Goal: Contribute content: Contribute content

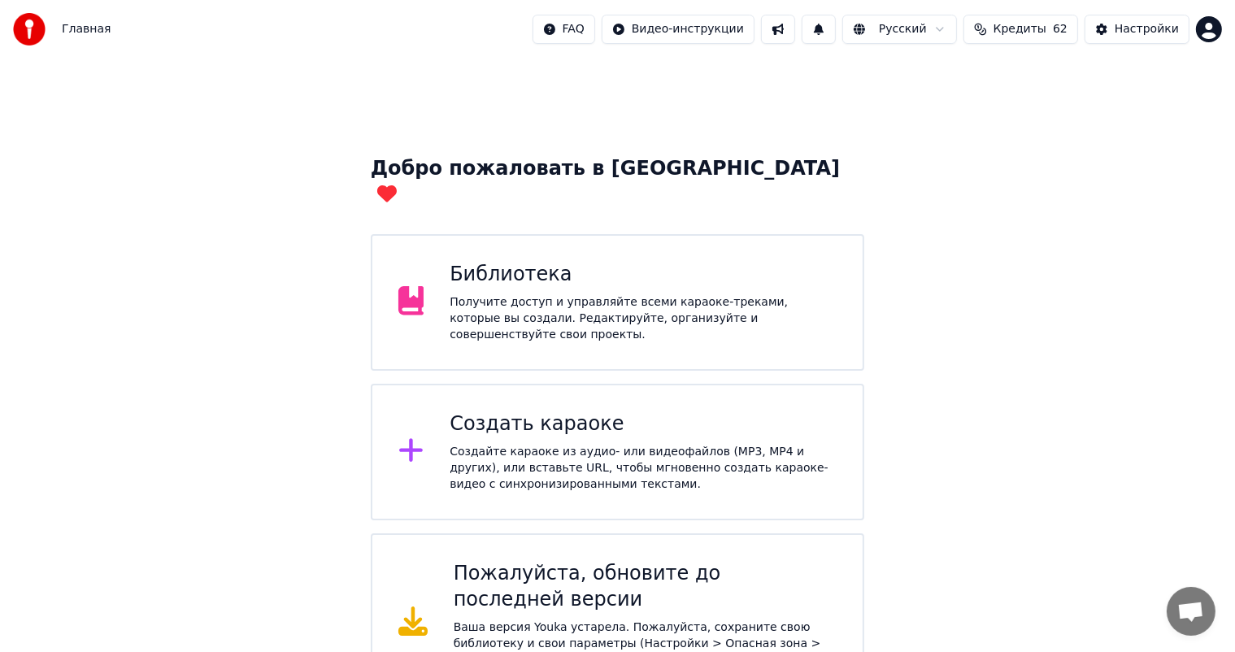
click at [638, 267] on div "Библиотека Получите доступ и управляйте всеми караоке-треками, которые вы созда…" at bounding box center [643, 302] width 387 height 81
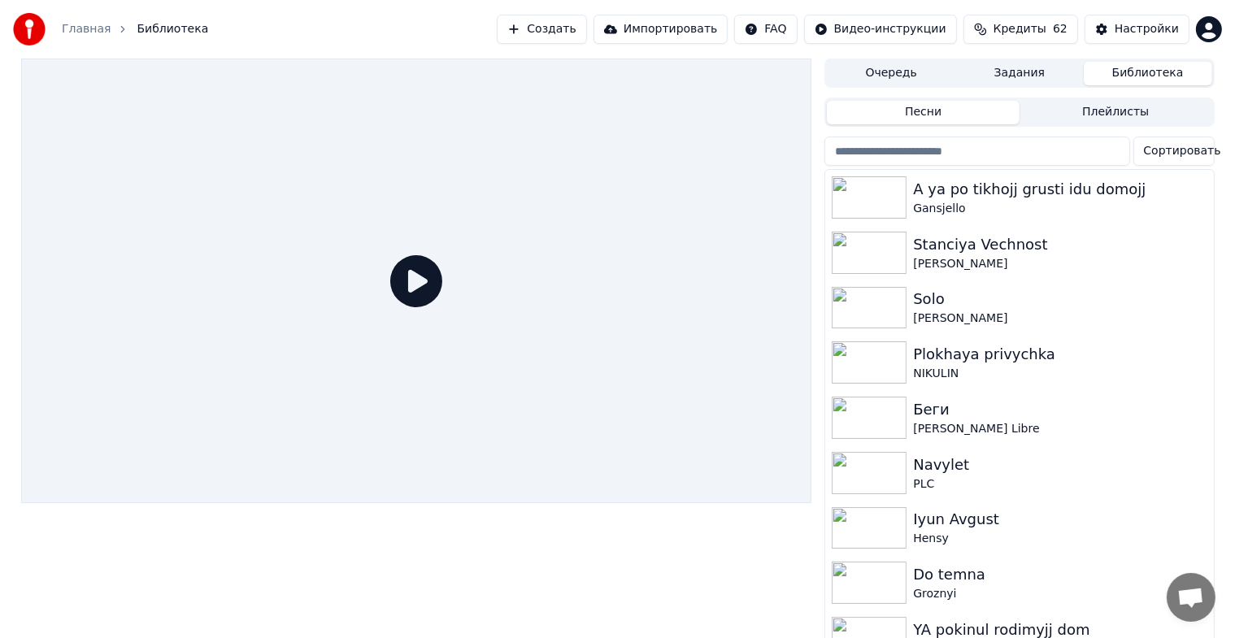
click at [531, 23] on button "Создать" at bounding box center [541, 29] width 89 height 29
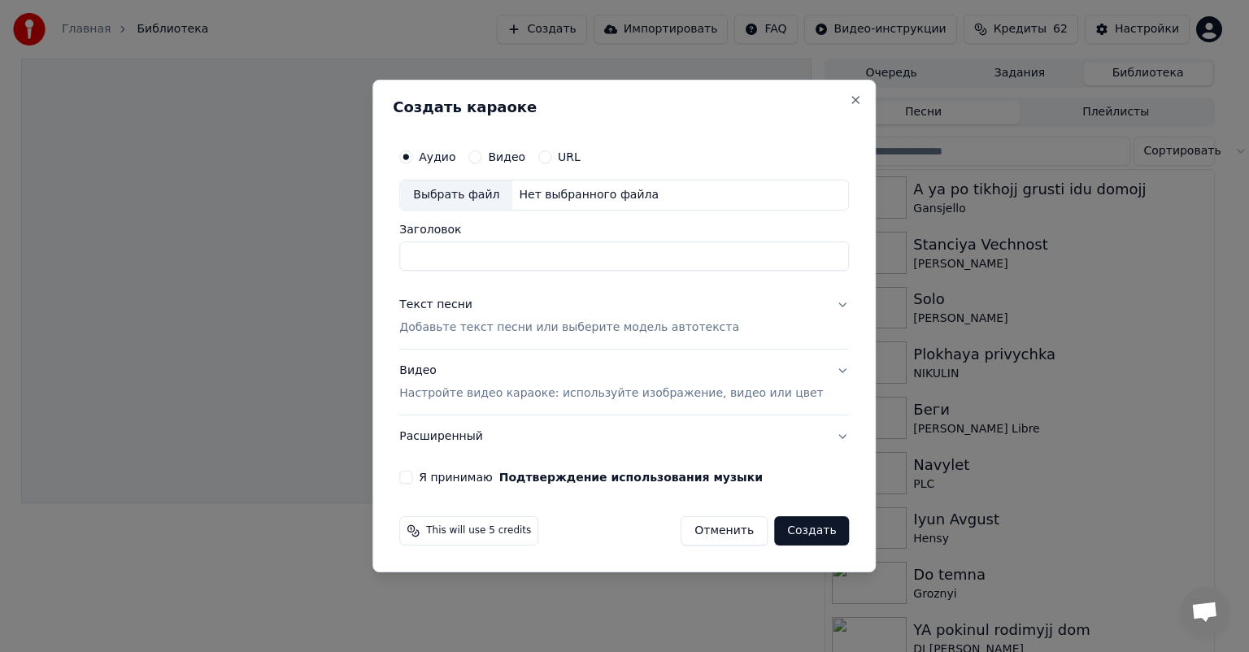
click at [498, 197] on div "Выбрать файл" at bounding box center [456, 194] width 112 height 29
type input "**********"
click at [451, 304] on div "Текст песни" at bounding box center [435, 305] width 73 height 16
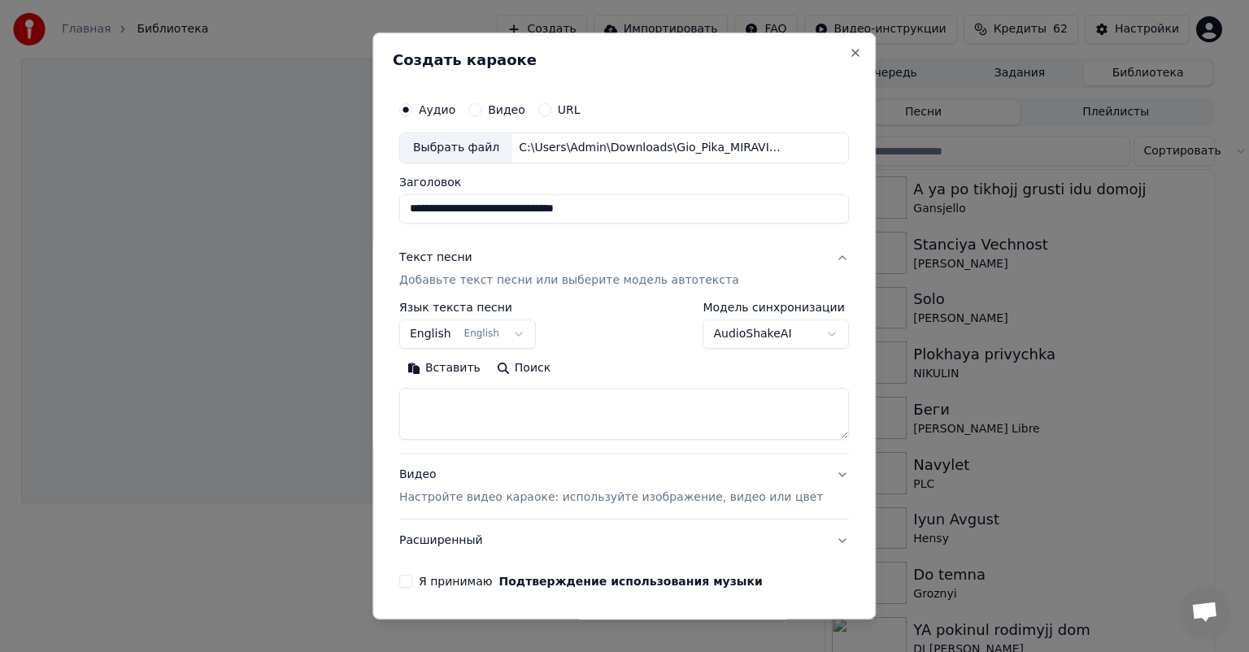
click at [457, 338] on button "English English" at bounding box center [467, 333] width 137 height 29
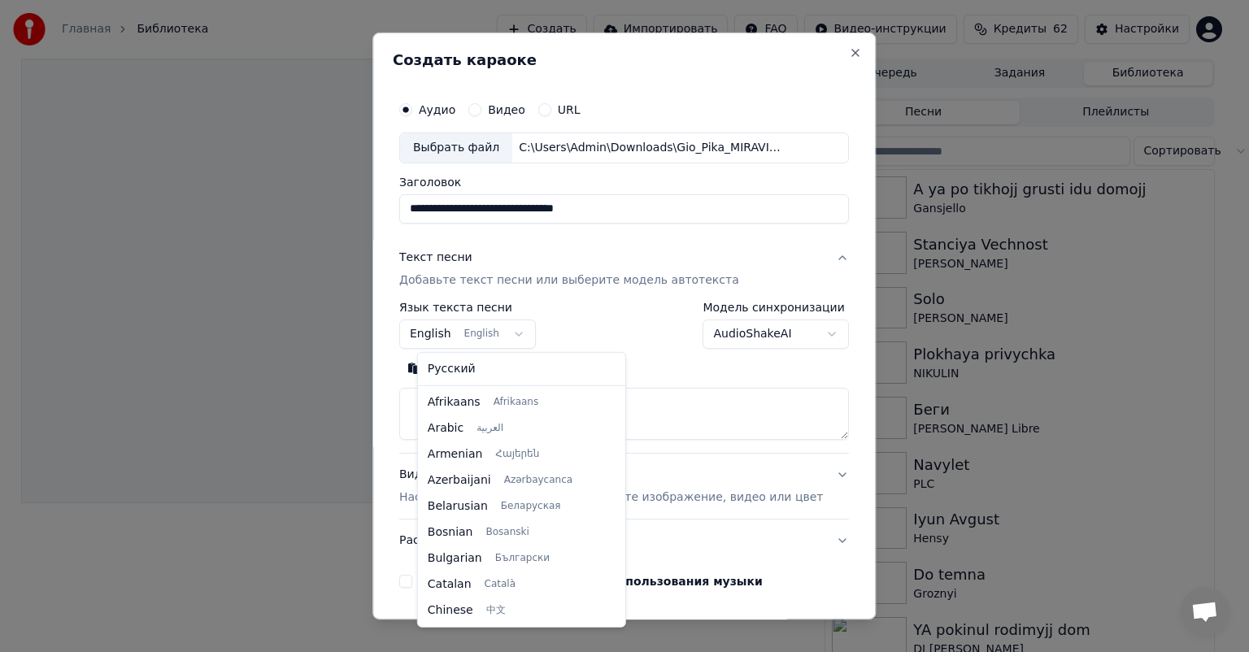
scroll to position [130, 0]
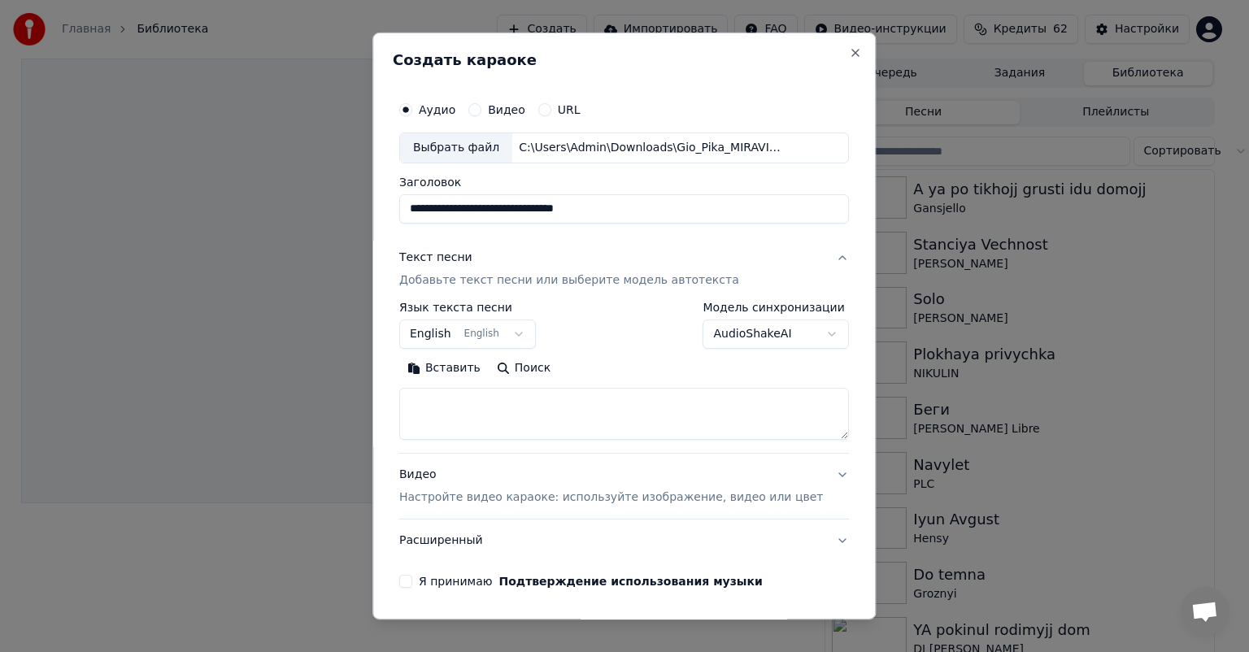
click at [499, 334] on body "**********" at bounding box center [617, 326] width 1235 height 652
click at [501, 335] on body "**********" at bounding box center [617, 326] width 1235 height 652
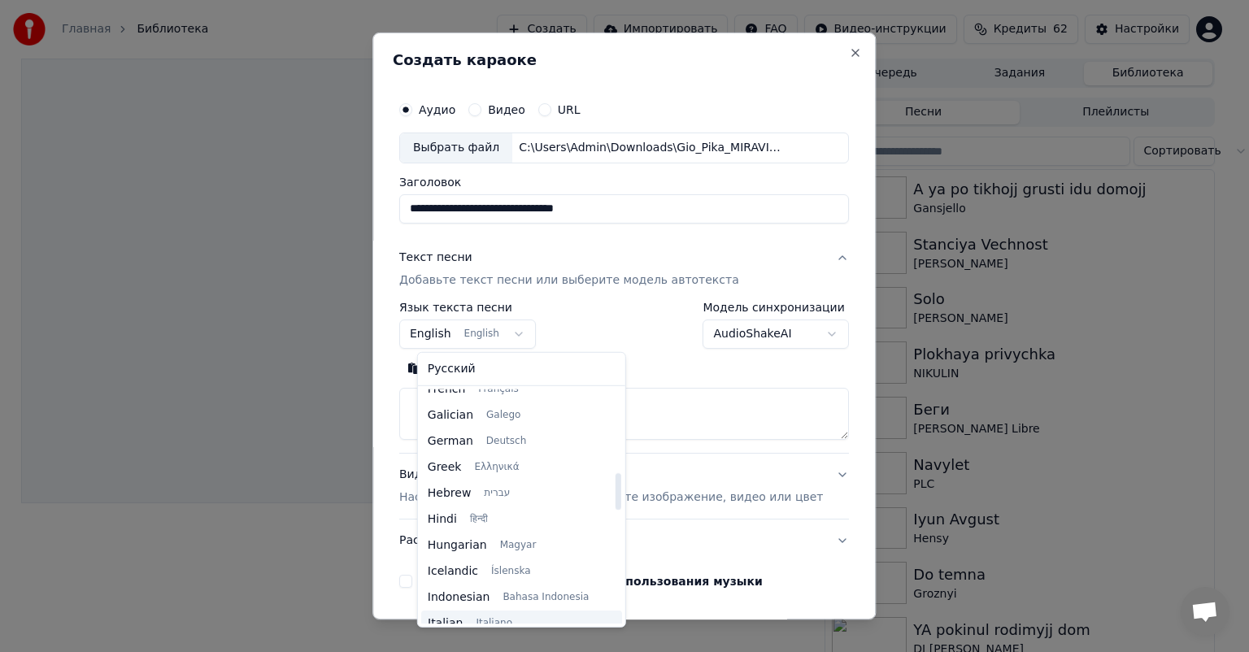
scroll to position [699, 0]
select select "**"
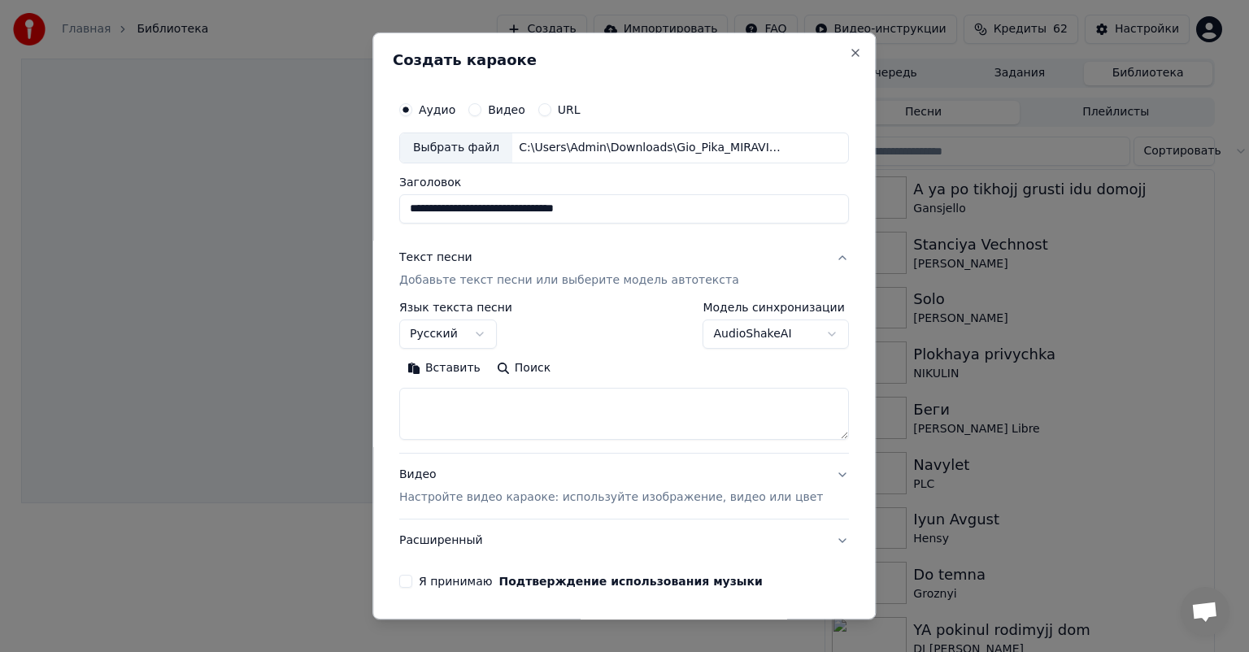
drag, startPoint x: 463, startPoint y: 433, endPoint x: 460, endPoint y: 423, distance: 10.8
click at [462, 364] on button "Вставить" at bounding box center [443, 368] width 89 height 26
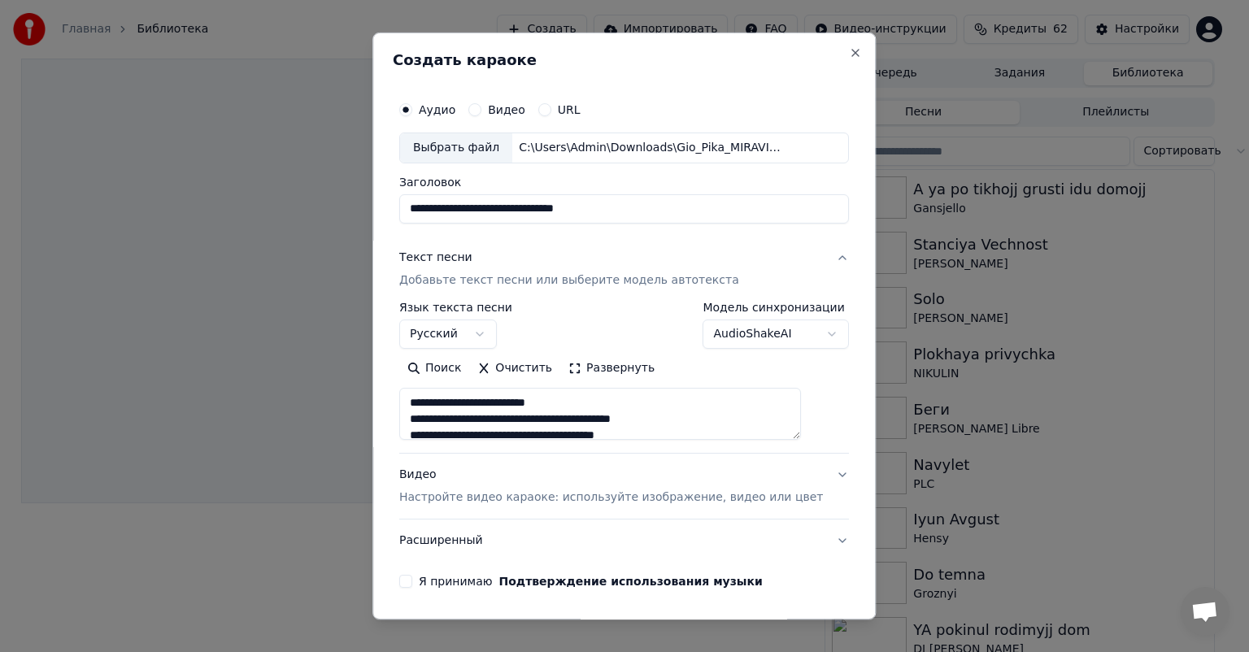
scroll to position [81, 0]
drag, startPoint x: 533, startPoint y: 404, endPoint x: 420, endPoint y: 410, distance: 113.1
click at [420, 410] on textarea at bounding box center [600, 414] width 402 height 52
drag, startPoint x: 530, startPoint y: 410, endPoint x: 546, endPoint y: 412, distance: 16.4
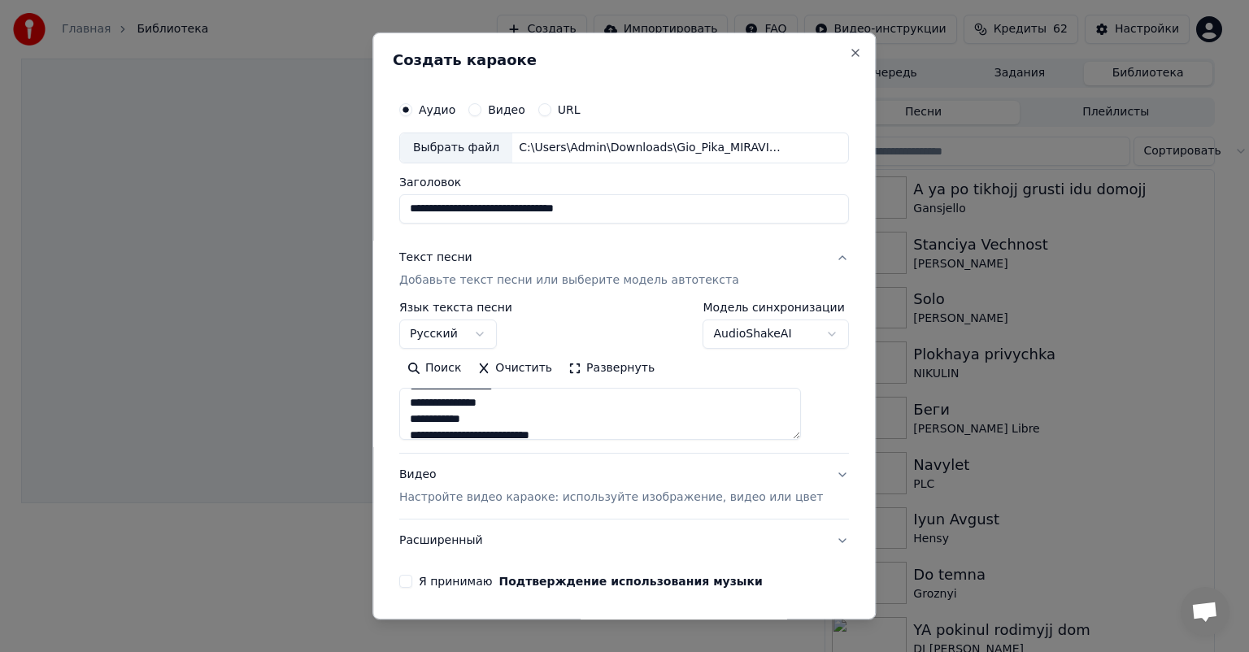
click at [530, 410] on textarea at bounding box center [600, 414] width 402 height 52
drag, startPoint x: 548, startPoint y: 419, endPoint x: 363, endPoint y: 499, distance: 202.1
click at [423, 424] on textarea at bounding box center [600, 414] width 402 height 52
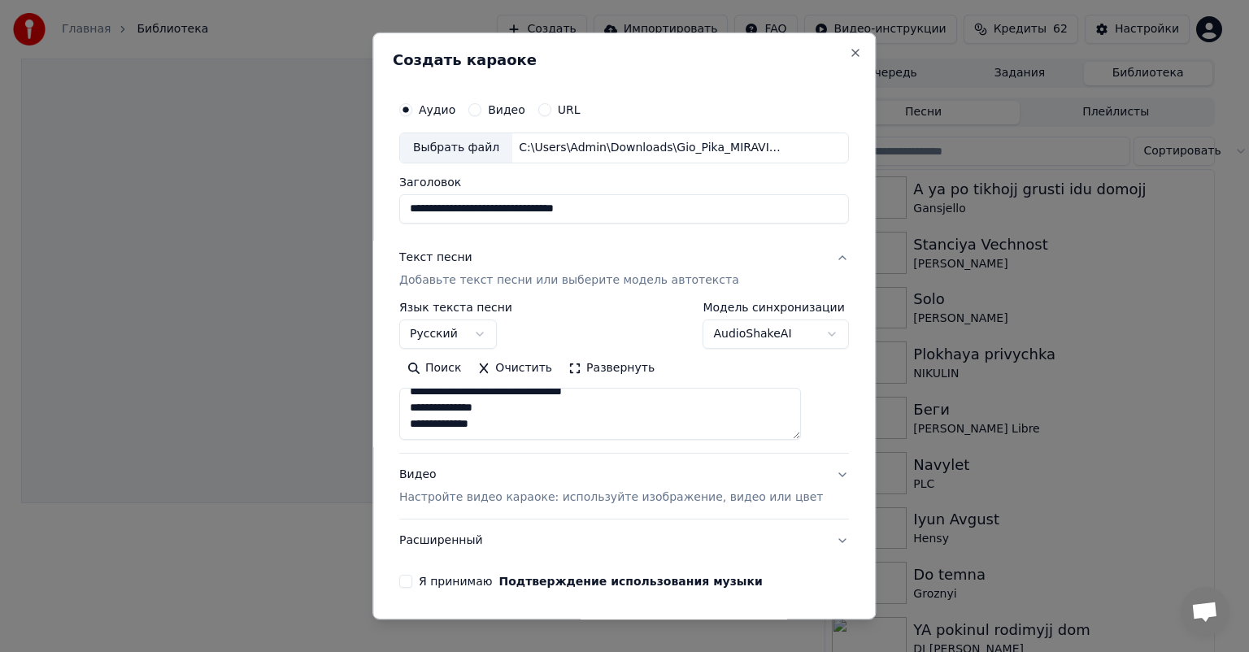
drag, startPoint x: 511, startPoint y: 416, endPoint x: 422, endPoint y: 405, distance: 90.1
click at [422, 405] on textarea at bounding box center [600, 414] width 402 height 52
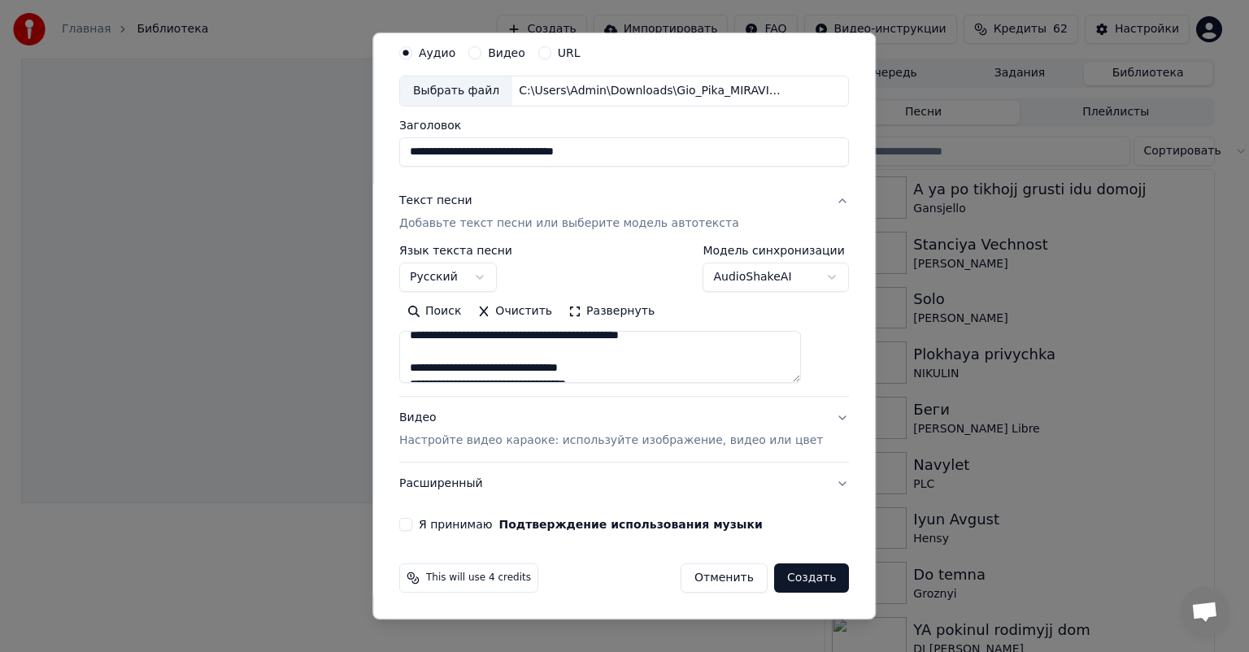
type textarea "**********"
click at [429, 524] on div "Я принимаю Подтверждение использования музыки" at bounding box center [624, 524] width 450 height 13
click at [412, 528] on button "Я принимаю Подтверждение использования музыки" at bounding box center [405, 524] width 13 height 13
click at [777, 571] on button "Создать" at bounding box center [811, 577] width 75 height 29
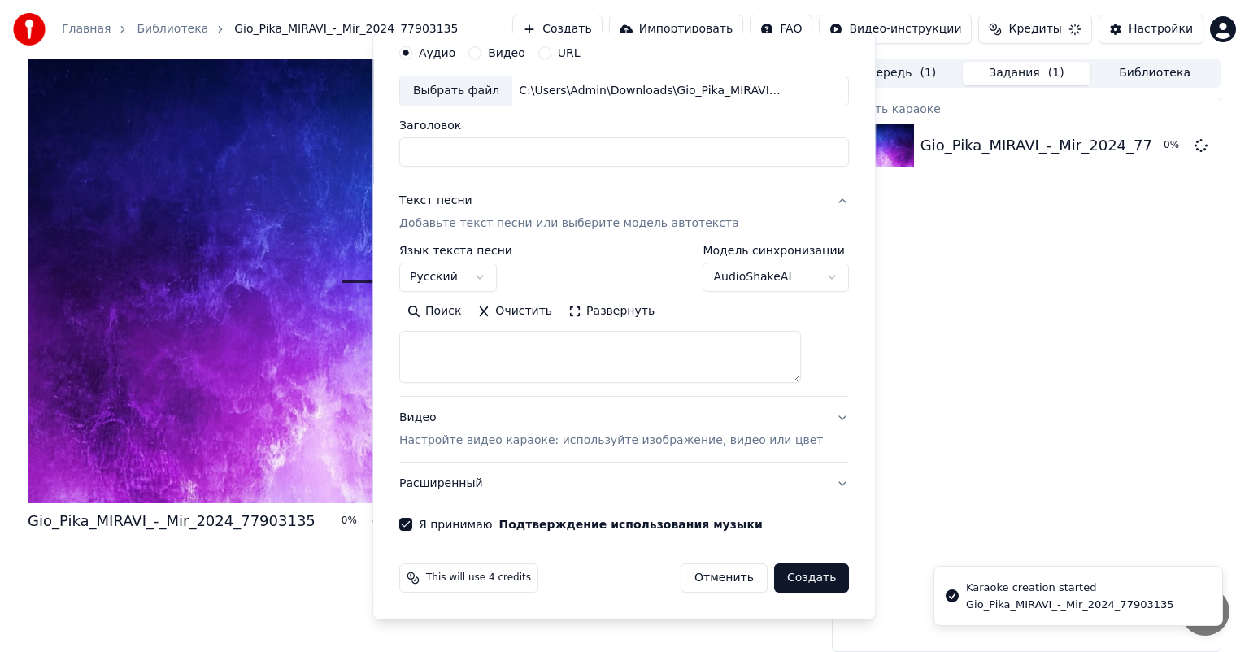
select select
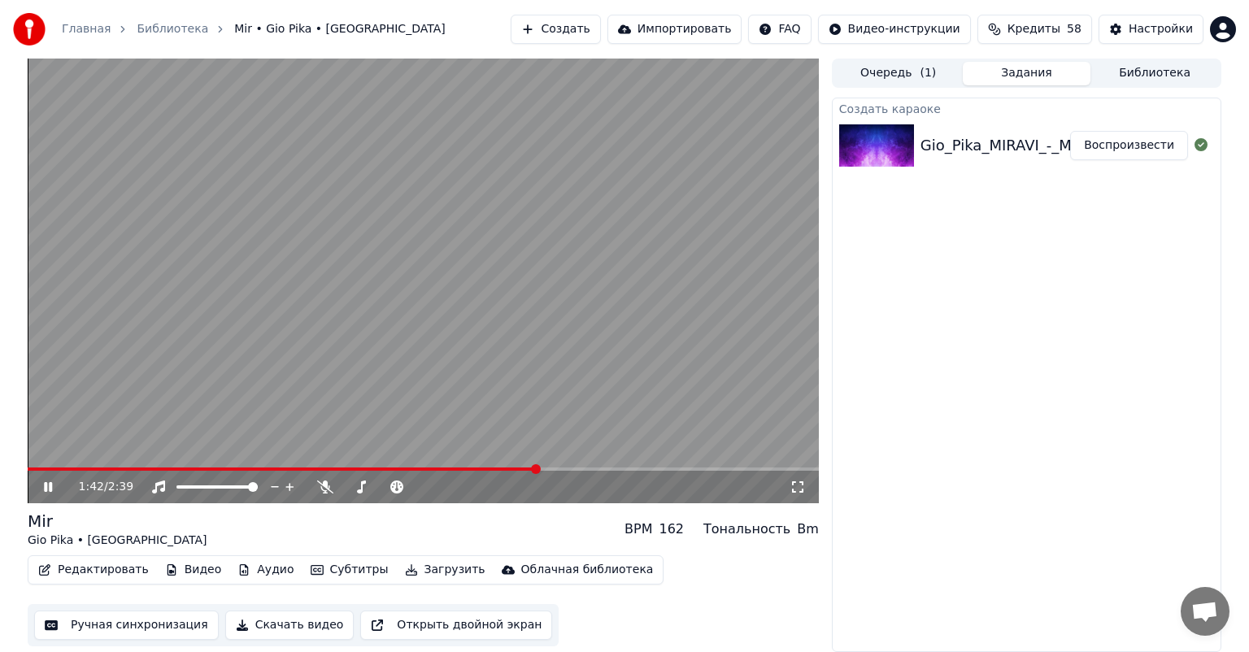
click at [803, 490] on icon at bounding box center [797, 486] width 16 height 13
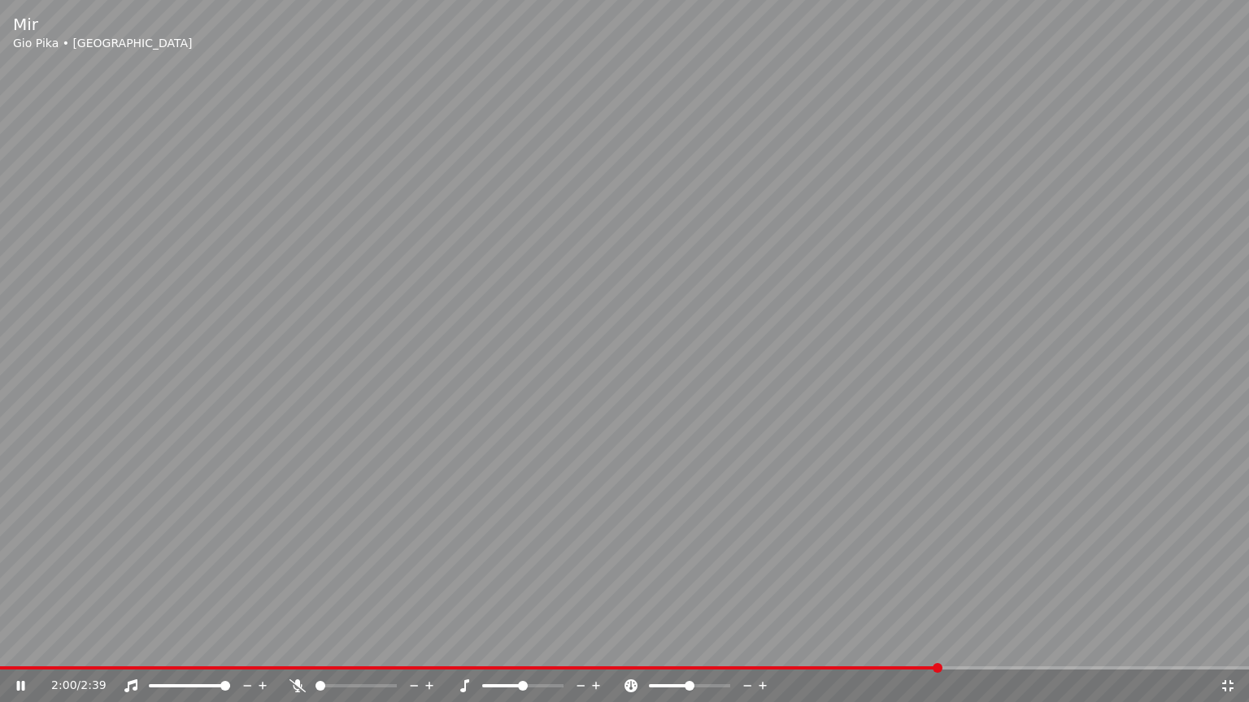
click at [640, 463] on video at bounding box center [624, 351] width 1249 height 702
click at [1223, 651] on icon at bounding box center [1227, 686] width 16 height 13
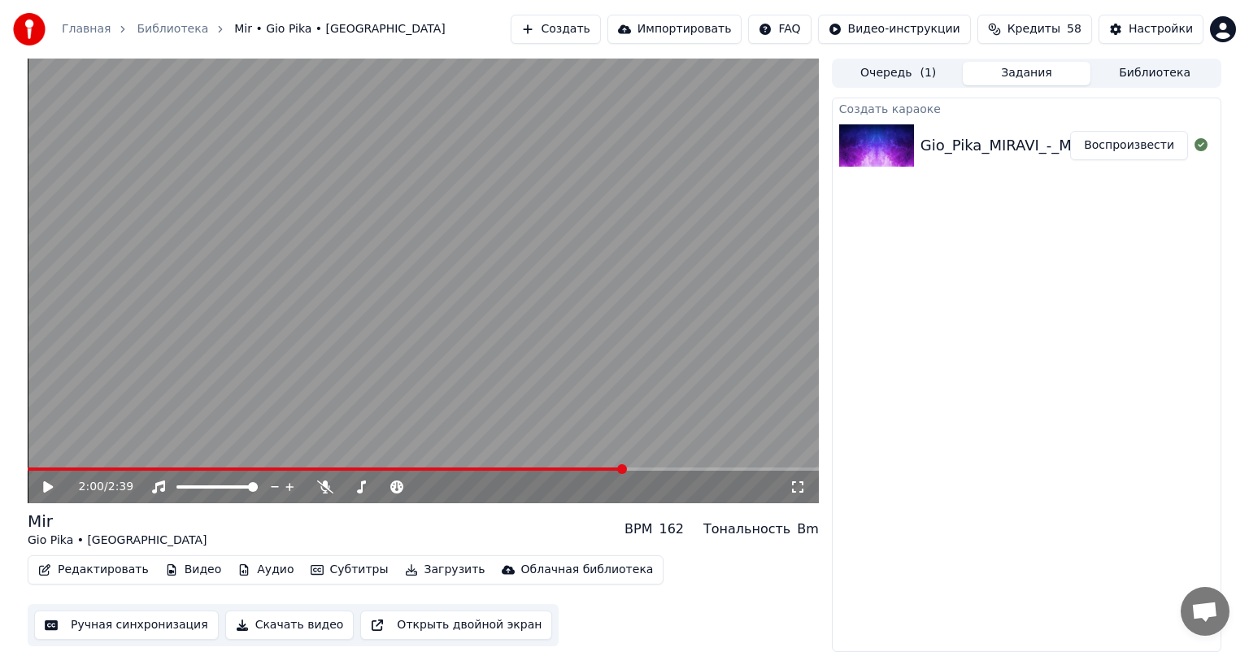
drag, startPoint x: 989, startPoint y: 139, endPoint x: 985, endPoint y: 169, distance: 30.4
click at [989, 141] on div "Gio_Pika_MIRAVI_-_Mir_2024_77903135" at bounding box center [1064, 145] width 288 height 23
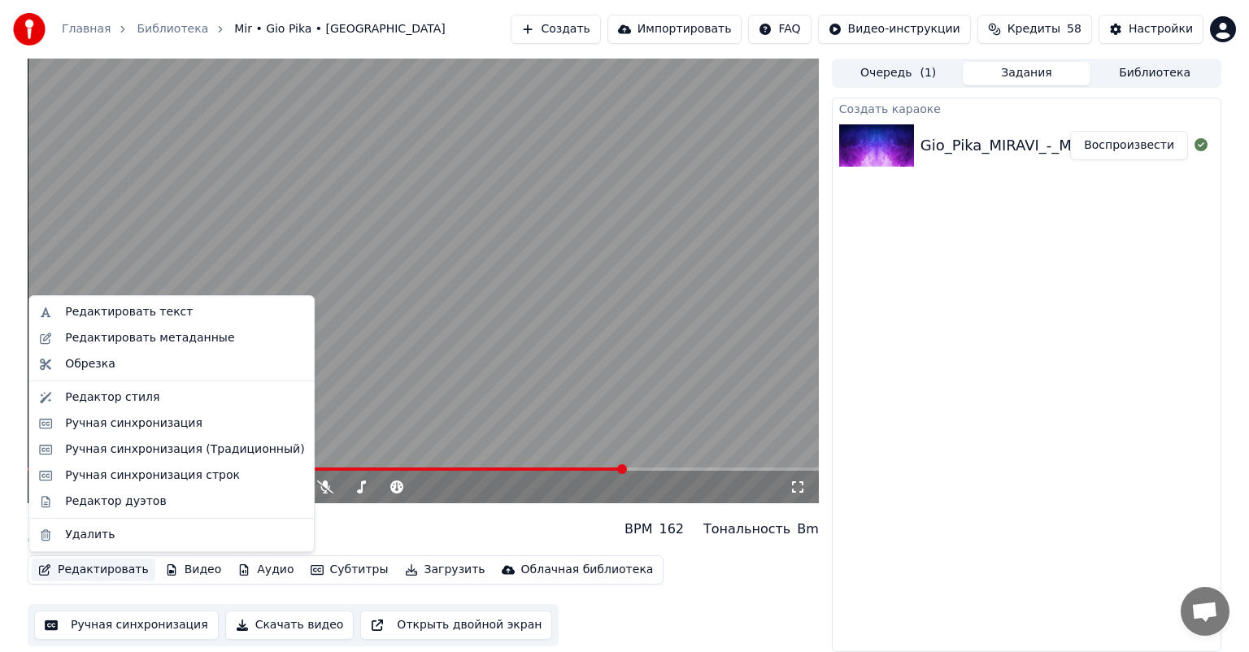
click at [98, 576] on button "Редактировать" at bounding box center [94, 569] width 124 height 23
click at [186, 314] on div "Редактировать текст" at bounding box center [184, 312] width 239 height 16
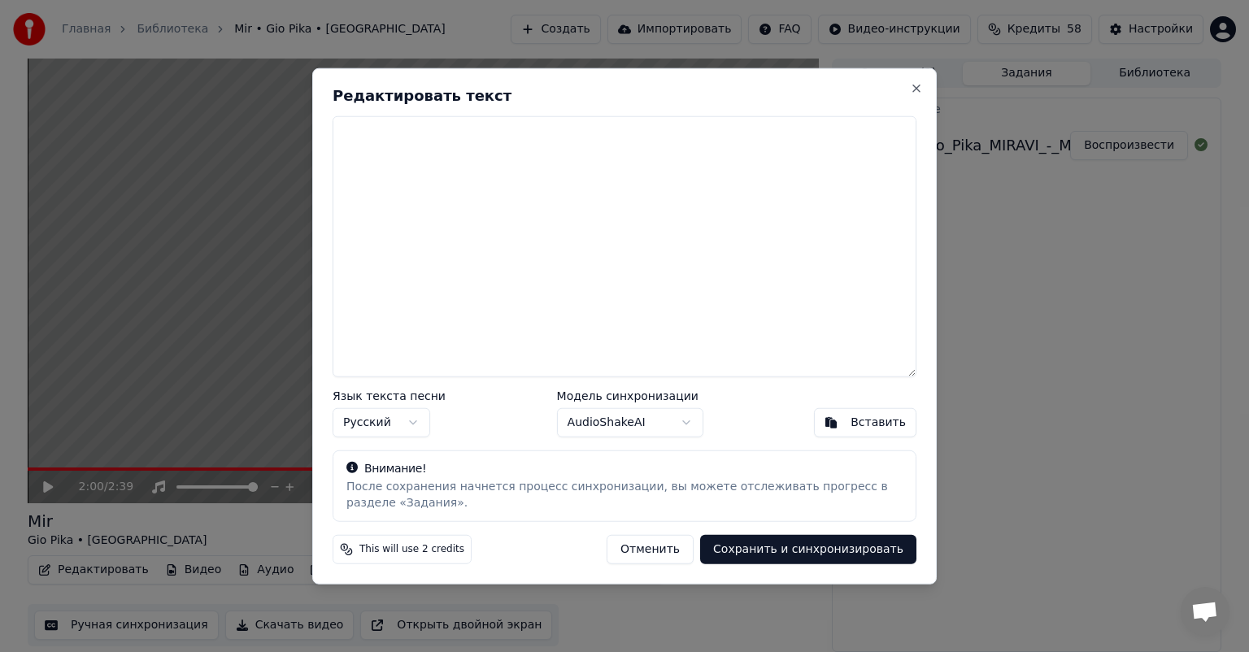
paste textarea "**********"
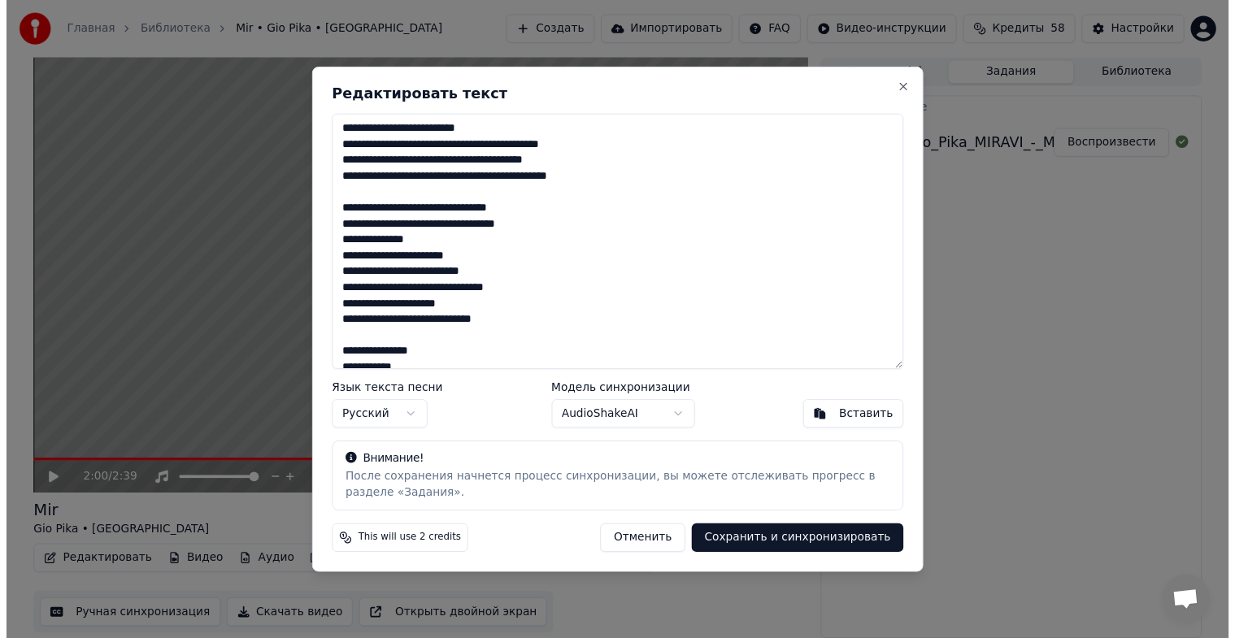
scroll to position [445, 0]
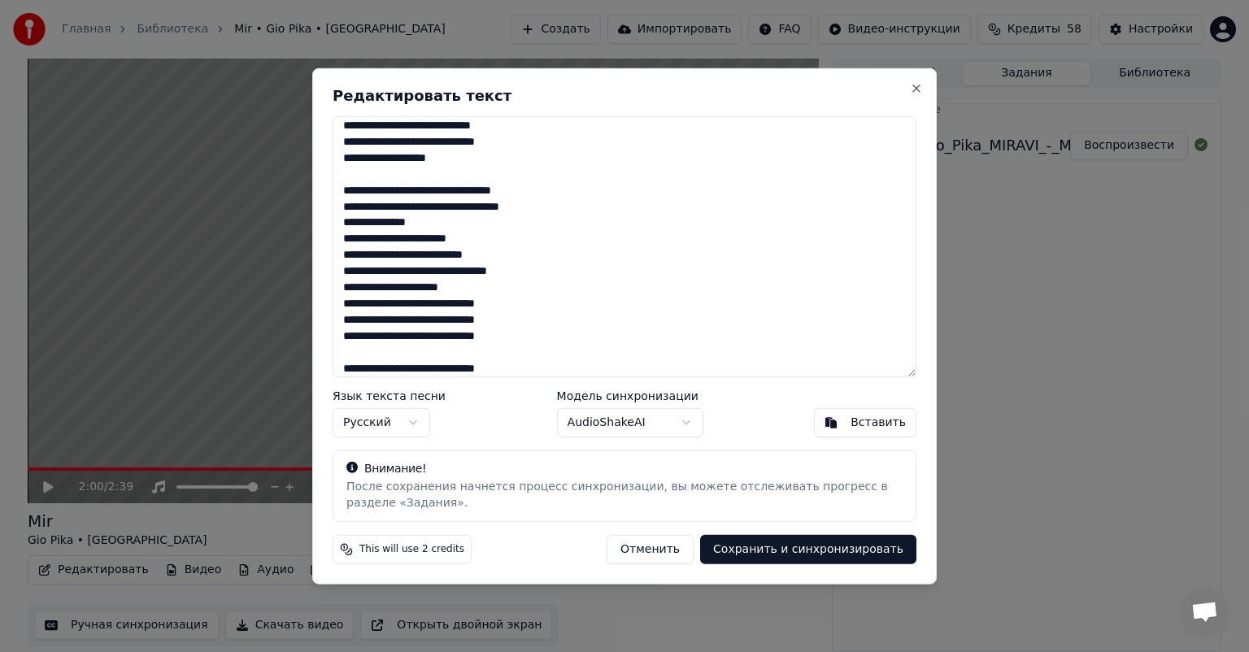
type textarea "**********"
click at [745, 553] on button "Сохранить и синхронизировать" at bounding box center [808, 548] width 216 height 29
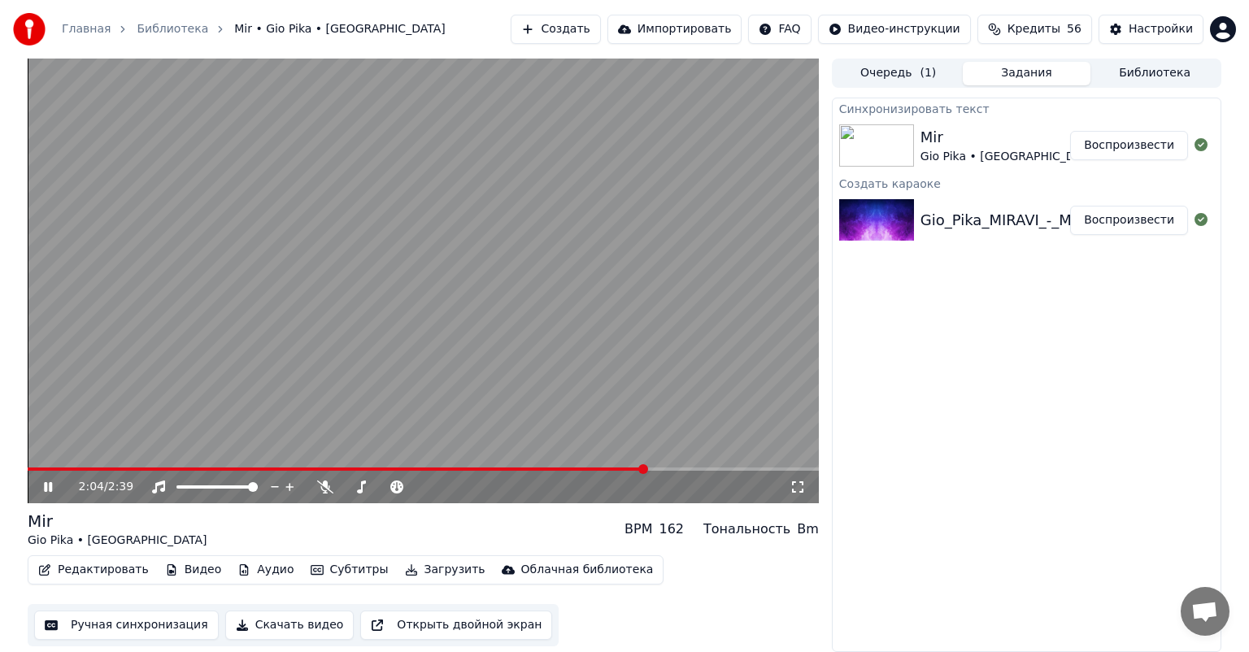
click at [976, 126] on div "Mir" at bounding box center [1010, 137] width 180 height 23
click at [1145, 149] on button "Воспроизвести" at bounding box center [1129, 145] width 118 height 29
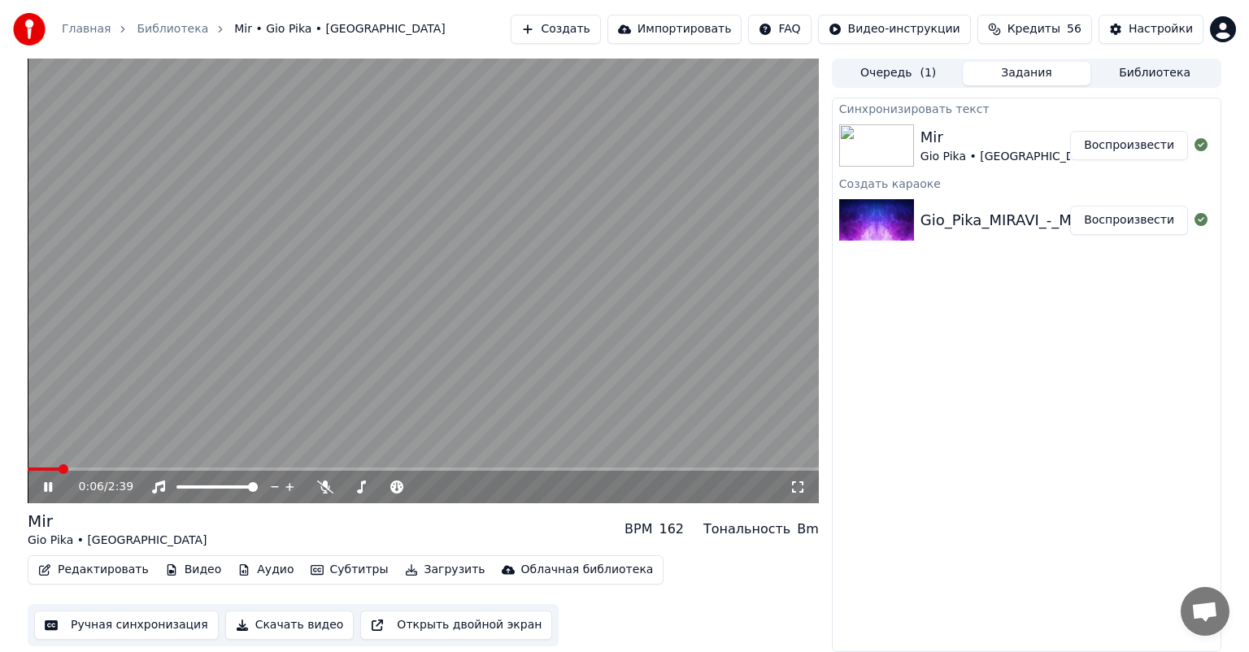
click at [797, 488] on icon at bounding box center [797, 486] width 16 height 13
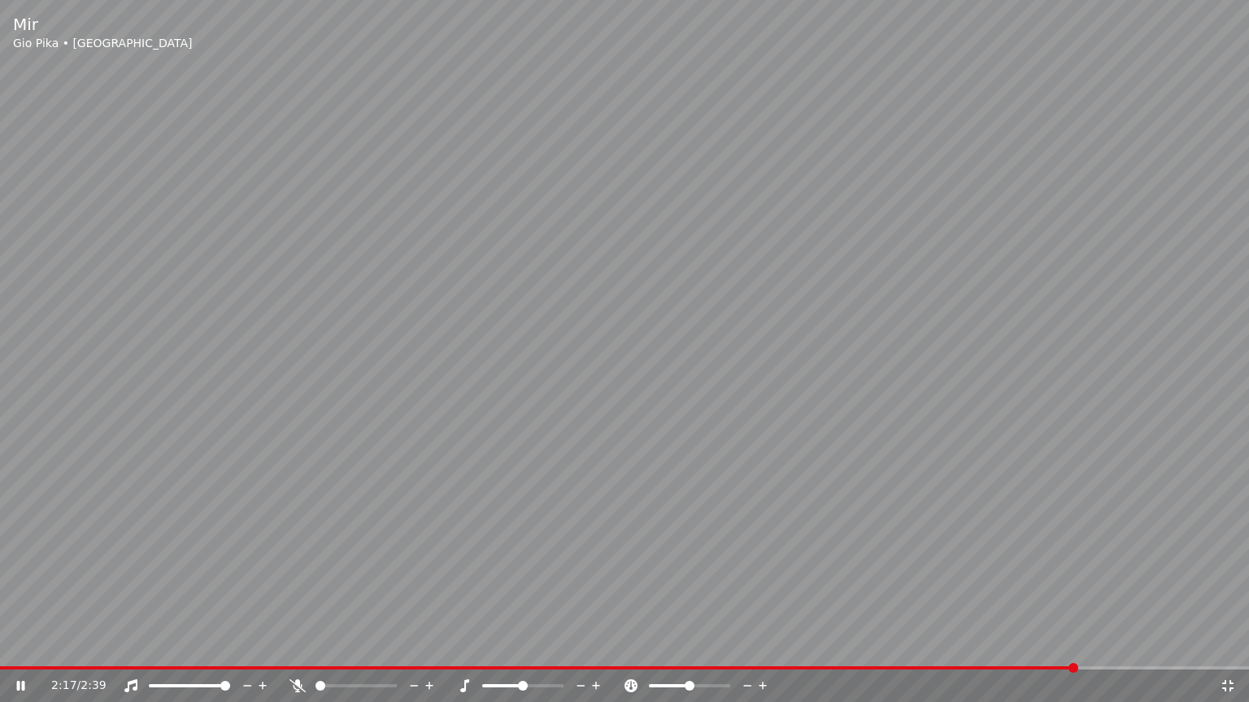
drag, startPoint x: 1200, startPoint y: 87, endPoint x: 949, endPoint y: 304, distance: 331.4
click at [1197, 94] on video at bounding box center [624, 351] width 1249 height 702
click at [1219, 651] on icon at bounding box center [1227, 686] width 16 height 13
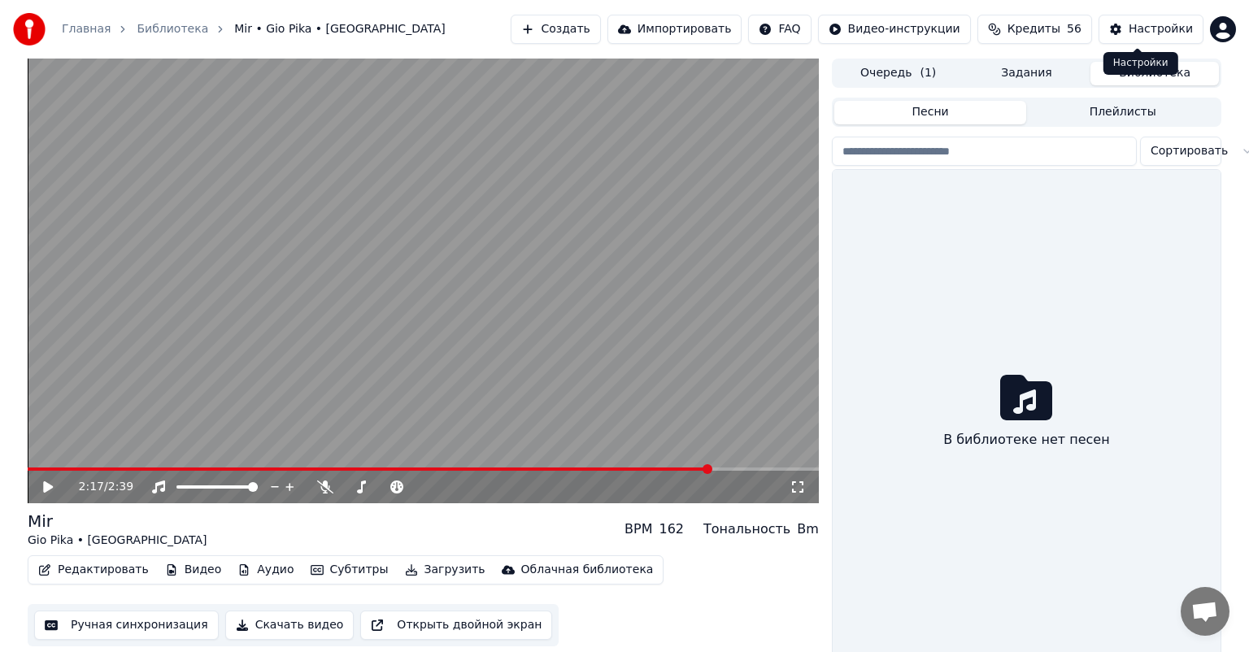
click at [1177, 75] on button "Библиотека" at bounding box center [1154, 74] width 128 height 24
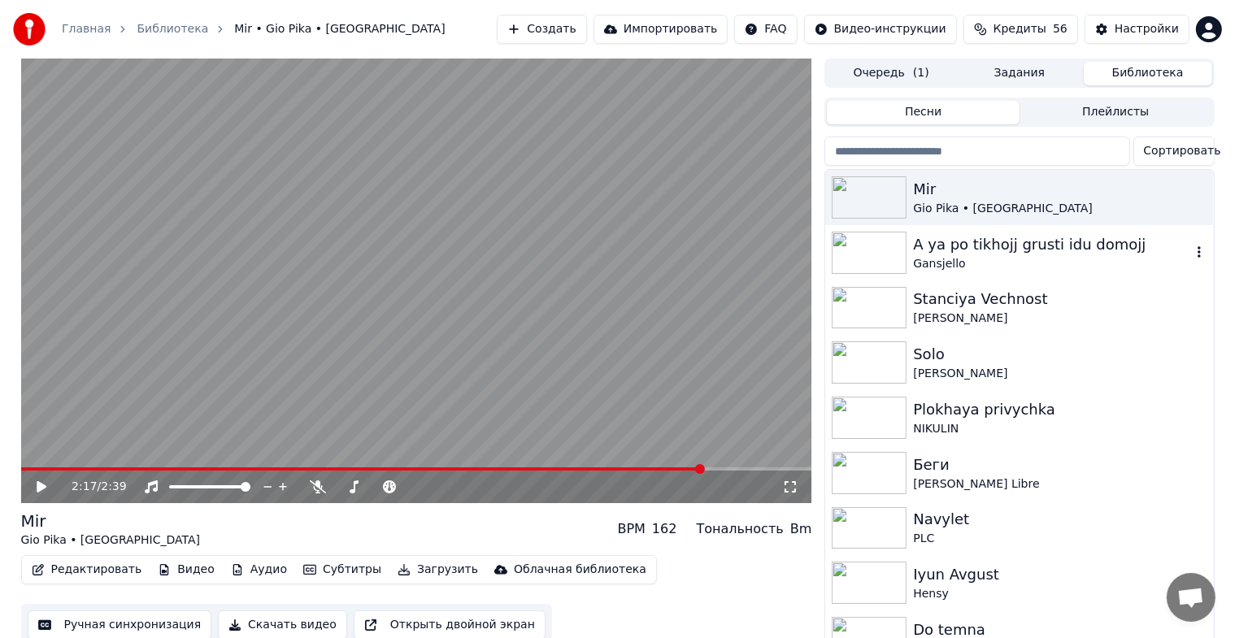
click at [1025, 250] on div "A ya po tikhojj grusti idu domojj" at bounding box center [1051, 244] width 277 height 23
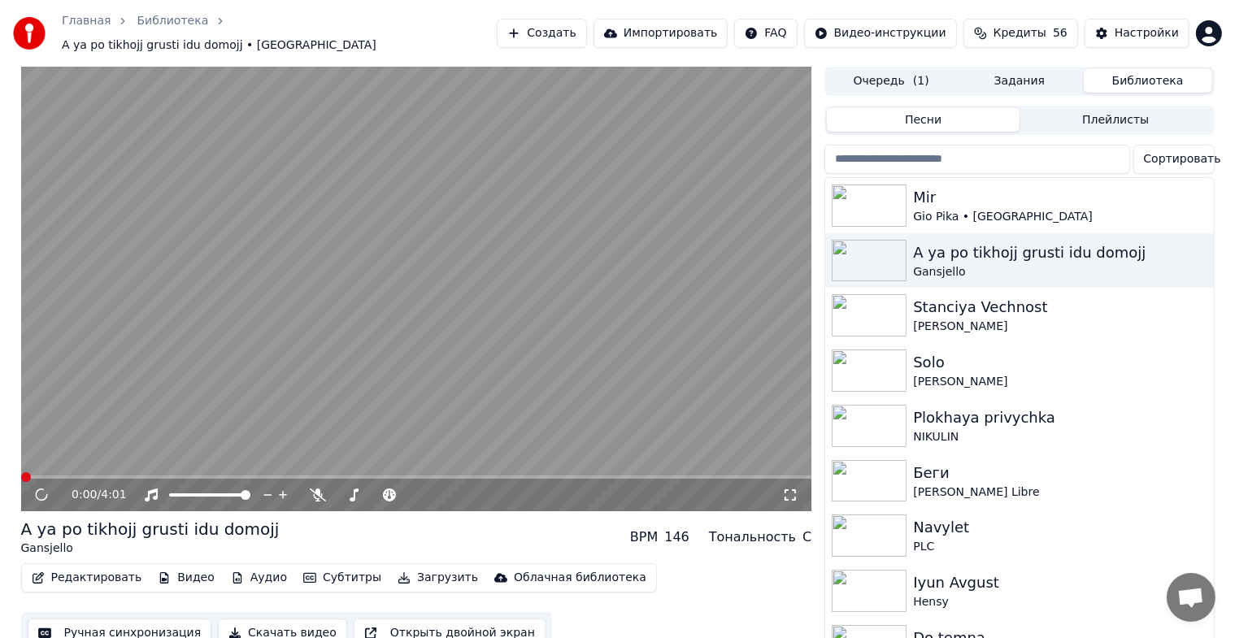
click at [797, 489] on icon at bounding box center [790, 495] width 16 height 13
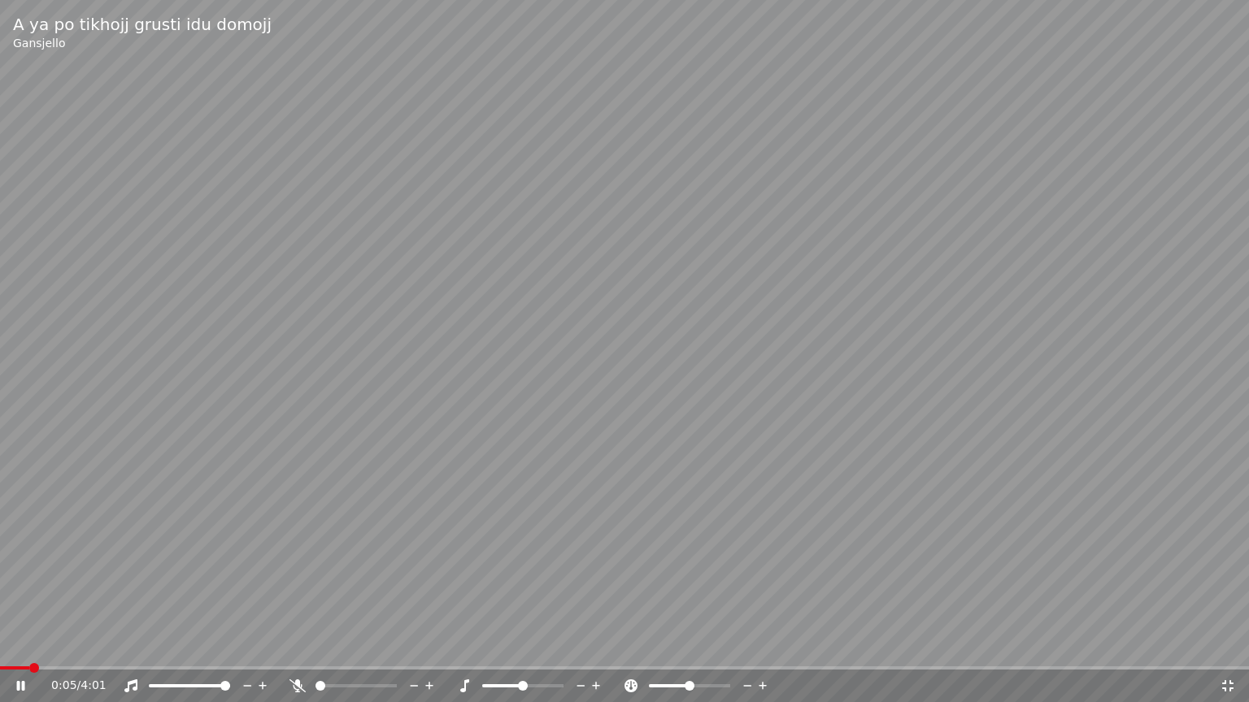
click at [1232, 651] on icon at bounding box center [1227, 686] width 16 height 13
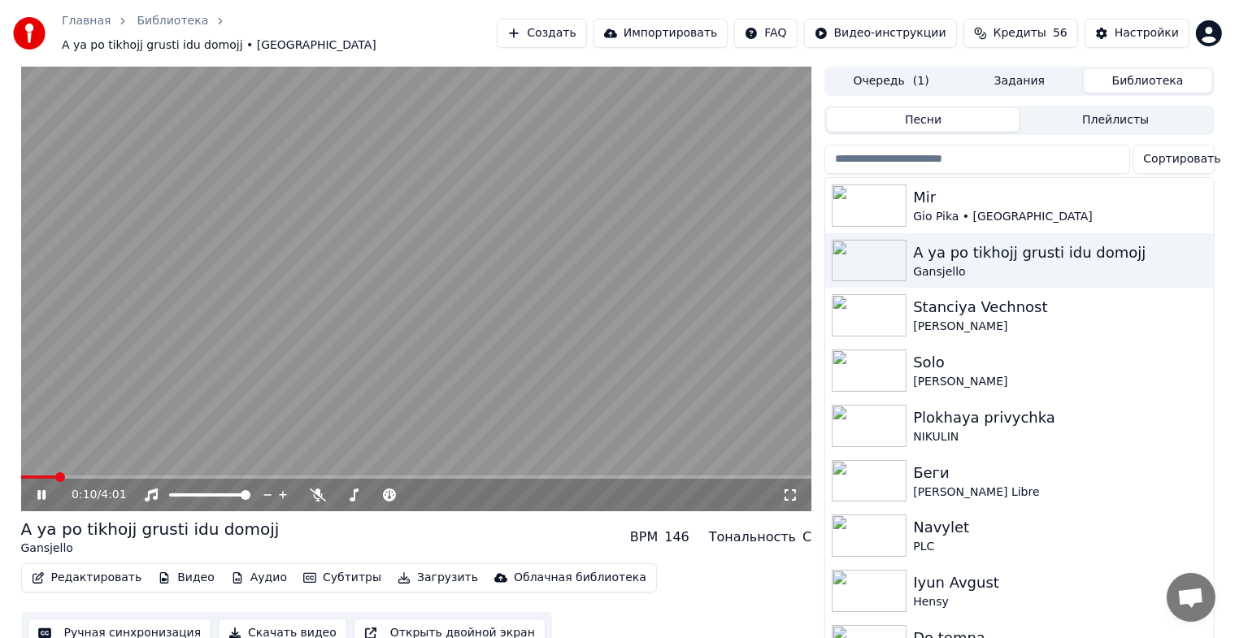
click at [803, 488] on div "0:10 / 4:01" at bounding box center [417, 495] width 778 height 16
click at [788, 489] on icon at bounding box center [790, 495] width 16 height 13
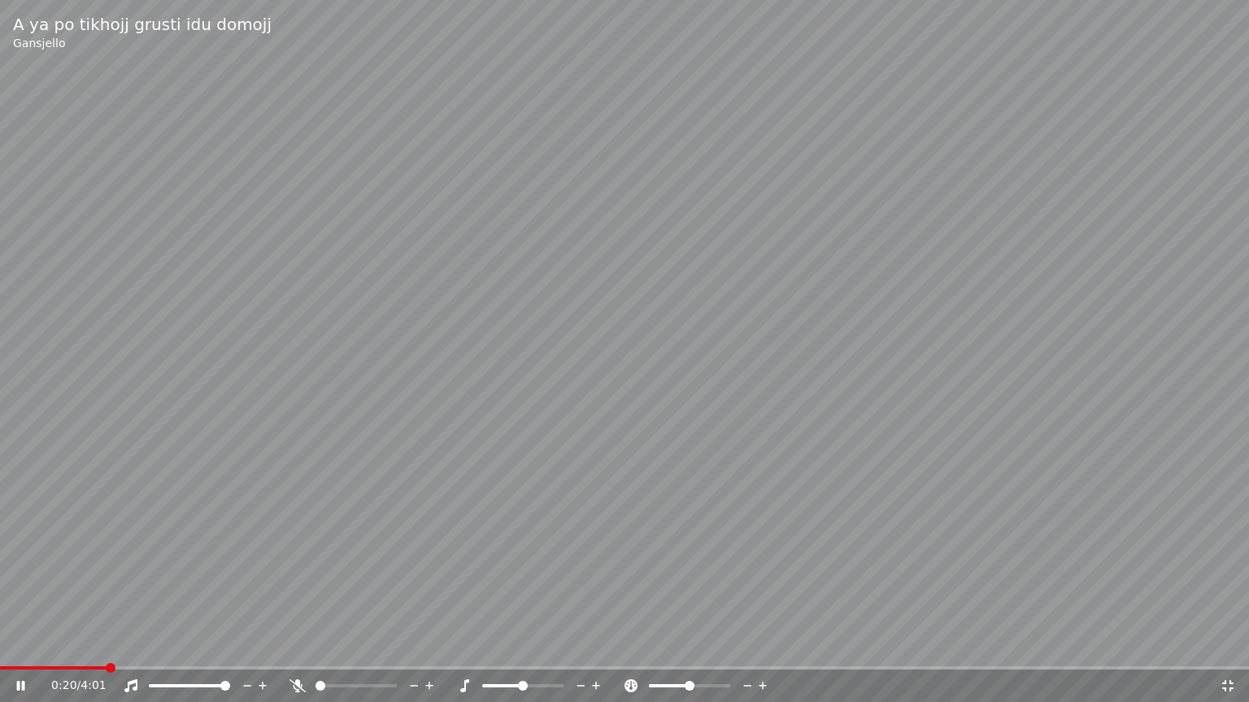
click at [200, 651] on span at bounding box center [189, 685] width 81 height 3
click at [194, 651] on span at bounding box center [199, 686] width 10 height 10
click at [191, 651] on span at bounding box center [191, 686] width 10 height 10
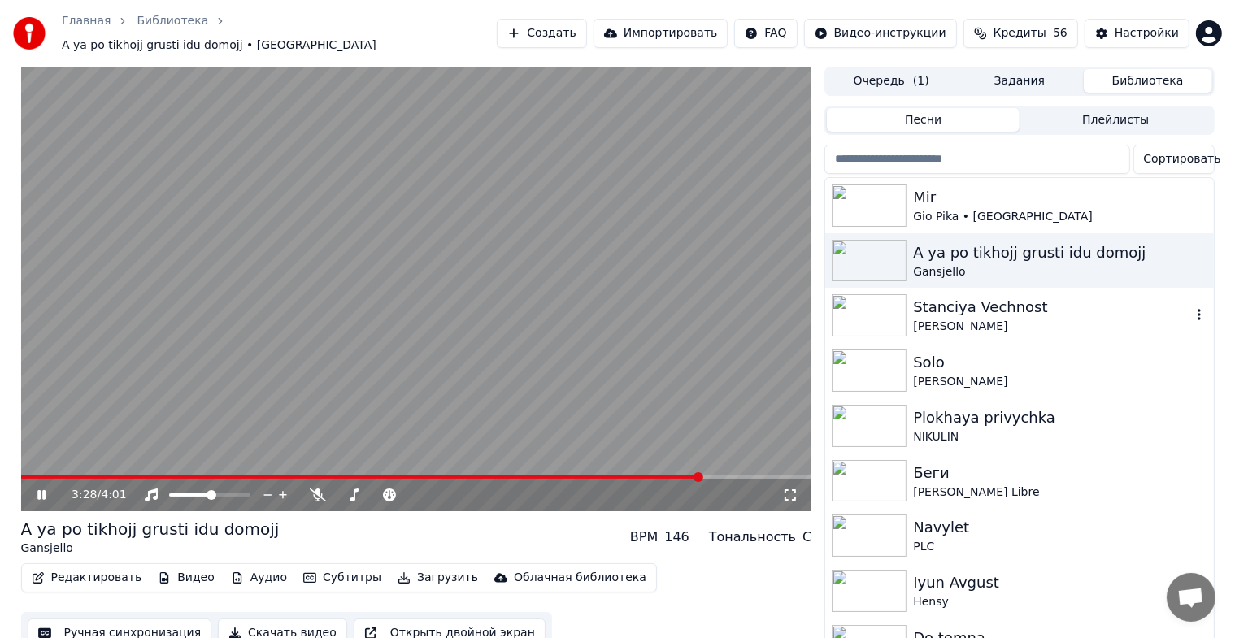
click at [863, 299] on img at bounding box center [869, 315] width 75 height 42
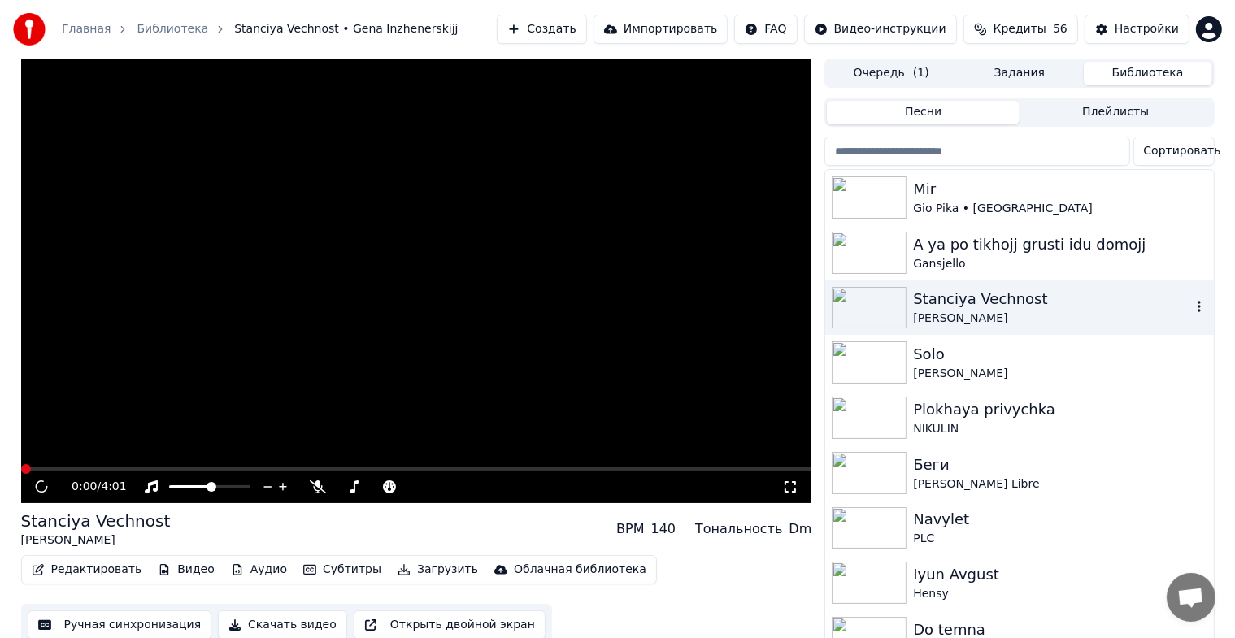
click at [863, 299] on img at bounding box center [869, 308] width 75 height 42
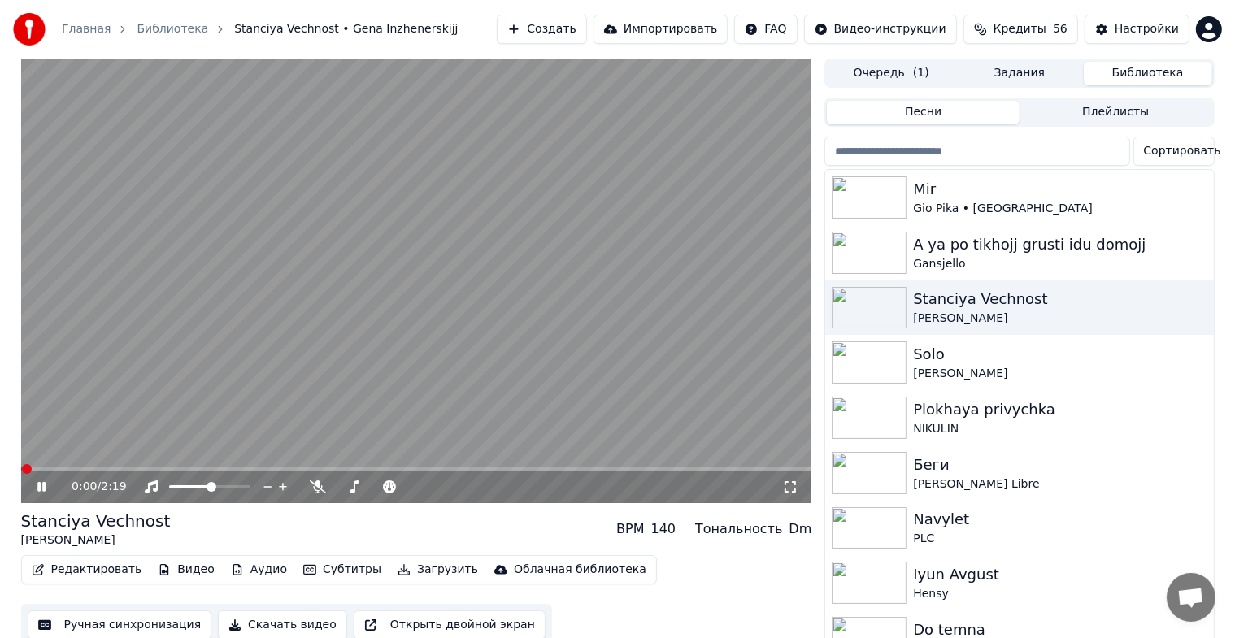
click at [788, 484] on icon at bounding box center [790, 486] width 16 height 13
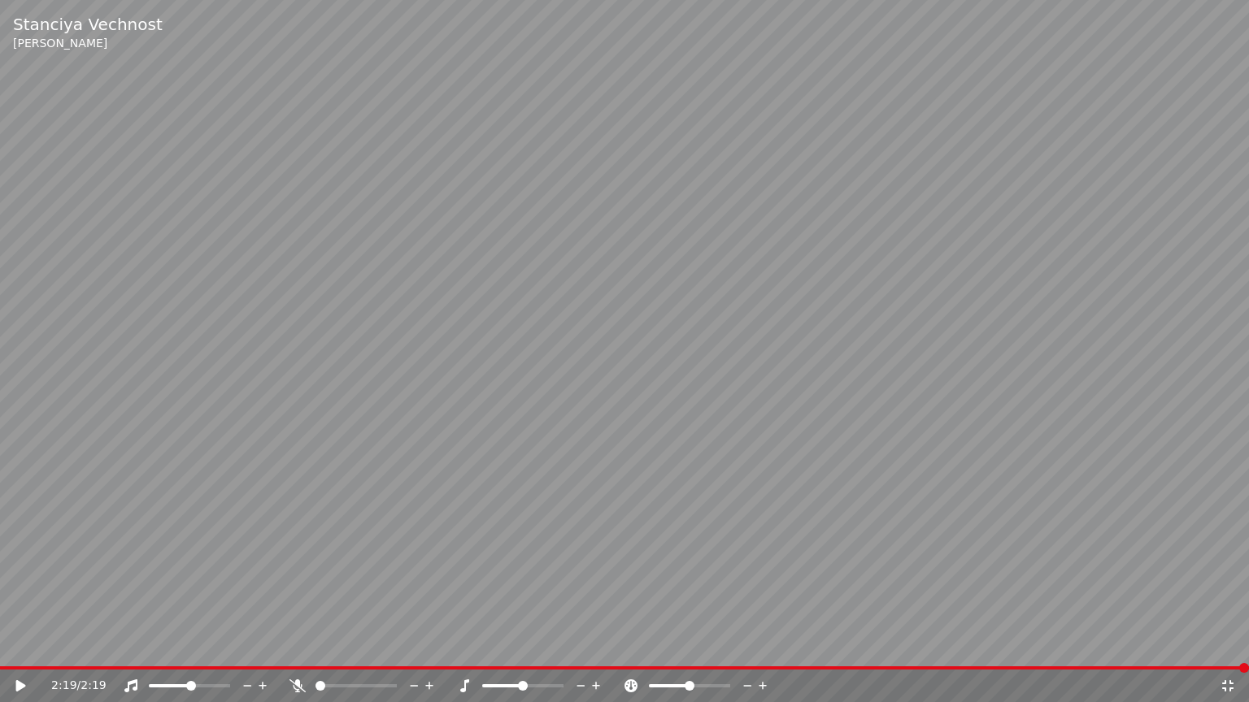
drag, startPoint x: 766, startPoint y: 347, endPoint x: 964, endPoint y: 384, distance: 201.7
click at [767, 350] on video at bounding box center [624, 351] width 1249 height 702
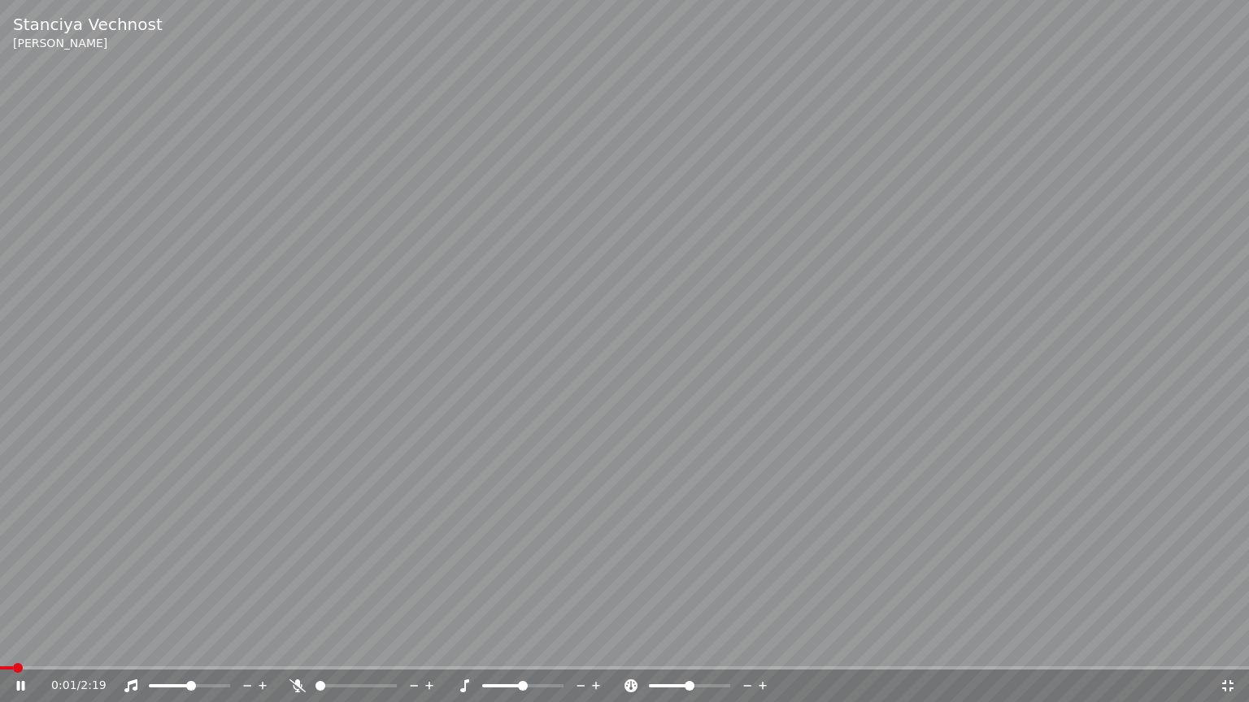
click at [1228, 651] on icon at bounding box center [1227, 686] width 16 height 13
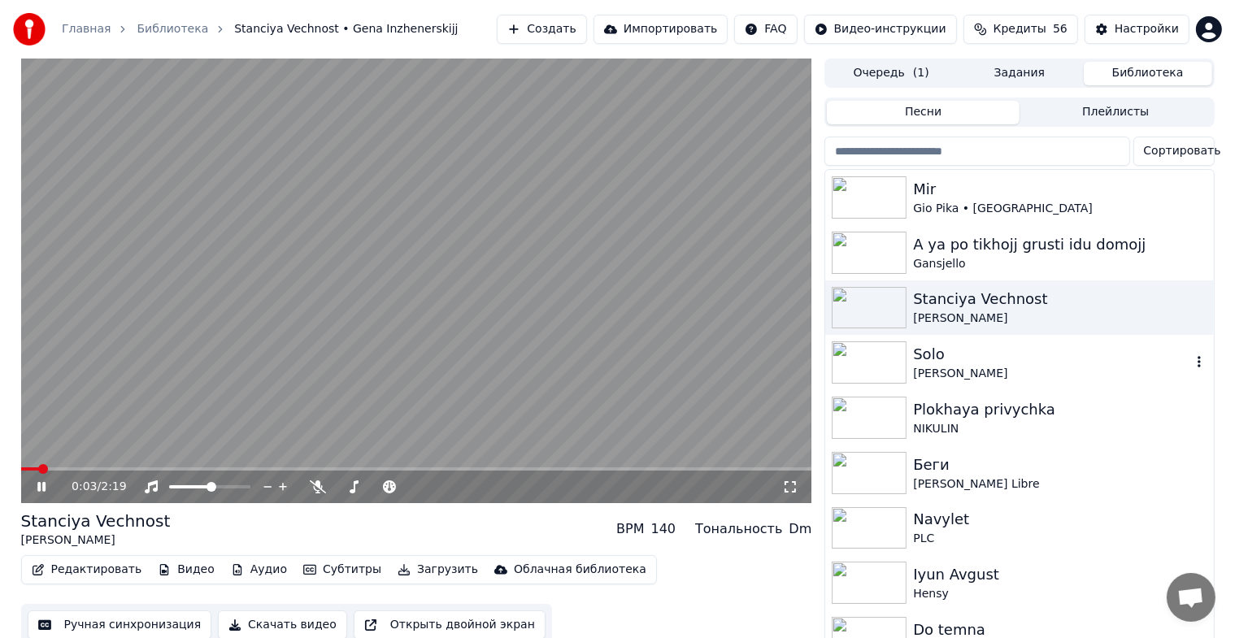
click at [914, 374] on div "[PERSON_NAME]" at bounding box center [1051, 374] width 277 height 16
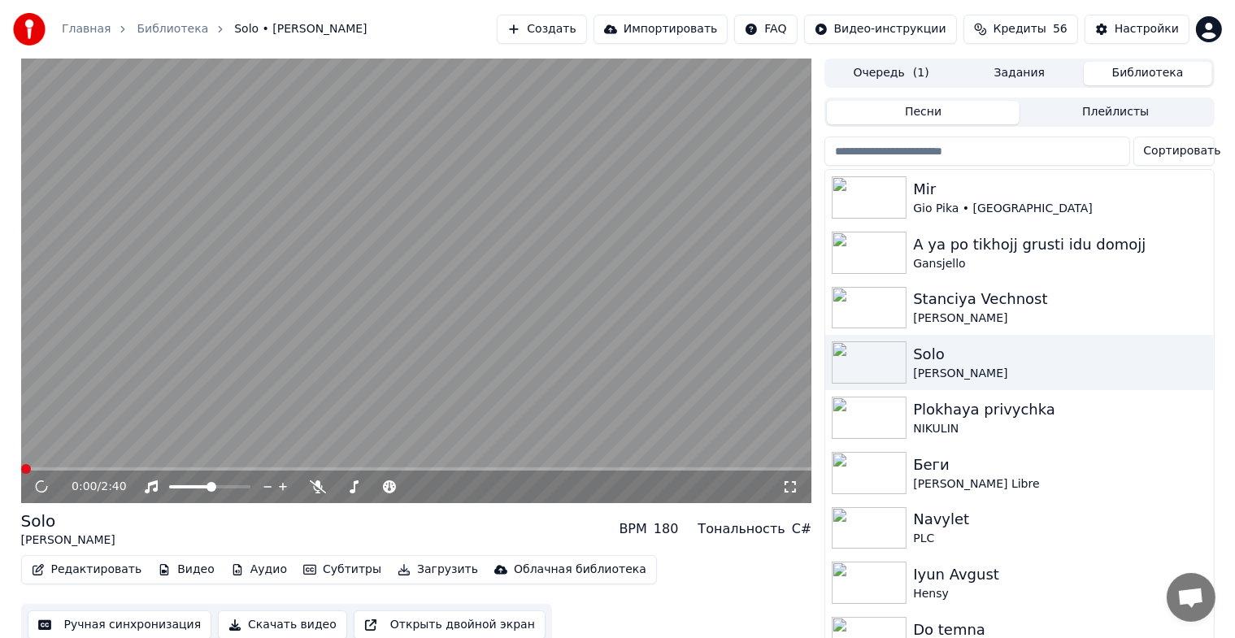
click at [794, 488] on icon at bounding box center [790, 486] width 16 height 13
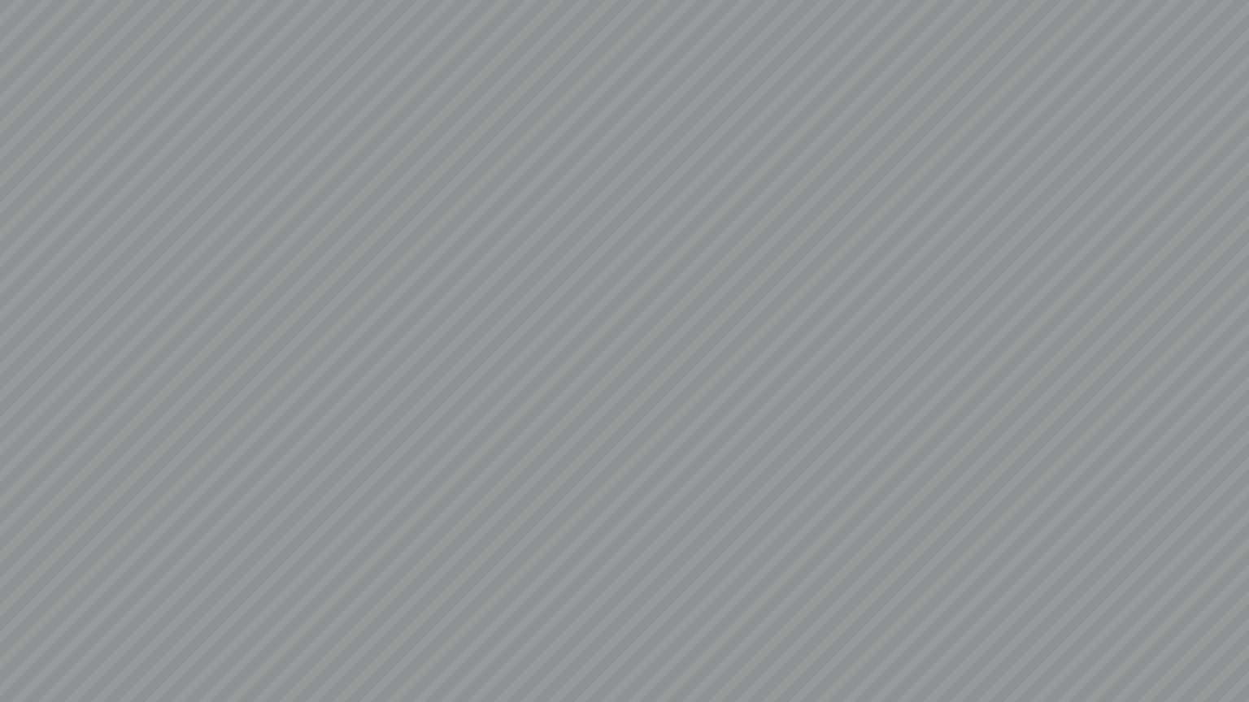
click at [1221, 651] on video at bounding box center [624, 351] width 1249 height 702
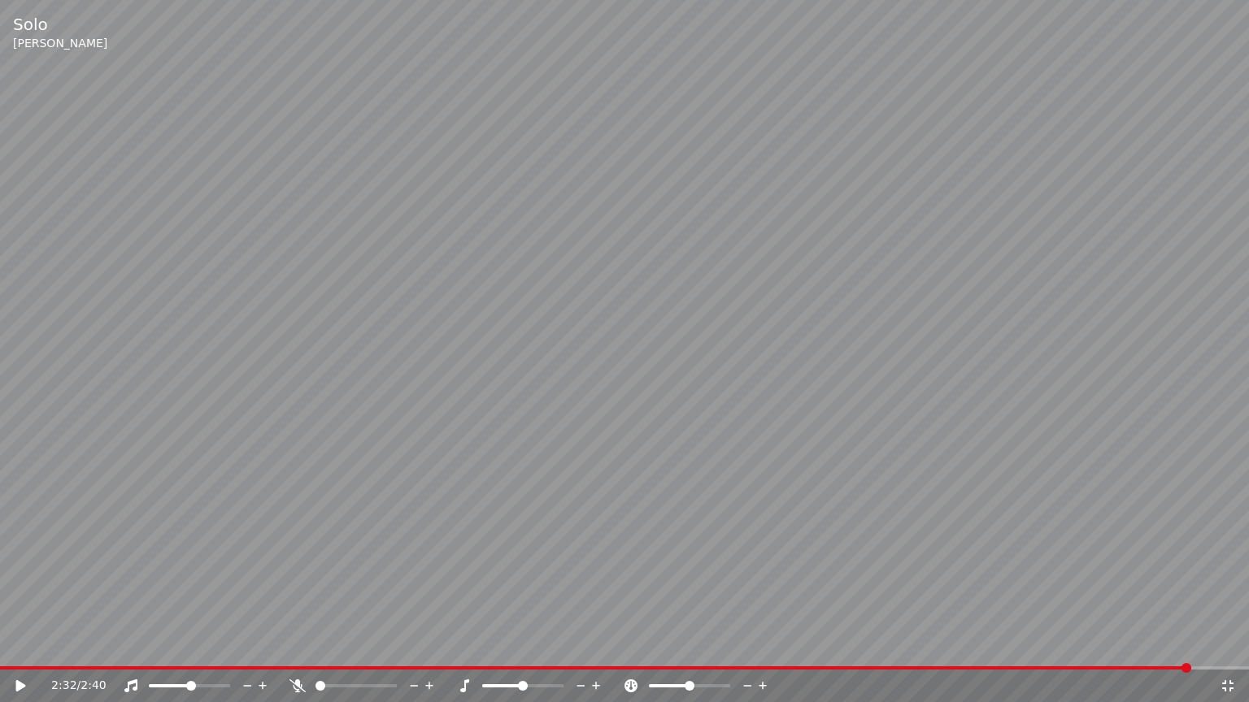
click at [1231, 651] on icon at bounding box center [1227, 686] width 16 height 13
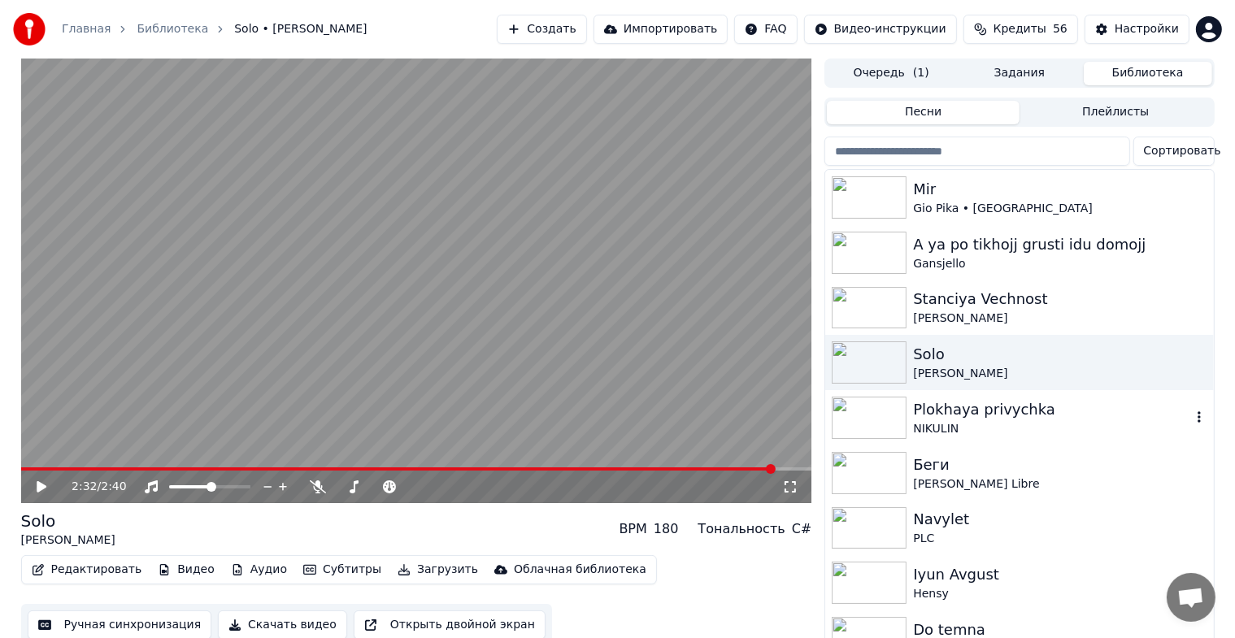
click at [958, 415] on div "Plokhaya privychka" at bounding box center [1051, 409] width 277 height 23
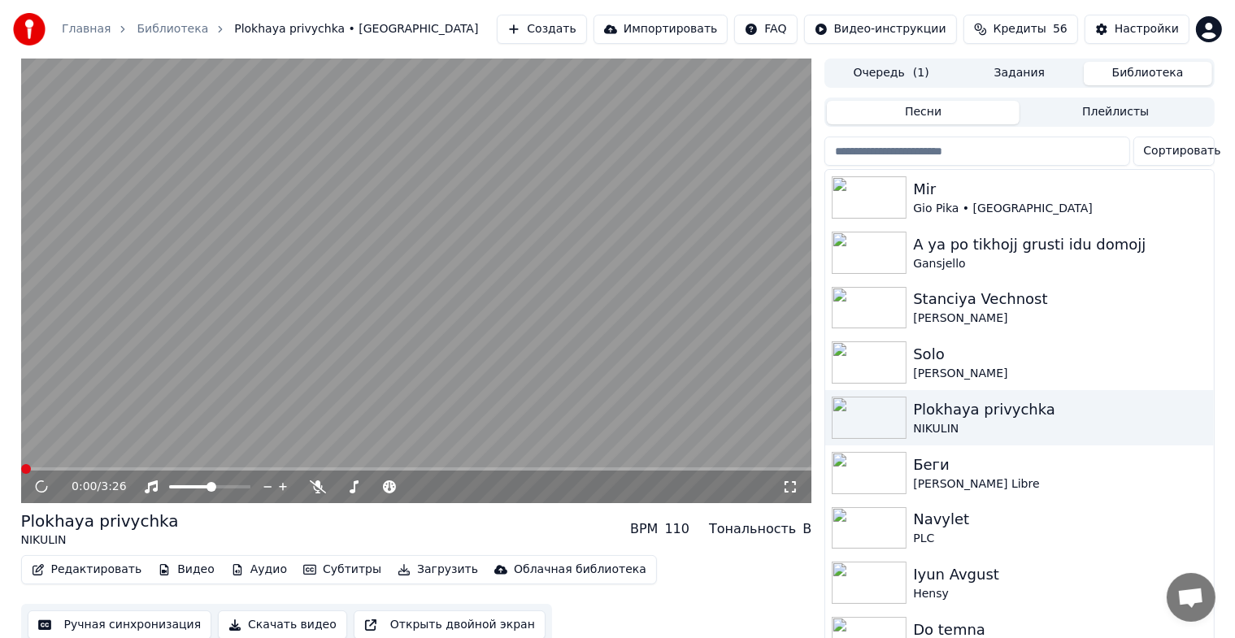
click at [790, 488] on icon at bounding box center [790, 486] width 16 height 13
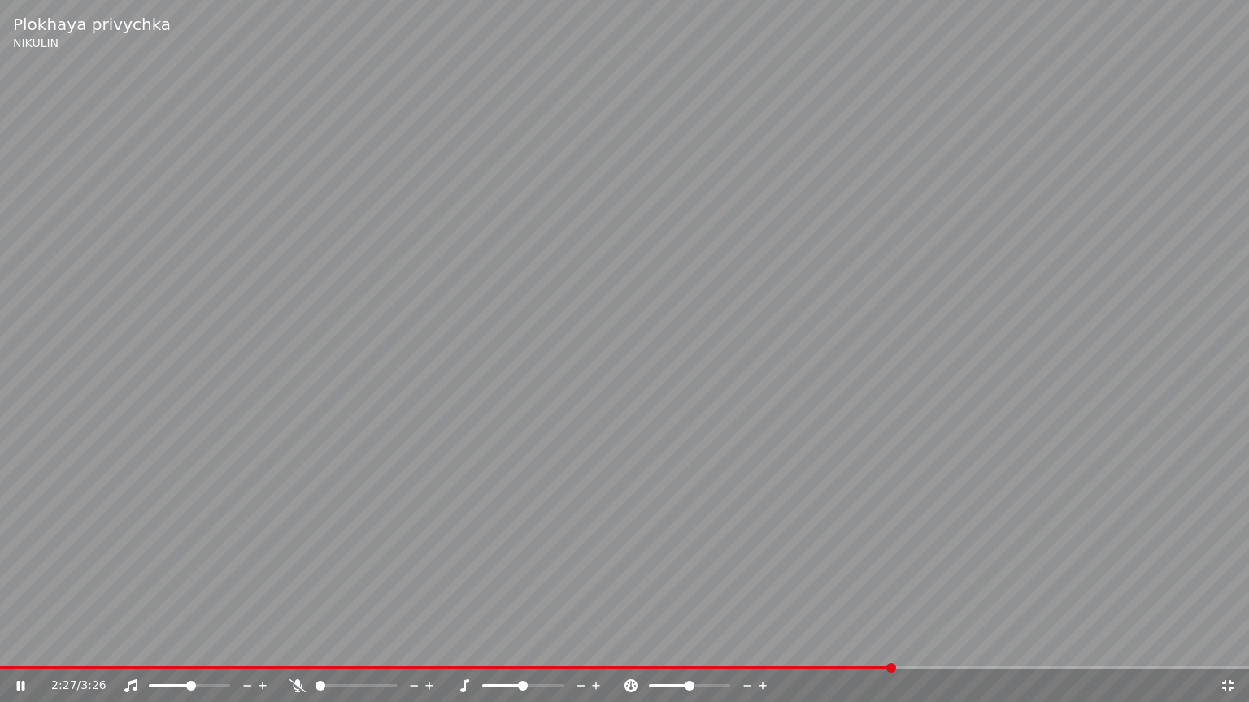
click at [1228, 651] on icon at bounding box center [1227, 686] width 16 height 13
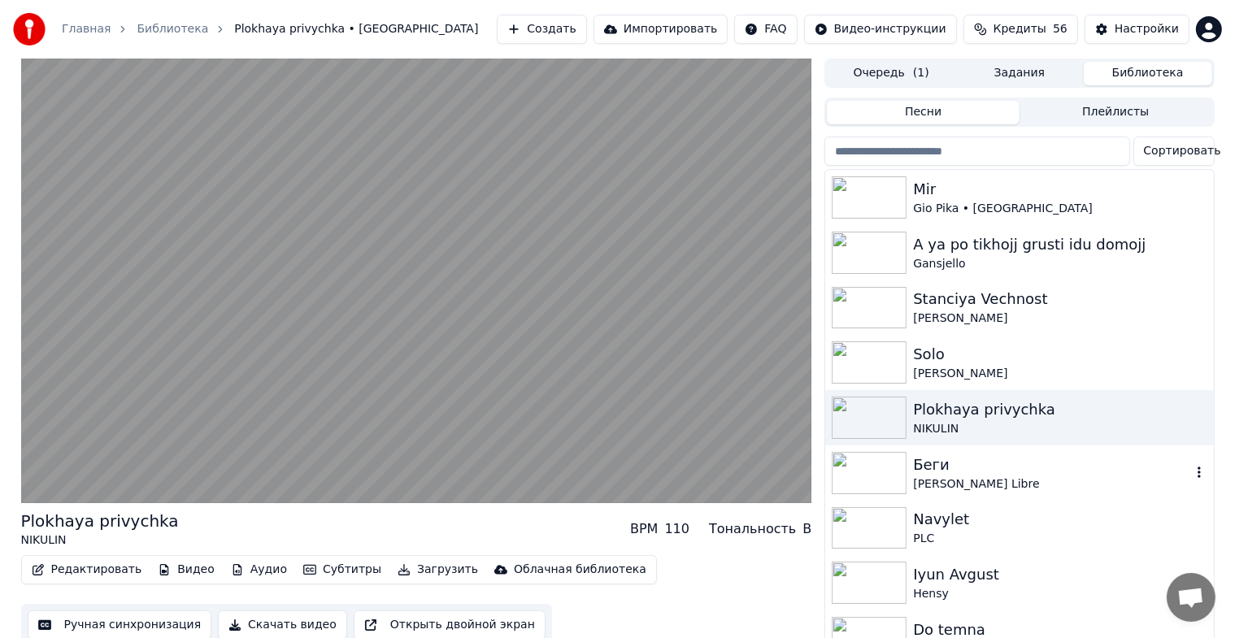
click at [931, 470] on div "Беги" at bounding box center [1051, 465] width 277 height 23
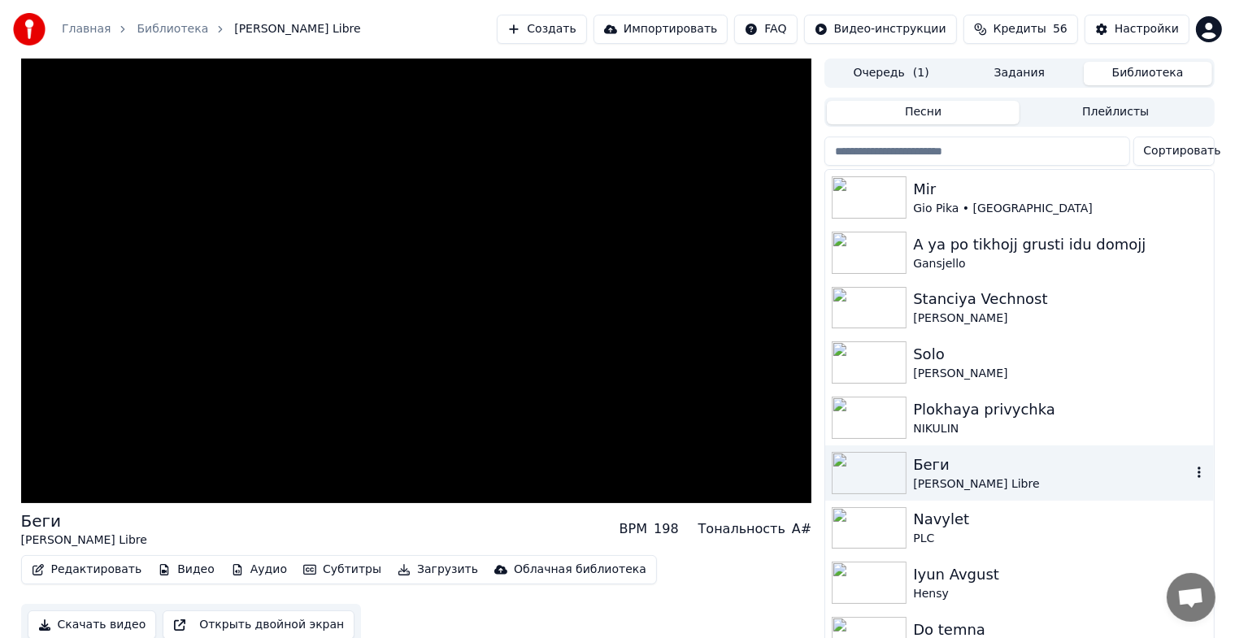
click at [931, 470] on div "Беги" at bounding box center [1051, 465] width 277 height 23
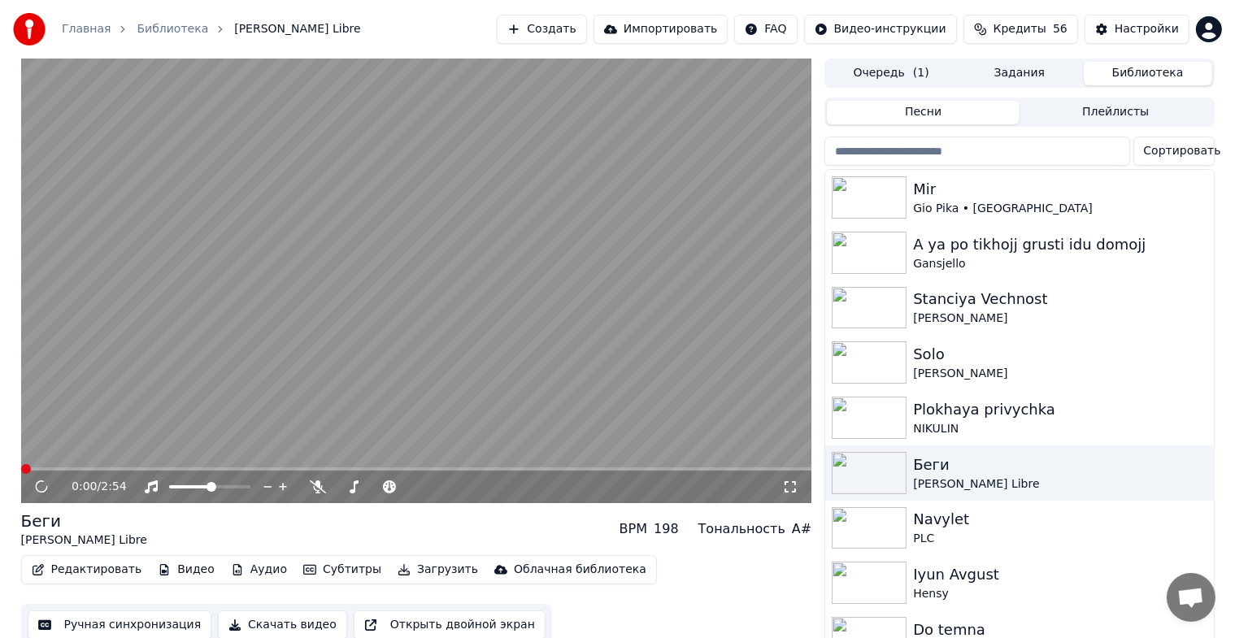
click at [792, 488] on icon at bounding box center [790, 486] width 16 height 13
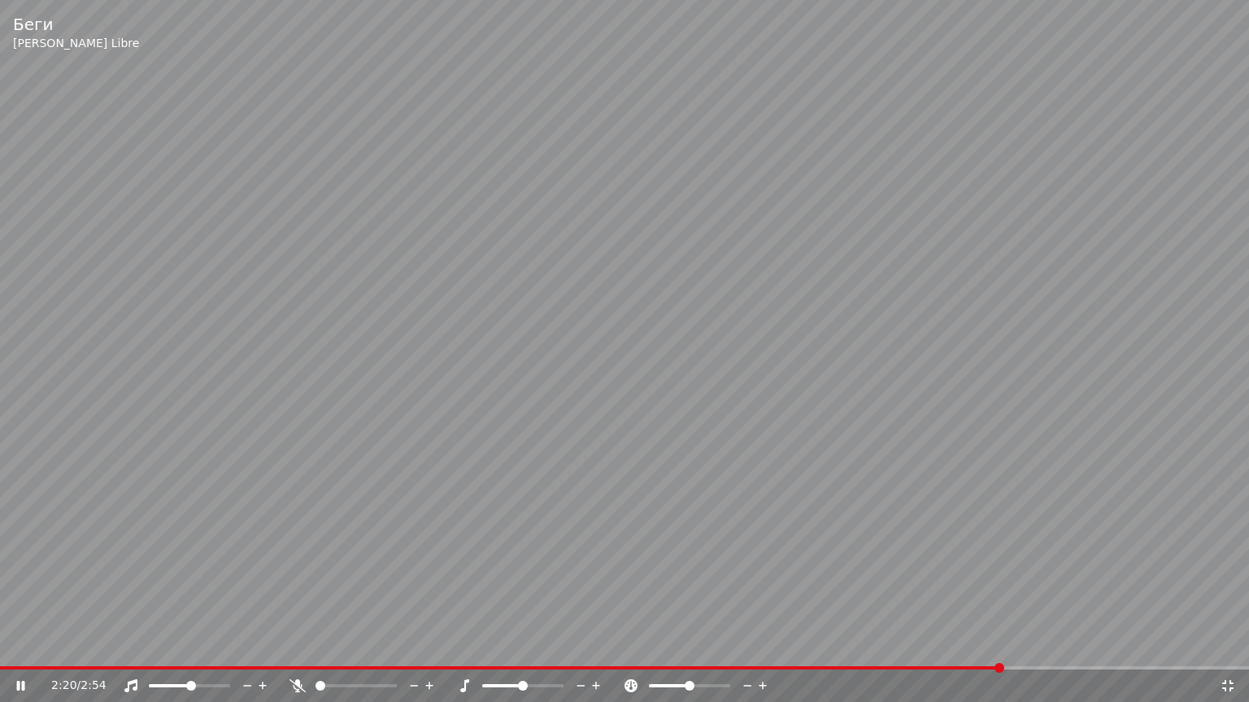
drag, startPoint x: 923, startPoint y: 462, endPoint x: 943, endPoint y: 483, distance: 29.3
click at [923, 465] on video at bounding box center [624, 351] width 1249 height 702
click at [1228, 651] on icon at bounding box center [1227, 686] width 16 height 13
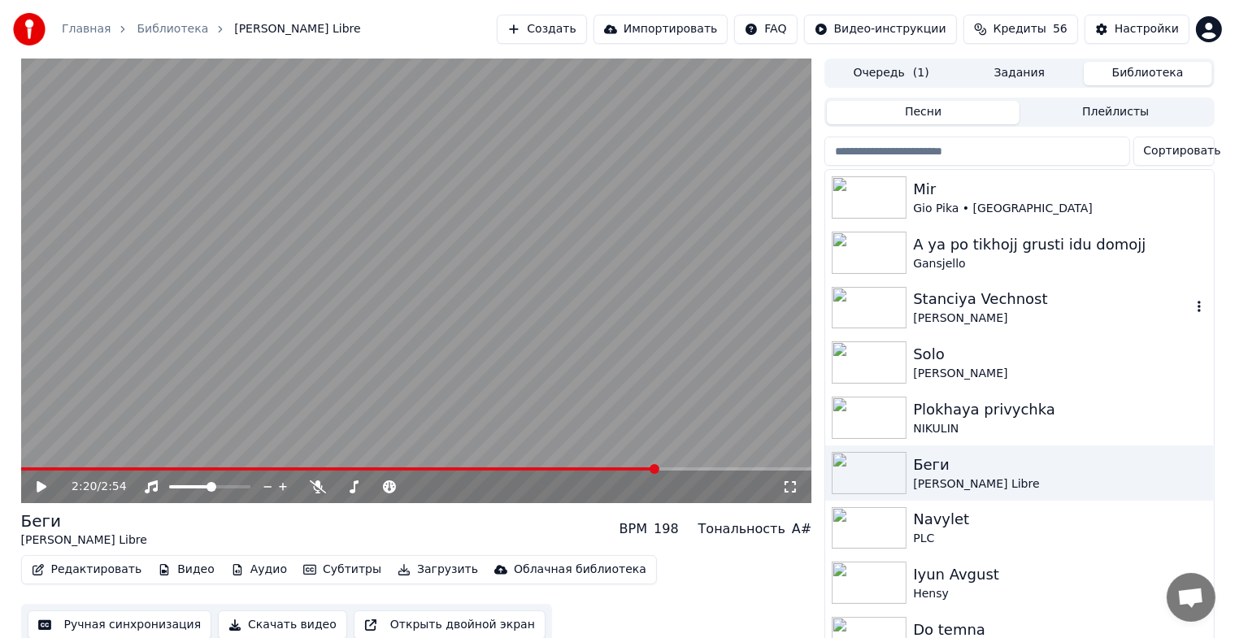
click at [1010, 314] on div "[PERSON_NAME]" at bounding box center [1051, 319] width 277 height 16
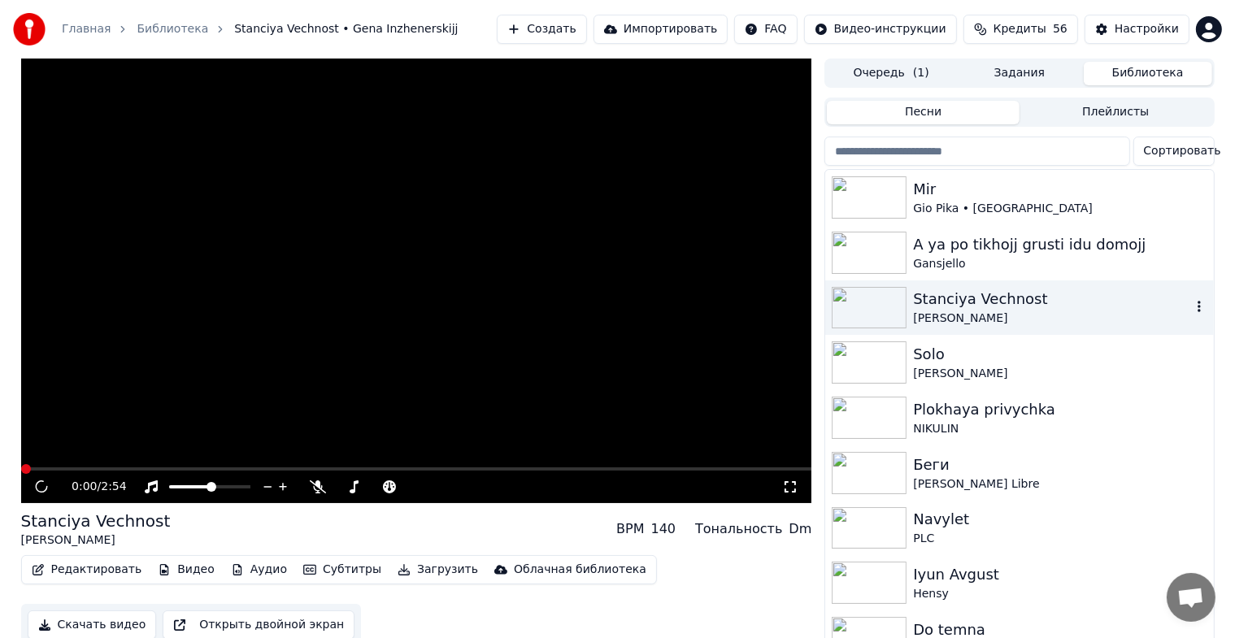
click at [1010, 314] on div "[PERSON_NAME]" at bounding box center [1051, 319] width 277 height 16
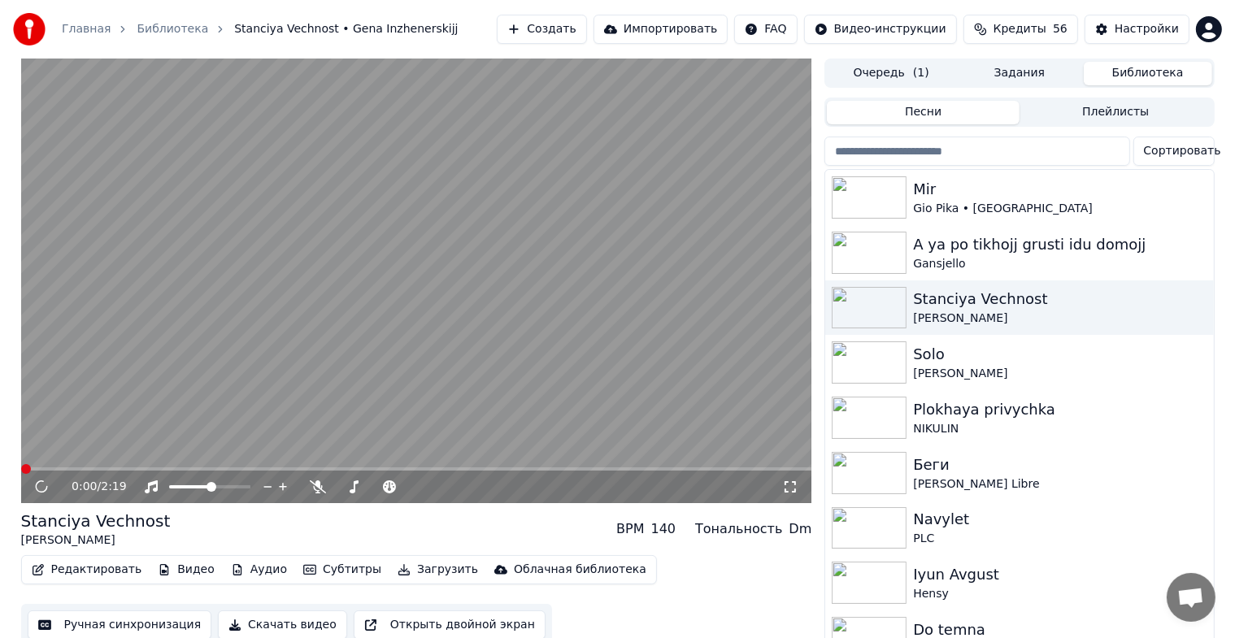
click at [791, 489] on icon at bounding box center [790, 486] width 16 height 13
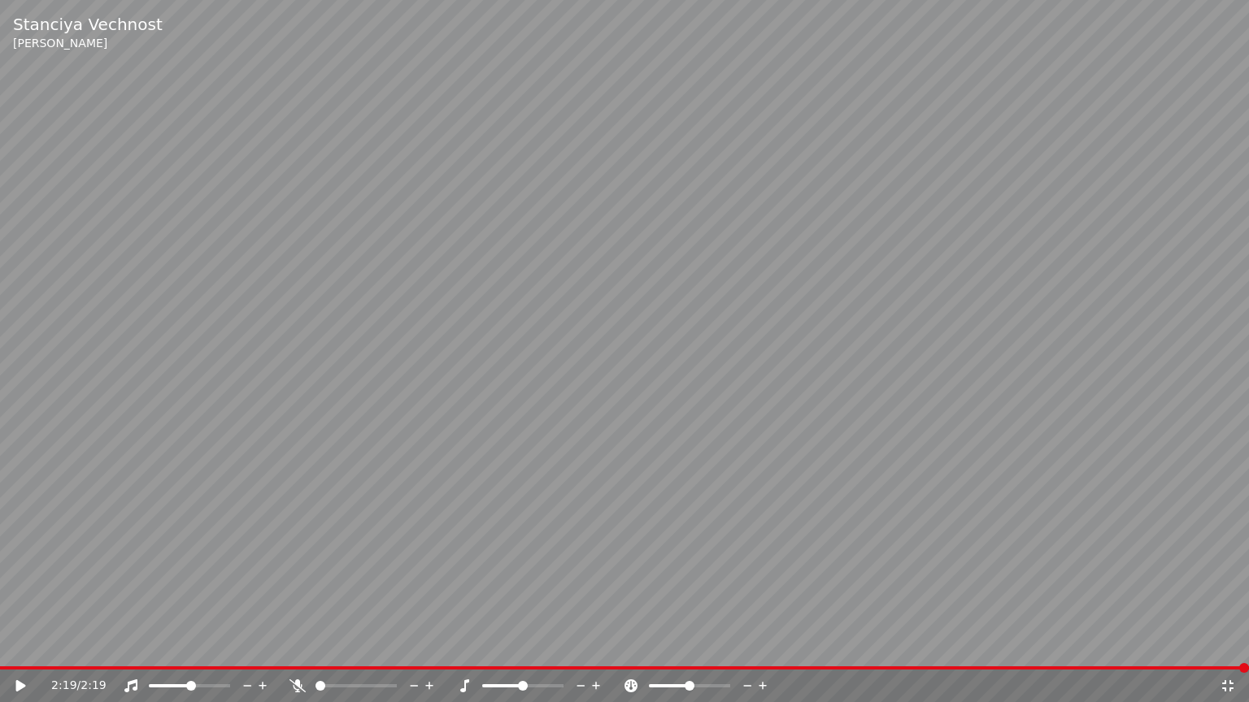
click at [1236, 651] on div "2:19 / 2:19" at bounding box center [625, 686] width 1236 height 16
click at [1227, 651] on icon at bounding box center [1227, 686] width 16 height 13
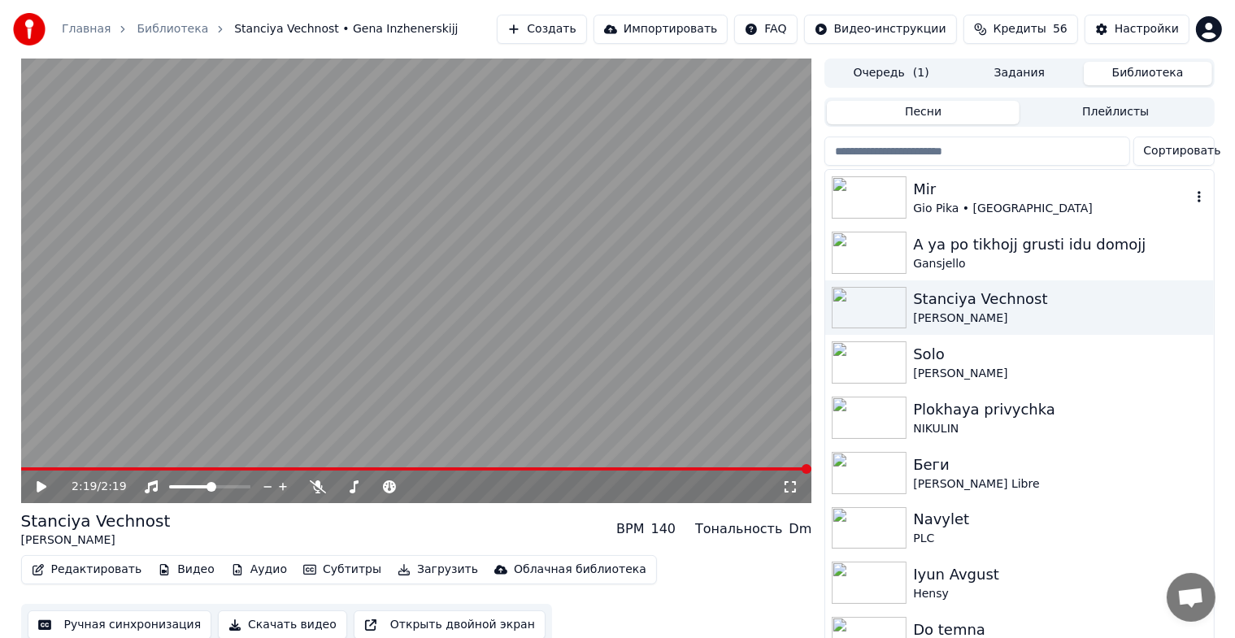
click at [945, 211] on div "Gio Pika • [GEOGRAPHIC_DATA]" at bounding box center [1051, 209] width 277 height 16
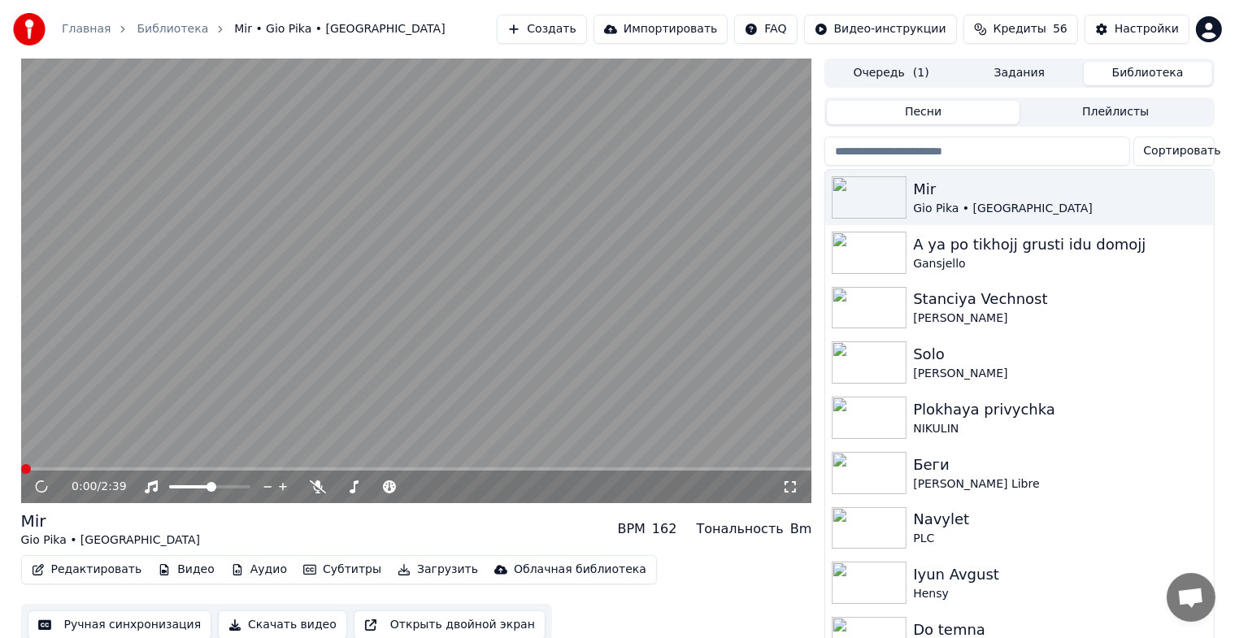
click at [787, 486] on icon at bounding box center [790, 486] width 16 height 13
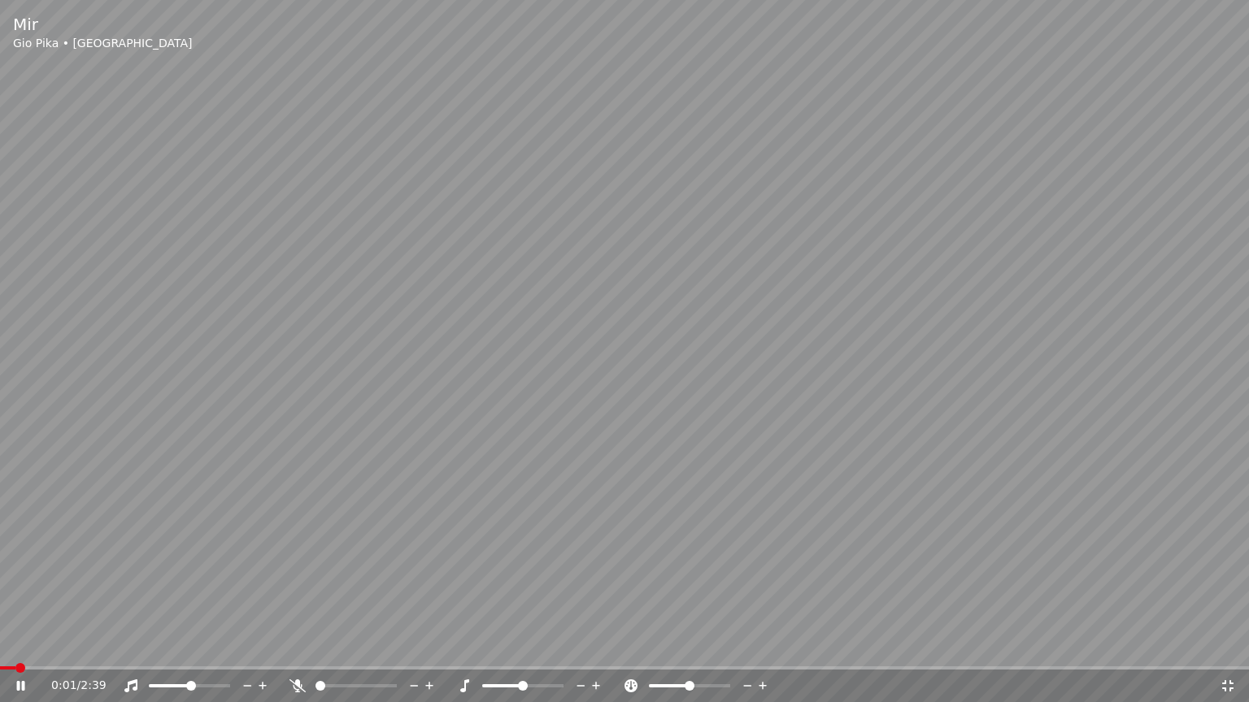
click at [192, 651] on span at bounding box center [191, 686] width 10 height 10
click at [342, 517] on video at bounding box center [624, 351] width 1249 height 702
click at [372, 464] on video at bounding box center [624, 351] width 1249 height 702
click at [209, 651] on span at bounding box center [204, 686] width 10 height 10
click at [727, 532] on video at bounding box center [624, 351] width 1249 height 702
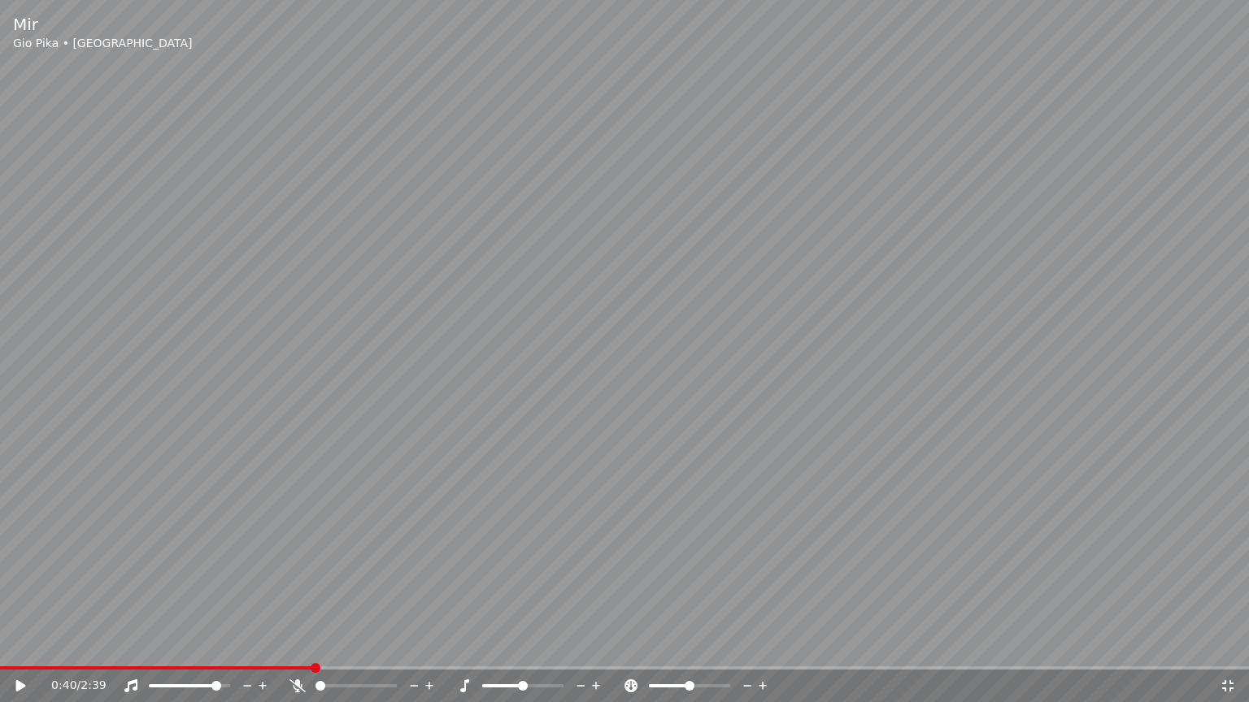
click at [312, 651] on span at bounding box center [156, 668] width 313 height 3
click at [195, 651] on span at bounding box center [172, 685] width 46 height 3
drag, startPoint x: 202, startPoint y: 680, endPoint x: 198, endPoint y: 688, distance: 8.8
click at [198, 651] on div at bounding box center [204, 686] width 131 height 16
click at [202, 651] on span at bounding box center [200, 686] width 10 height 10
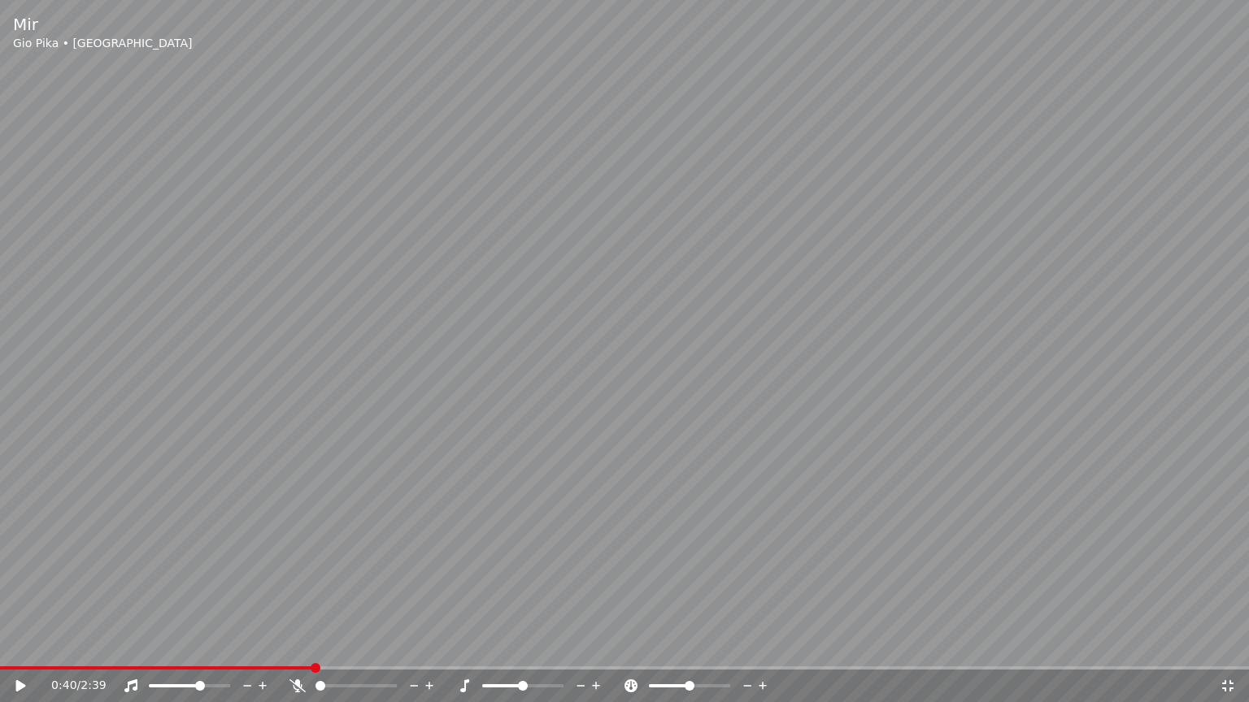
click at [299, 536] on video at bounding box center [624, 351] width 1249 height 702
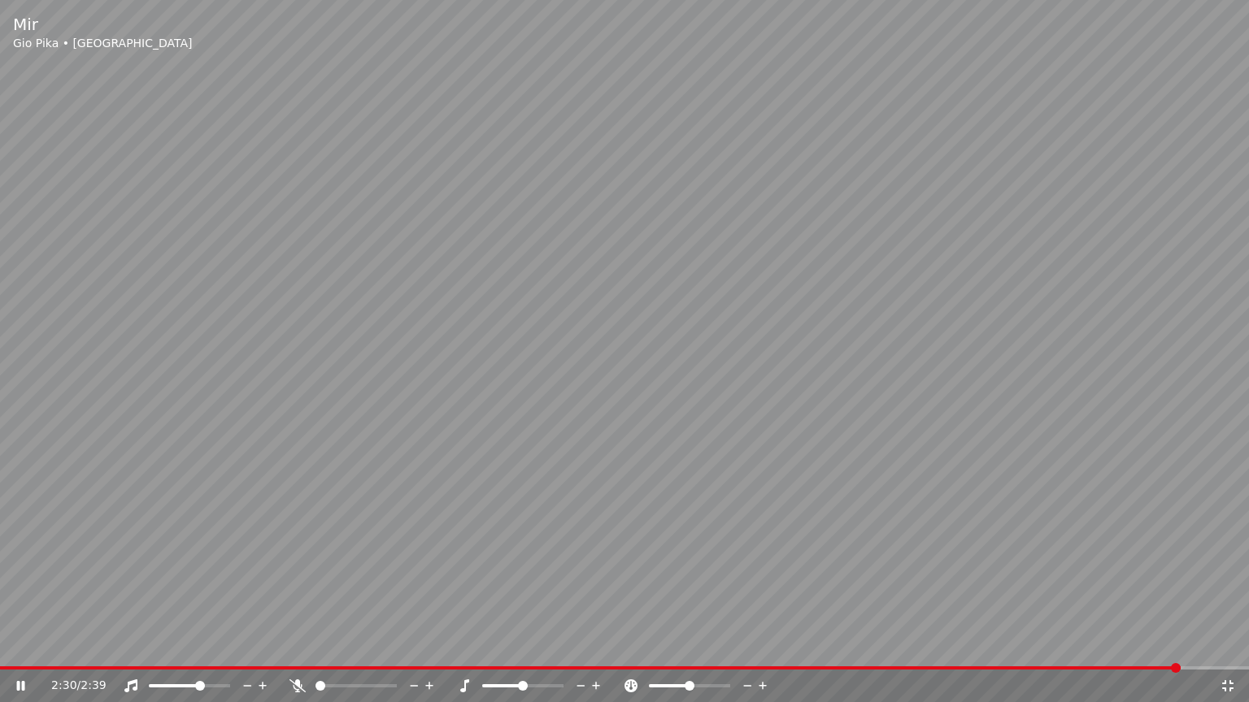
click at [9, 651] on div "2:30 / 2:39" at bounding box center [624, 686] width 1249 height 33
click at [5, 651] on div "2:31 / 2:39" at bounding box center [624, 686] width 1249 height 33
click at [2, 651] on div "2:32 / 2:39" at bounding box center [624, 686] width 1249 height 33
click at [17, 651] on icon at bounding box center [21, 686] width 8 height 10
click at [10, 651] on div "2:34 / 2:39" at bounding box center [624, 686] width 1249 height 33
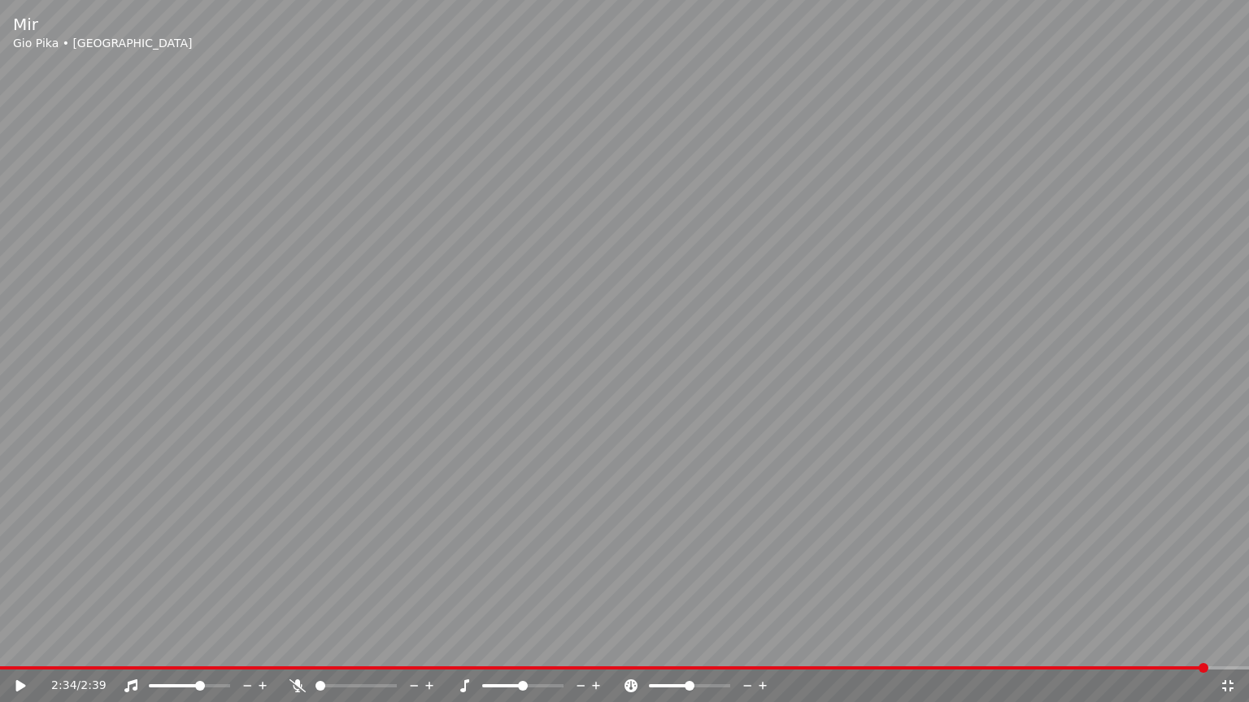
click at [7, 651] on div "2:34 / 2:39" at bounding box center [624, 686] width 1249 height 33
drag, startPoint x: 1197, startPoint y: 674, endPoint x: 1111, endPoint y: 680, distance: 86.4
click at [1002, 637] on div "[PERSON_NAME] • MIRAVI 2:34 / 2:39" at bounding box center [624, 351] width 1249 height 702
drag, startPoint x: 1210, startPoint y: 670, endPoint x: 997, endPoint y: 671, distance: 212.2
click at [993, 651] on div "2:36 / 2:39" at bounding box center [624, 686] width 1249 height 33
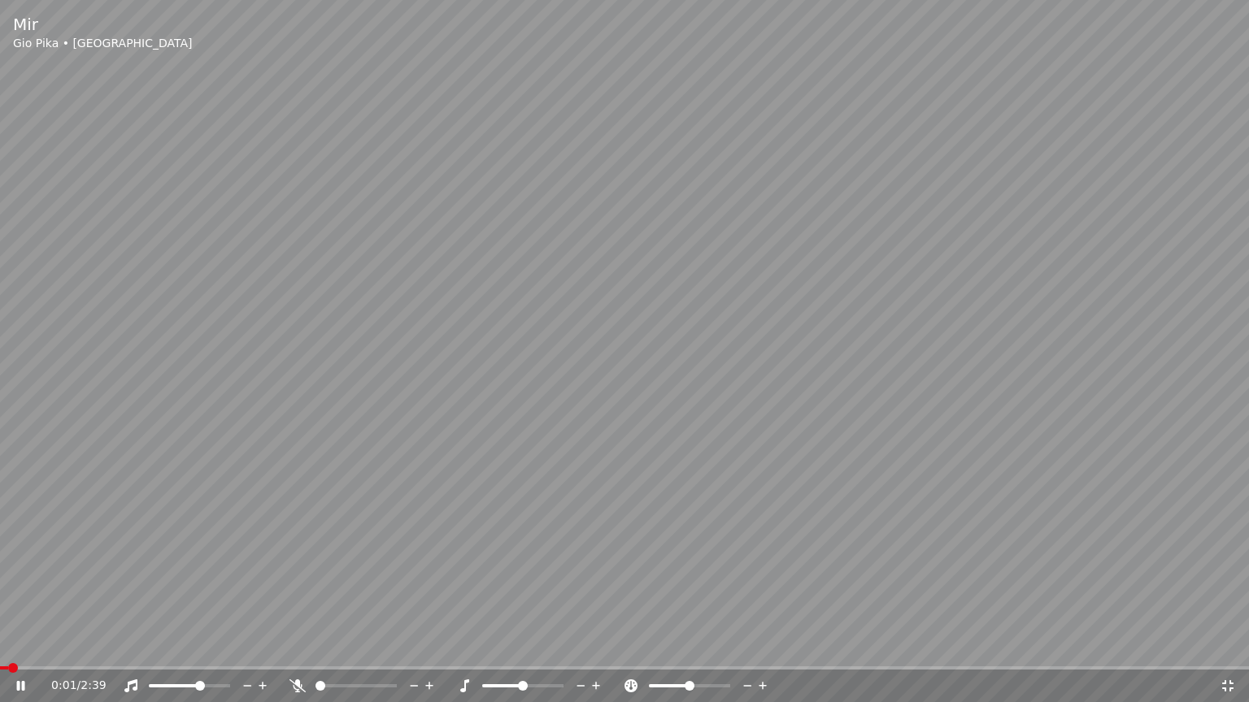
click at [8, 651] on span at bounding box center [4, 668] width 8 height 3
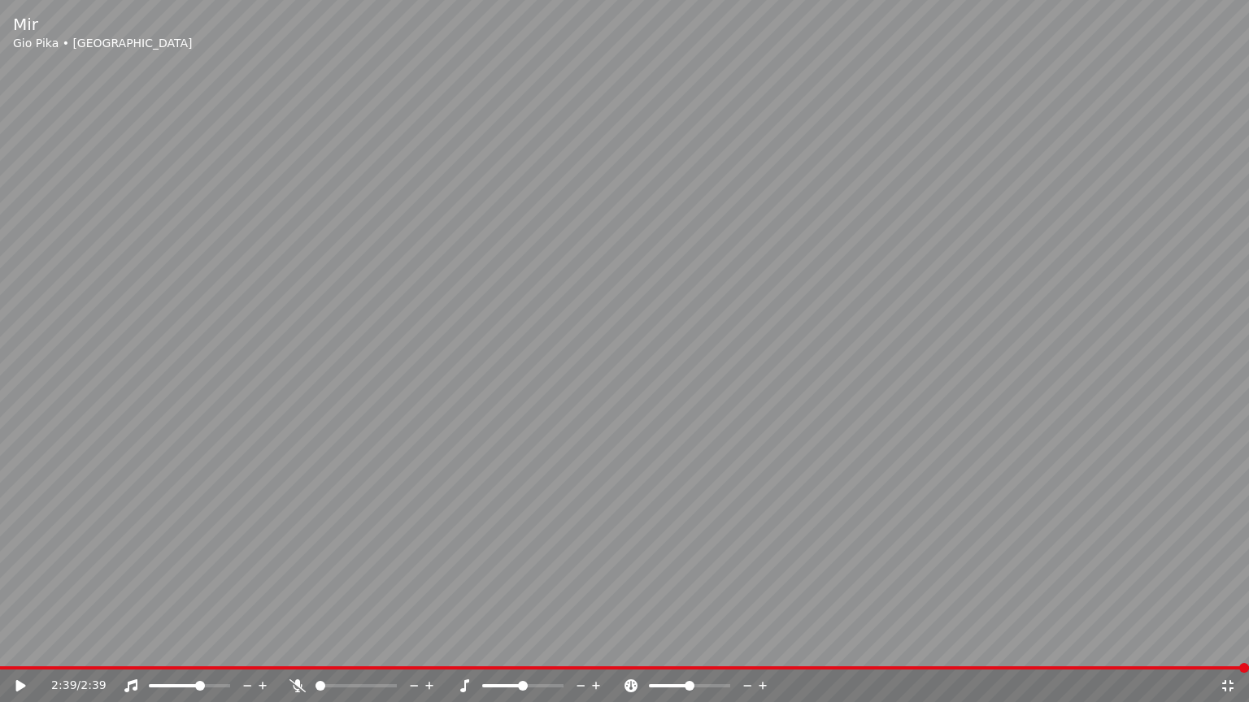
click at [1223, 651] on icon at bounding box center [1227, 686] width 16 height 13
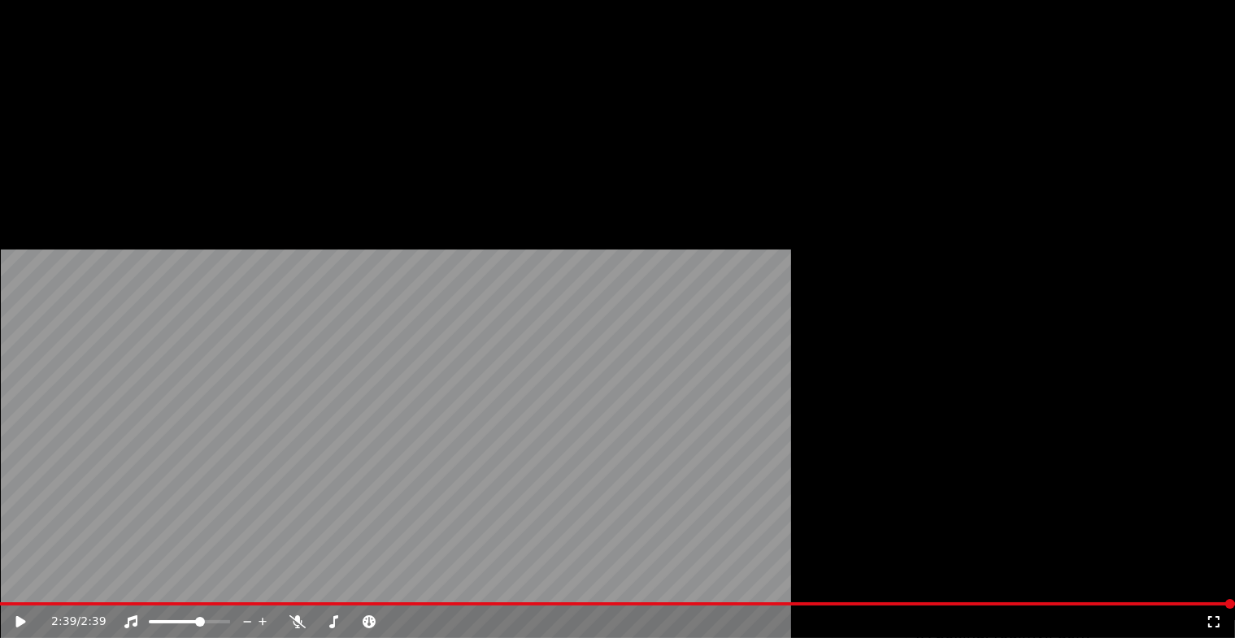
scroll to position [163, 0]
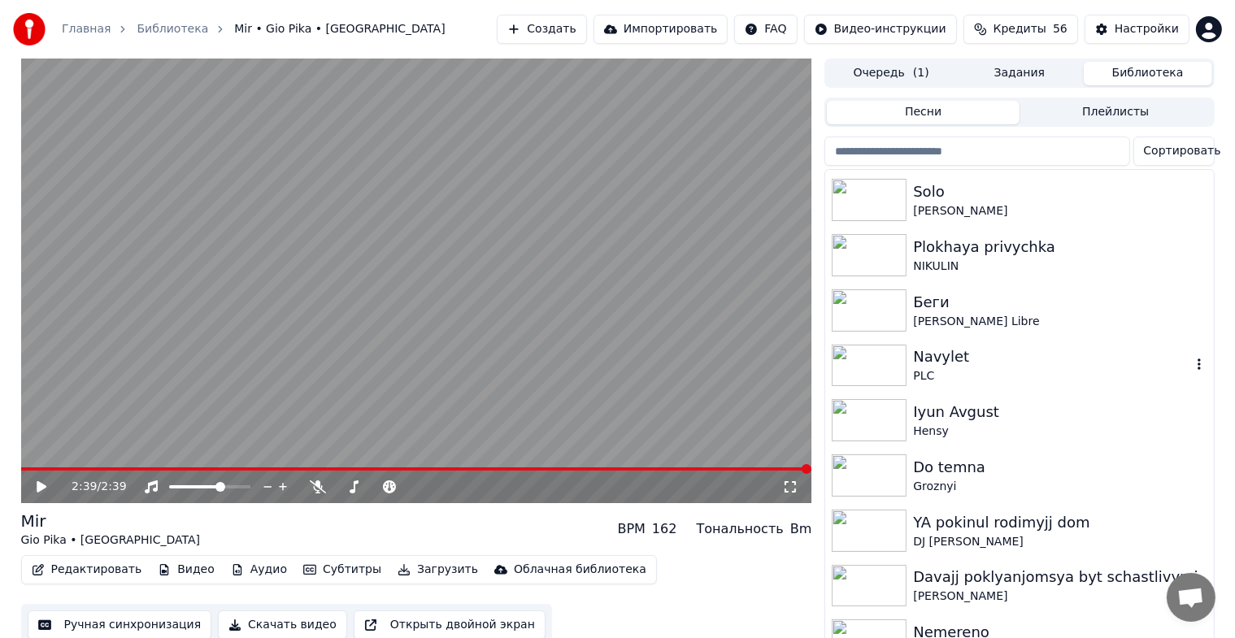
click at [948, 370] on div "PLC" at bounding box center [1051, 376] width 277 height 16
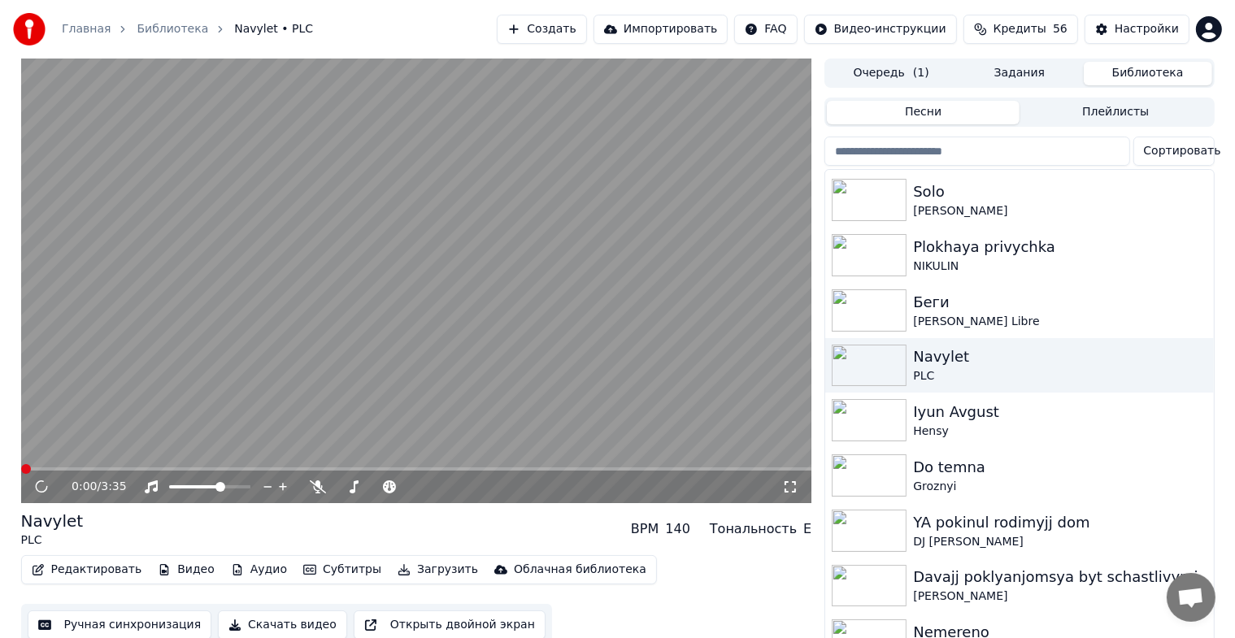
click at [794, 487] on icon at bounding box center [790, 486] width 16 height 13
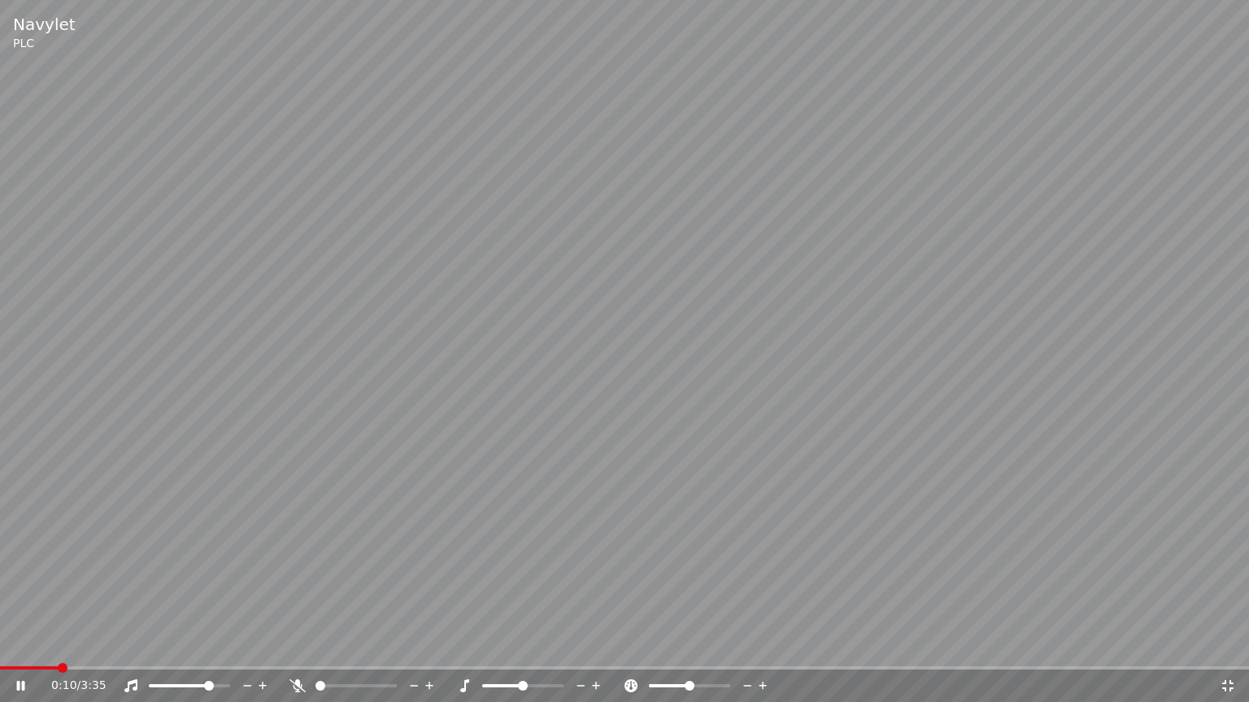
click at [211, 651] on span at bounding box center [209, 686] width 10 height 10
click at [980, 651] on div "0:27 / 3:35" at bounding box center [624, 686] width 1249 height 33
drag, startPoint x: 1189, startPoint y: 702, endPoint x: 1158, endPoint y: 702, distance: 31.7
click at [1192, 651] on div "0:46 / 3:35" at bounding box center [624, 686] width 1249 height 33
drag, startPoint x: 198, startPoint y: 374, endPoint x: 191, endPoint y: 399, distance: 26.2
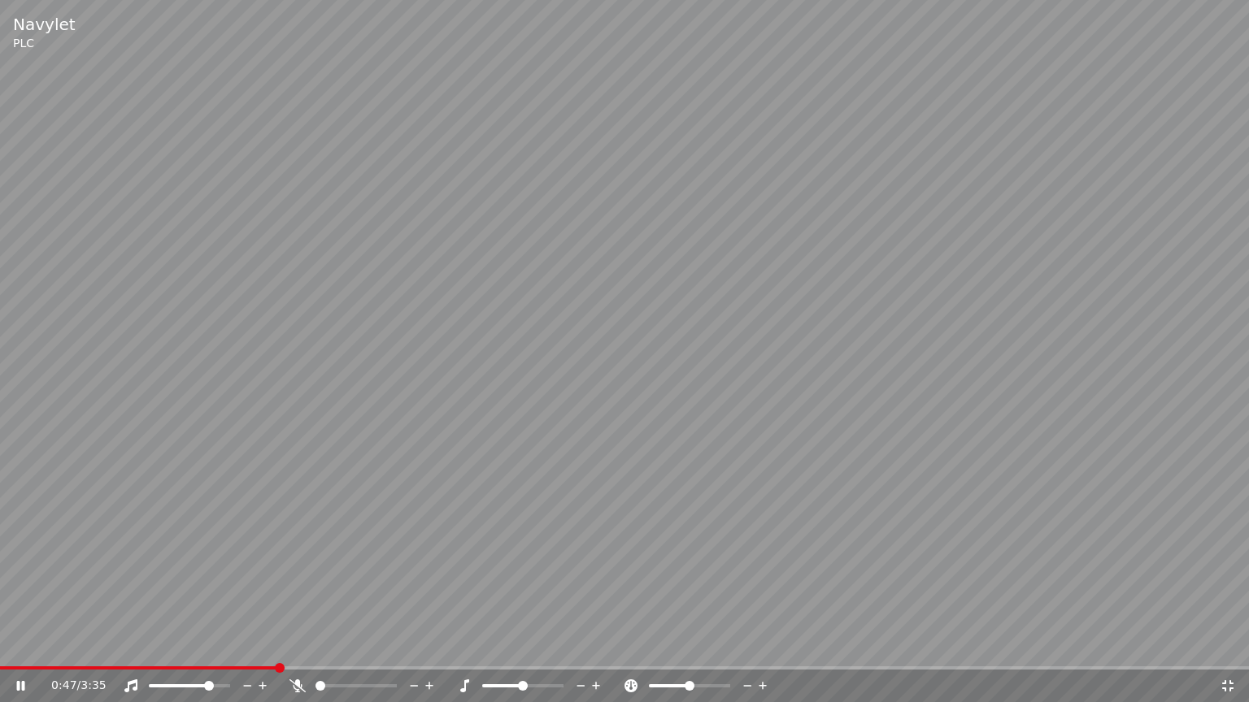
click at [198, 377] on video at bounding box center [624, 351] width 1249 height 702
click at [1, 651] on video at bounding box center [624, 351] width 1249 height 702
click at [2, 651] on video at bounding box center [624, 351] width 1249 height 702
drag, startPoint x: 876, startPoint y: 498, endPoint x: 497, endPoint y: 611, distance: 396.3
click at [868, 506] on video at bounding box center [624, 351] width 1249 height 702
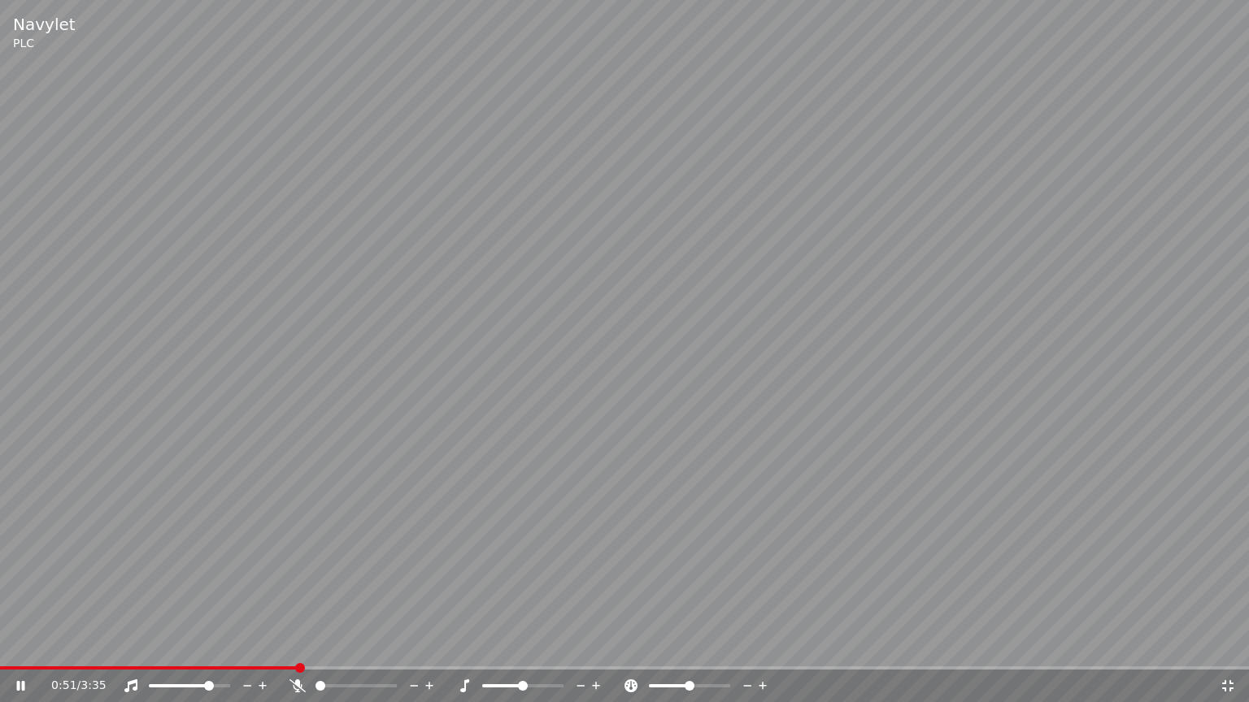
click at [17, 651] on icon at bounding box center [32, 686] width 38 height 13
click at [0, 651] on span at bounding box center [0, 668] width 0 height 3
drag, startPoint x: 19, startPoint y: 693, endPoint x: 33, endPoint y: 663, distance: 33.1
click at [20, 651] on div "0:00 / 3:35" at bounding box center [625, 686] width 1236 height 16
drag, startPoint x: 19, startPoint y: 686, endPoint x: 77, endPoint y: 629, distance: 81.6
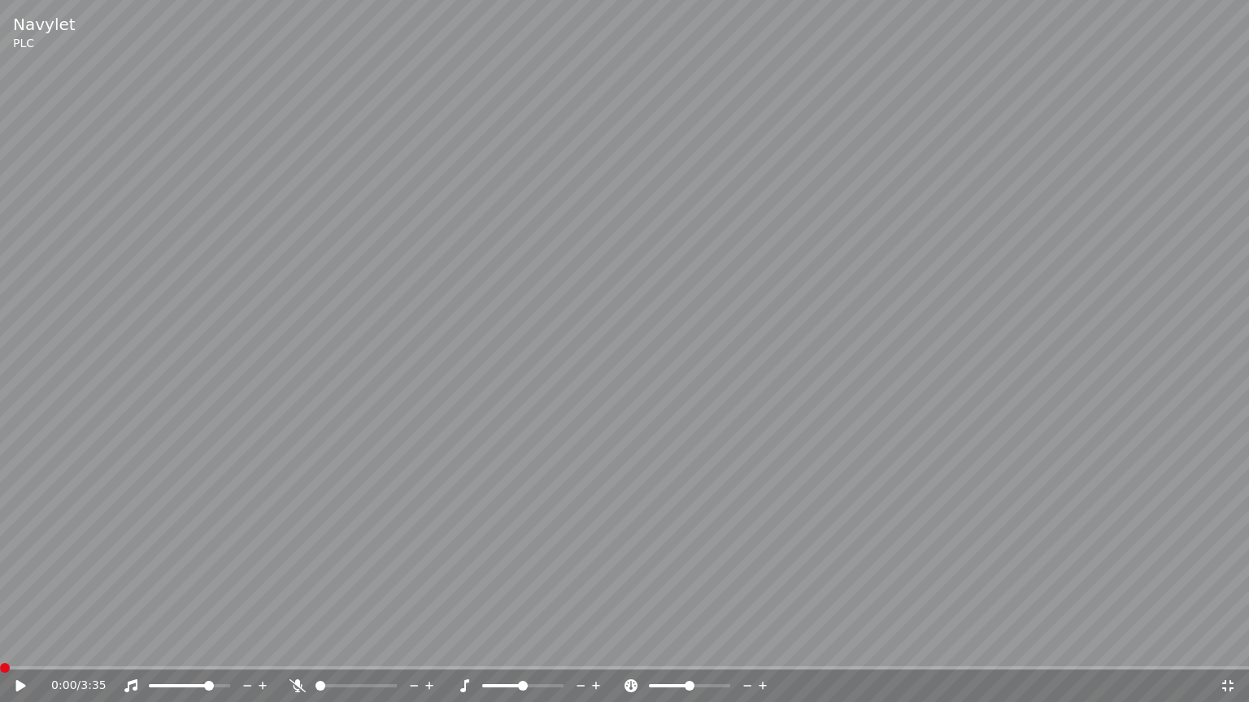
click at [20, 651] on icon at bounding box center [21, 685] width 10 height 11
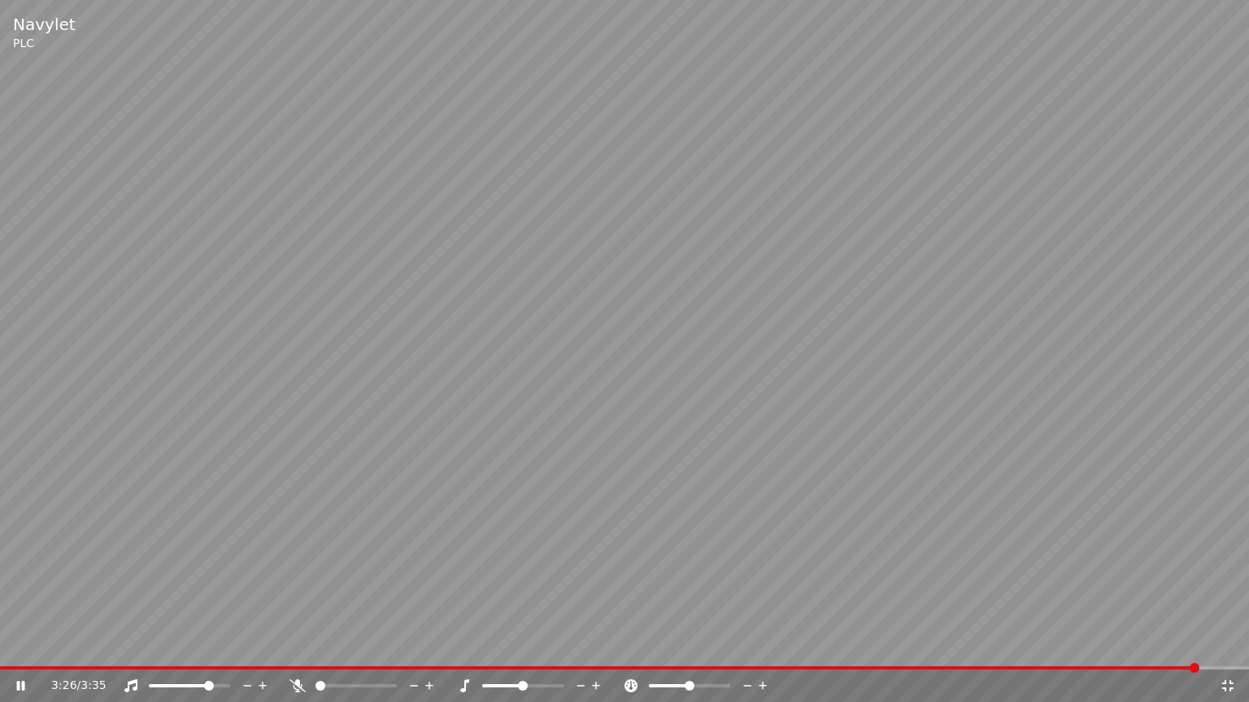
click at [1210, 651] on div "3:26 / 3:35" at bounding box center [635, 686] width 1168 height 16
drag, startPoint x: 1222, startPoint y: 689, endPoint x: 1184, endPoint y: 650, distance: 54.6
click at [1222, 651] on icon at bounding box center [1227, 685] width 11 height 11
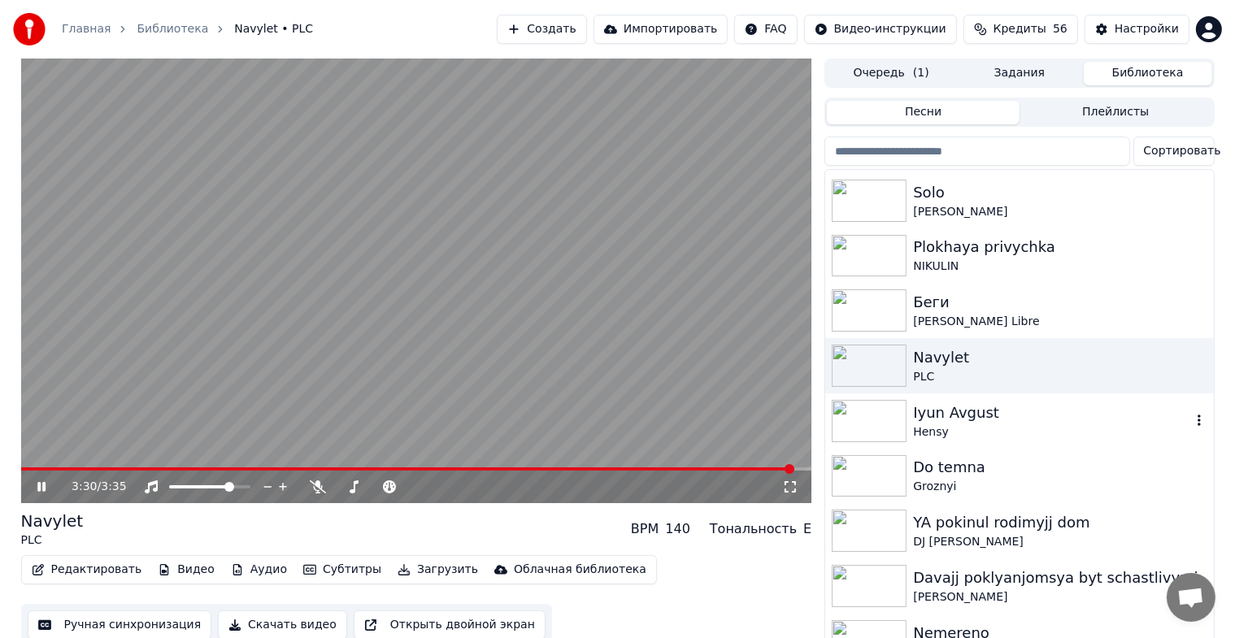
click at [954, 424] on div "Hensy" at bounding box center [1051, 432] width 277 height 16
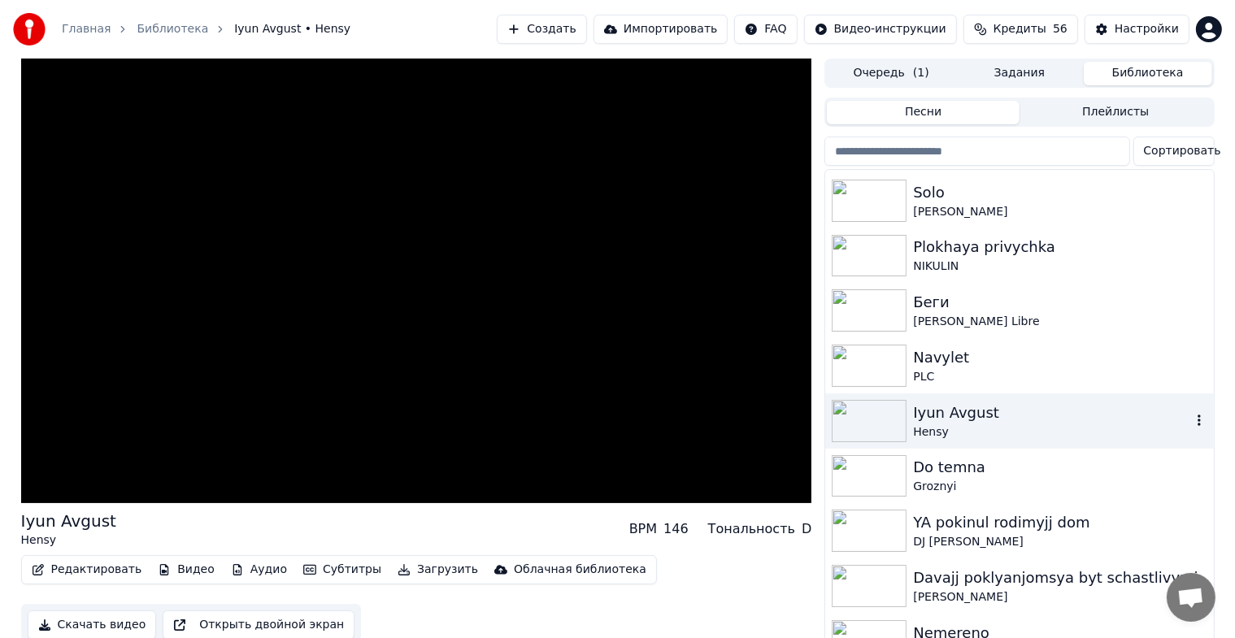
click at [954, 424] on div "Hensy" at bounding box center [1051, 432] width 277 height 16
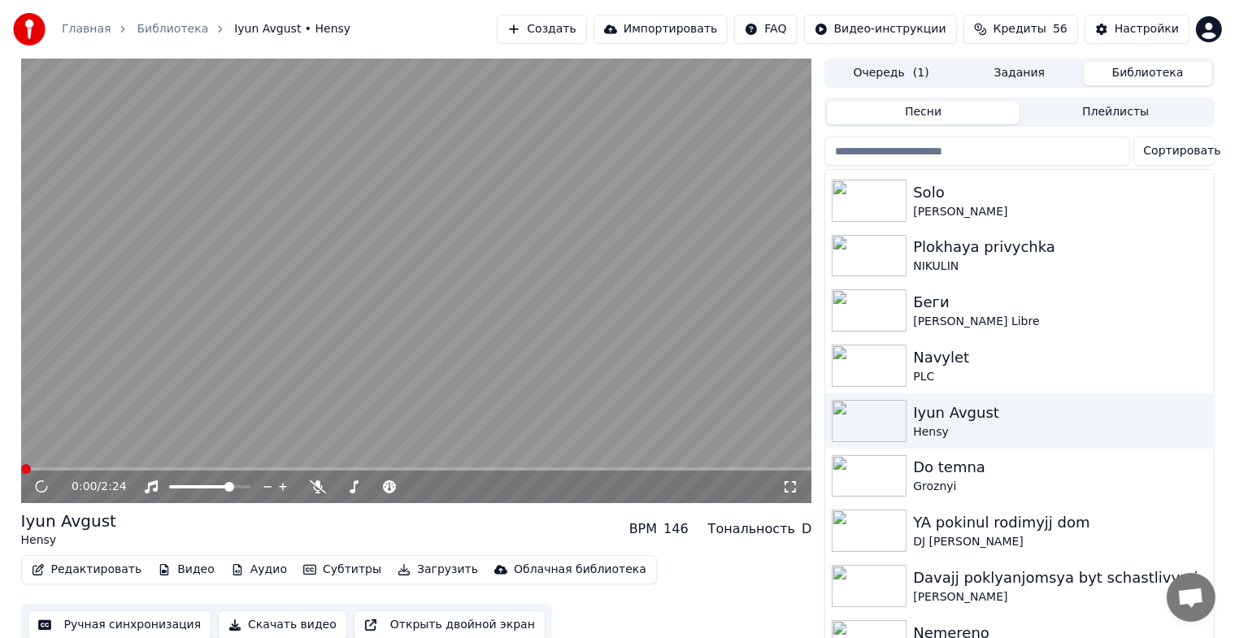
click at [790, 488] on icon at bounding box center [790, 486] width 16 height 13
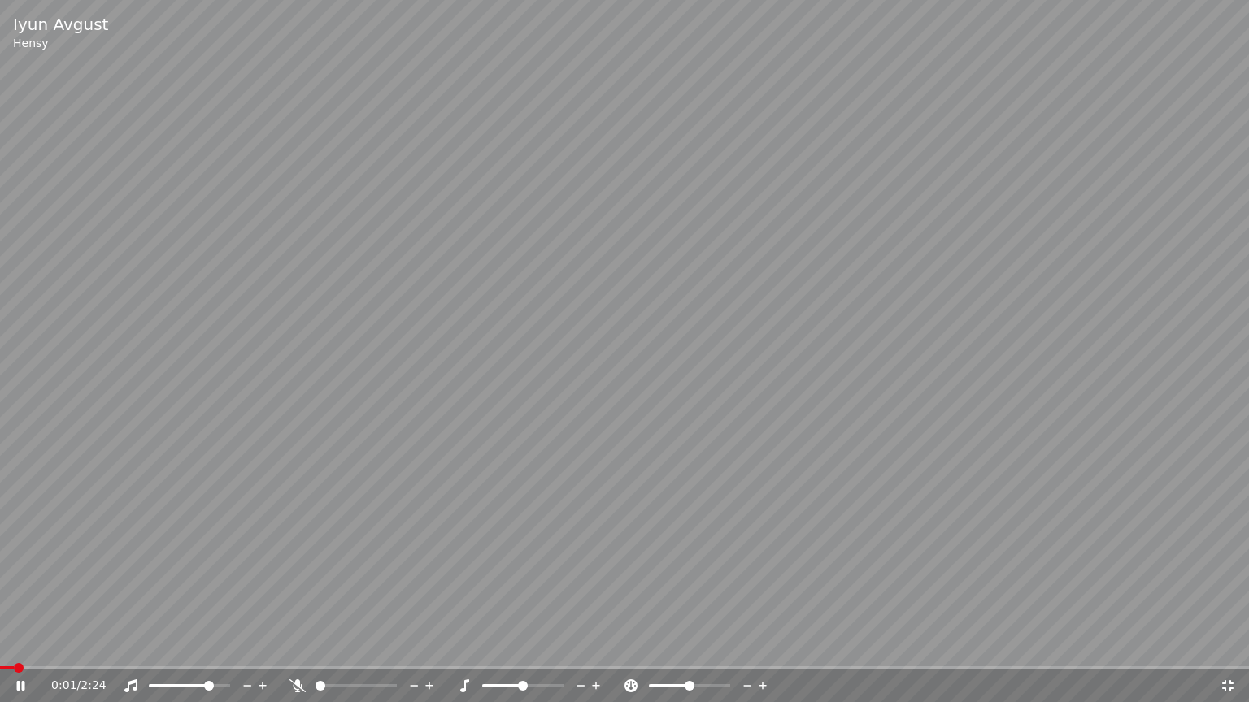
click at [203, 651] on div at bounding box center [204, 686] width 131 height 16
click at [196, 651] on div at bounding box center [204, 686] width 131 height 16
click at [202, 651] on span at bounding box center [200, 686] width 10 height 10
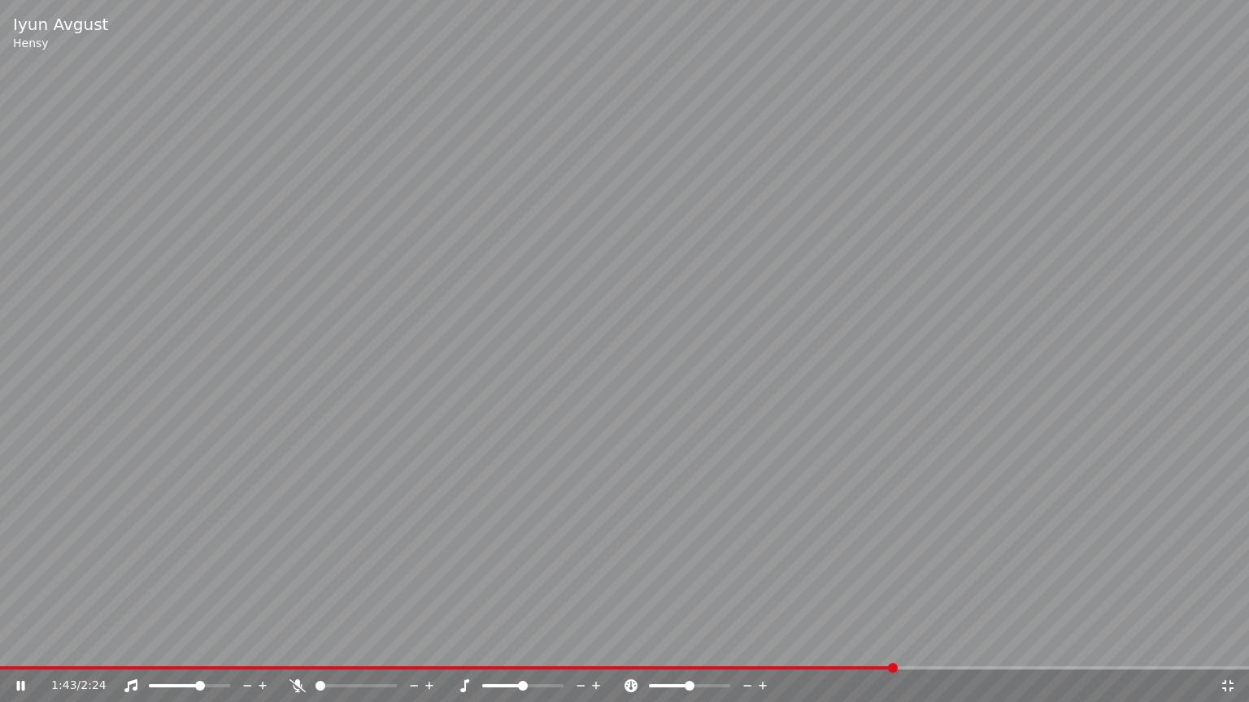
click at [1221, 651] on icon at bounding box center [1227, 686] width 16 height 13
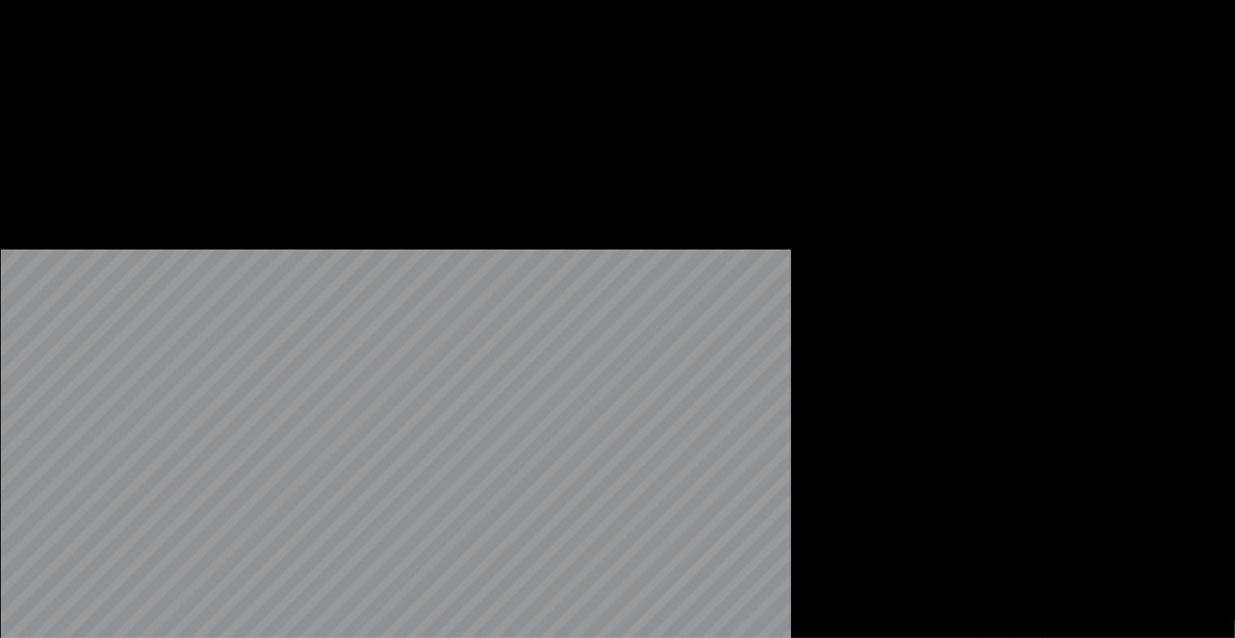
scroll to position [244, 0]
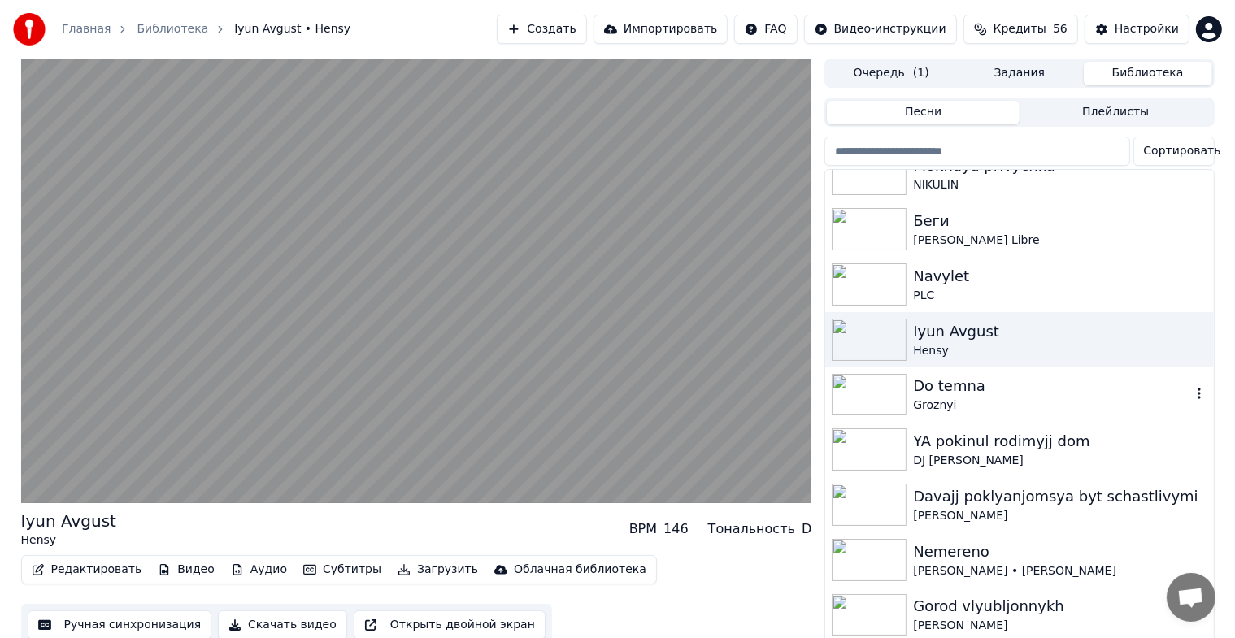
click at [960, 391] on div "Do temna" at bounding box center [1051, 386] width 277 height 23
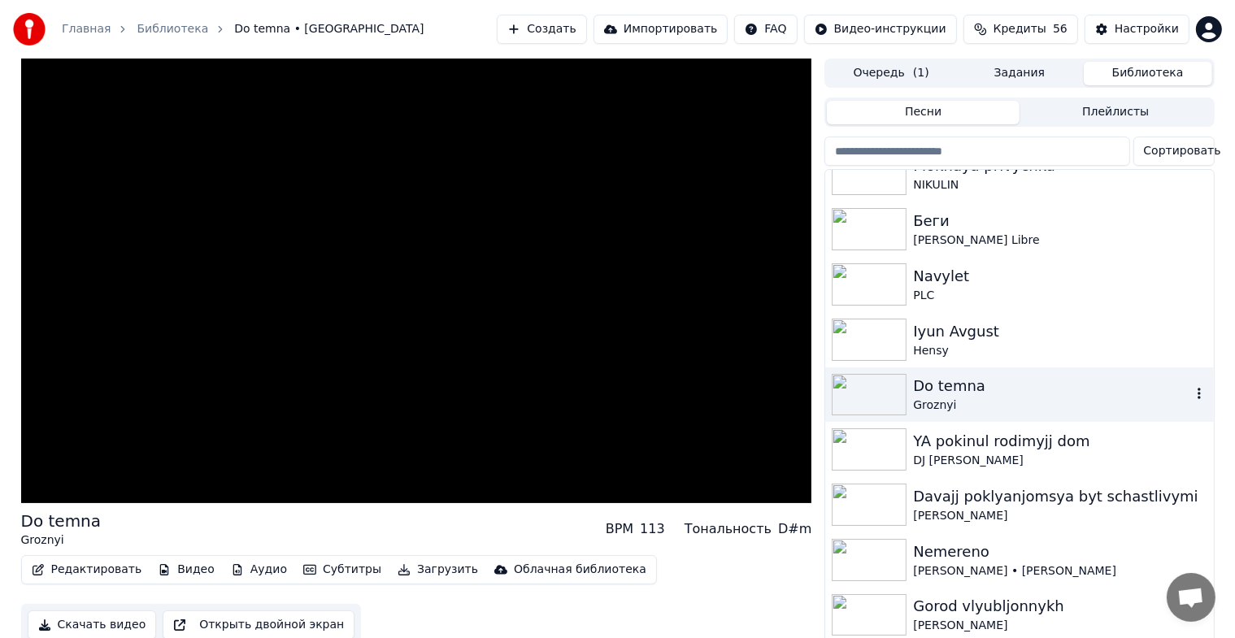
click at [961, 397] on div "Do temna" at bounding box center [1051, 386] width 277 height 23
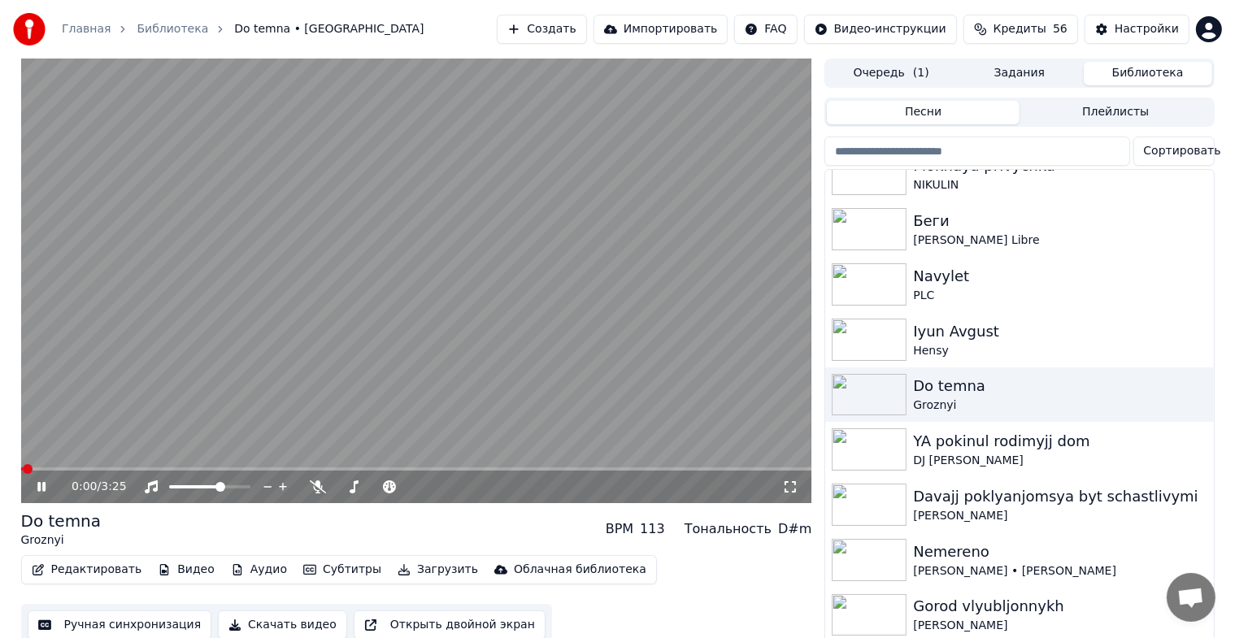
click at [796, 484] on icon at bounding box center [790, 486] width 16 height 13
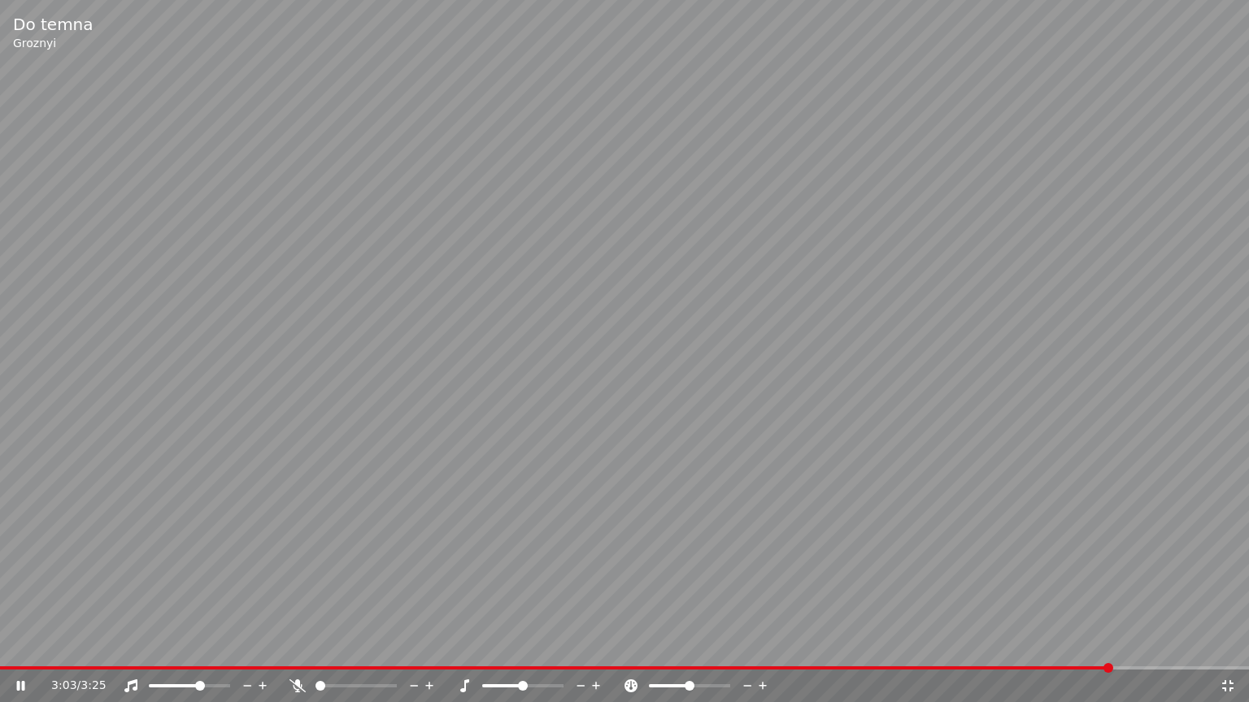
click at [1226, 651] on icon at bounding box center [1227, 686] width 16 height 13
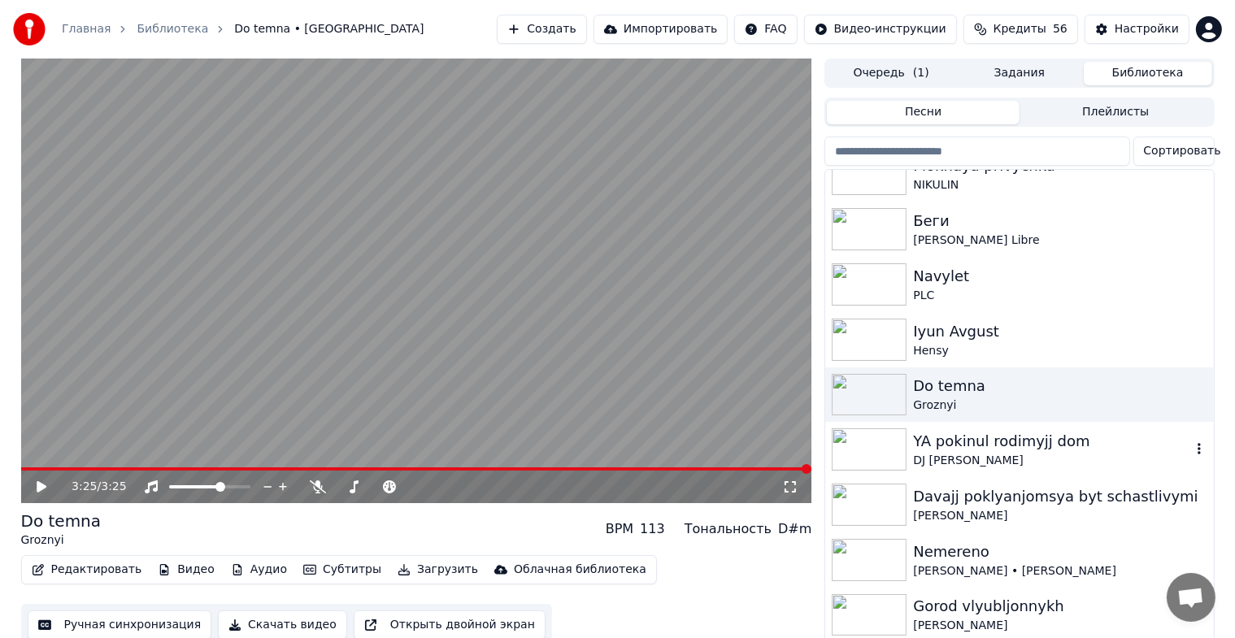
click at [909, 446] on div at bounding box center [872, 449] width 81 height 42
click at [908, 446] on div at bounding box center [872, 449] width 81 height 42
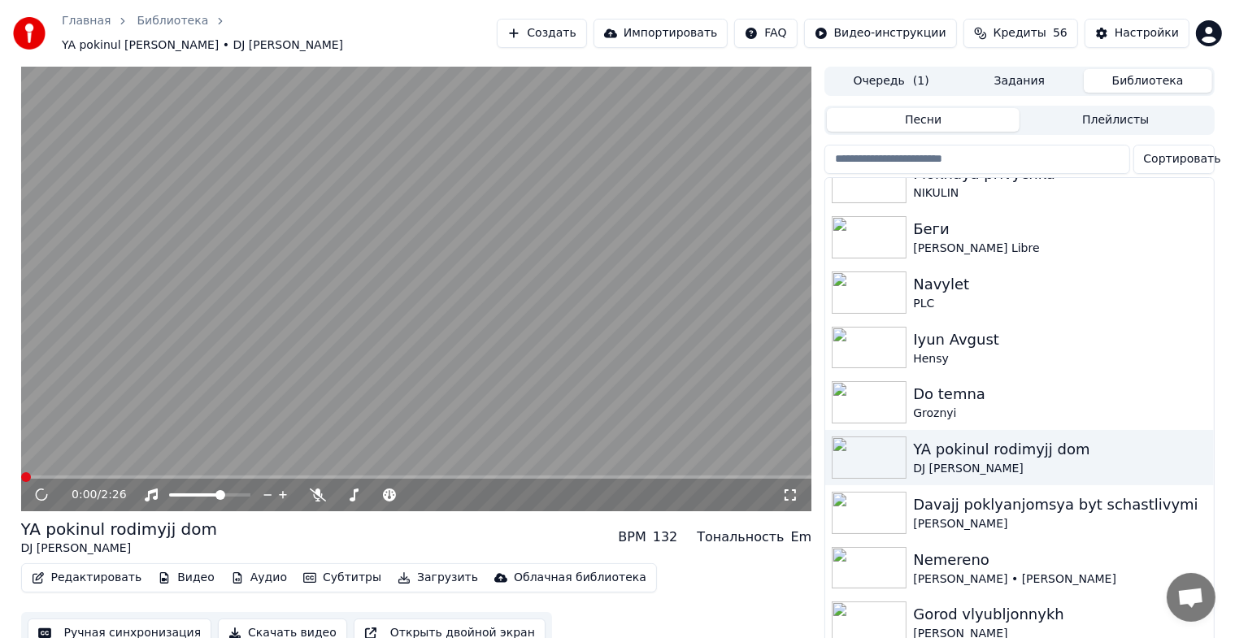
click at [782, 489] on icon at bounding box center [790, 495] width 16 height 13
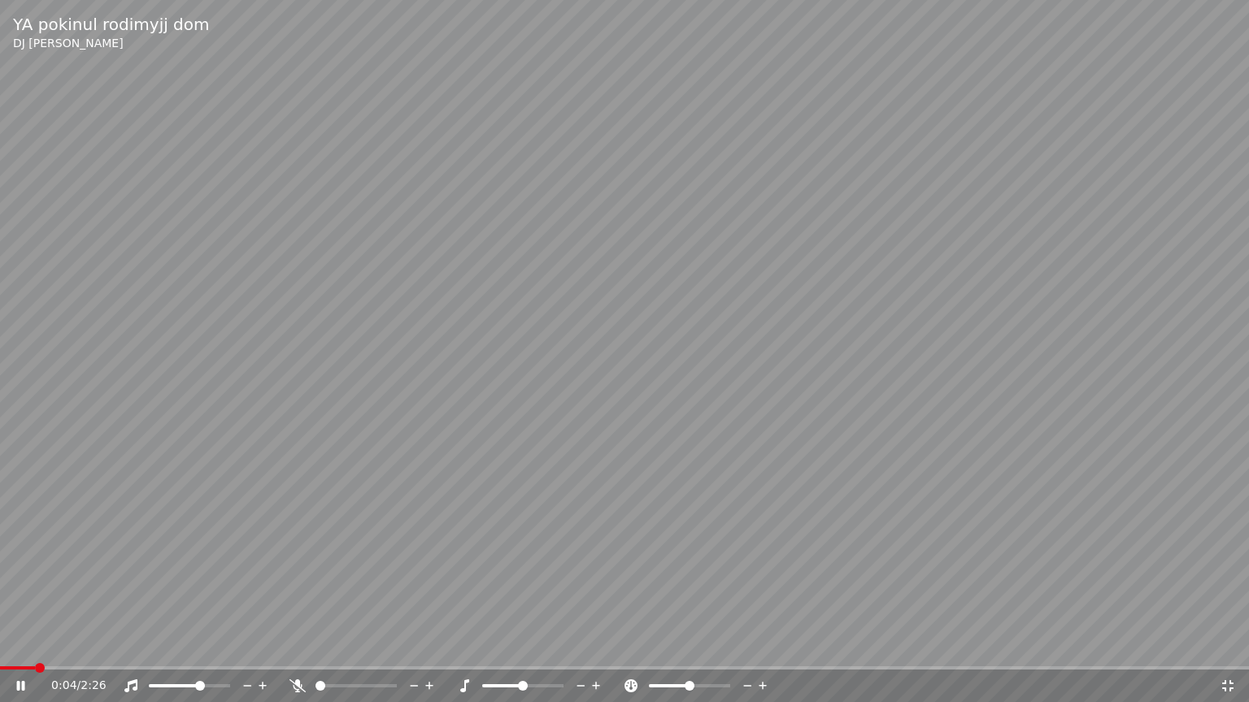
drag, startPoint x: 202, startPoint y: 693, endPoint x: 219, endPoint y: 694, distance: 18.0
click at [219, 651] on div "0:04 / 2:26" at bounding box center [624, 686] width 1249 height 33
click at [205, 651] on span at bounding box center [204, 686] width 10 height 10
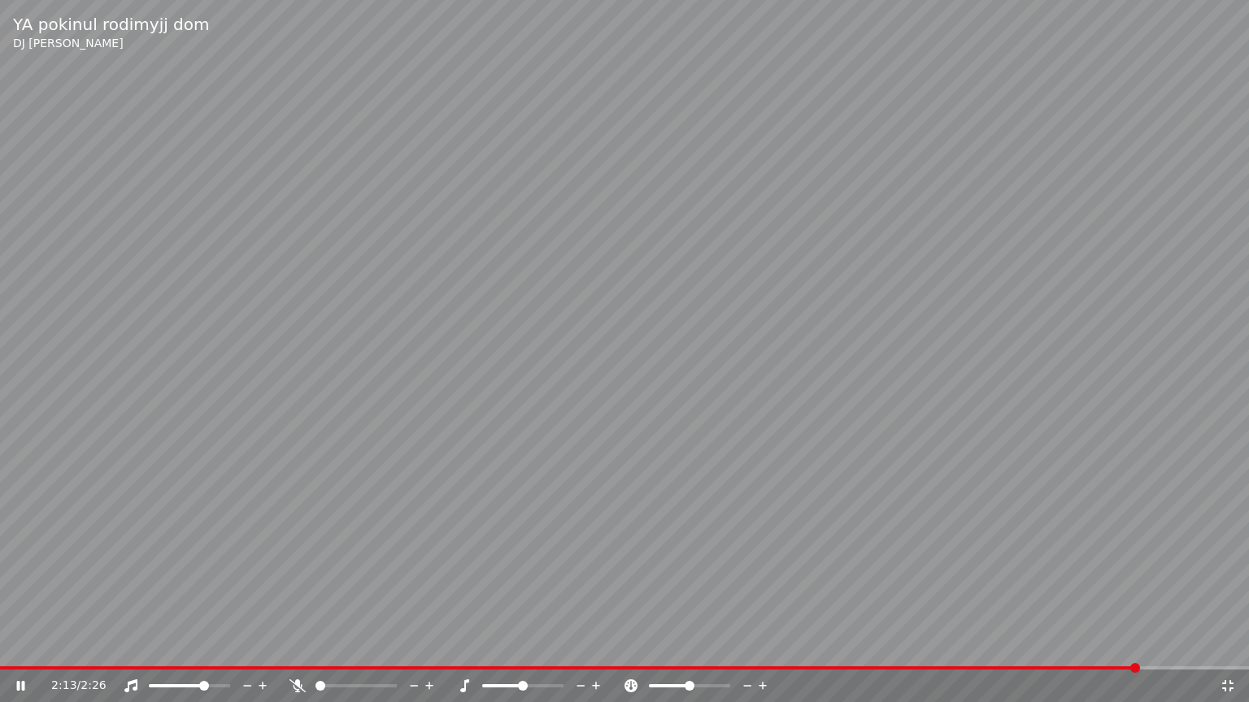
drag, startPoint x: 671, startPoint y: 358, endPoint x: 683, endPoint y: 370, distance: 16.7
click at [677, 364] on video at bounding box center [624, 351] width 1249 height 702
click at [1225, 651] on icon at bounding box center [1227, 685] width 11 height 11
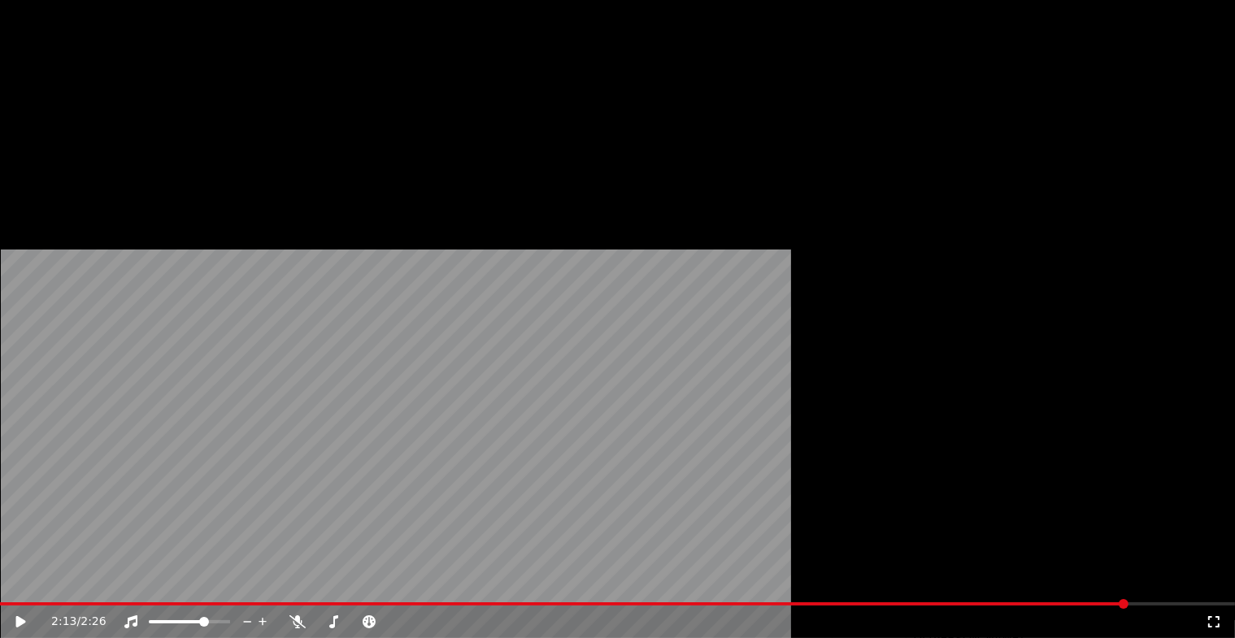
scroll to position [488, 0]
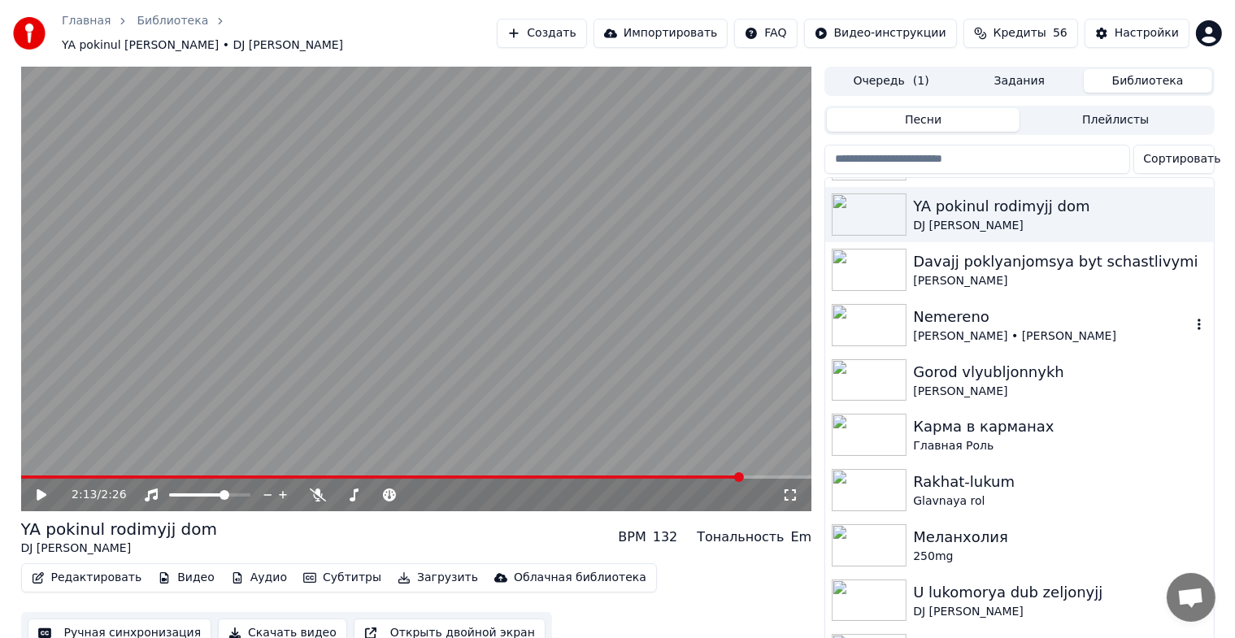
click at [946, 311] on div "Nemereno" at bounding box center [1051, 317] width 277 height 23
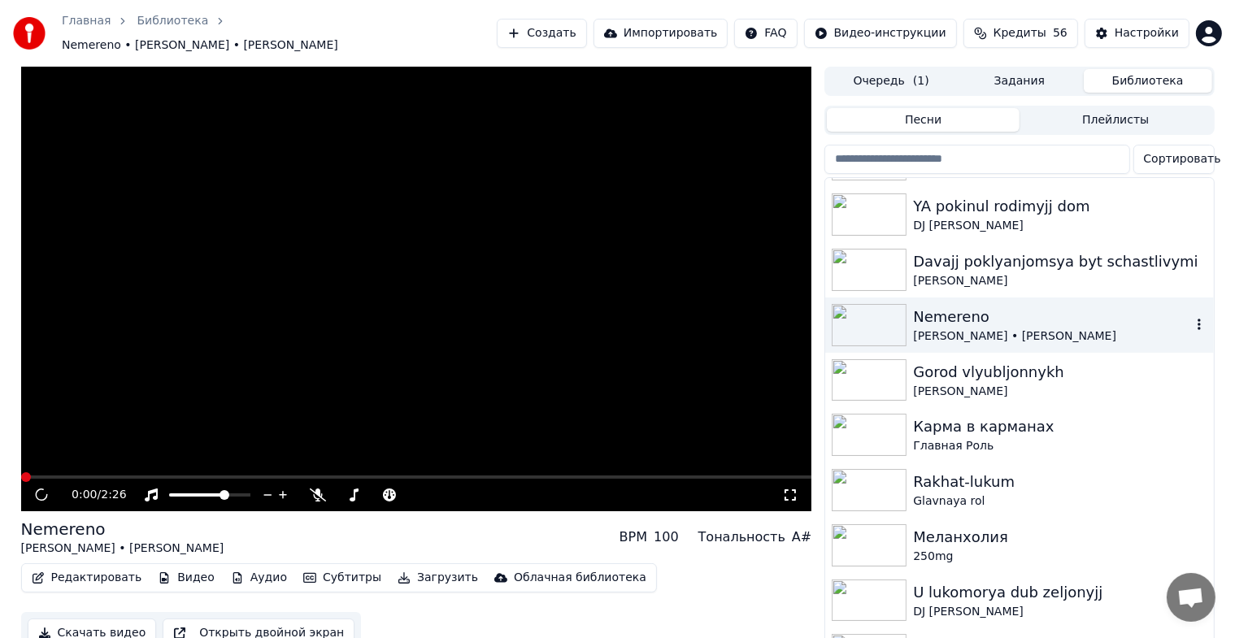
click at [946, 311] on div "Nemereno" at bounding box center [1051, 317] width 277 height 23
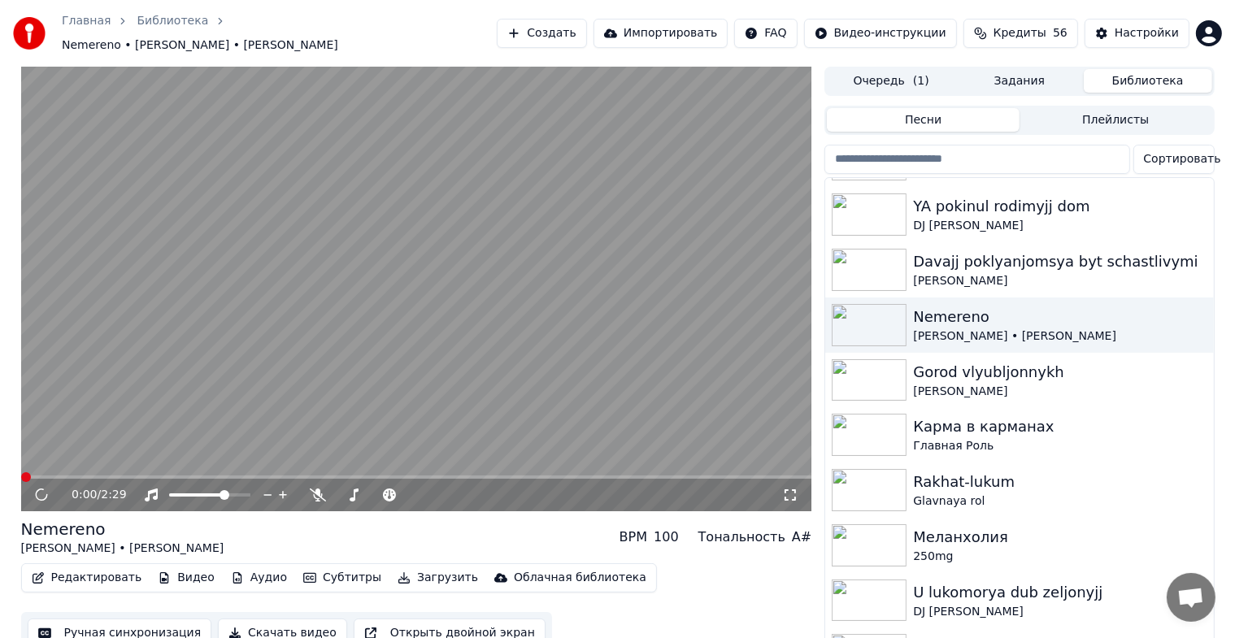
click at [789, 489] on icon at bounding box center [790, 495] width 16 height 13
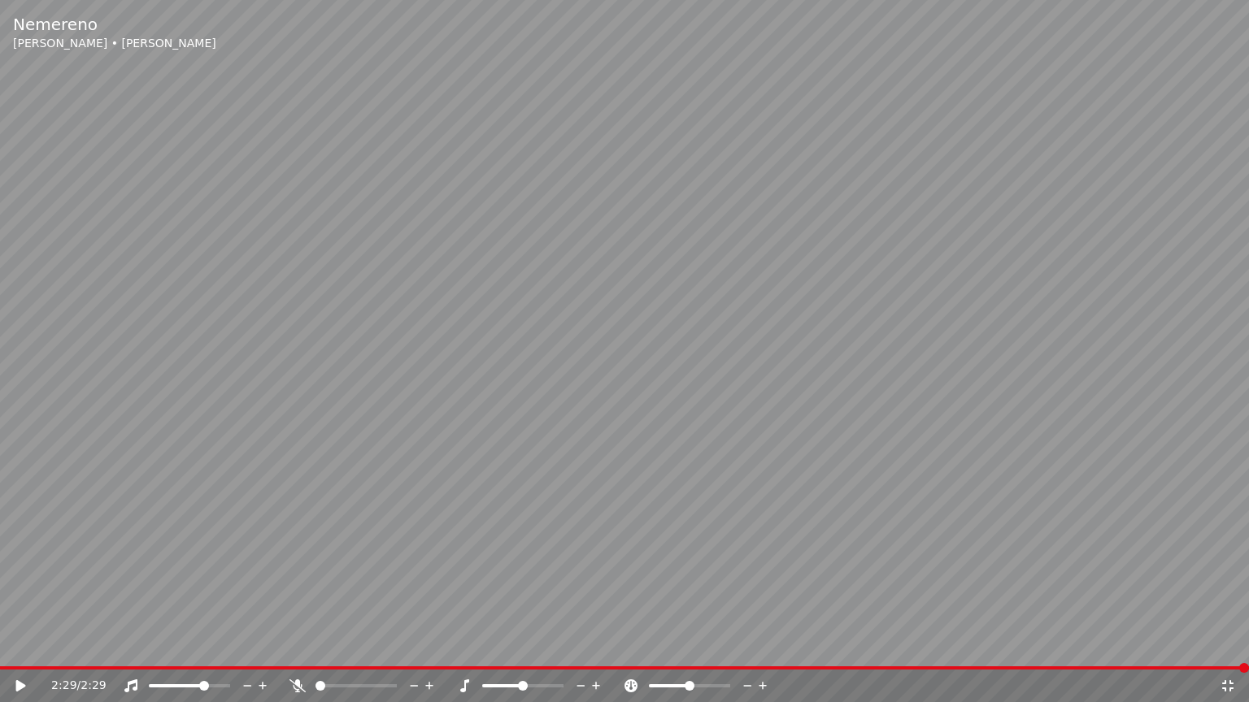
drag, startPoint x: 484, startPoint y: 597, endPoint x: 629, endPoint y: 589, distance: 145.7
click at [489, 596] on video at bounding box center [624, 351] width 1249 height 702
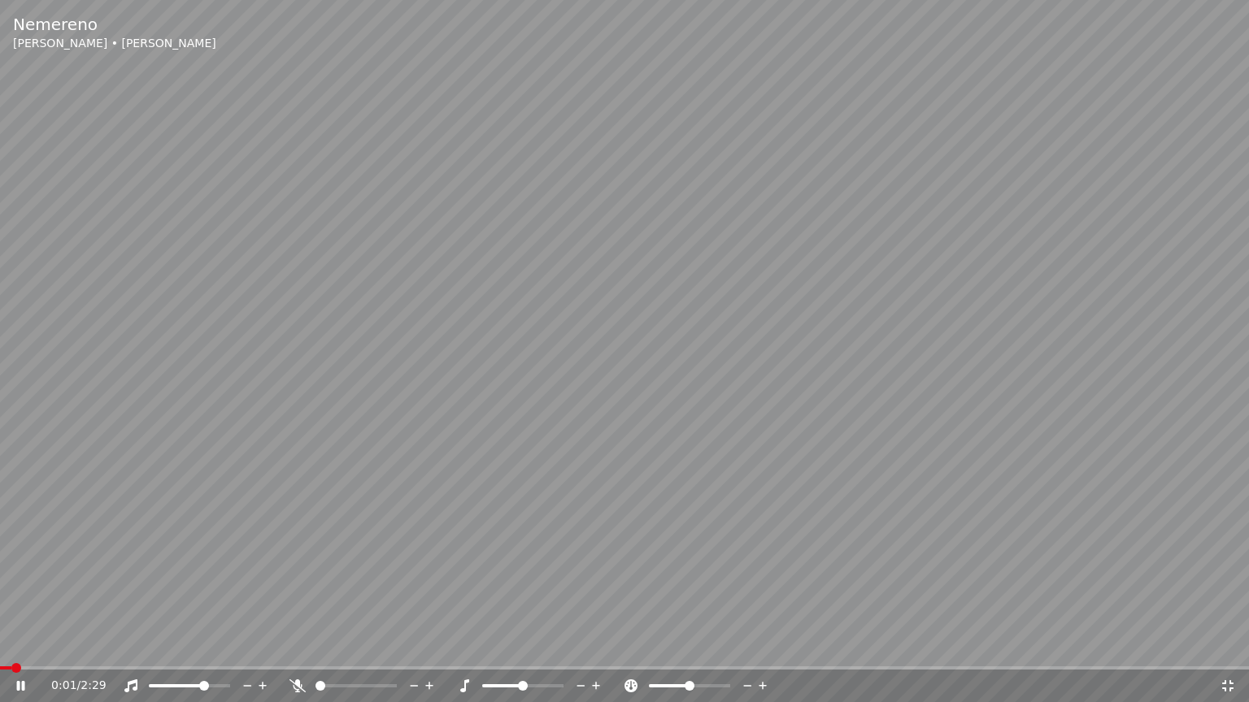
click at [1039, 543] on video at bounding box center [624, 351] width 1249 height 702
click at [1230, 651] on icon at bounding box center [1227, 685] width 11 height 11
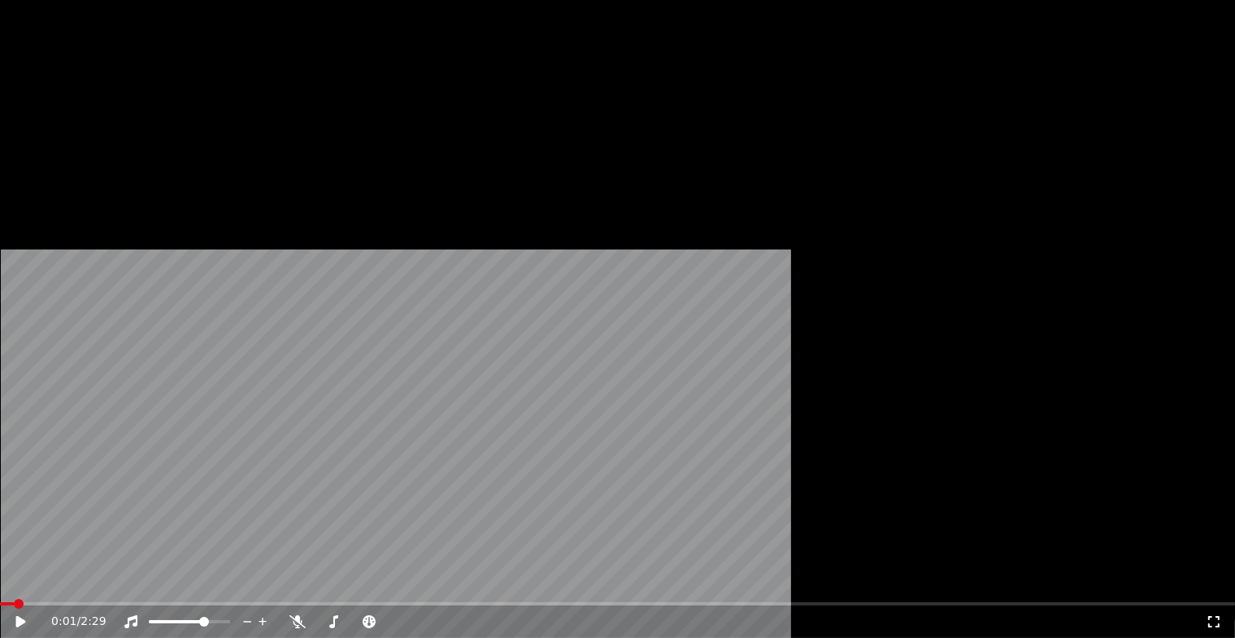
scroll to position [813, 0]
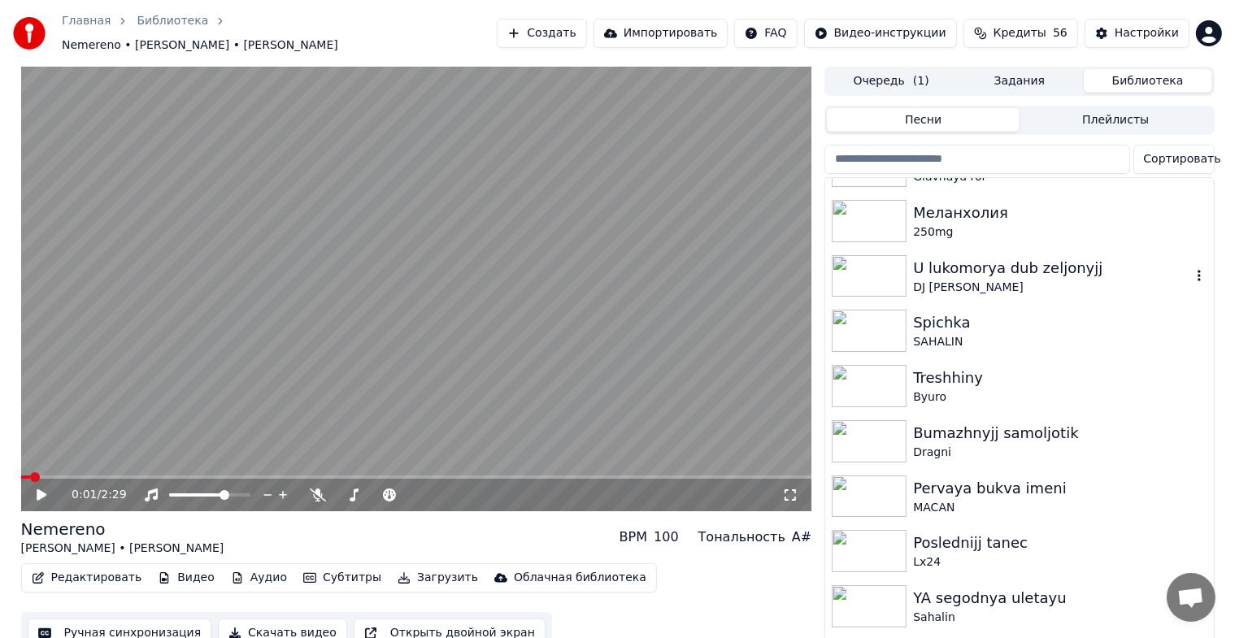
click at [971, 264] on div "U lukomorya dub zeljonyjj" at bounding box center [1051, 268] width 277 height 23
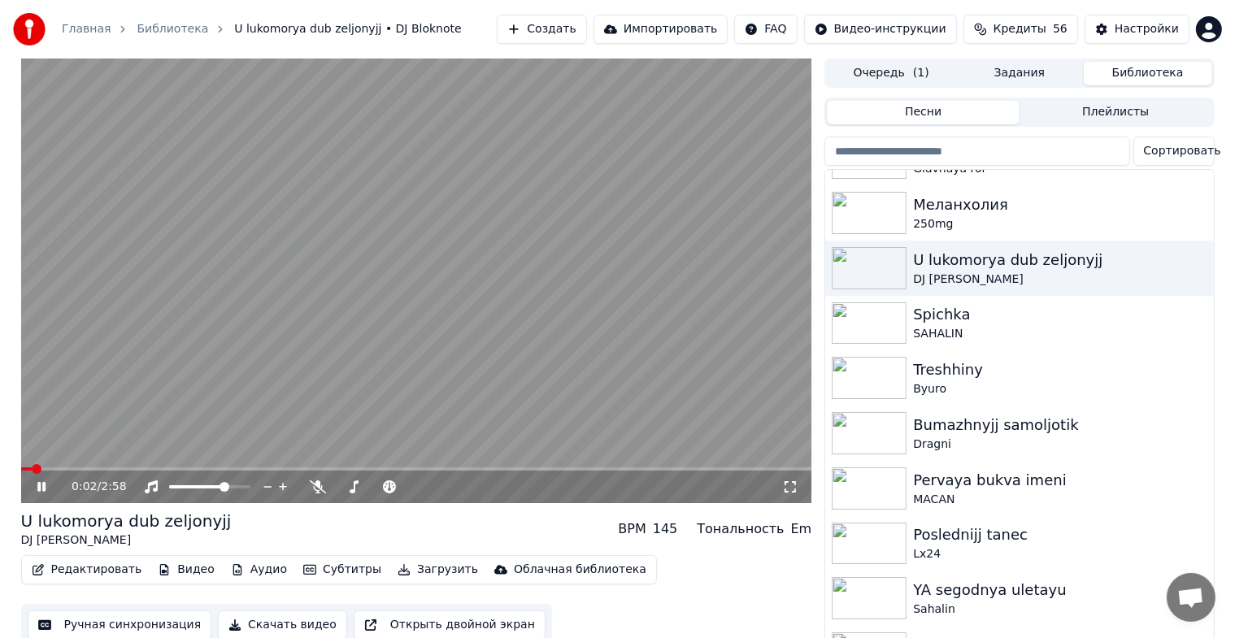
click at [790, 490] on icon at bounding box center [790, 486] width 16 height 13
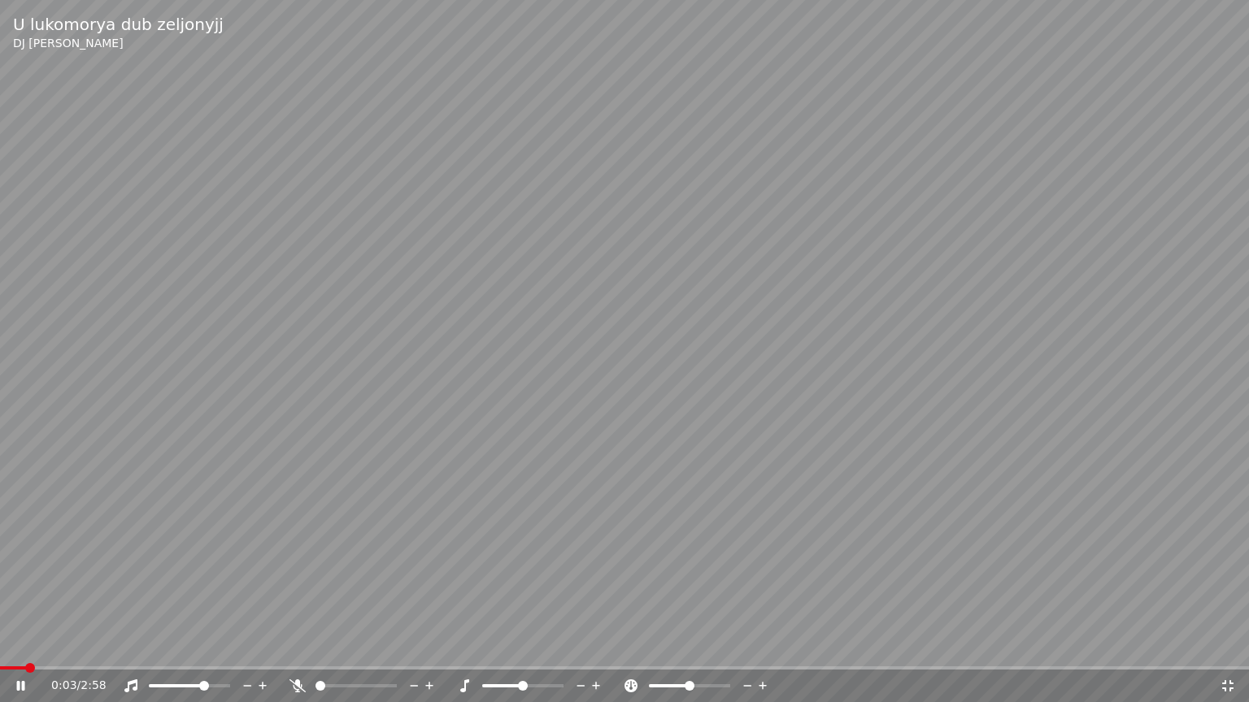
click at [777, 485] on video at bounding box center [624, 351] width 1249 height 702
click at [1225, 651] on div "0:03 / 2:58" at bounding box center [625, 686] width 1236 height 16
drag, startPoint x: 1223, startPoint y: 683, endPoint x: 991, endPoint y: 595, distance: 247.8
click at [1220, 651] on icon at bounding box center [1227, 686] width 16 height 13
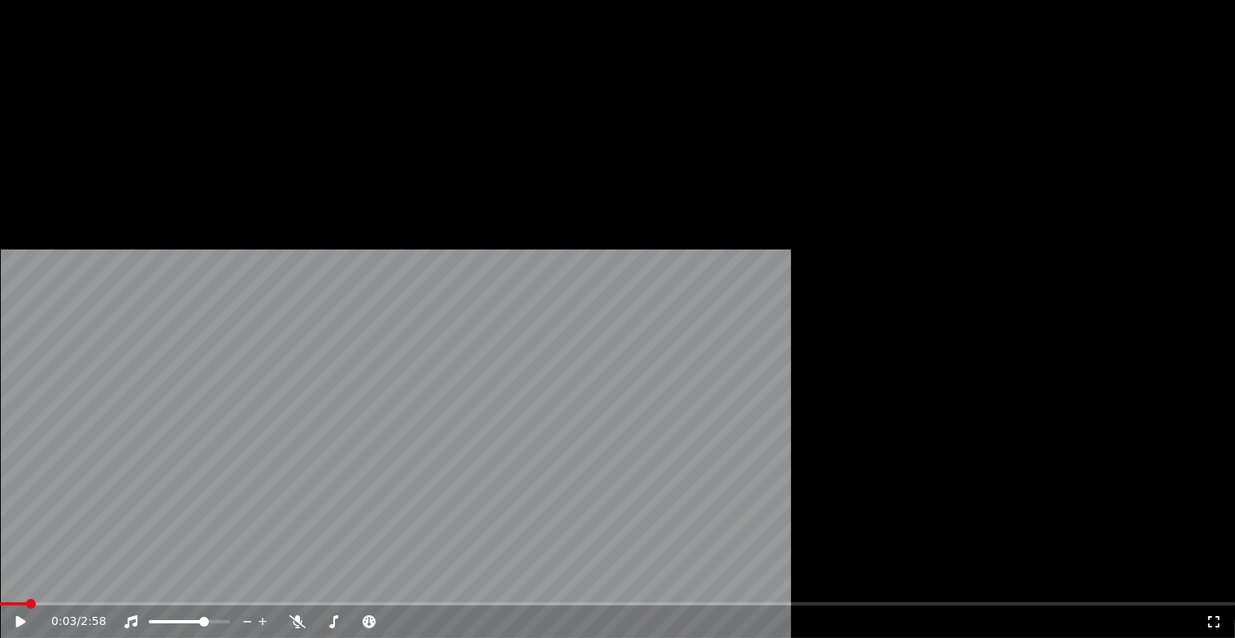
scroll to position [894, 0]
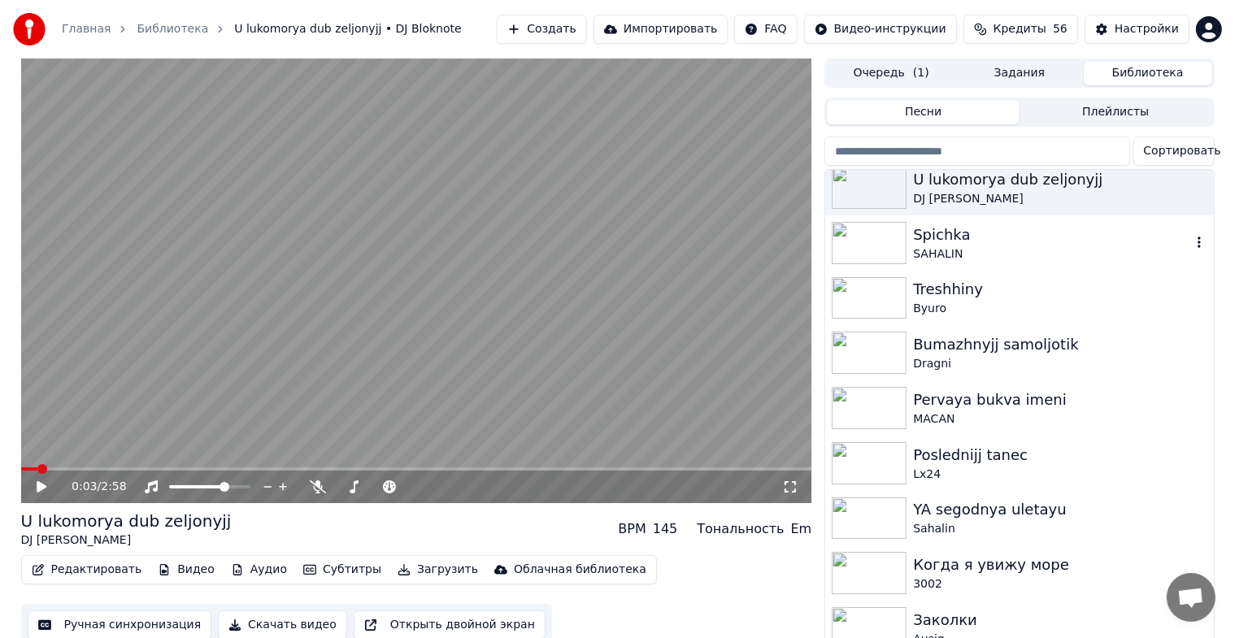
click at [965, 241] on div "Spichka" at bounding box center [1051, 235] width 277 height 23
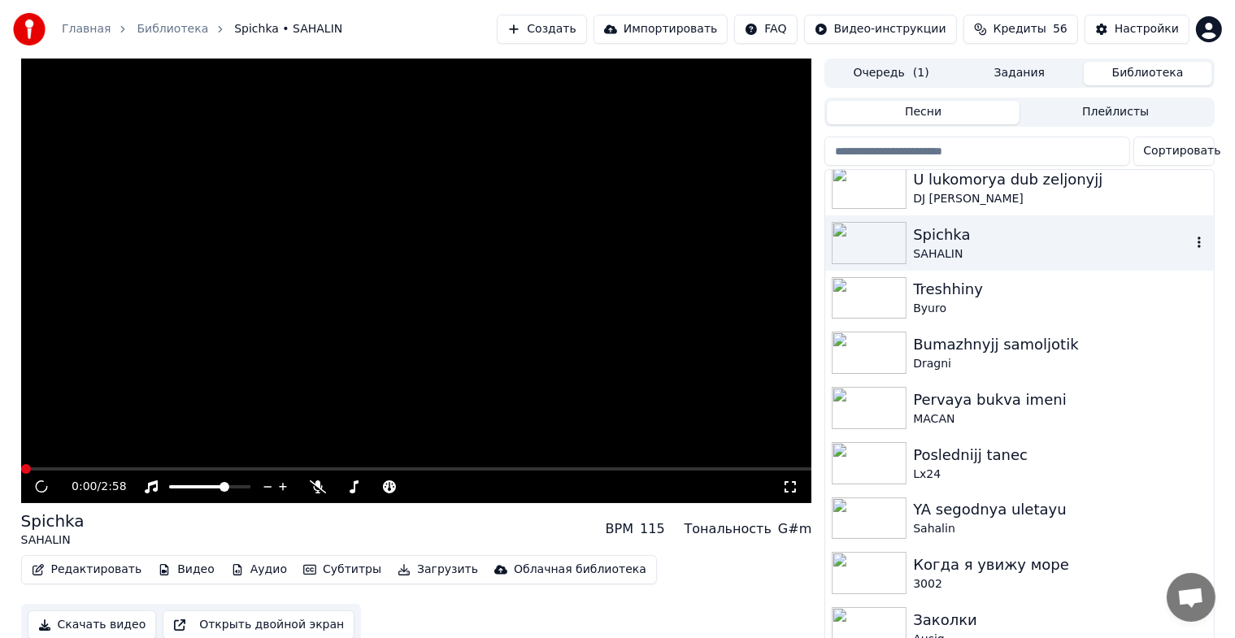
click at [965, 241] on div "Spichka" at bounding box center [1051, 235] width 277 height 23
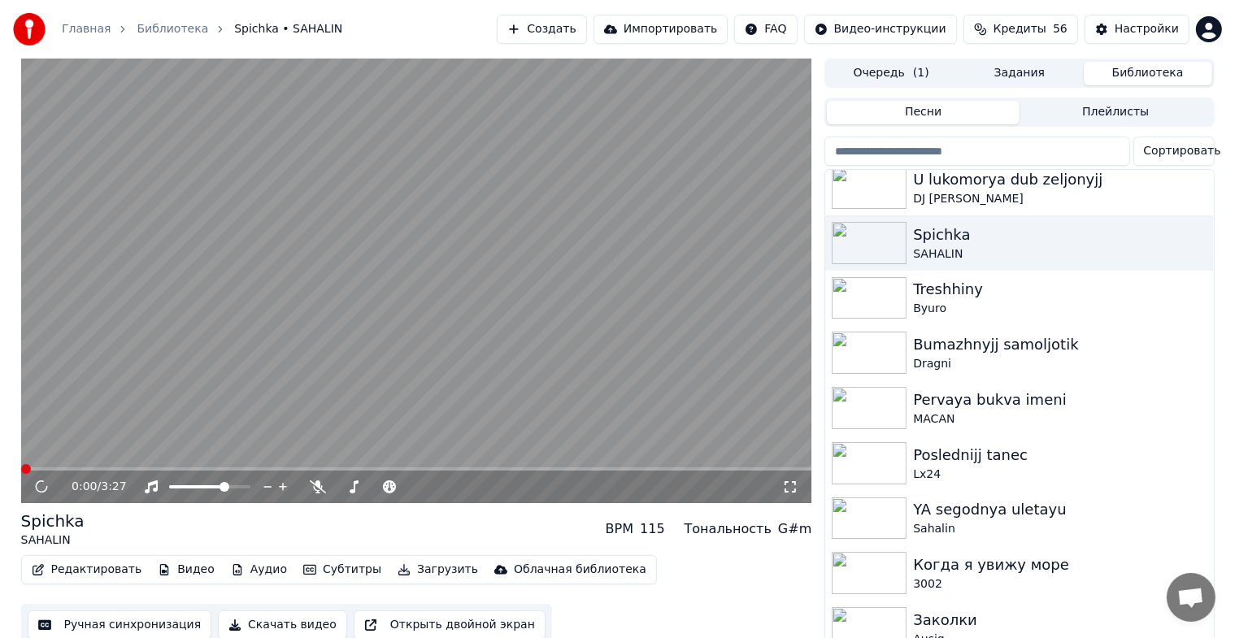
click at [787, 481] on icon at bounding box center [789, 486] width 11 height 11
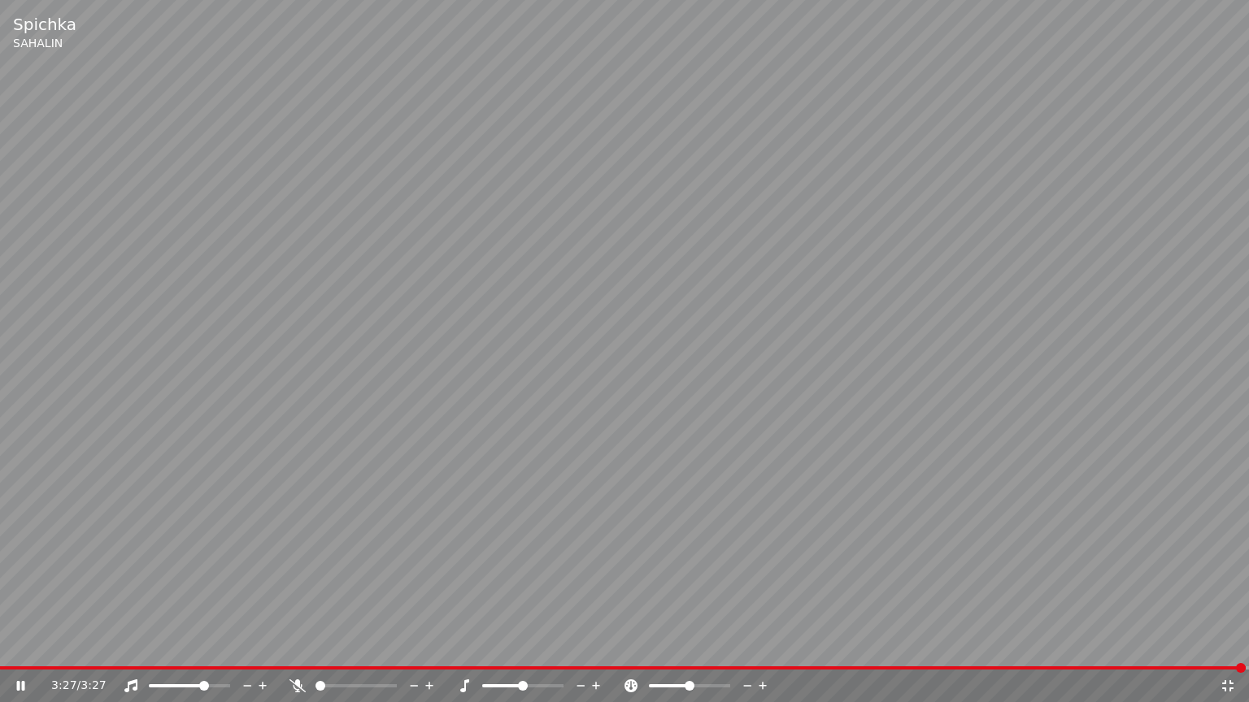
click at [333, 277] on video at bounding box center [624, 351] width 1249 height 702
click at [1219, 651] on icon at bounding box center [1227, 686] width 16 height 13
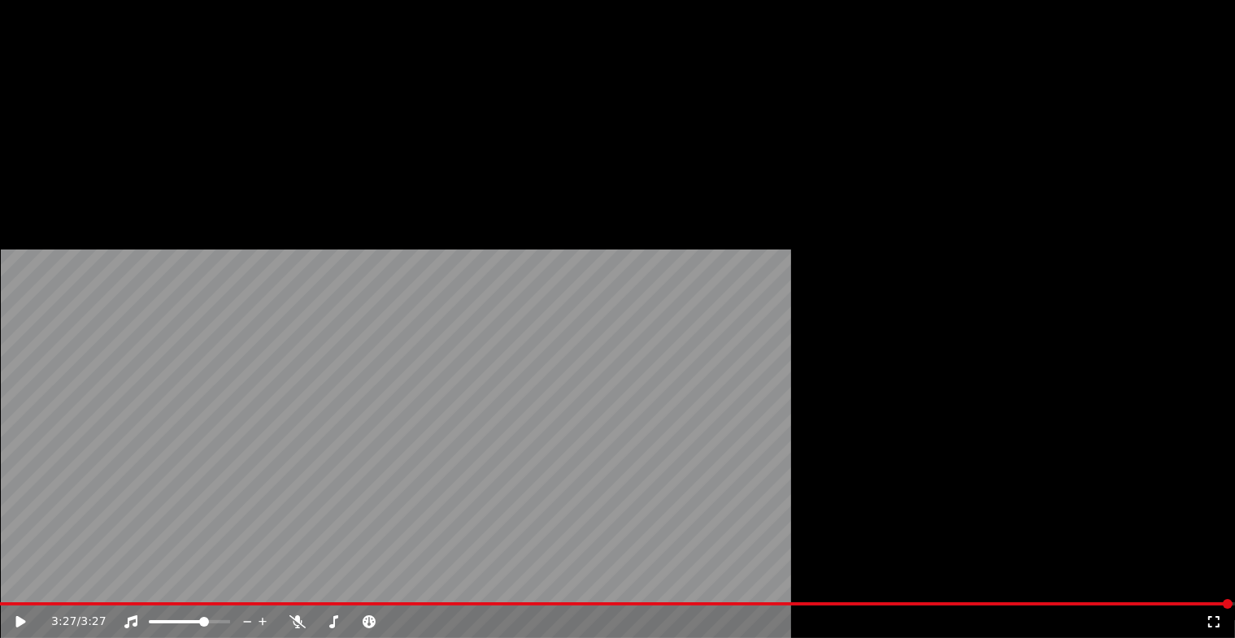
scroll to position [1382, 0]
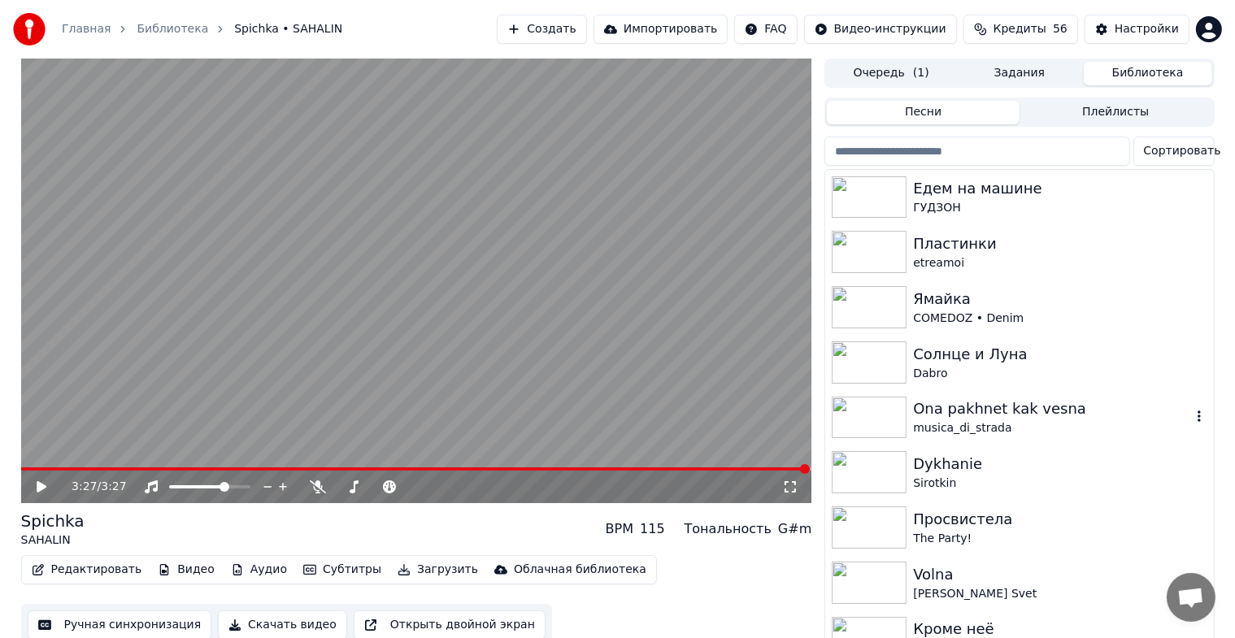
click at [977, 415] on div "Ona pakhnet kak vesna" at bounding box center [1051, 409] width 277 height 23
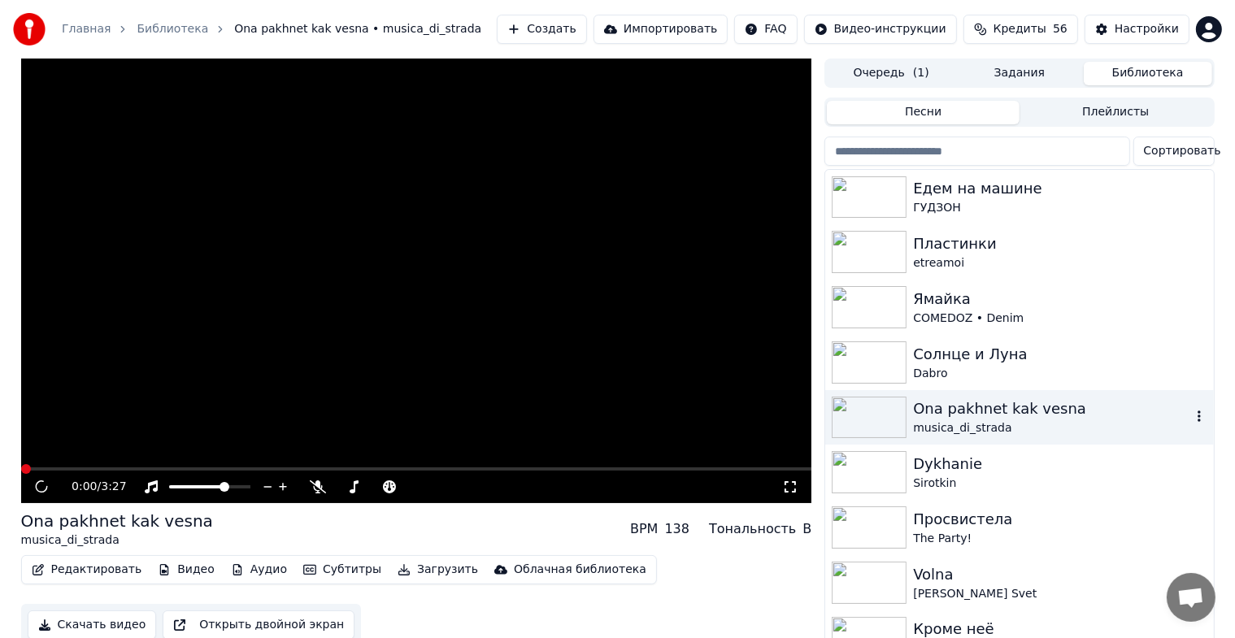
click at [977, 415] on div "Ona pakhnet kak vesna" at bounding box center [1051, 409] width 277 height 23
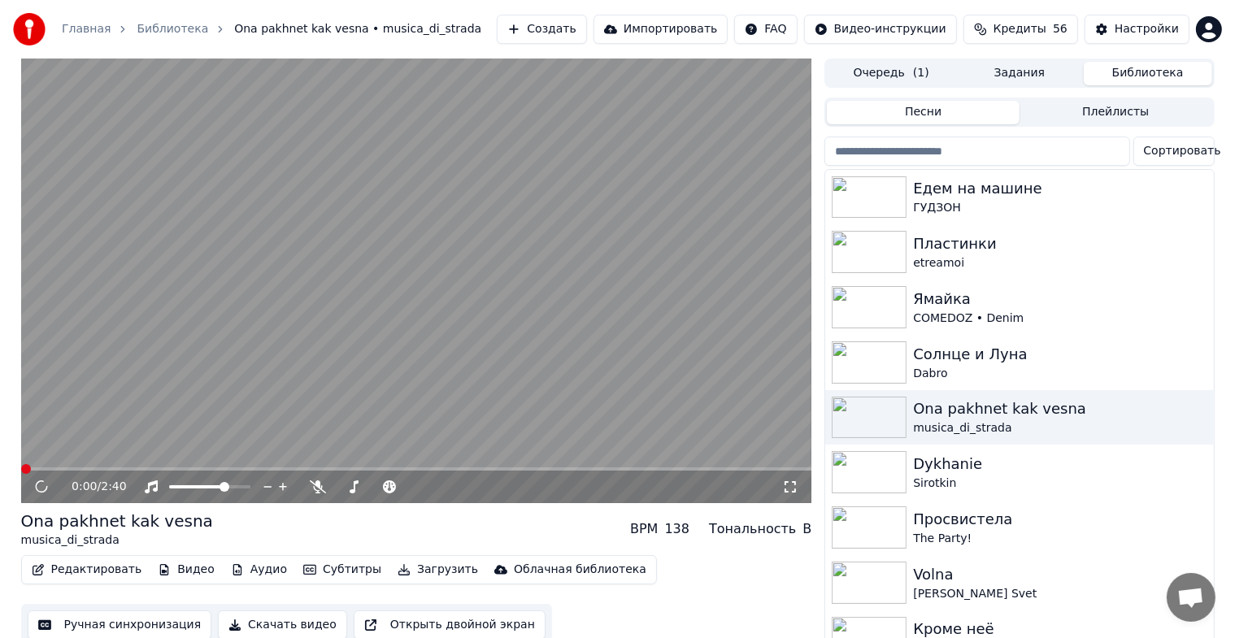
click at [789, 488] on icon at bounding box center [790, 486] width 16 height 13
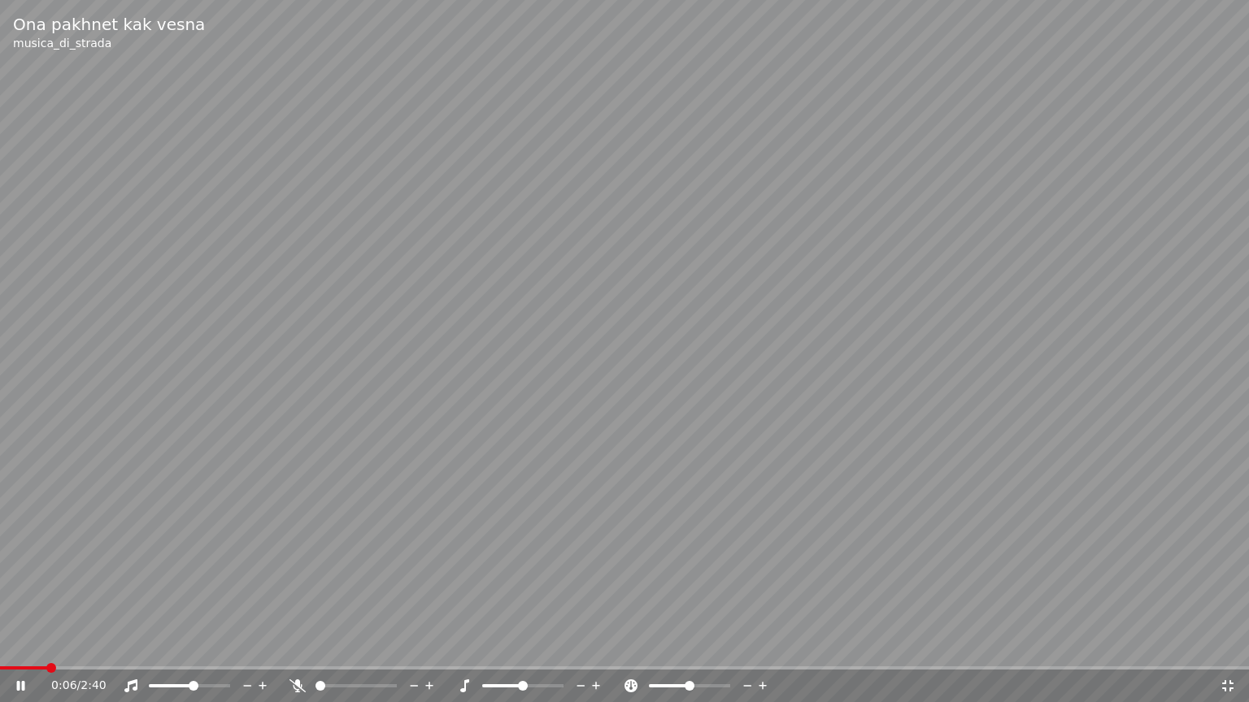
click at [194, 651] on span at bounding box center [172, 685] width 46 height 3
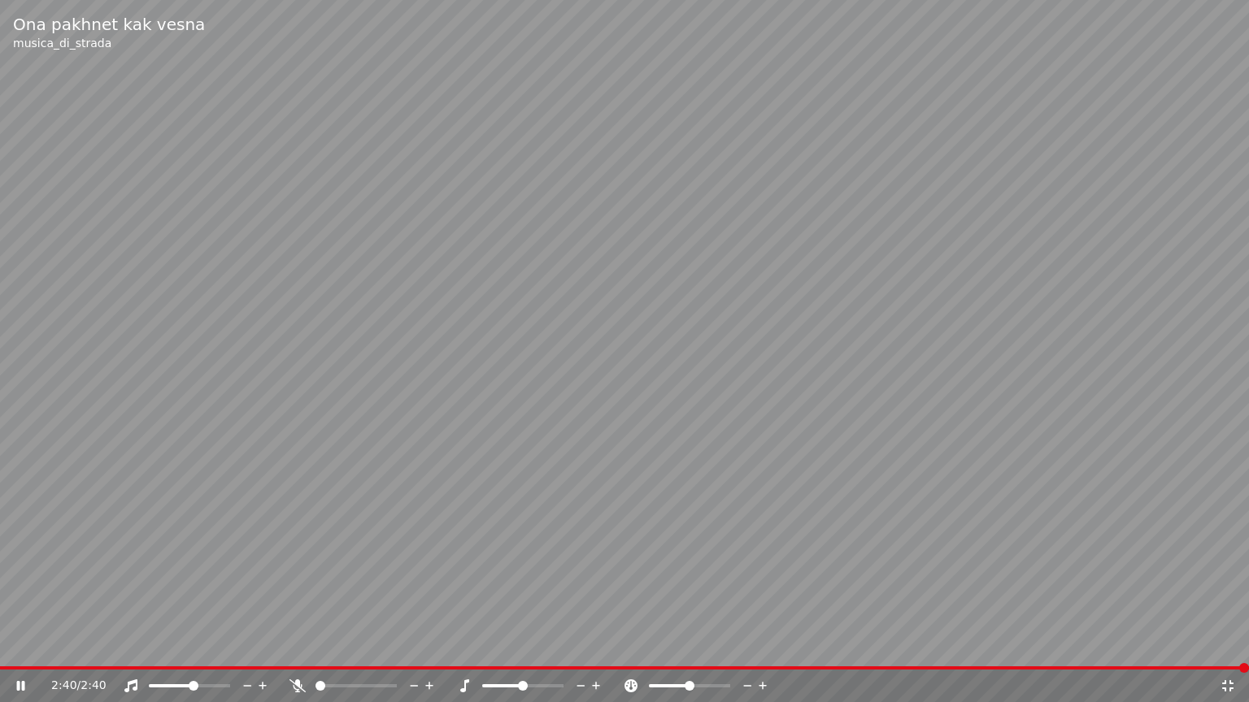
click at [735, 338] on video at bounding box center [624, 351] width 1249 height 702
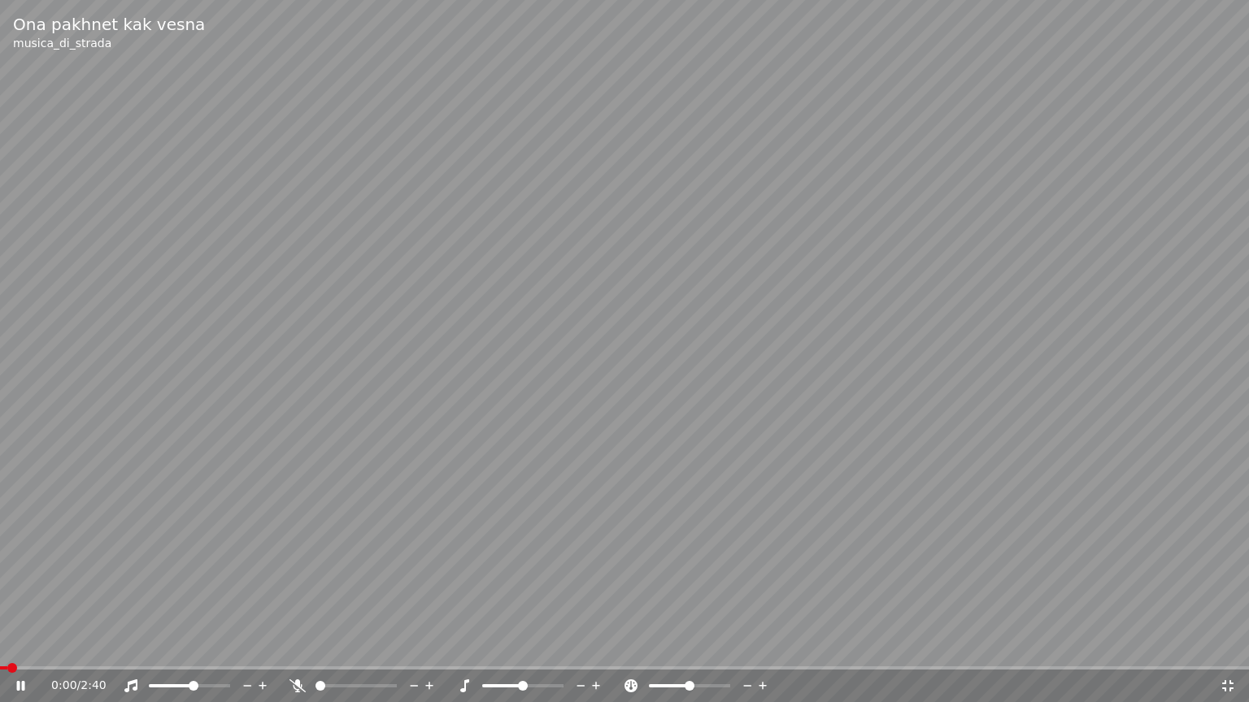
click at [1080, 550] on video at bounding box center [624, 351] width 1249 height 702
click at [1223, 651] on icon at bounding box center [1227, 686] width 16 height 13
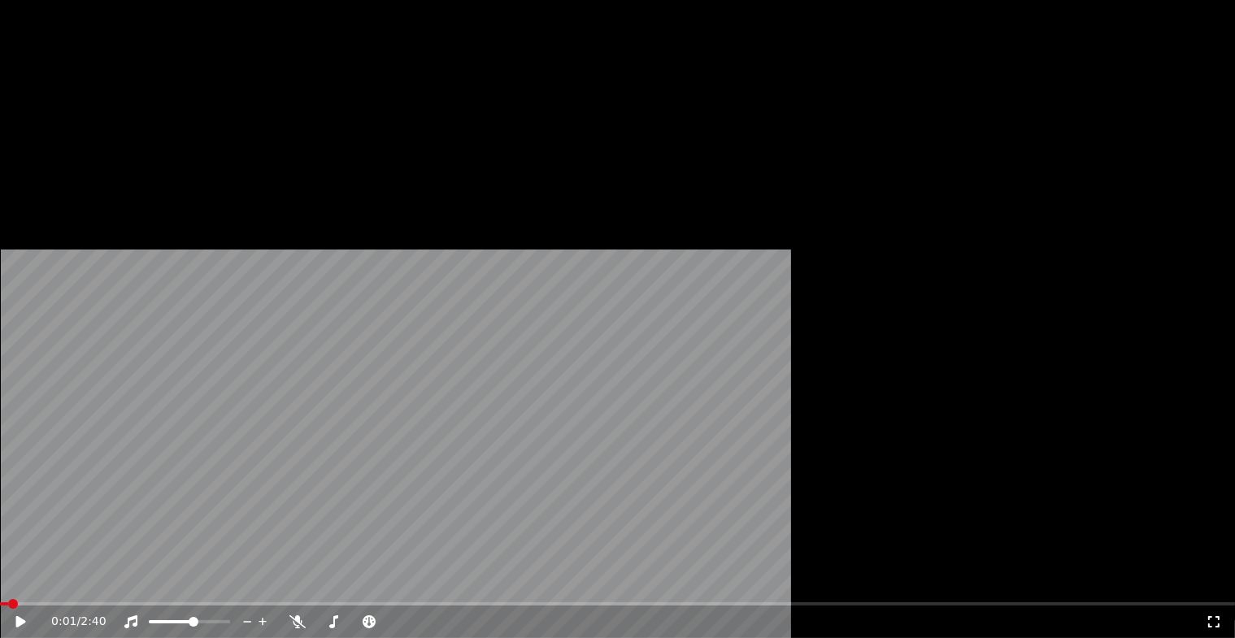
scroll to position [1545, 0]
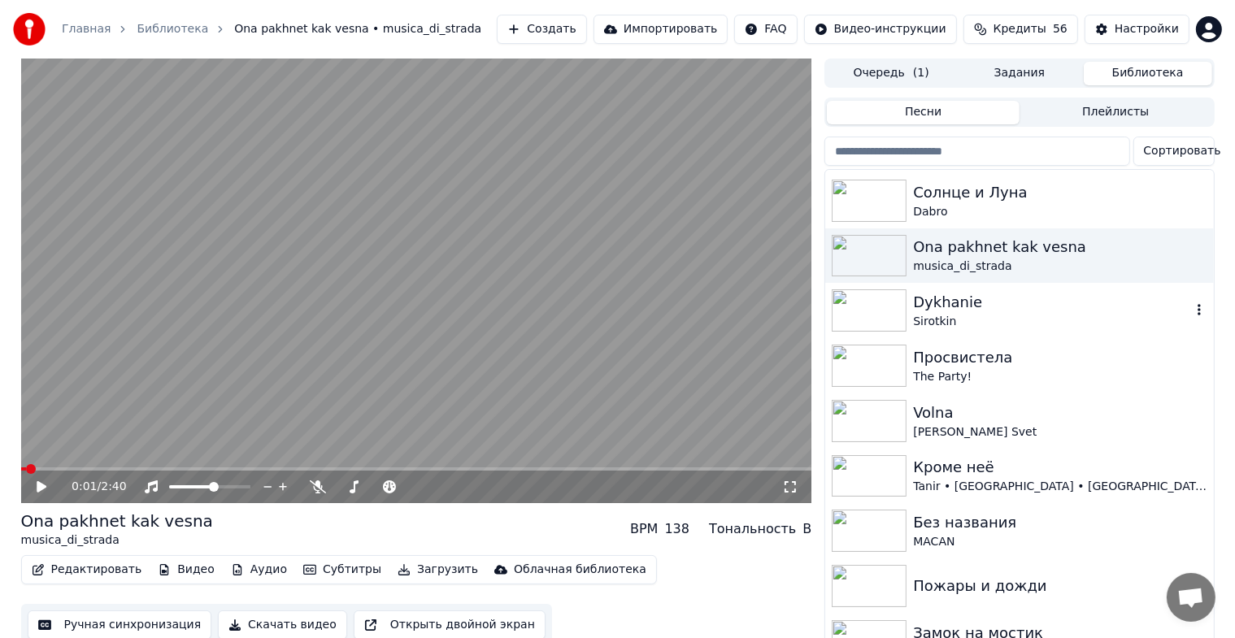
click at [965, 316] on div "Sirotkin" at bounding box center [1051, 322] width 277 height 16
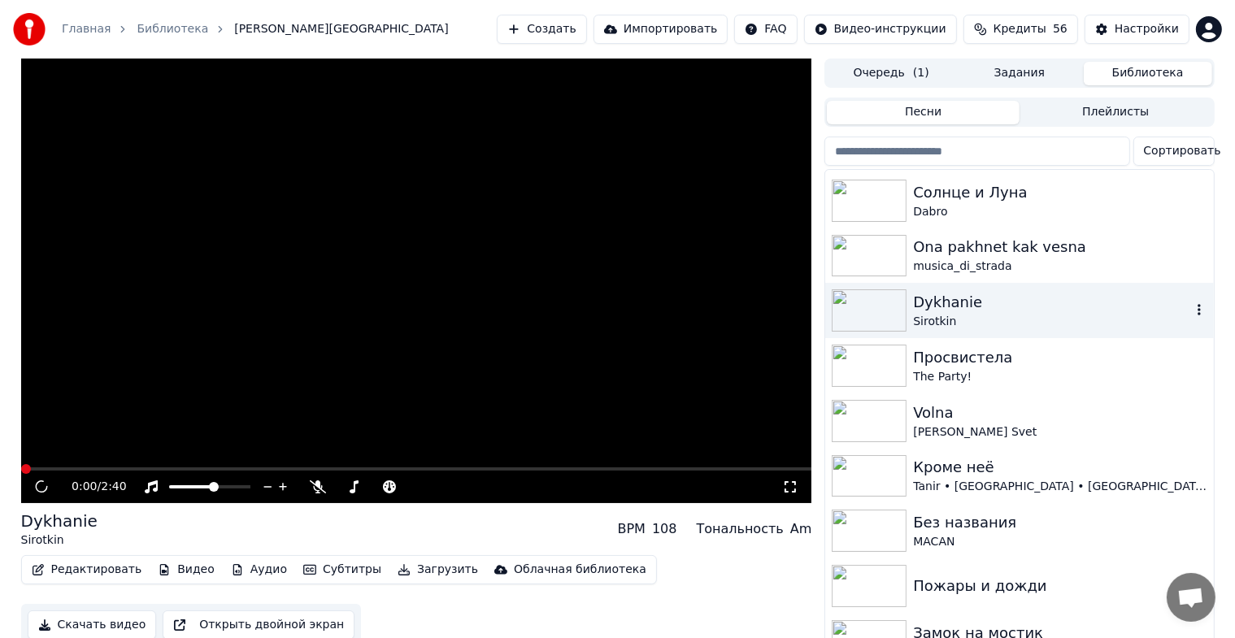
click at [965, 316] on div "Sirotkin" at bounding box center [1051, 322] width 277 height 16
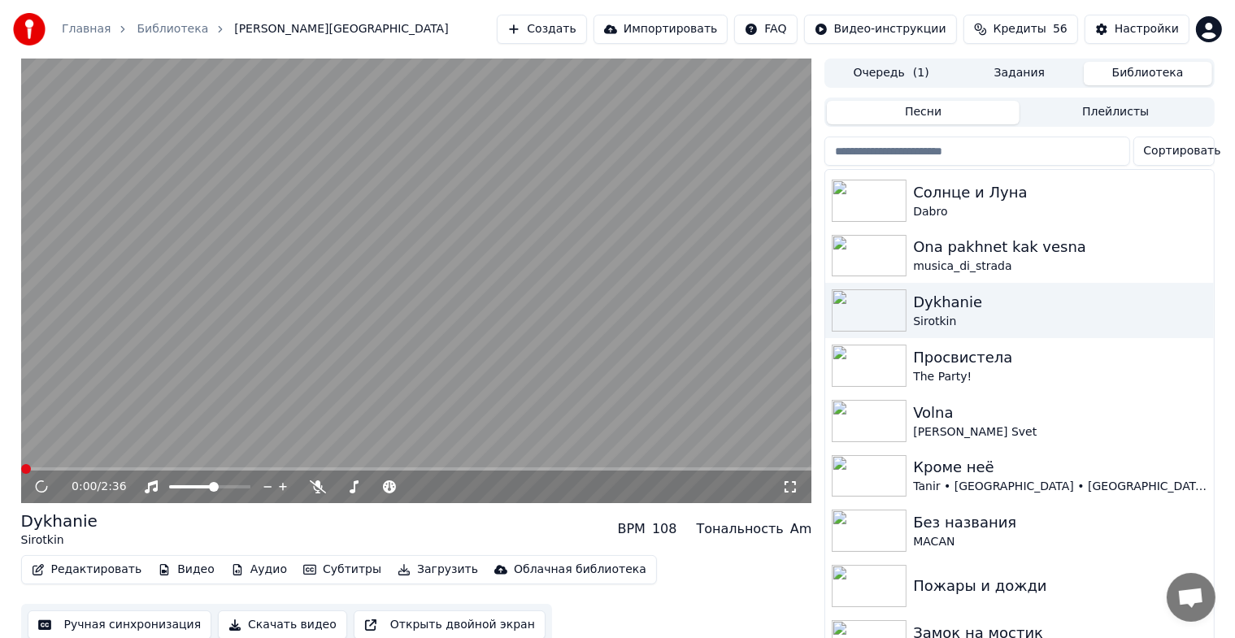
click at [785, 486] on icon at bounding box center [790, 486] width 16 height 13
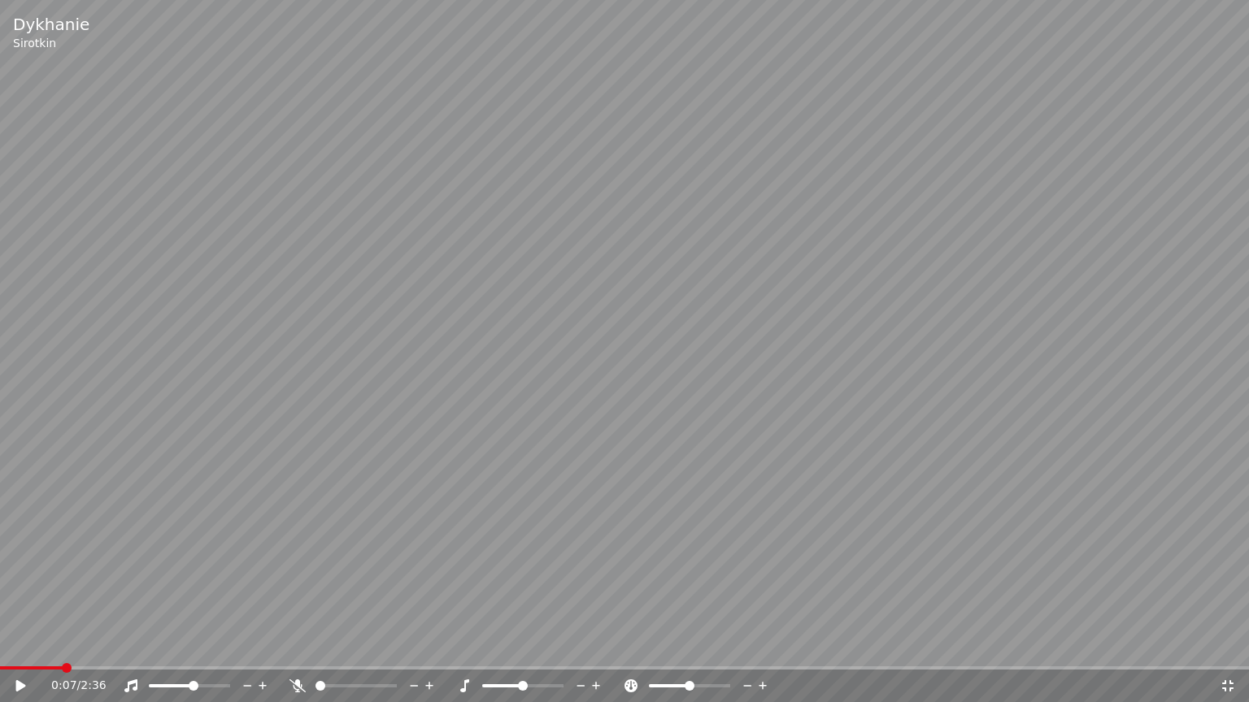
click at [784, 253] on video at bounding box center [624, 351] width 1249 height 702
click at [186, 651] on span at bounding box center [187, 686] width 10 height 10
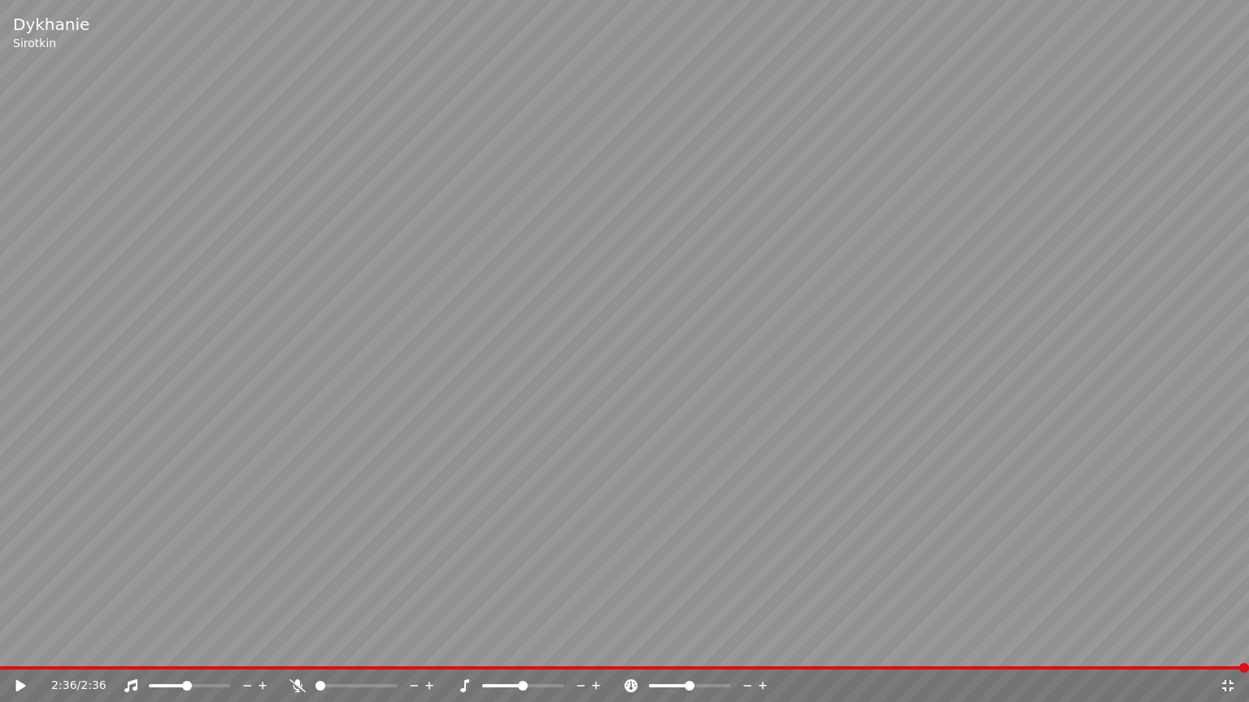
click at [1226, 651] on icon at bounding box center [1227, 686] width 16 height 13
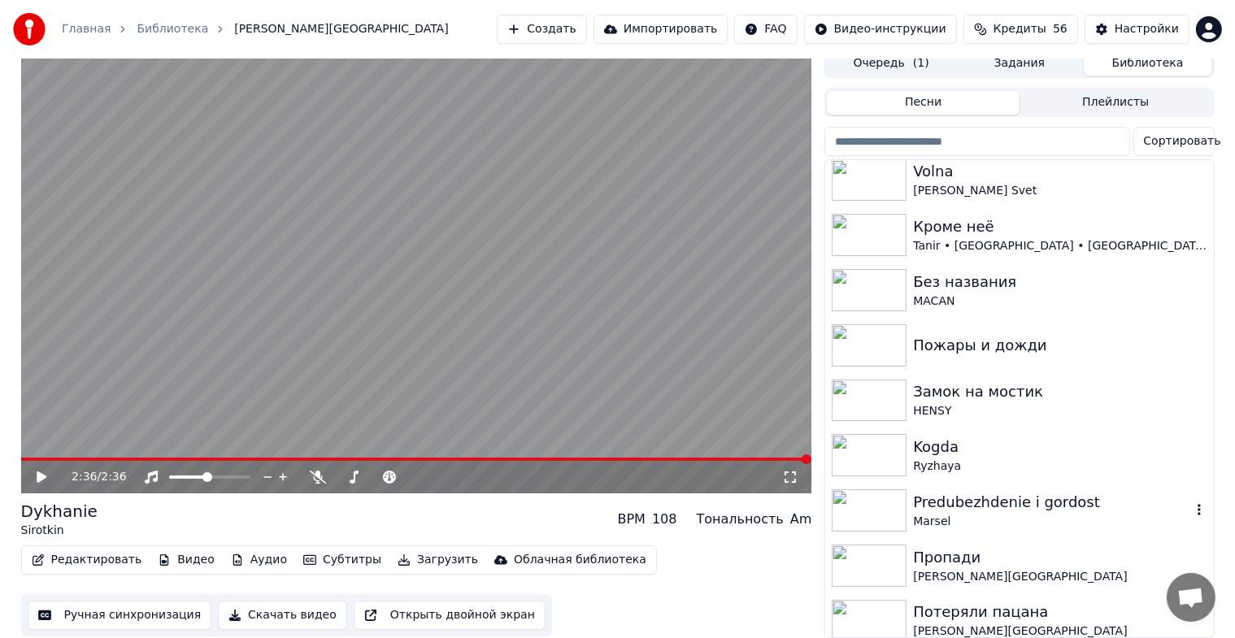
scroll to position [1788, 0]
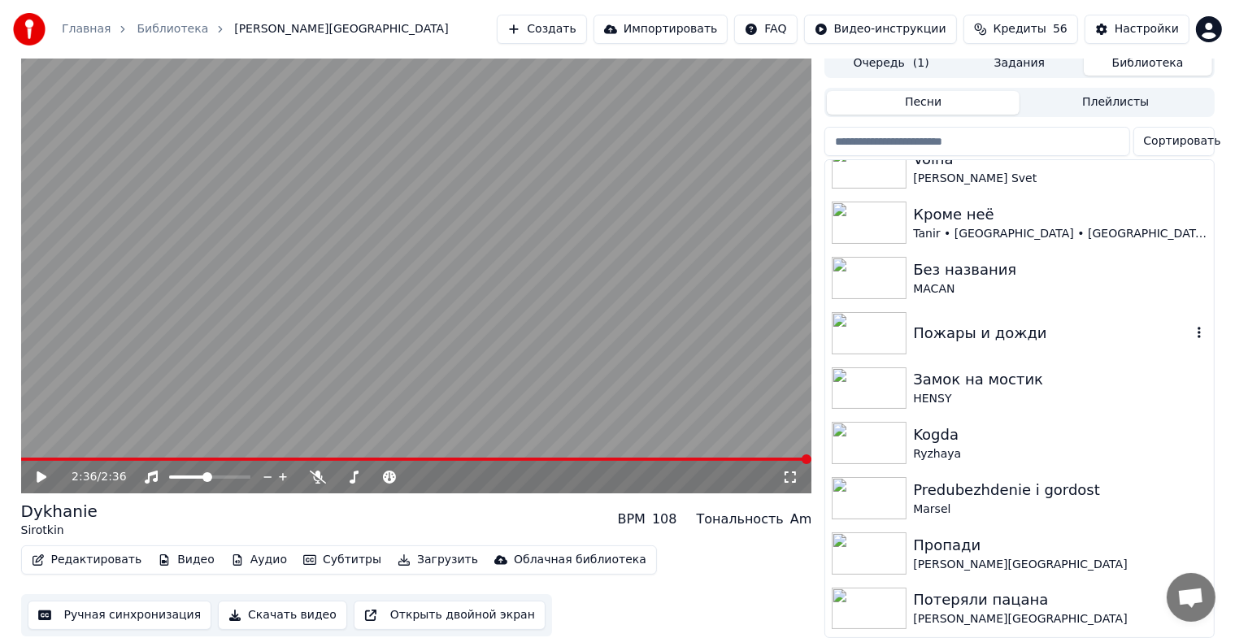
click at [962, 330] on div "Пожары и дожди" at bounding box center [1051, 333] width 277 height 23
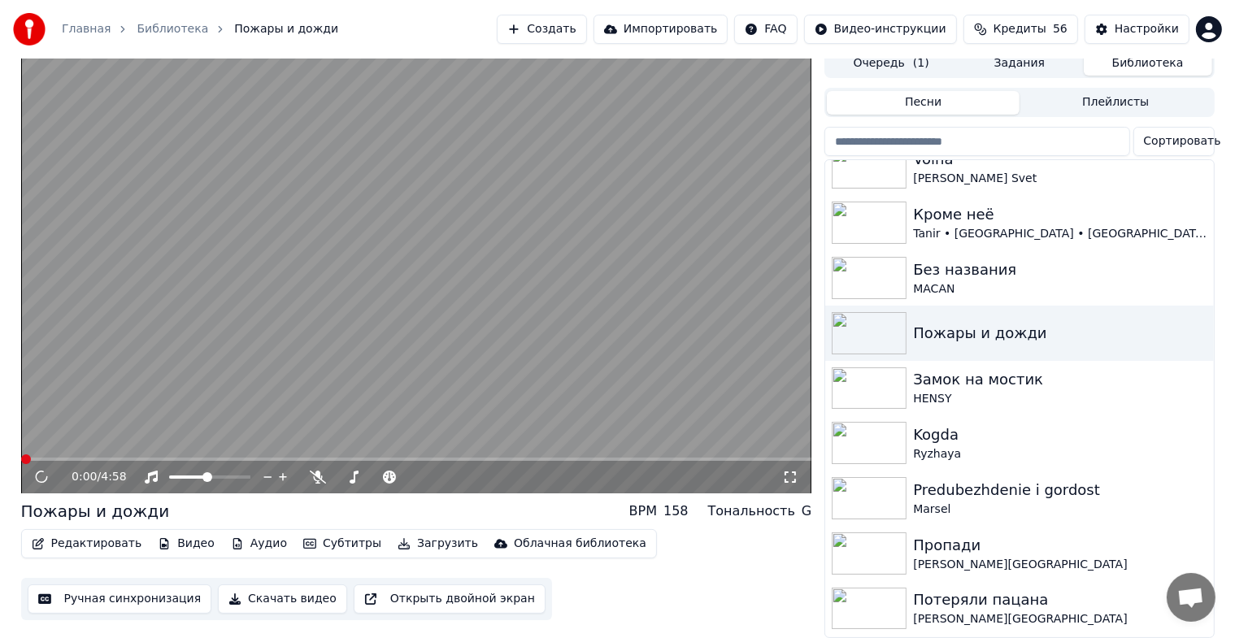
click at [784, 471] on icon at bounding box center [790, 477] width 16 height 13
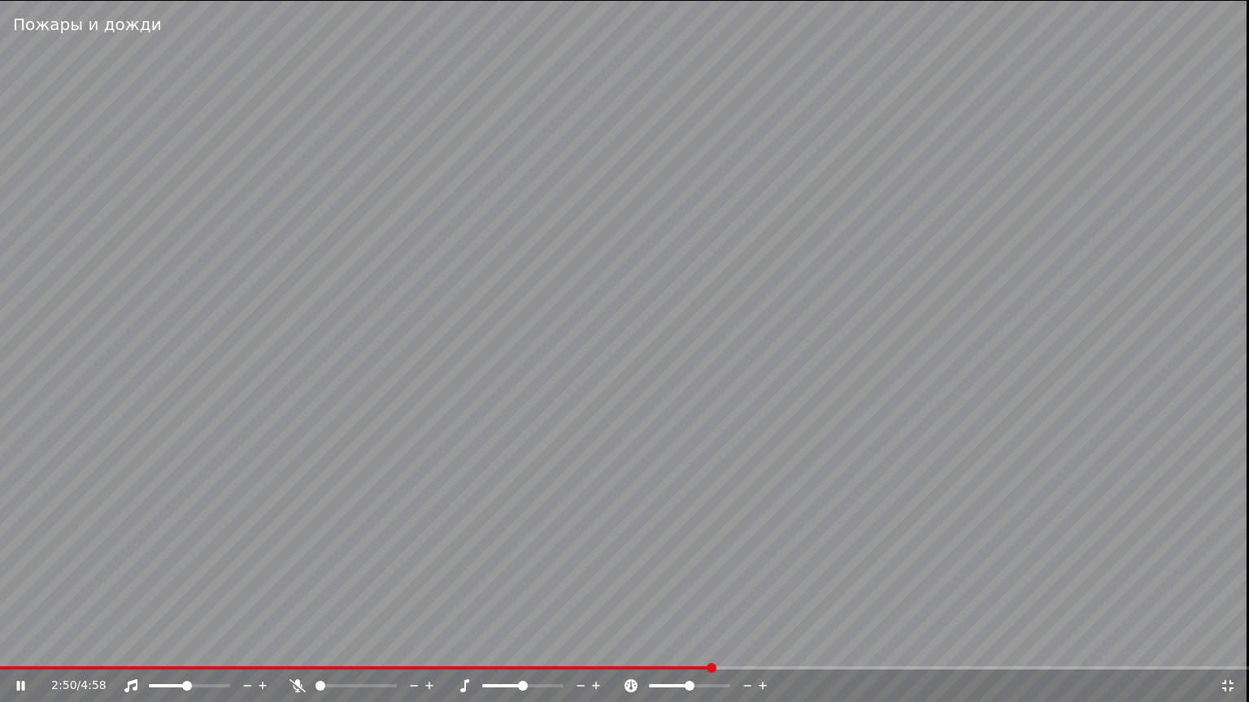
click at [898, 381] on video at bounding box center [624, 351] width 1249 height 702
click at [1236, 651] on div "2:50 / 4:58" at bounding box center [625, 686] width 1236 height 16
click at [1226, 651] on div "2:50 / 4:58" at bounding box center [624, 686] width 1249 height 33
click at [1224, 651] on icon at bounding box center [1227, 685] width 11 height 11
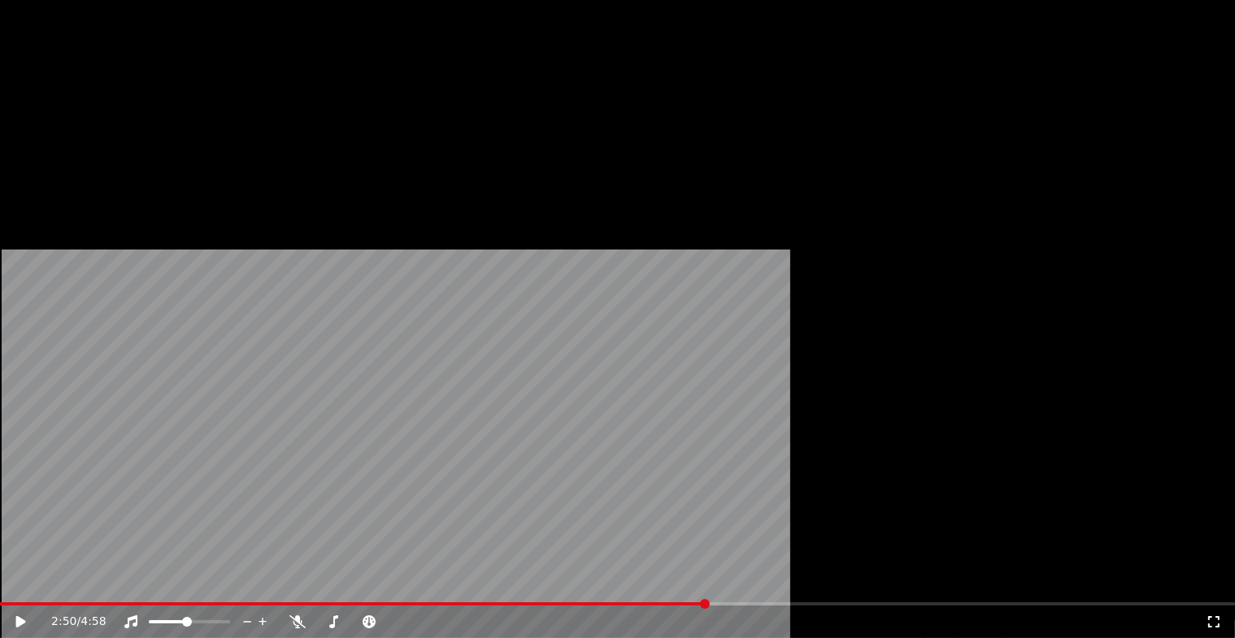
scroll to position [2032, 0]
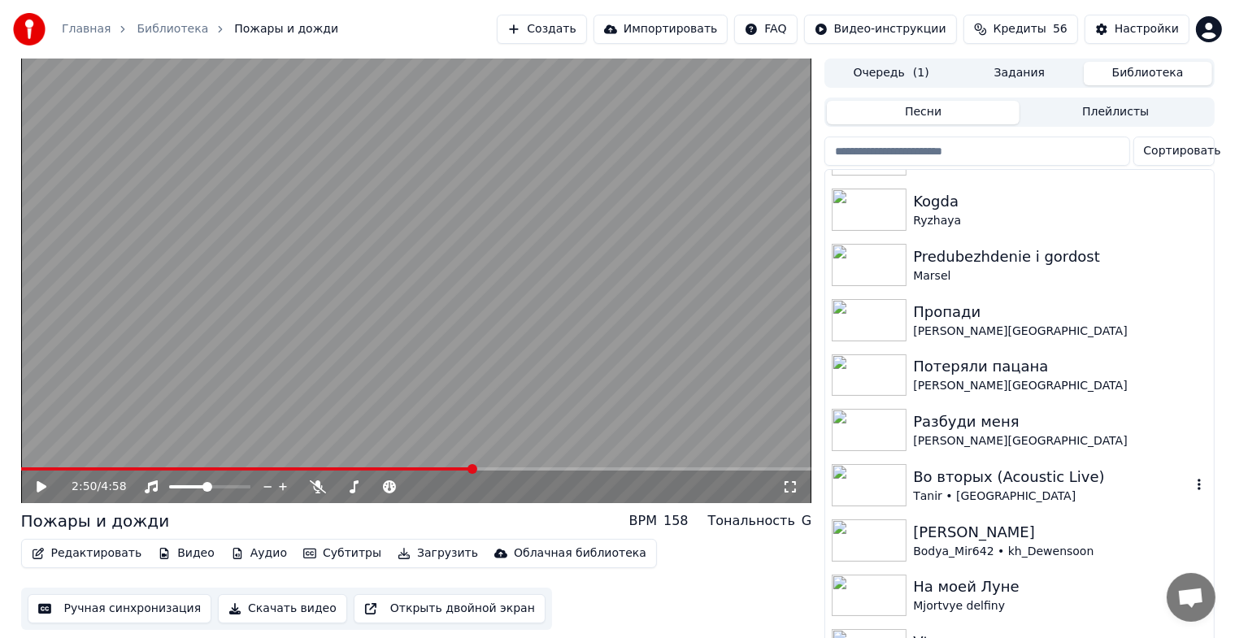
click at [977, 489] on div "Тanir • [GEOGRAPHIC_DATA]" at bounding box center [1051, 497] width 277 height 16
click at [978, 489] on div "Тanir • [GEOGRAPHIC_DATA]" at bounding box center [1051, 497] width 277 height 16
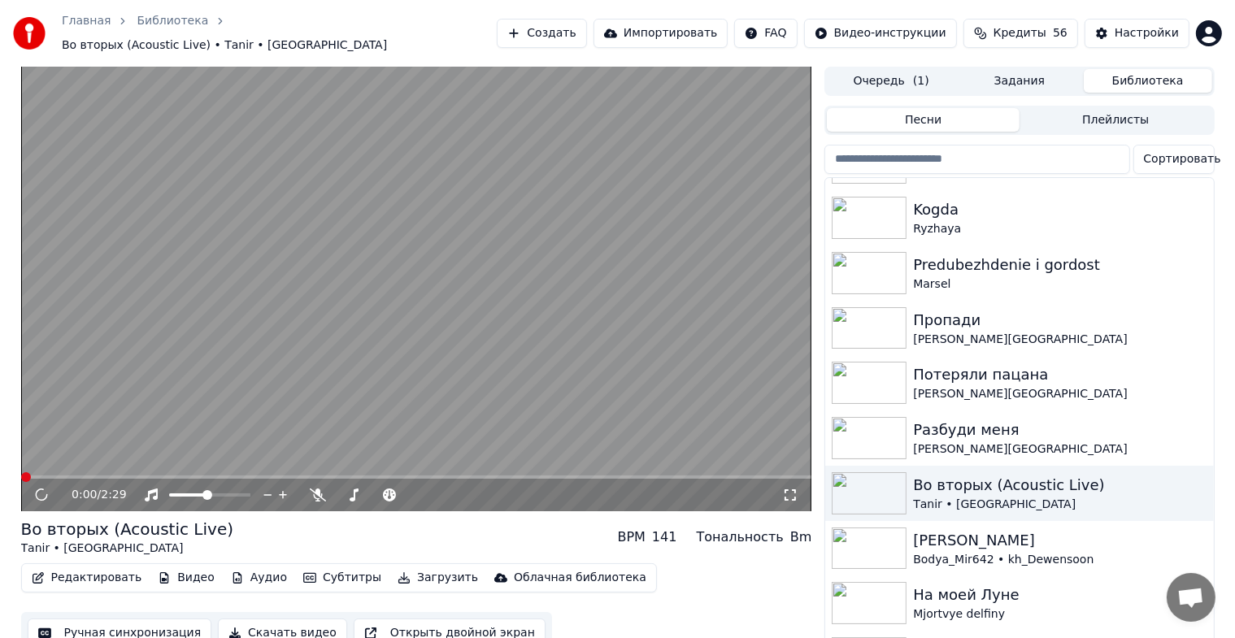
drag, startPoint x: 793, startPoint y: 496, endPoint x: 784, endPoint y: 481, distance: 16.7
click at [792, 497] on div "0:00 / 2:29" at bounding box center [416, 495] width 791 height 33
drag, startPoint x: 791, startPoint y: 489, endPoint x: 835, endPoint y: 518, distance: 52.3
click at [792, 489] on icon at bounding box center [790, 495] width 16 height 13
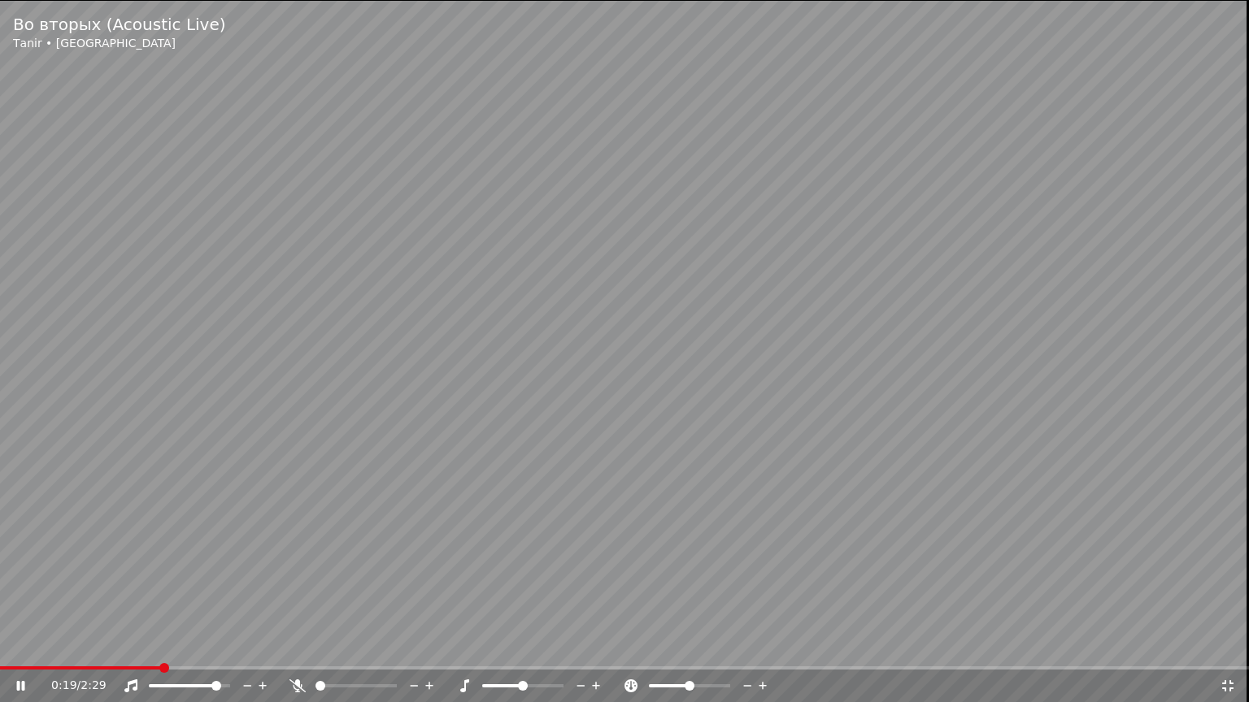
click at [221, 651] on span at bounding box center [216, 686] width 10 height 10
click at [203, 651] on span at bounding box center [201, 686] width 10 height 10
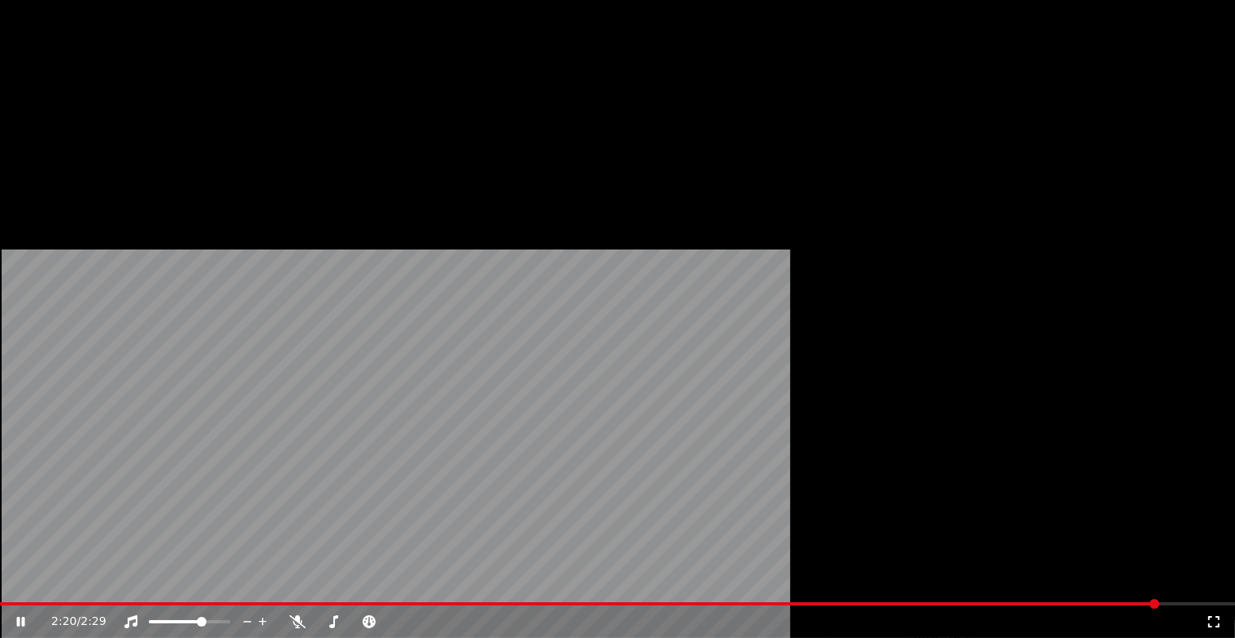
scroll to position [2357, 0]
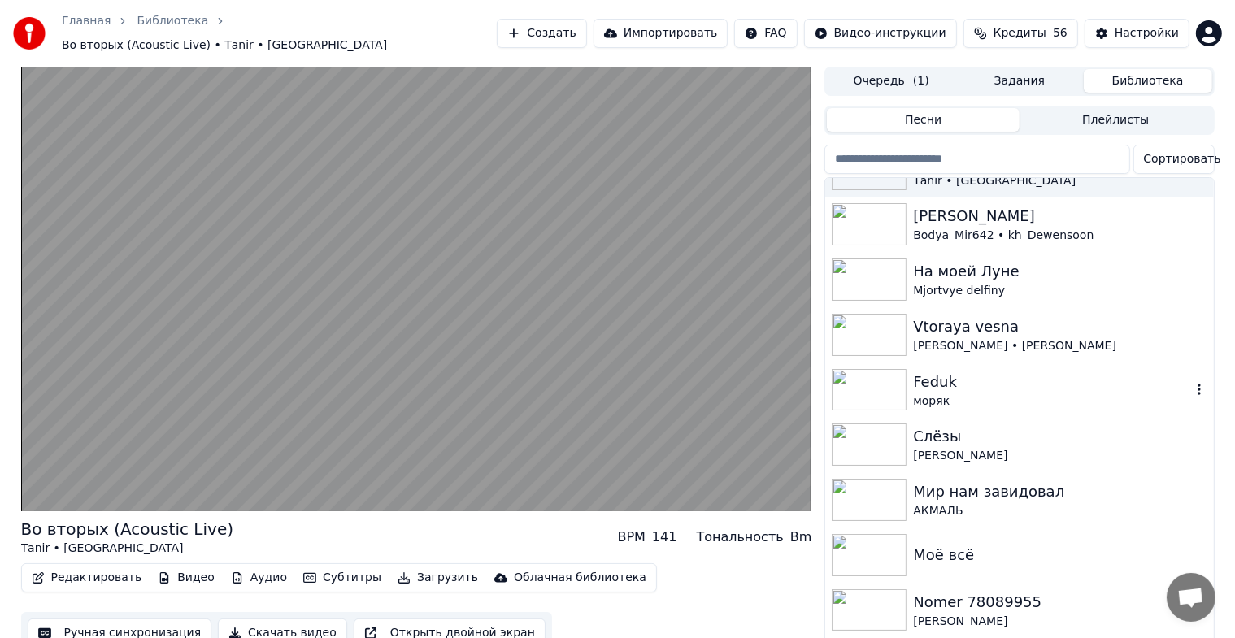
click at [947, 393] on div "моряк" at bounding box center [1051, 401] width 277 height 16
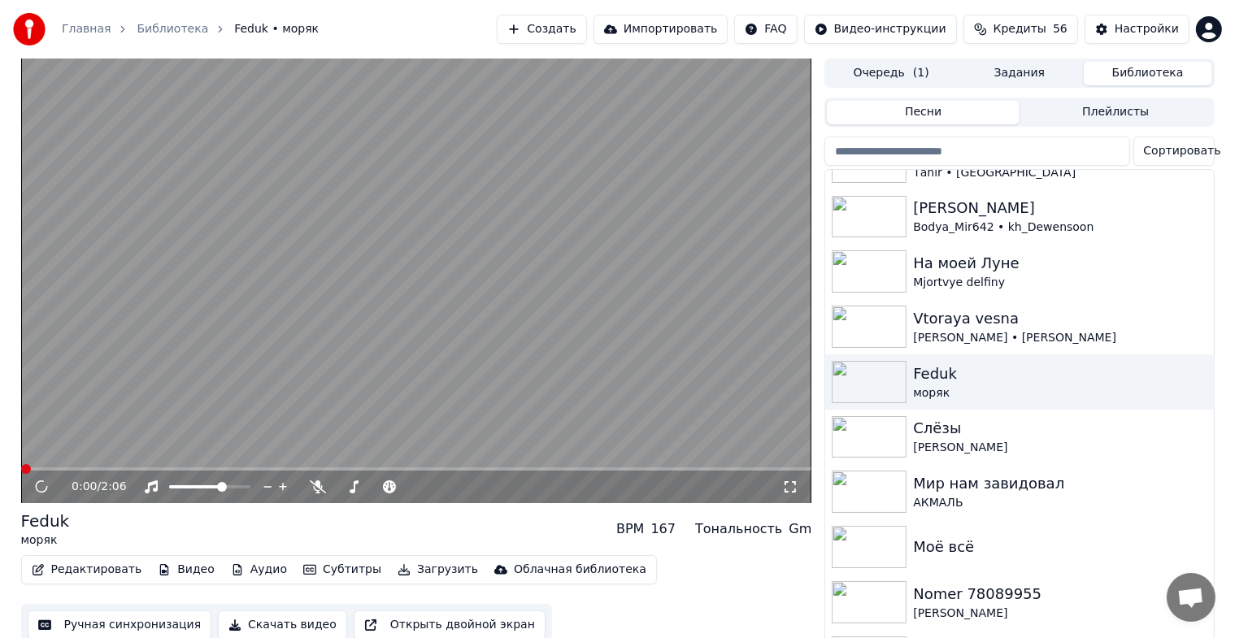
click at [790, 488] on icon at bounding box center [790, 486] width 16 height 13
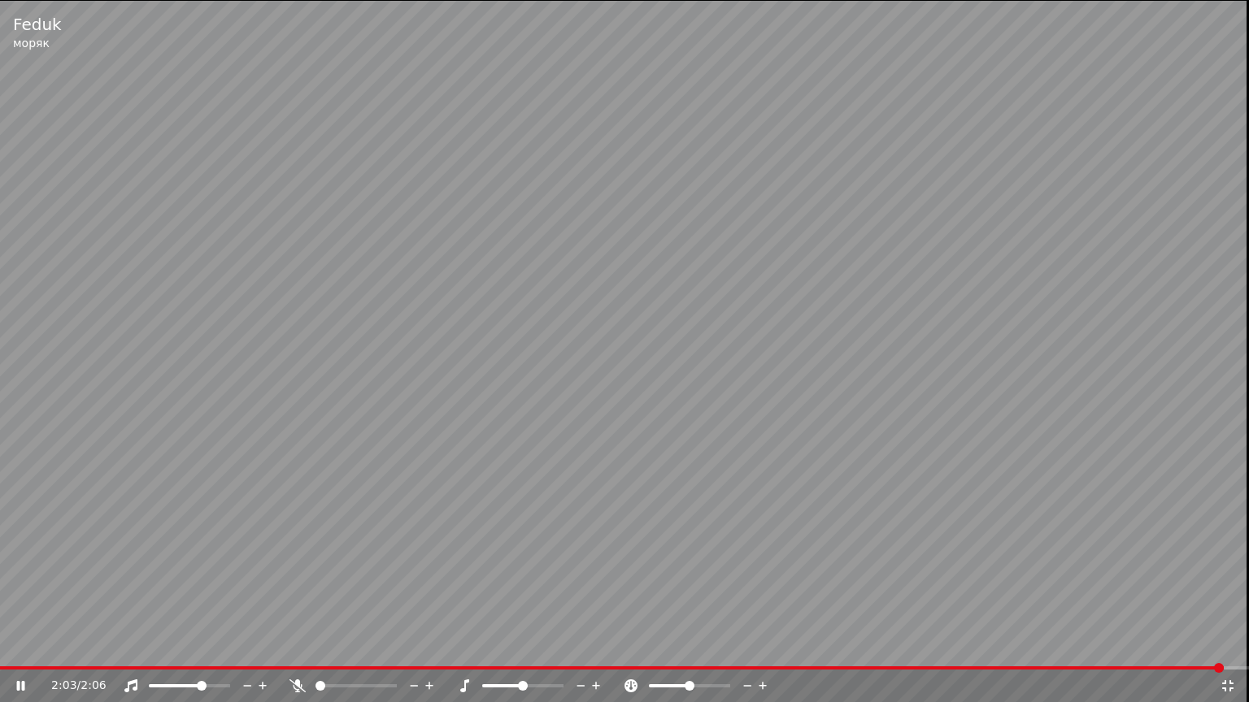
click at [1132, 508] on video at bounding box center [624, 351] width 1249 height 702
click at [1225, 651] on icon at bounding box center [1227, 686] width 16 height 13
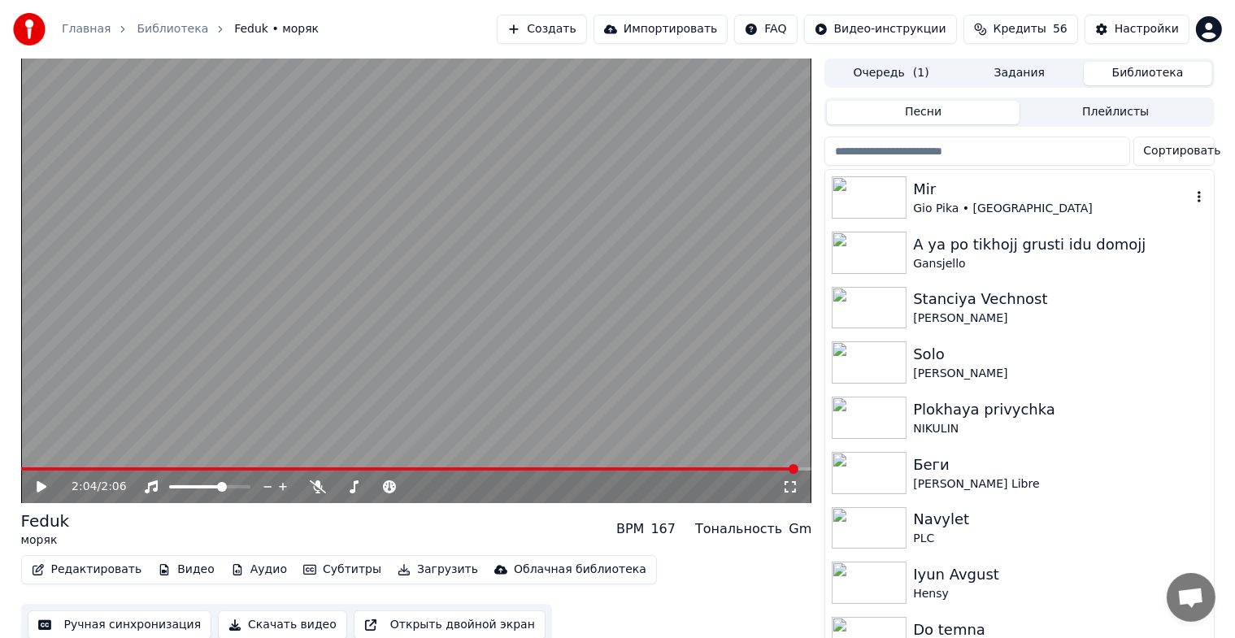
click at [948, 195] on div "Mir" at bounding box center [1051, 189] width 277 height 23
drag, startPoint x: 948, startPoint y: 195, endPoint x: 919, endPoint y: 218, distance: 37.1
click at [945, 202] on div "[PERSON_NAME][GEOGRAPHIC_DATA]" at bounding box center [1051, 197] width 277 height 39
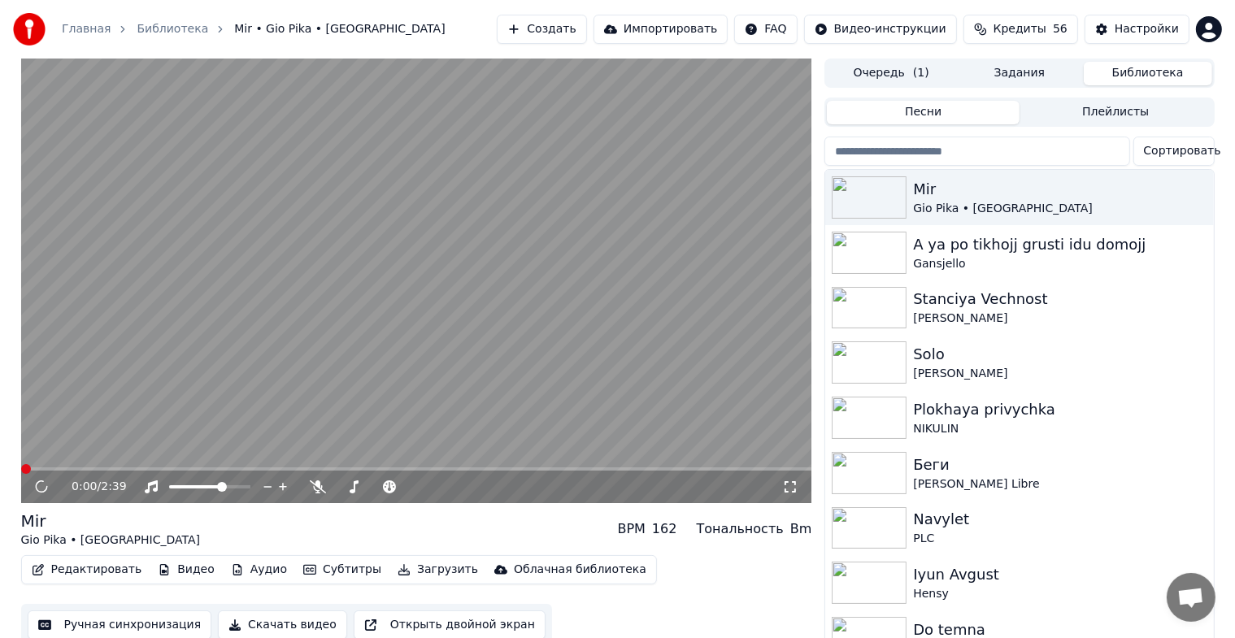
click at [784, 485] on icon at bounding box center [790, 486] width 16 height 13
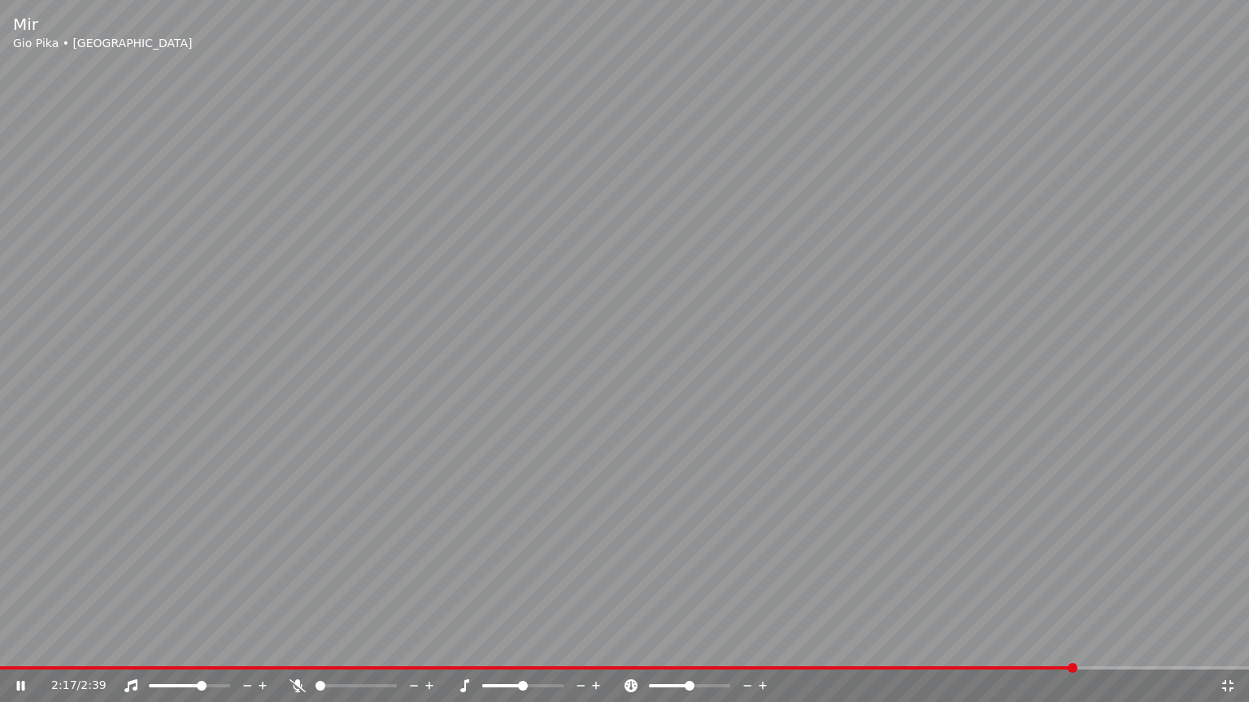
drag, startPoint x: 914, startPoint y: 463, endPoint x: 943, endPoint y: 493, distance: 42.0
click at [917, 463] on video at bounding box center [624, 351] width 1249 height 702
click at [0, 651] on span at bounding box center [538, 668] width 1077 height 3
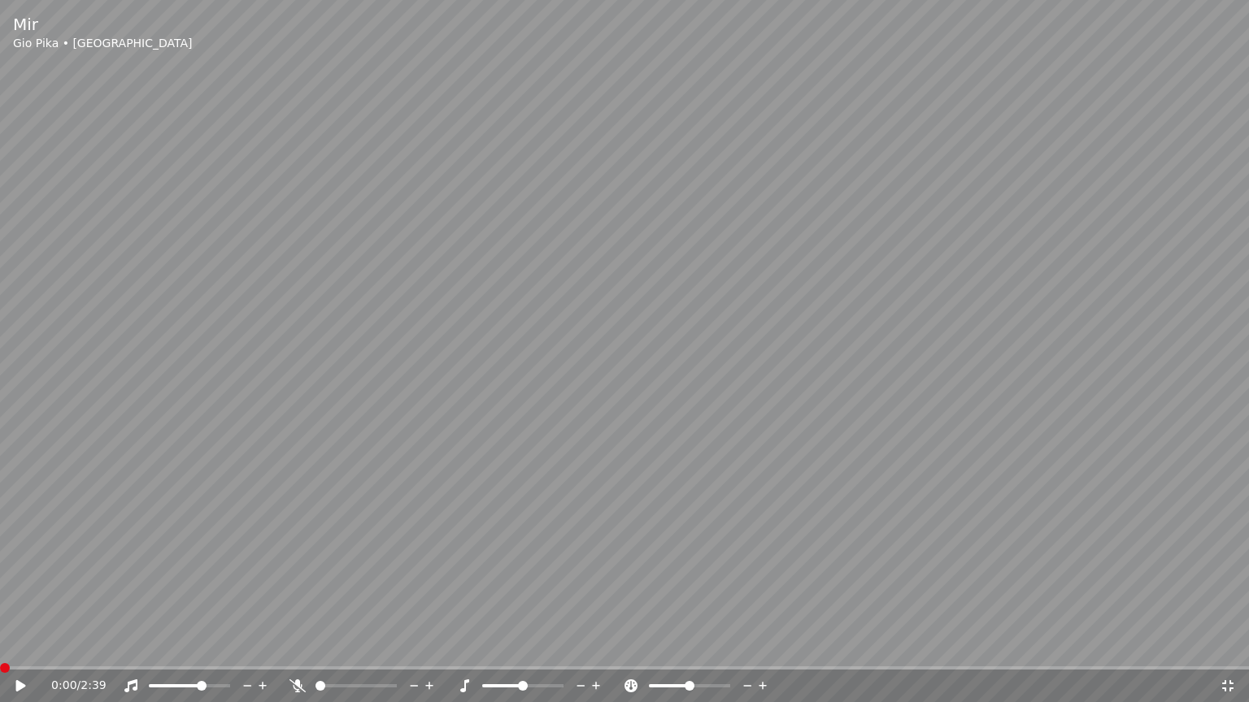
click at [1216, 651] on div "0:00 / 2:39" at bounding box center [635, 686] width 1168 height 16
drag, startPoint x: 1226, startPoint y: 684, endPoint x: 1196, endPoint y: 643, distance: 51.2
click at [1226, 651] on icon at bounding box center [1227, 686] width 16 height 13
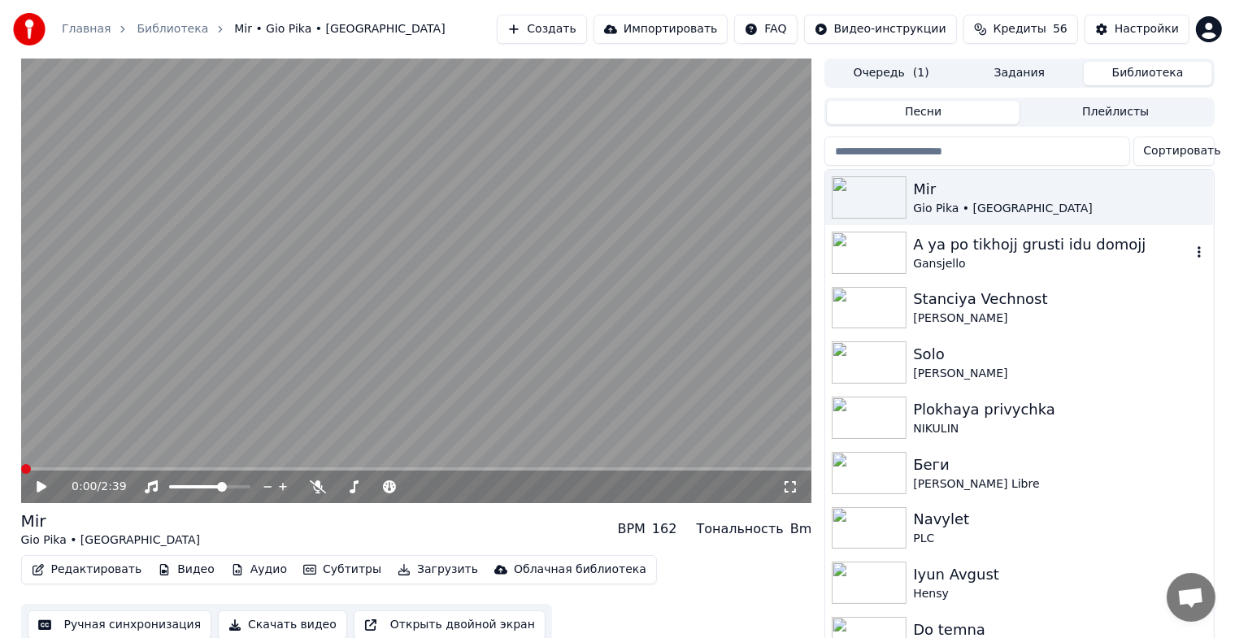
click at [975, 263] on div "Gansjello" at bounding box center [1051, 264] width 277 height 16
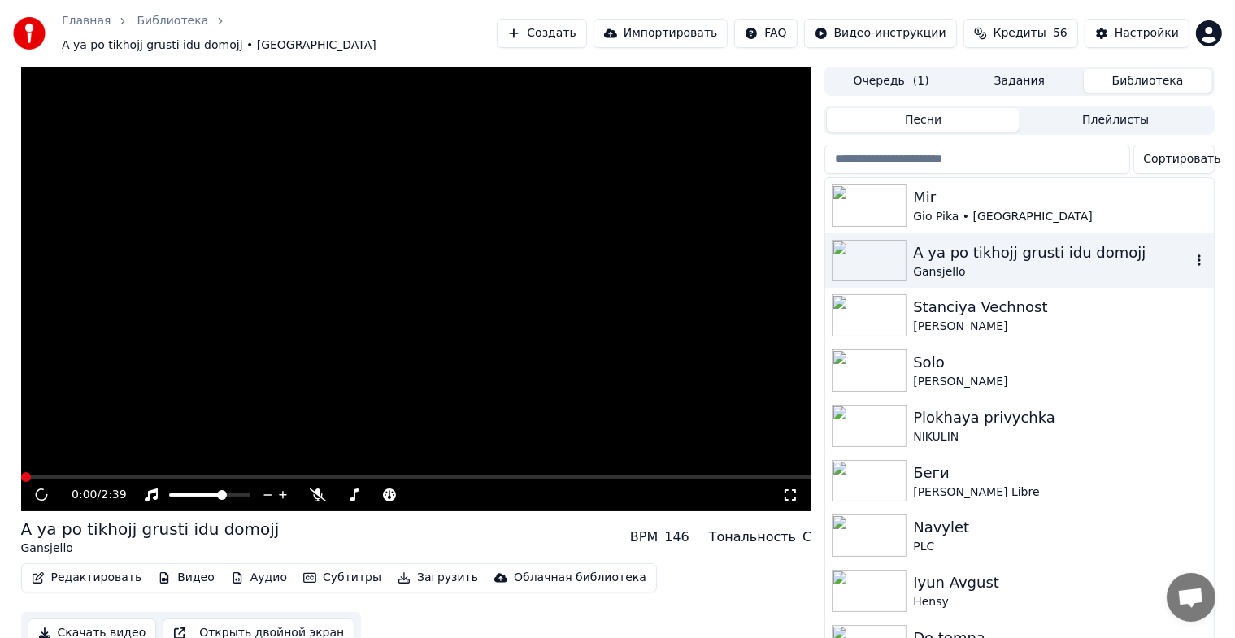
click at [975, 264] on div "Gansjello" at bounding box center [1051, 272] width 277 height 16
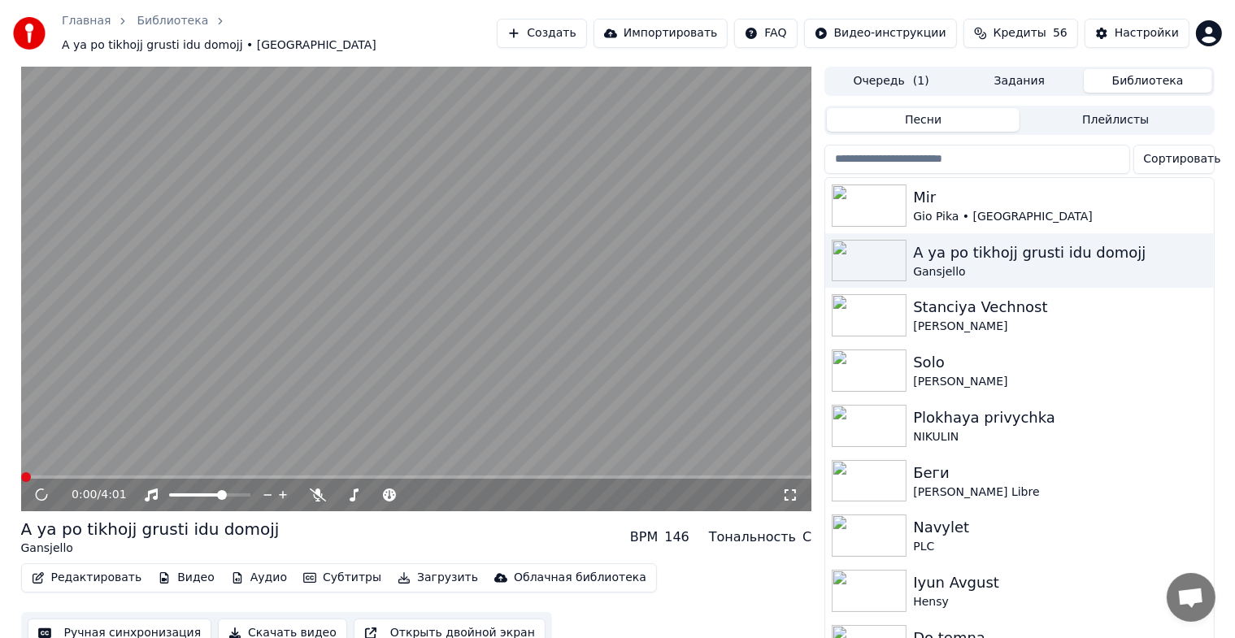
click at [647, 345] on video at bounding box center [416, 289] width 791 height 445
click at [256, 293] on video at bounding box center [416, 289] width 791 height 445
click at [37, 489] on icon at bounding box center [53, 495] width 38 height 13
click at [21, 472] on span at bounding box center [26, 477] width 10 height 10
click at [41, 489] on icon at bounding box center [42, 494] width 10 height 11
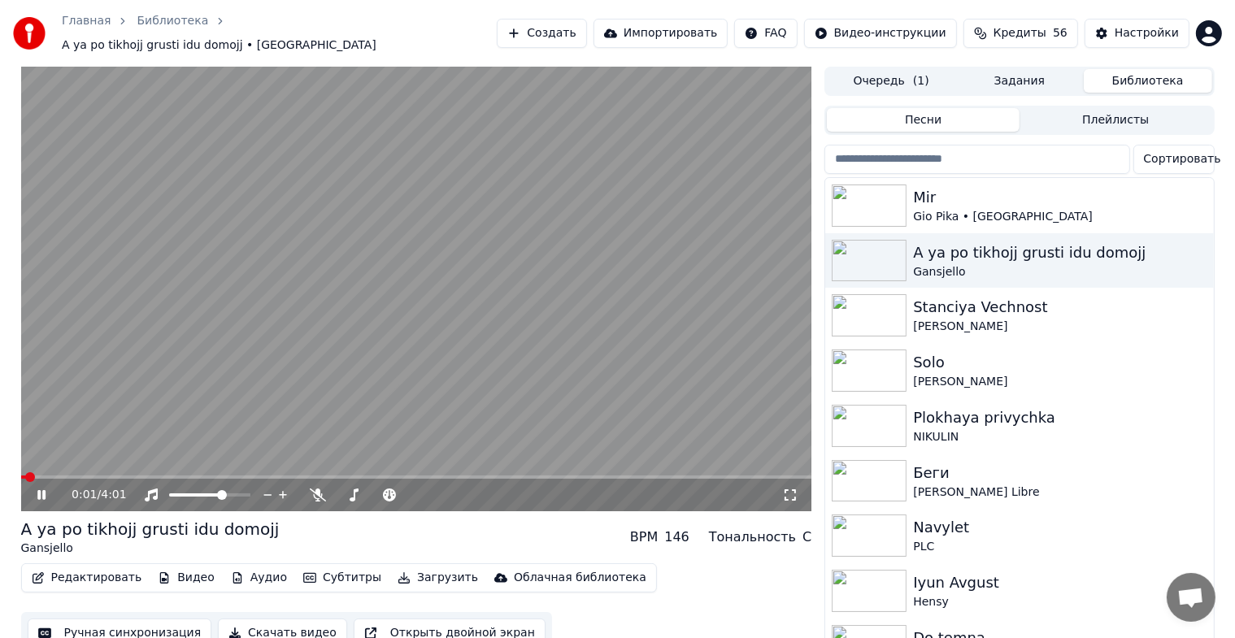
drag, startPoint x: 787, startPoint y: 492, endPoint x: 784, endPoint y: 501, distance: 9.5
click at [787, 491] on icon at bounding box center [790, 495] width 16 height 13
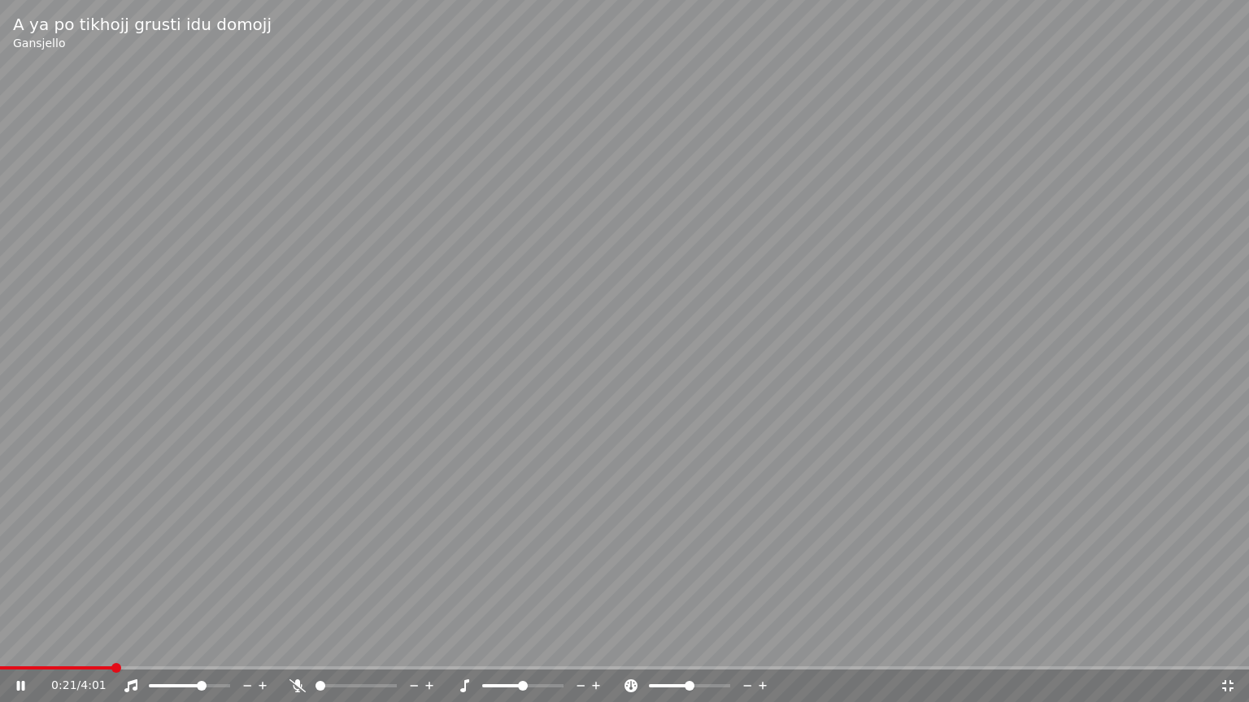
click at [189, 651] on div at bounding box center [204, 686] width 131 height 16
click at [188, 651] on span at bounding box center [168, 685] width 39 height 3
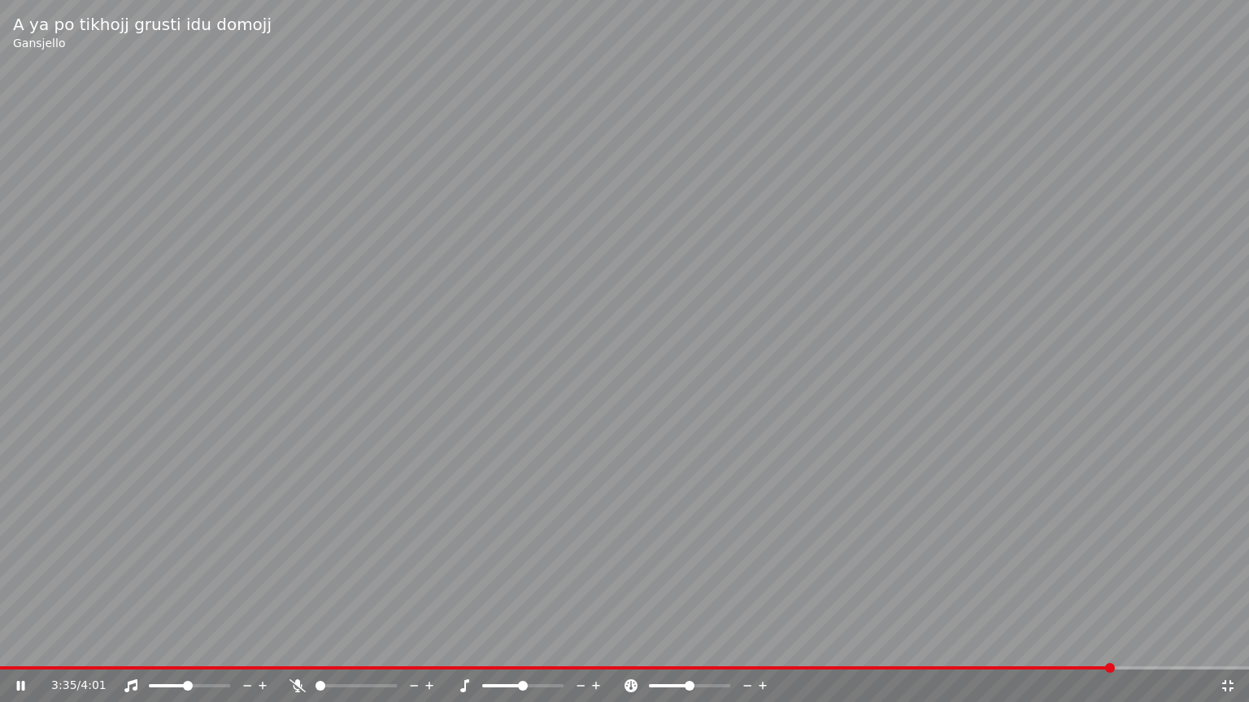
drag, startPoint x: 1028, startPoint y: 398, endPoint x: 1020, endPoint y: 392, distance: 9.3
click at [1020, 392] on video at bounding box center [624, 351] width 1249 height 702
click at [1224, 651] on icon at bounding box center [1227, 685] width 11 height 11
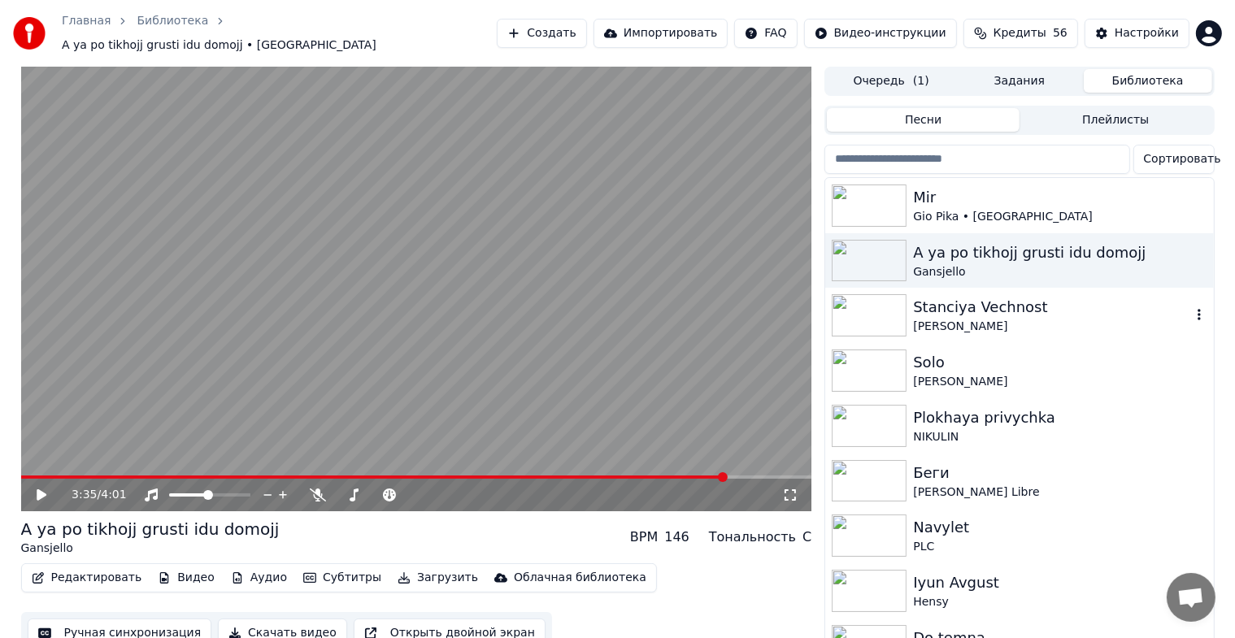
drag, startPoint x: 993, startPoint y: 308, endPoint x: 983, endPoint y: 309, distance: 10.6
click at [993, 309] on div "Stanciya Vechnost" at bounding box center [1051, 307] width 277 height 23
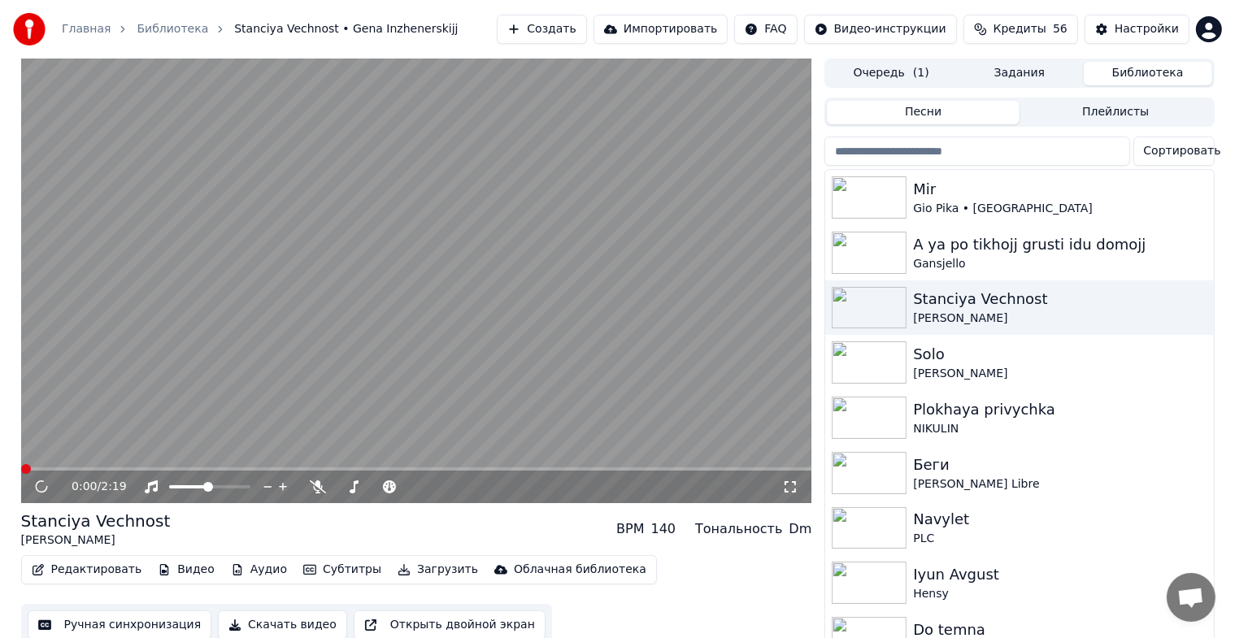
drag, startPoint x: 789, startPoint y: 488, endPoint x: 814, endPoint y: 465, distance: 33.4
click at [789, 488] on icon at bounding box center [790, 486] width 16 height 13
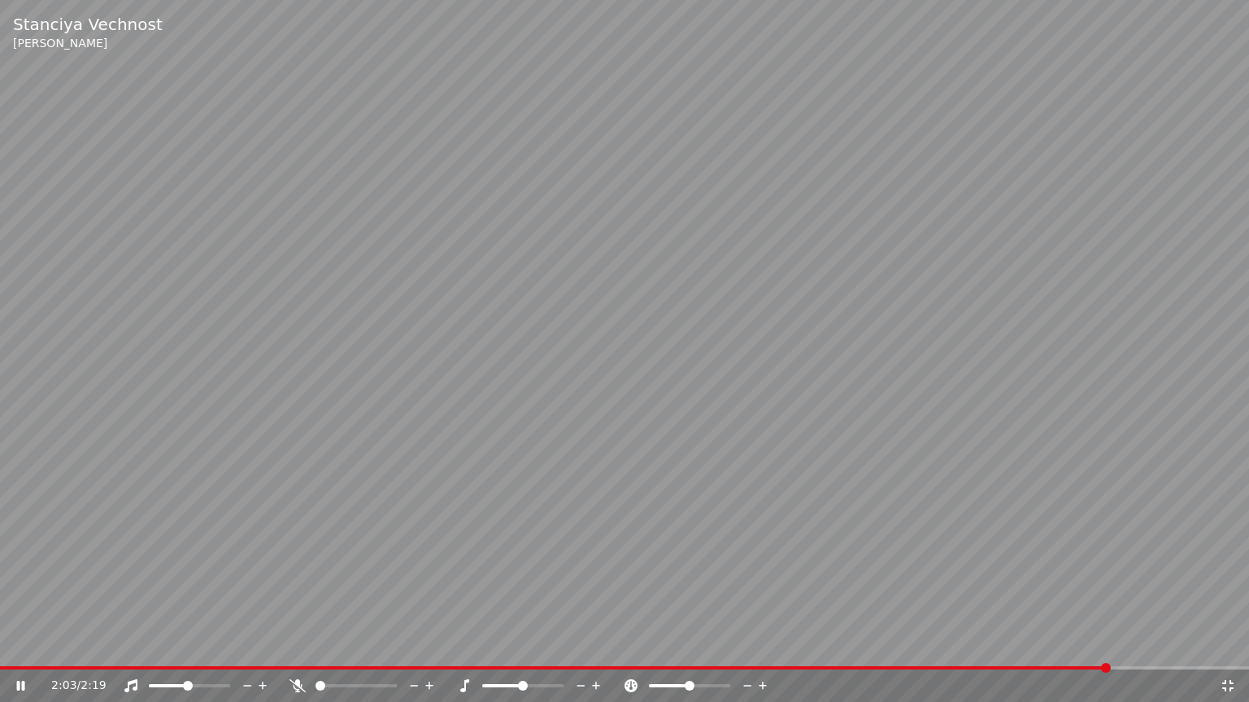
click at [60, 641] on video at bounding box center [624, 351] width 1249 height 702
click at [0, 651] on div "2:03 / 2:19" at bounding box center [624, 686] width 1249 height 33
click at [2, 651] on video at bounding box center [624, 351] width 1249 height 702
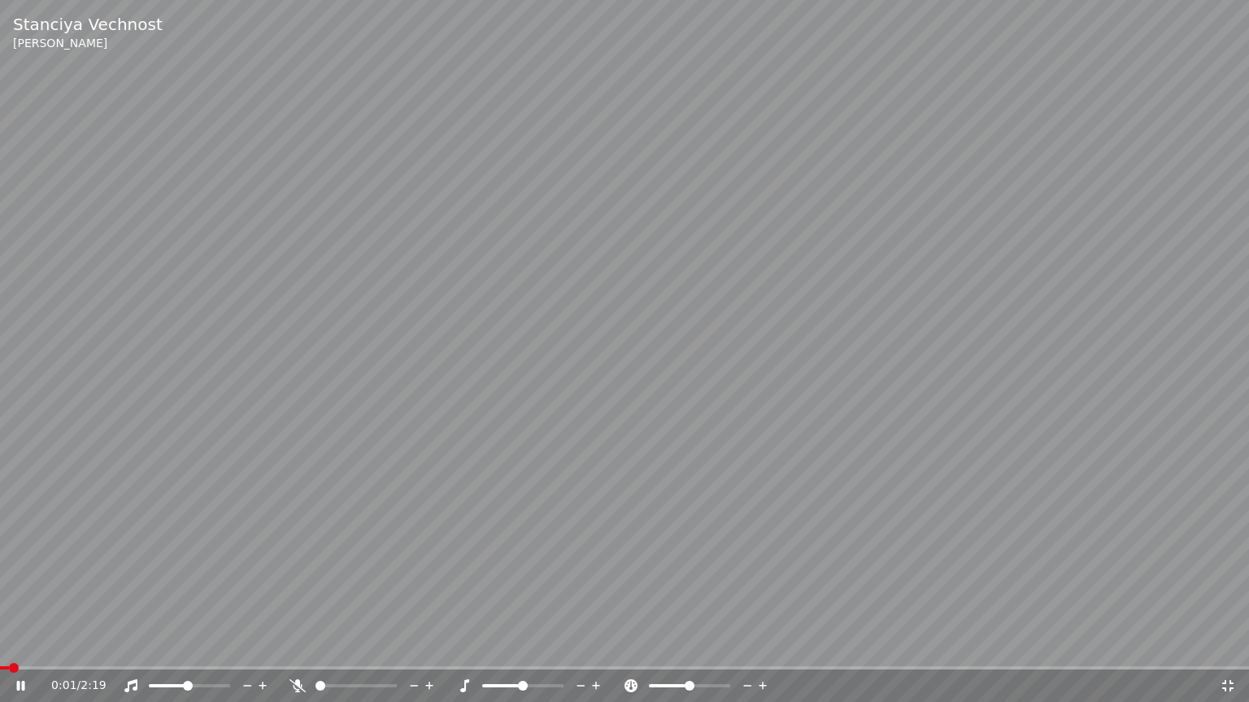
click at [9, 651] on span at bounding box center [4, 668] width 9 height 3
click at [0, 651] on span at bounding box center [0, 668] width 0 height 3
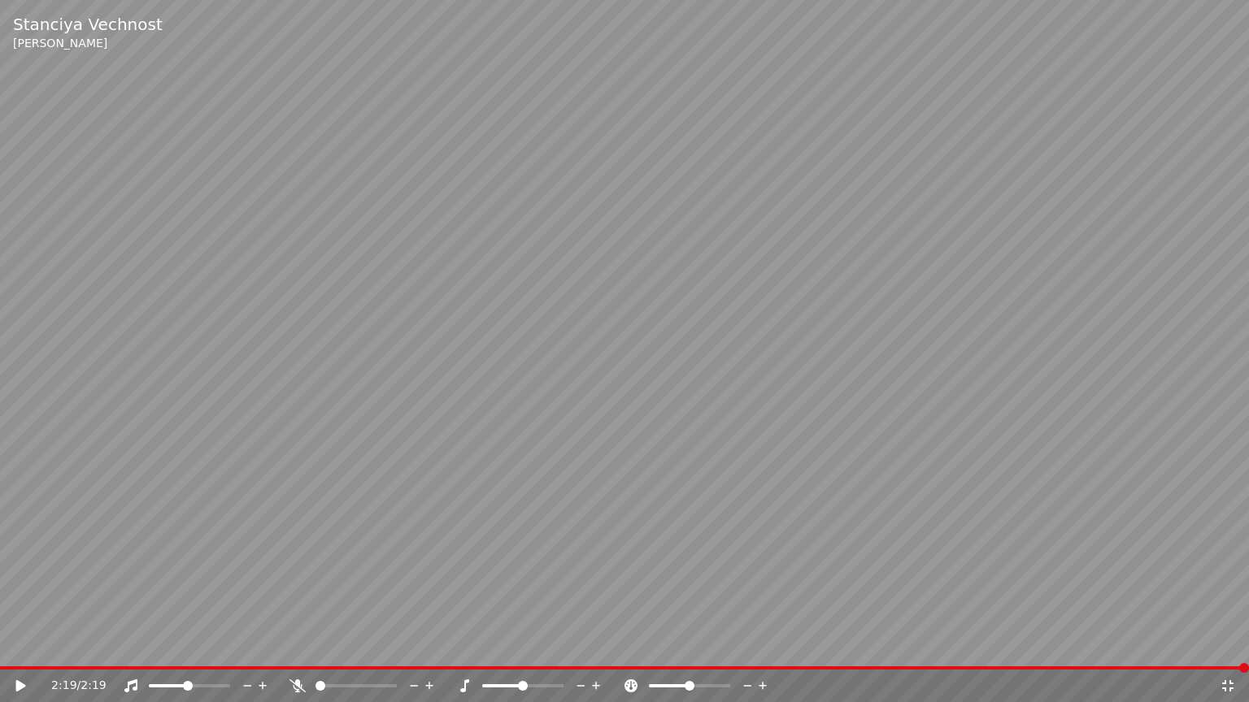
click at [1232, 651] on icon at bounding box center [1227, 686] width 16 height 13
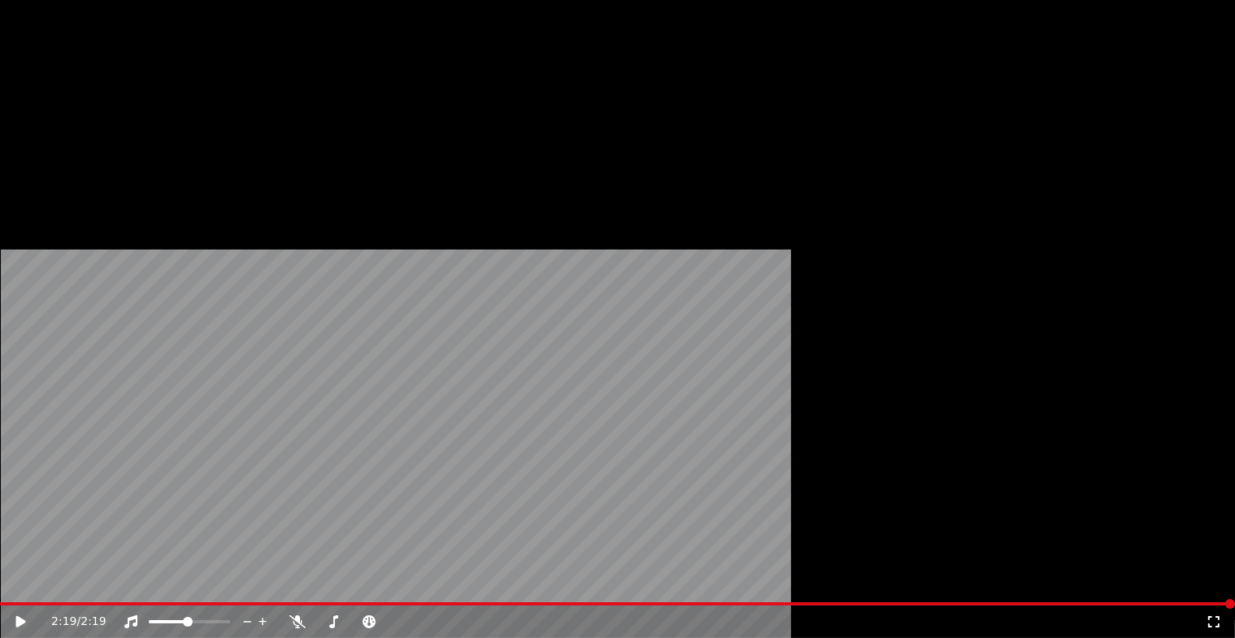
scroll to position [81, 0]
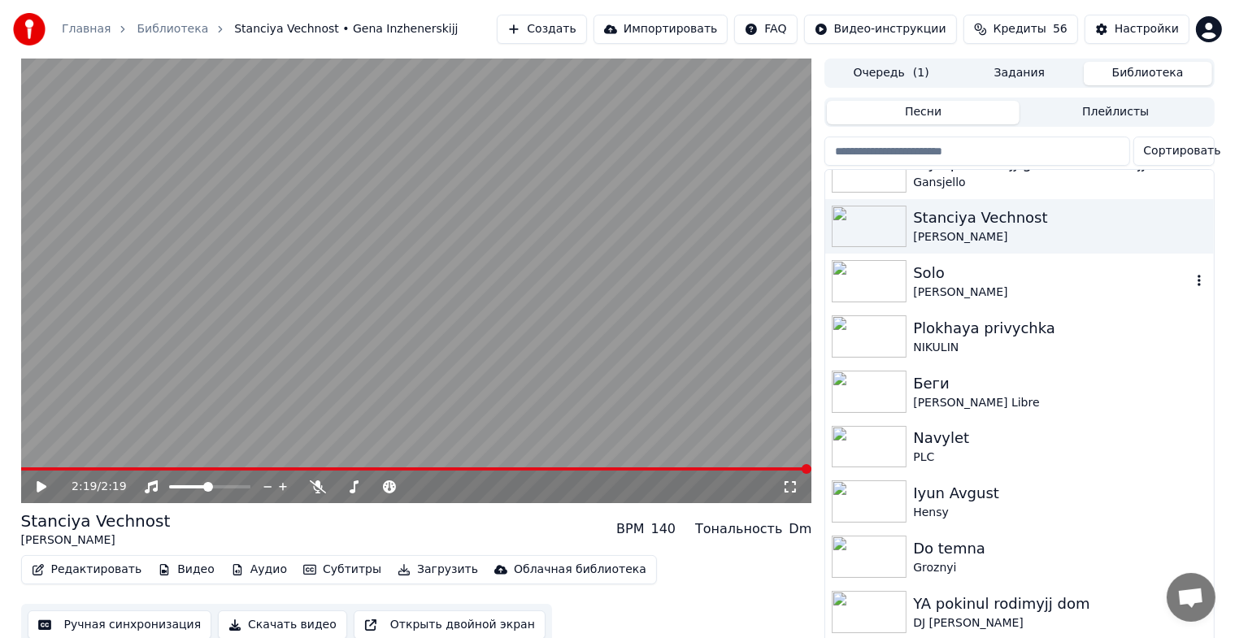
click at [946, 285] on div "[PERSON_NAME]" at bounding box center [1051, 293] width 277 height 16
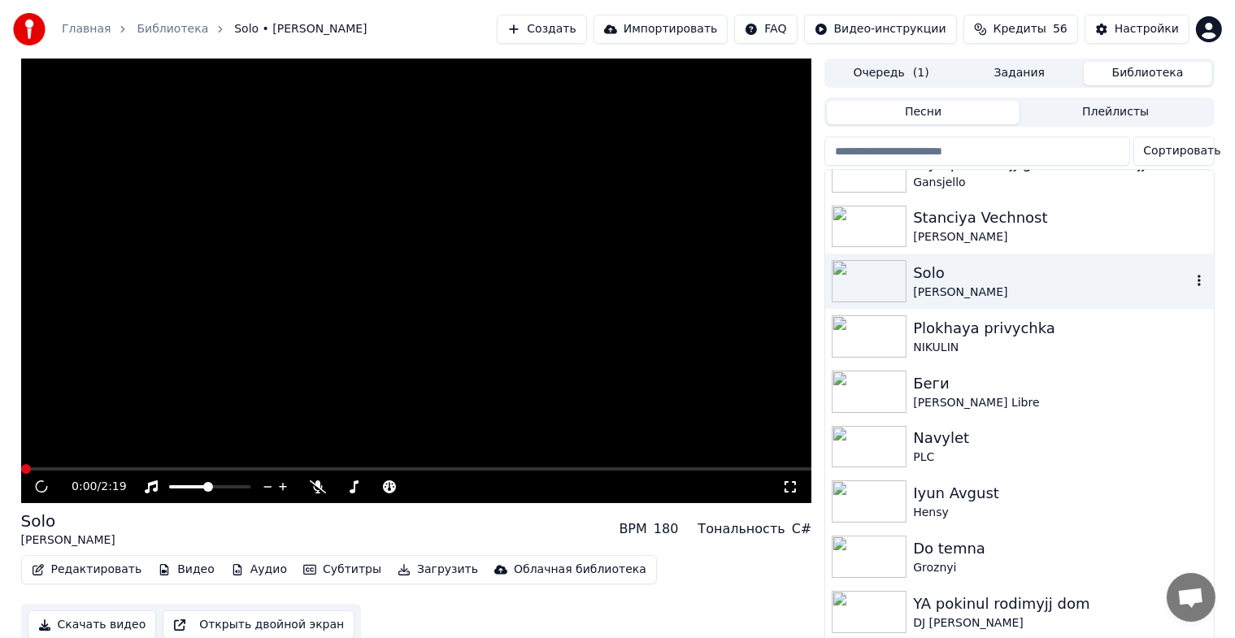
click at [946, 285] on div "[PERSON_NAME]" at bounding box center [1051, 293] width 277 height 16
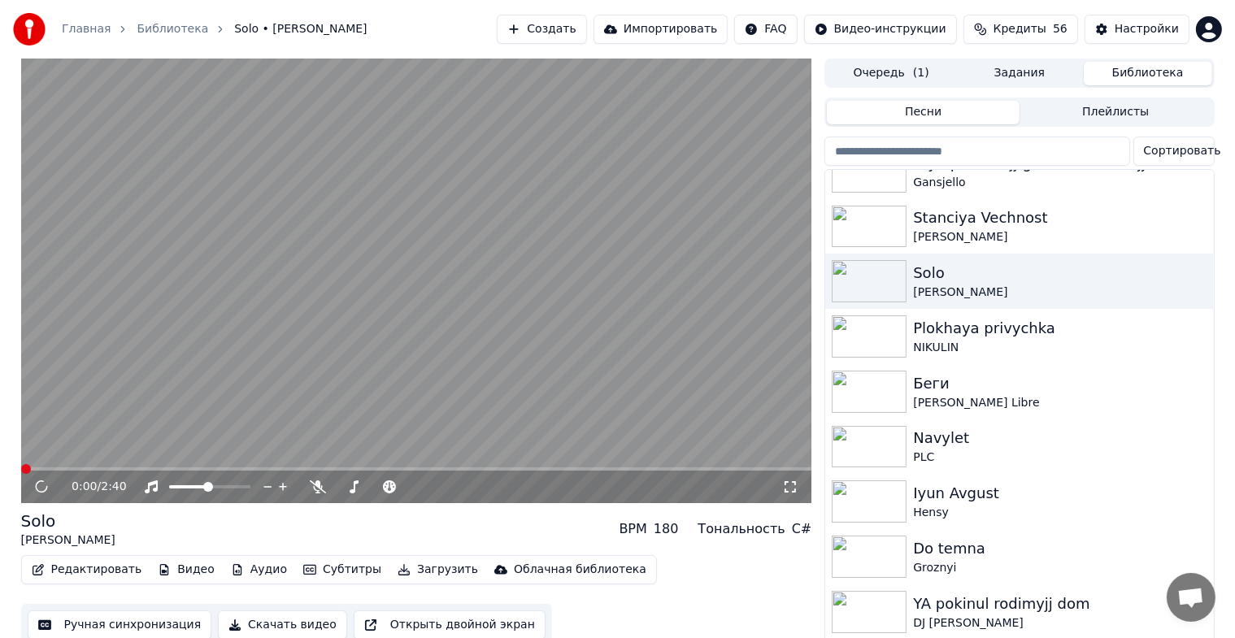
drag, startPoint x: 794, startPoint y: 486, endPoint x: 708, endPoint y: 448, distance: 94.3
click at [793, 487] on icon at bounding box center [790, 486] width 16 height 13
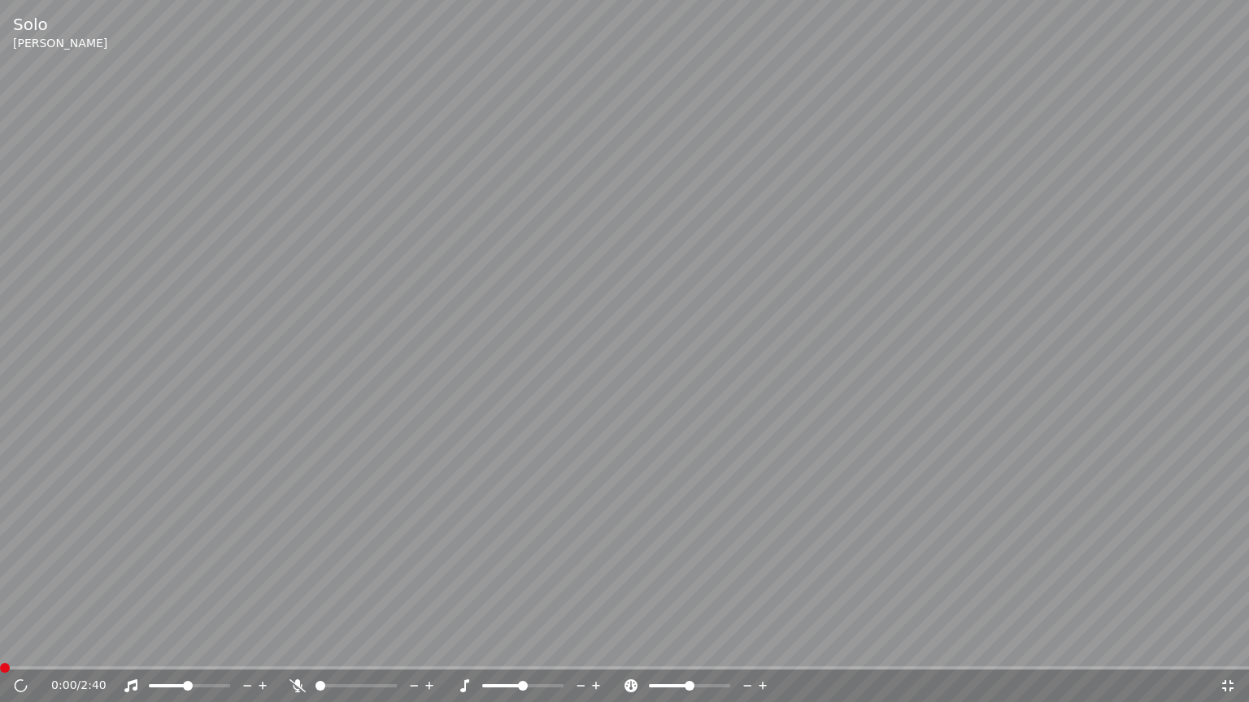
click at [691, 413] on video at bounding box center [624, 351] width 1249 height 702
click at [577, 80] on video at bounding box center [624, 351] width 1249 height 702
drag, startPoint x: 13, startPoint y: 670, endPoint x: 0, endPoint y: 670, distance: 13.0
click at [0, 651] on div "0:02 / 2:40" at bounding box center [624, 686] width 1249 height 33
click at [0, 651] on span at bounding box center [0, 668] width 0 height 3
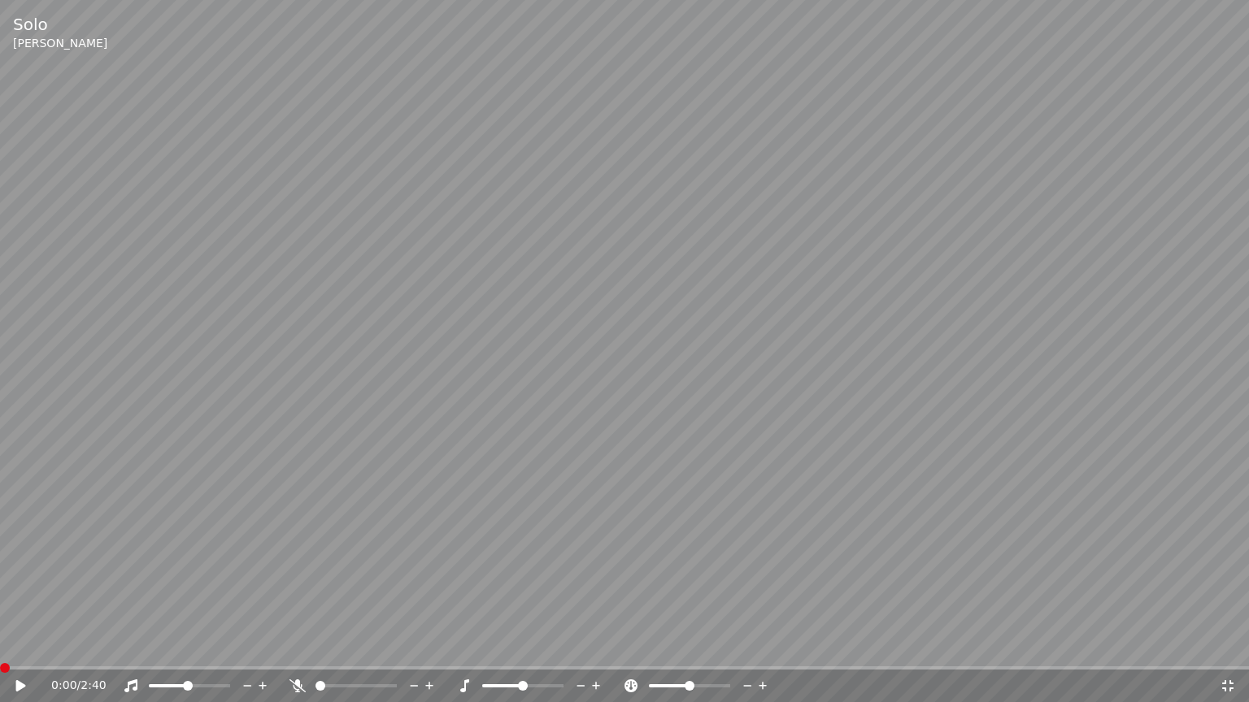
click at [11, 651] on div "0:00 / 2:40" at bounding box center [625, 686] width 1236 height 16
click at [15, 651] on icon at bounding box center [32, 686] width 38 height 13
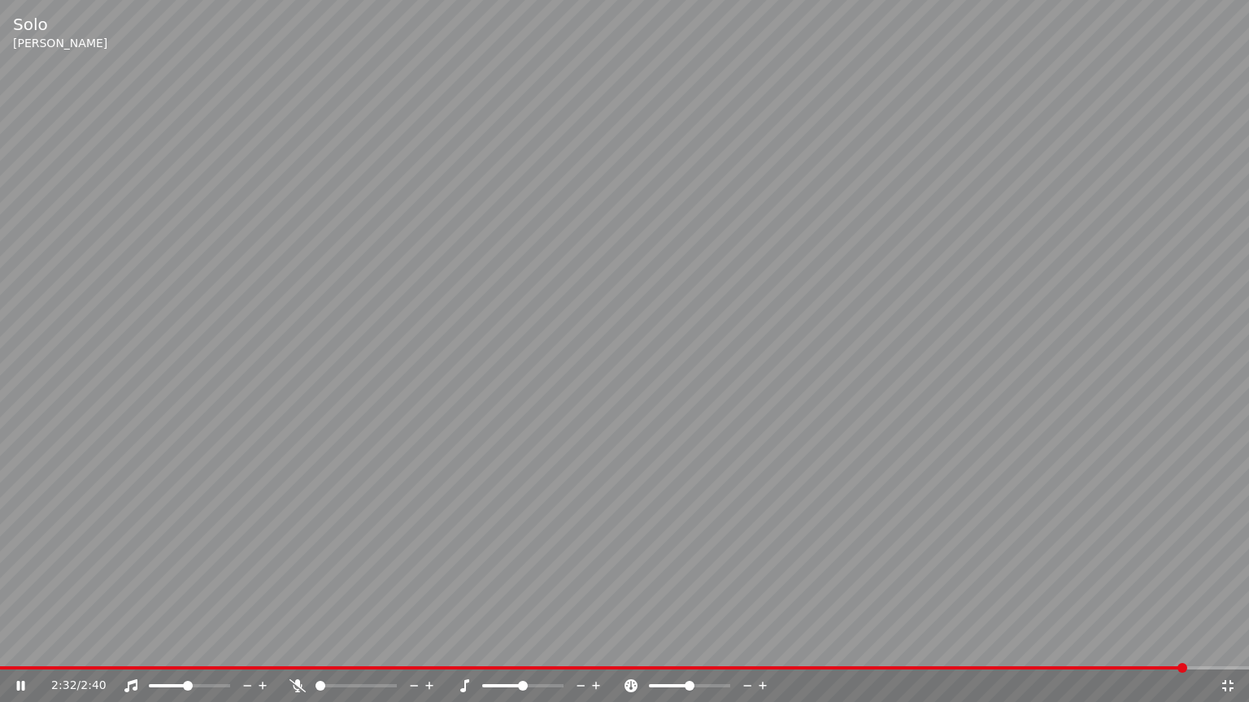
click at [425, 651] on video at bounding box center [624, 351] width 1249 height 702
click at [1226, 651] on div "2:32 / 2:40" at bounding box center [625, 686] width 1236 height 16
click at [1227, 651] on icon at bounding box center [1227, 686] width 16 height 13
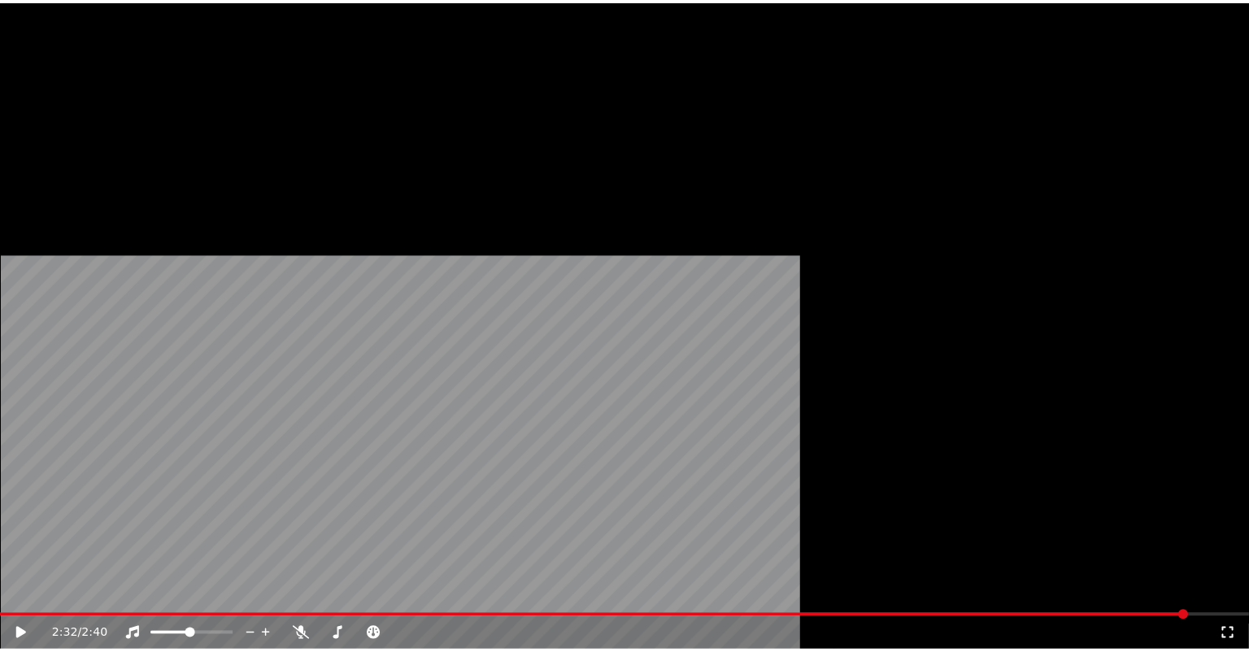
scroll to position [244, 0]
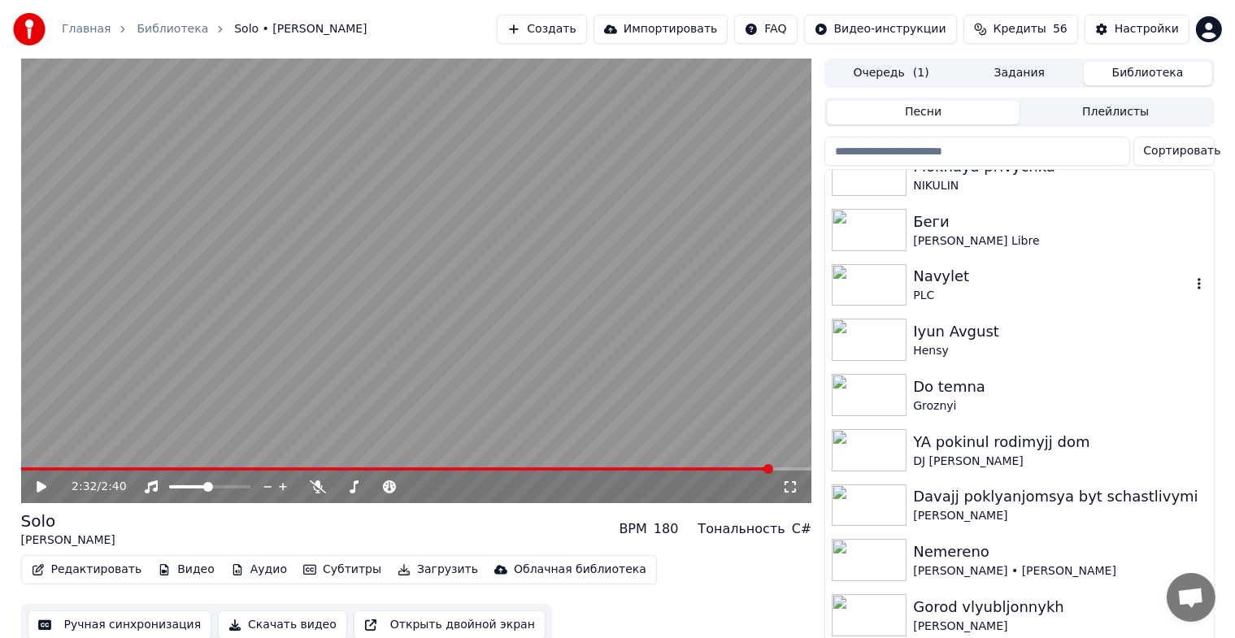
click at [941, 289] on div "PLC" at bounding box center [1051, 296] width 277 height 16
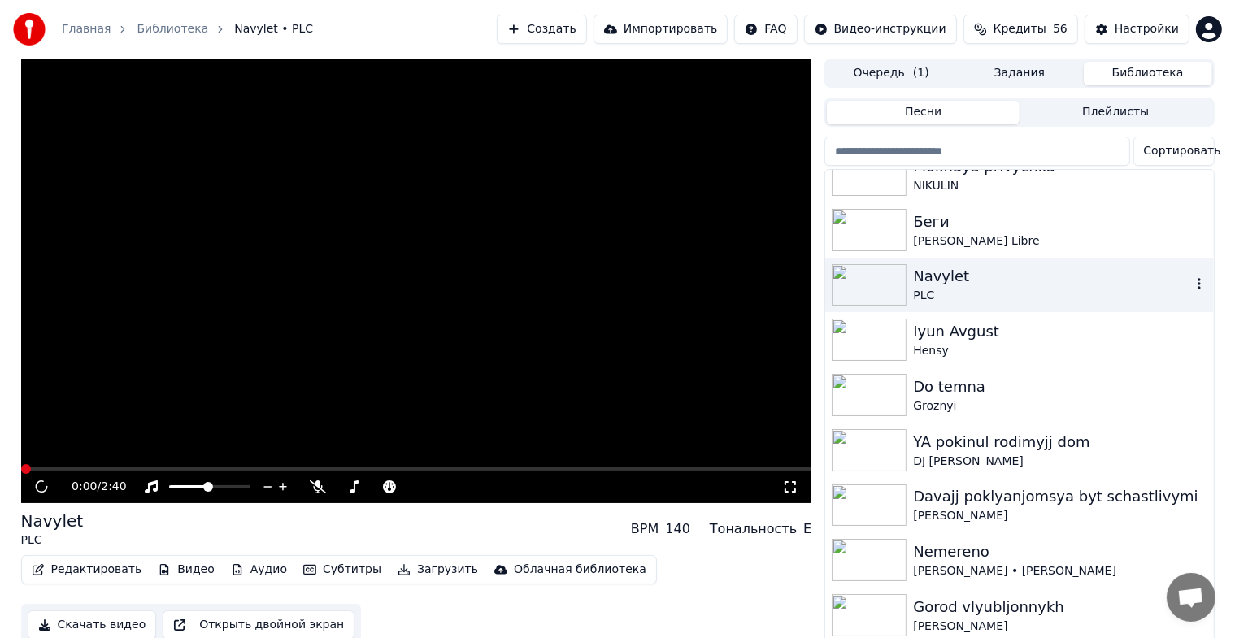
click at [941, 289] on div "PLC" at bounding box center [1051, 296] width 277 height 16
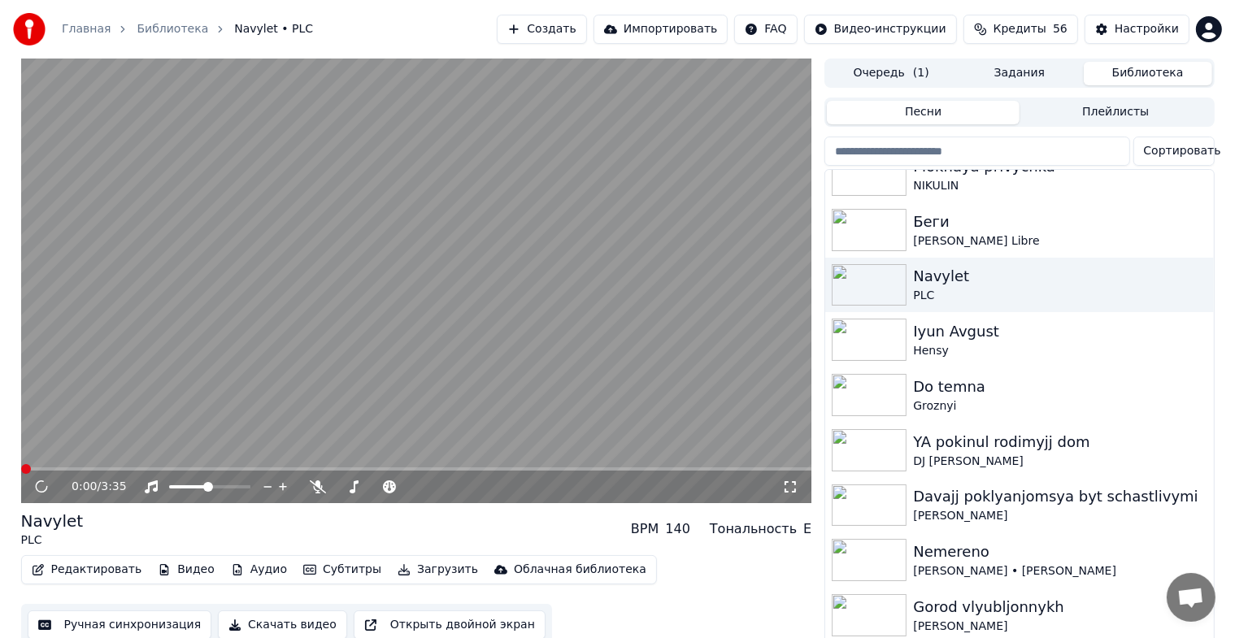
click at [794, 485] on icon at bounding box center [790, 486] width 16 height 13
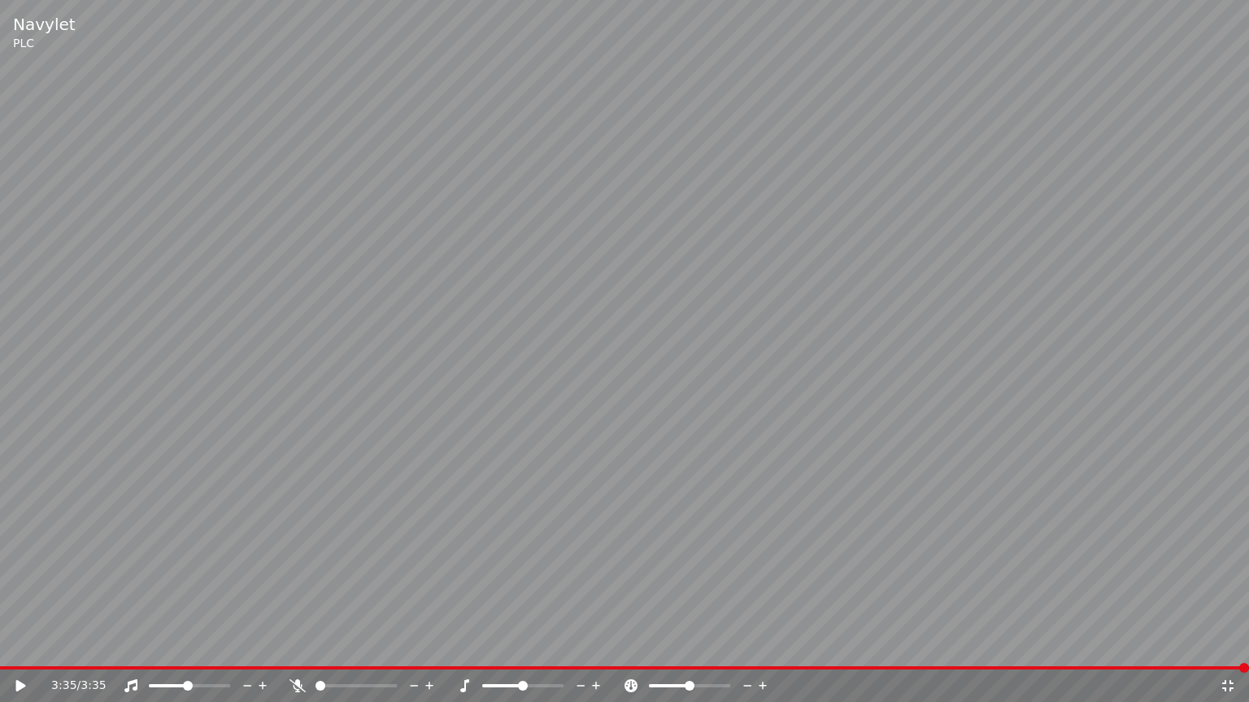
click at [1226, 651] on icon at bounding box center [1227, 685] width 11 height 11
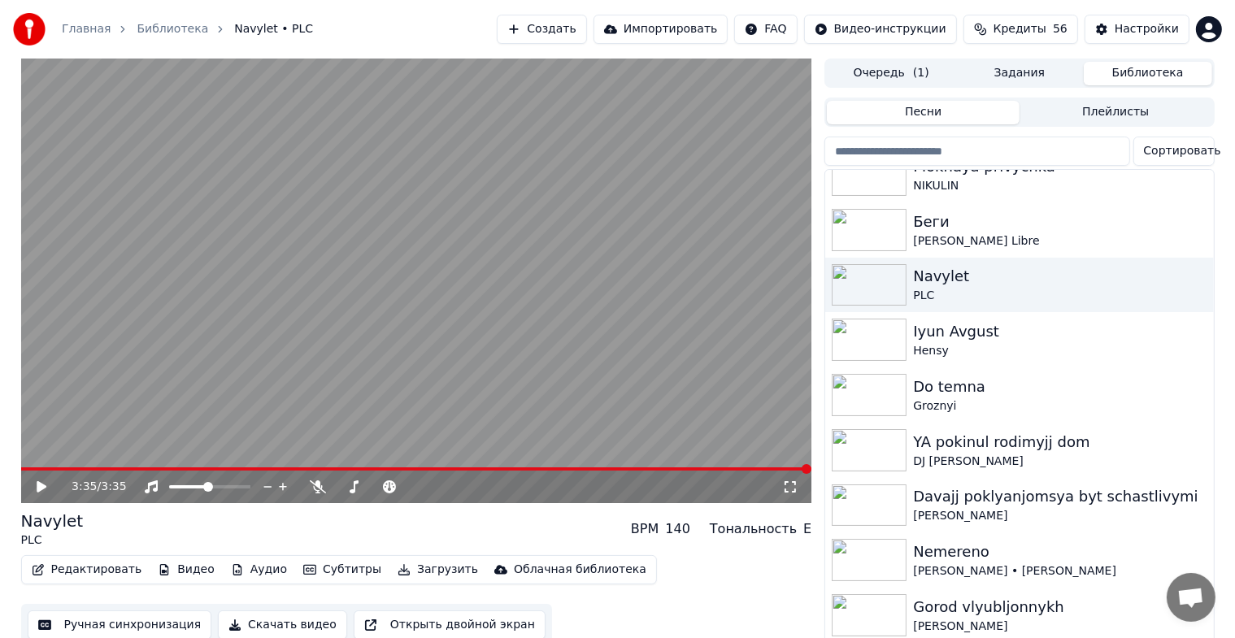
click at [550, 37] on button "Создать" at bounding box center [541, 29] width 89 height 29
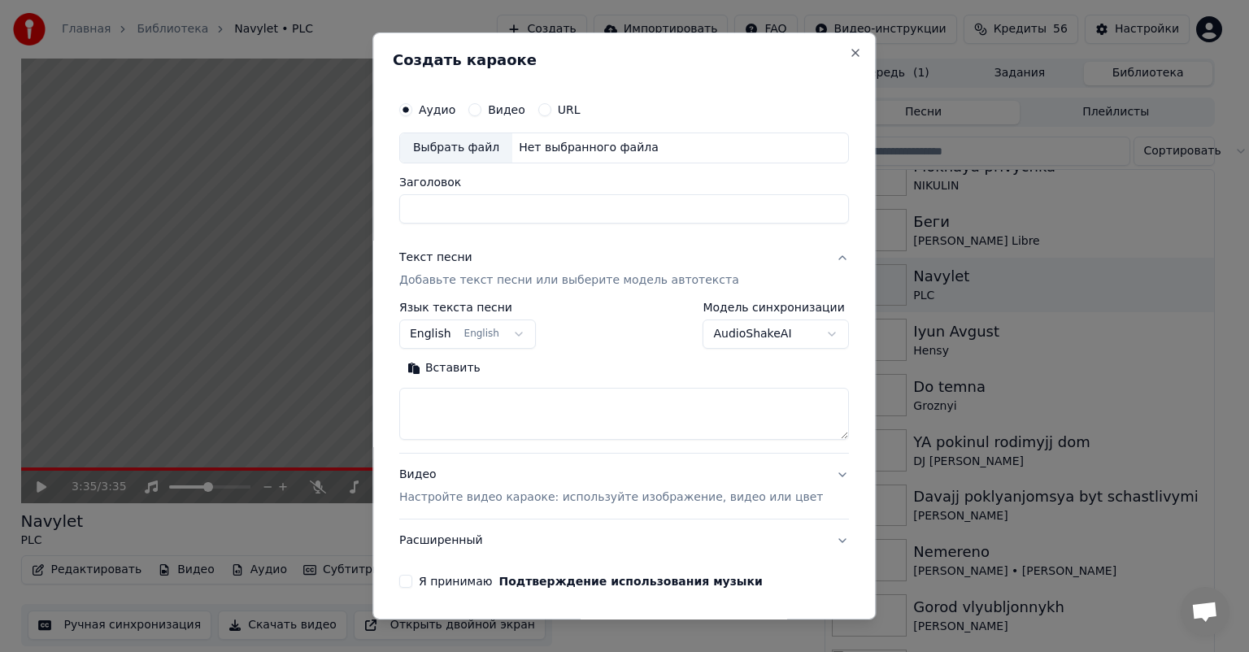
click at [482, 147] on div "Выбрать файл" at bounding box center [456, 147] width 112 height 29
type input "**********"
click at [501, 327] on button "English English" at bounding box center [467, 333] width 137 height 29
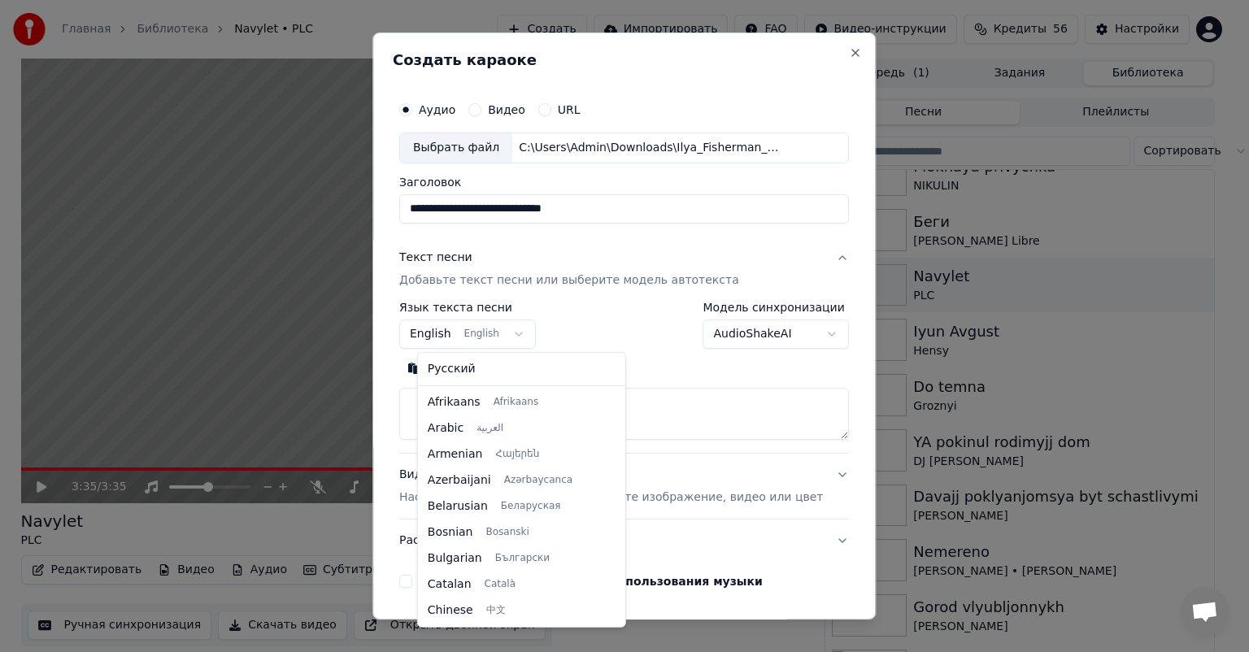
scroll to position [130, 0]
select select "**"
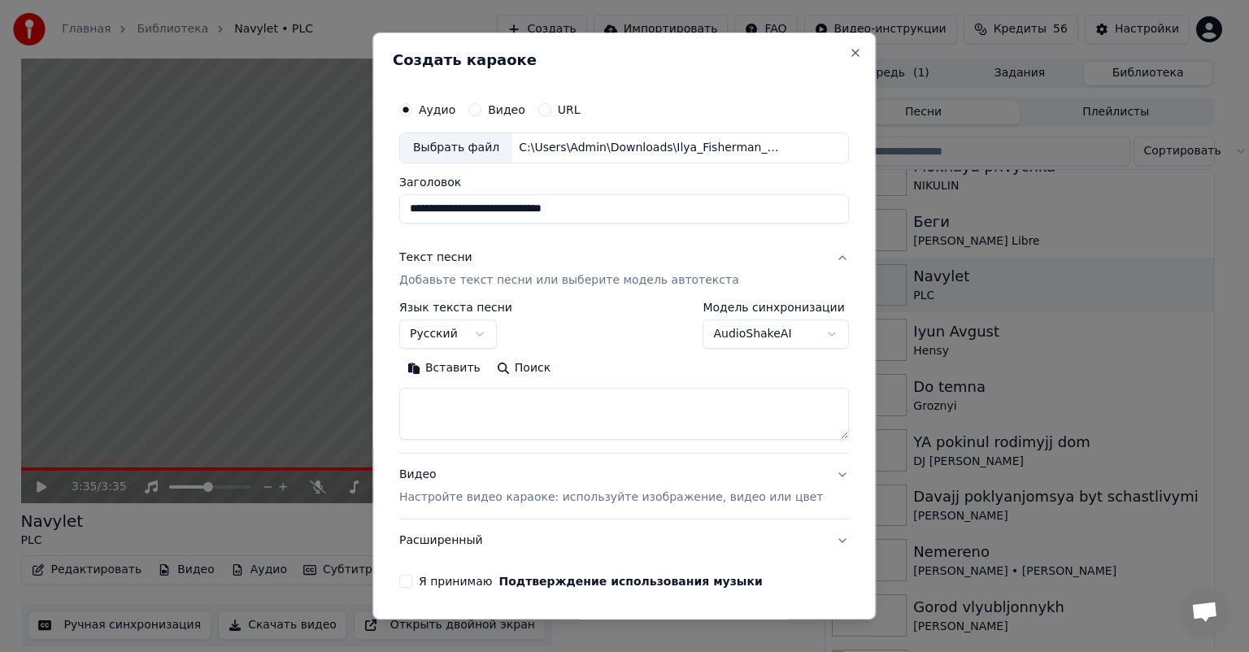
click at [501, 406] on textarea at bounding box center [624, 414] width 450 height 52
paste textarea "**********"
type textarea "**********"
drag, startPoint x: 428, startPoint y: 580, endPoint x: 442, endPoint y: 564, distance: 20.7
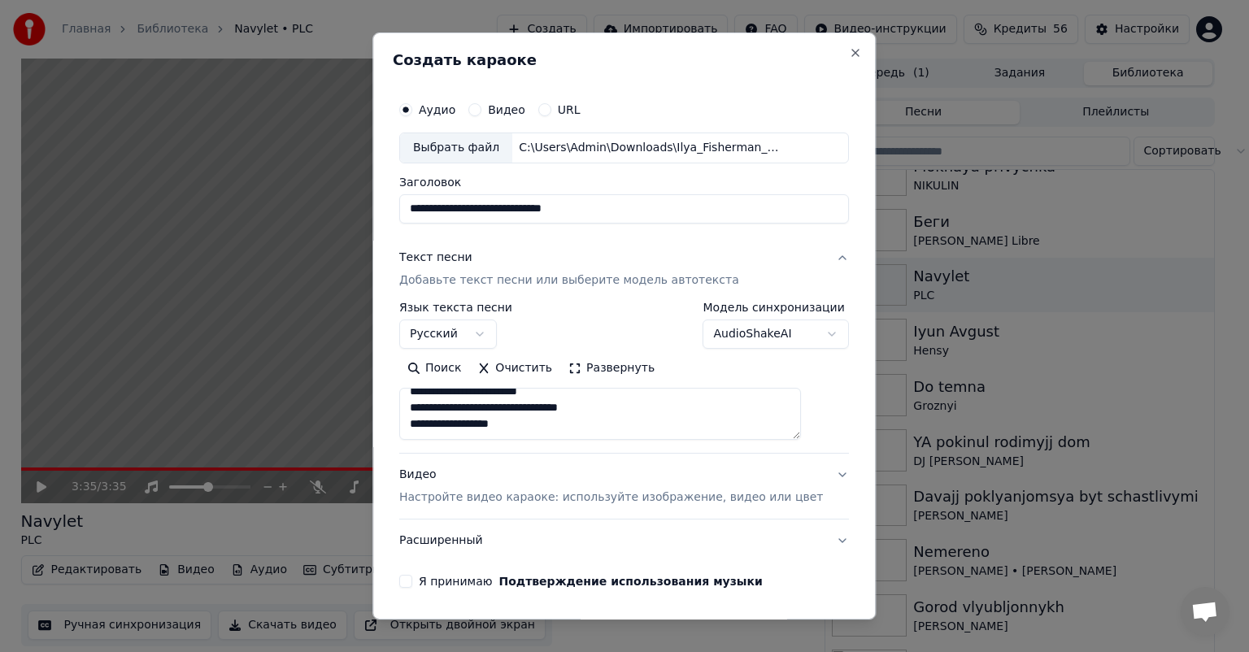
click at [412, 580] on button "Я принимаю Подтверждение использования музыки" at bounding box center [405, 581] width 13 height 13
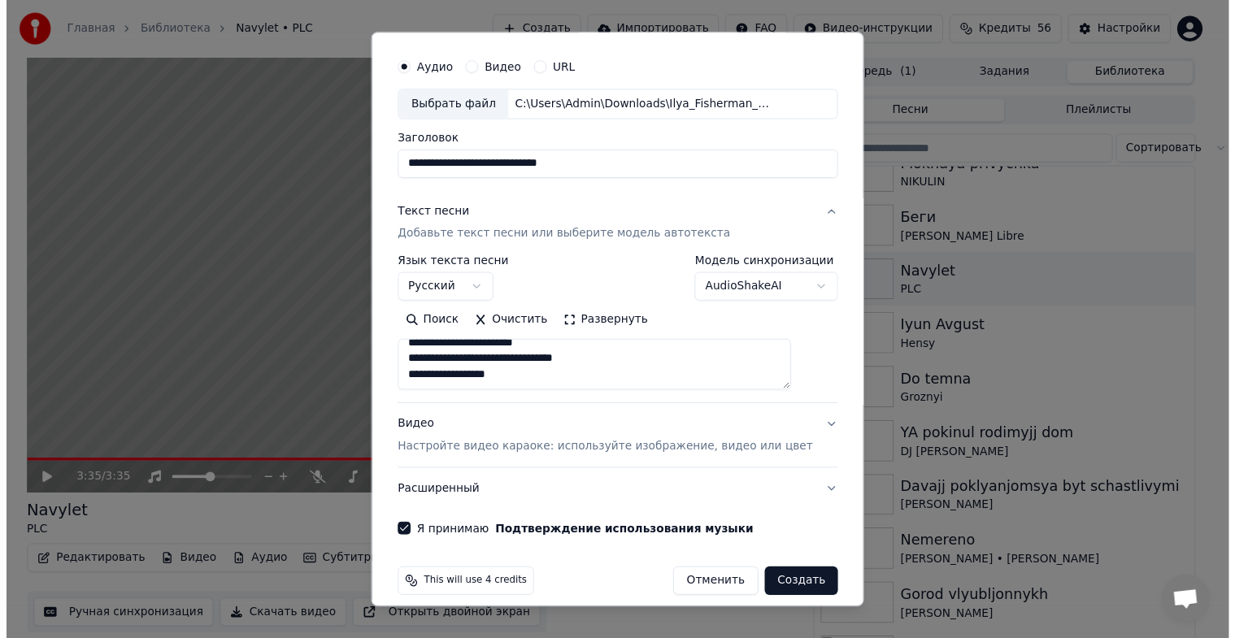
scroll to position [57, 0]
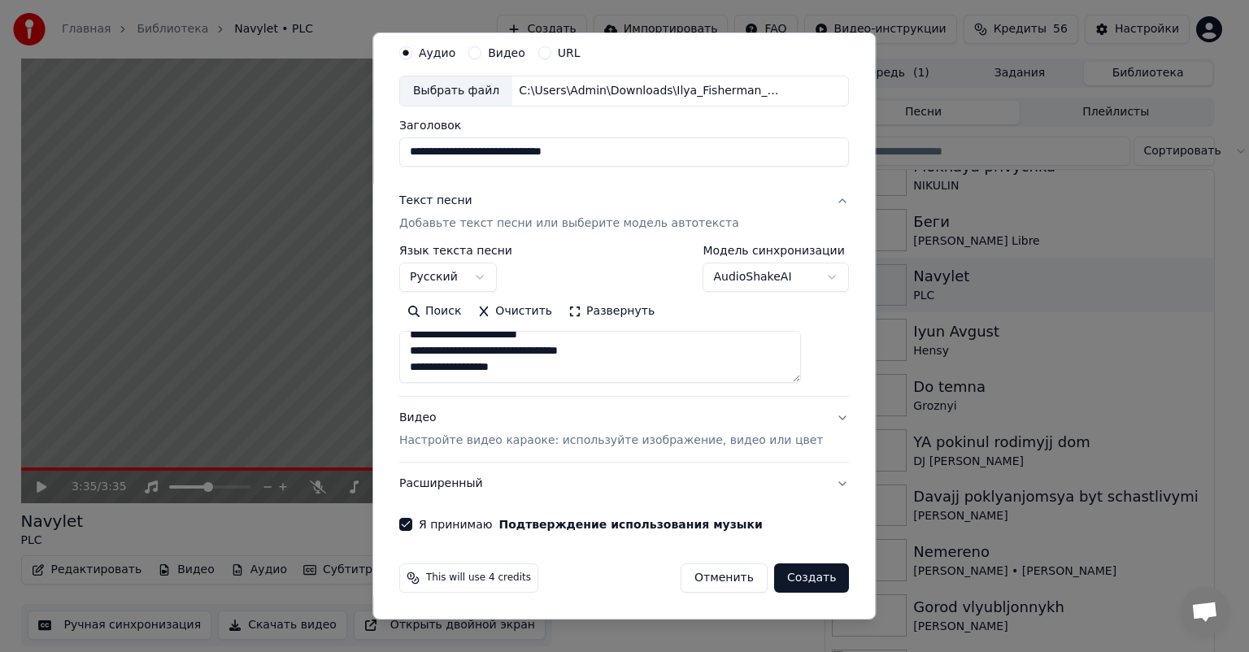
click at [774, 579] on button "Создать" at bounding box center [811, 577] width 75 height 29
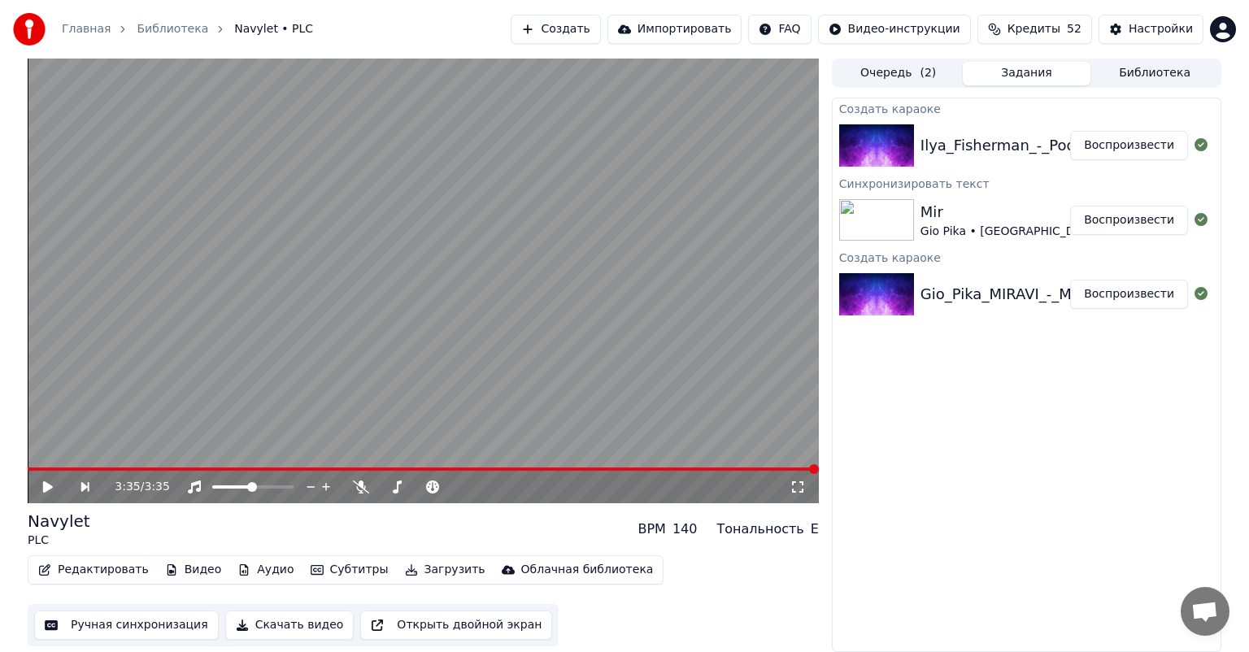
click at [800, 490] on icon at bounding box center [797, 486] width 16 height 13
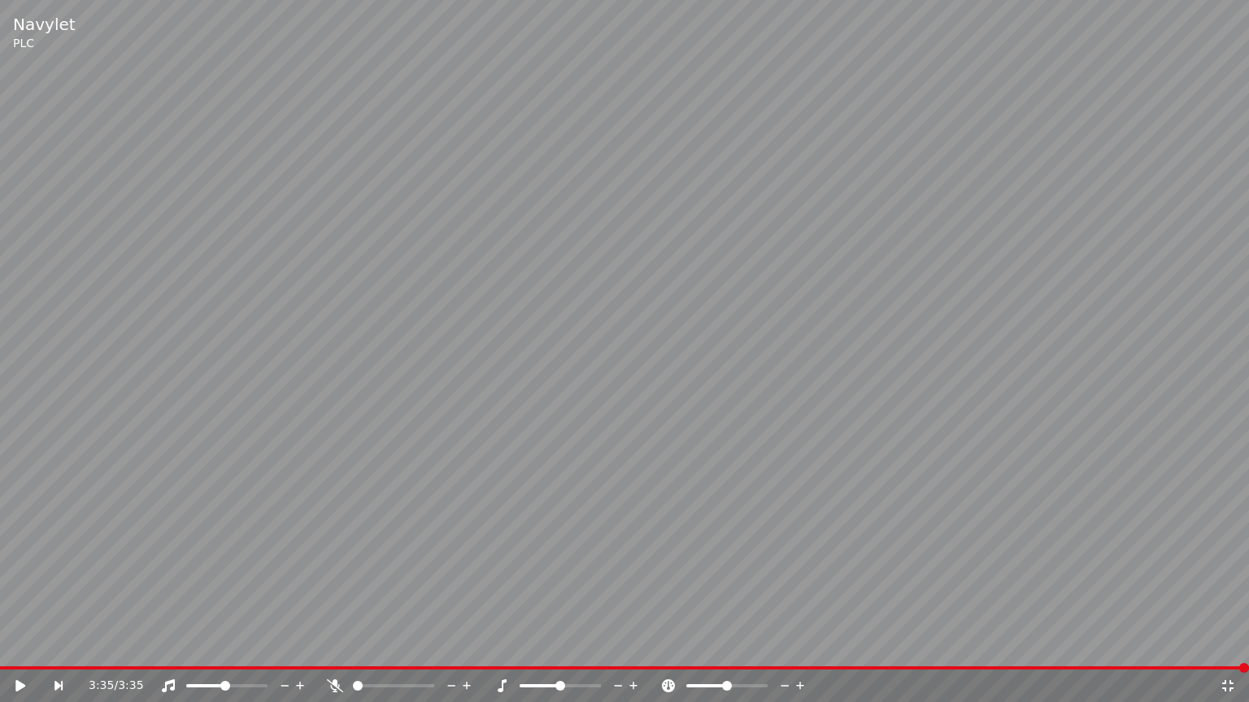
click at [1226, 651] on icon at bounding box center [1227, 686] width 16 height 13
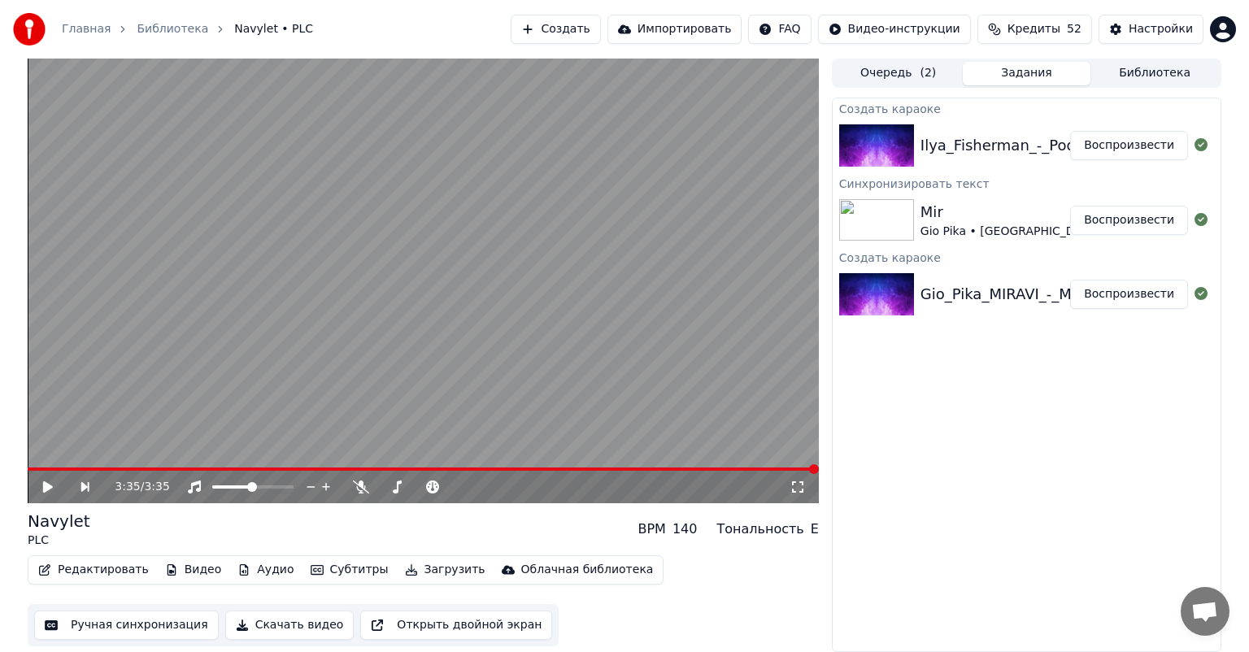
click at [1097, 145] on button "Воспроизвести" at bounding box center [1129, 145] width 118 height 29
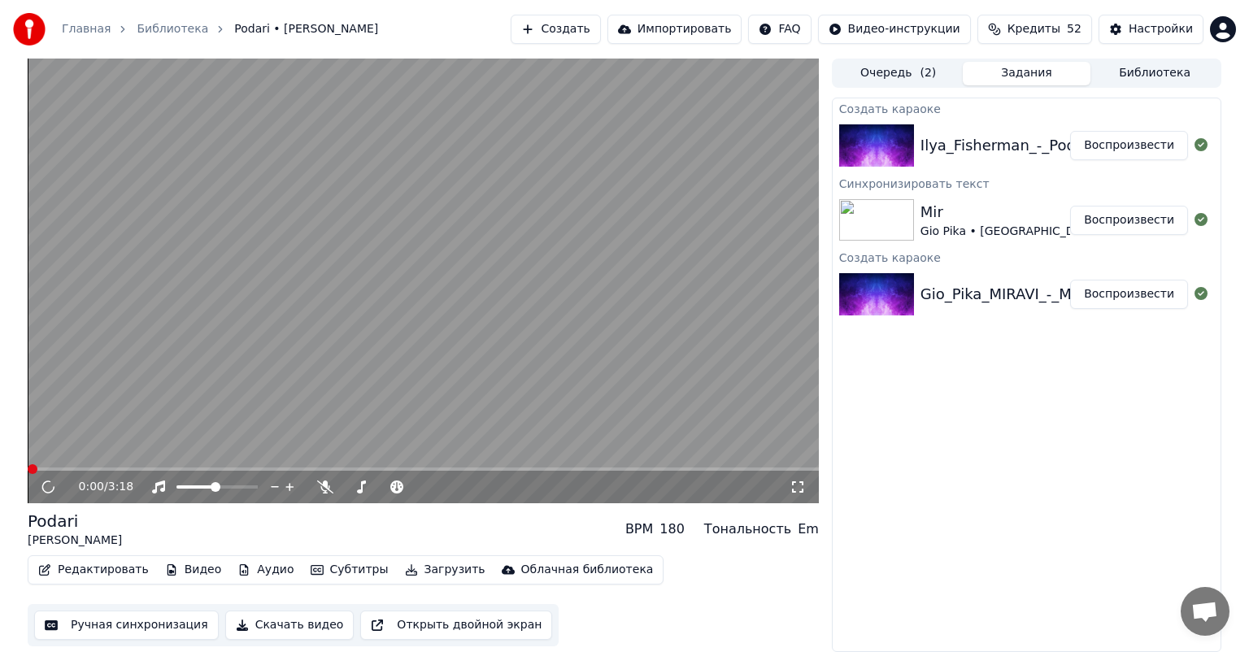
click at [801, 488] on icon at bounding box center [797, 486] width 16 height 13
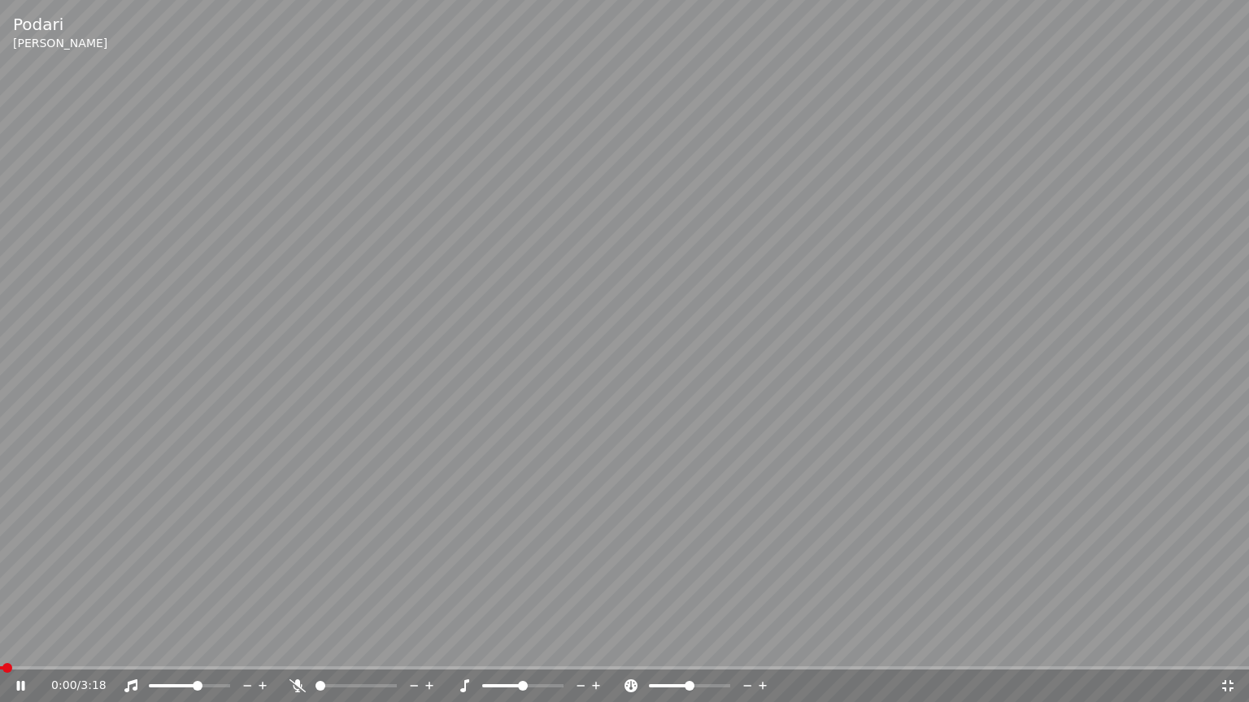
click at [198, 651] on span at bounding box center [198, 686] width 10 height 10
click at [0, 651] on span at bounding box center [5, 668] width 10 height 10
click at [191, 651] on span at bounding box center [189, 686] width 10 height 10
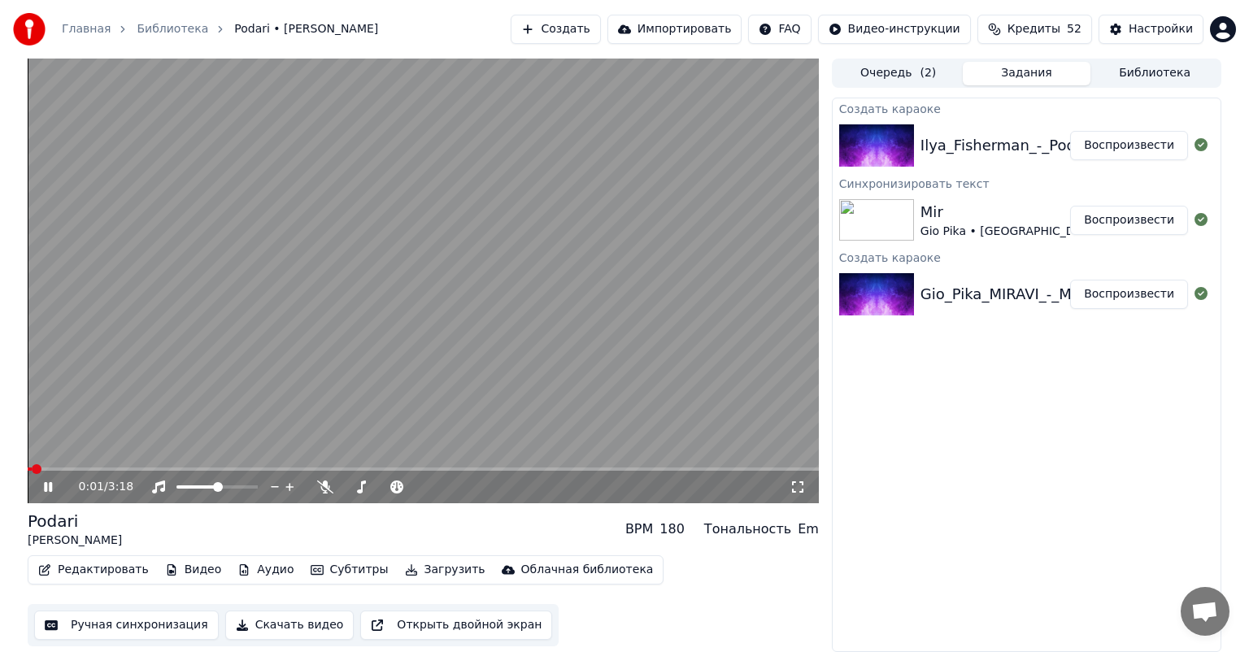
click at [32, 471] on span at bounding box center [30, 468] width 4 height 3
click at [797, 487] on icon at bounding box center [797, 486] width 16 height 13
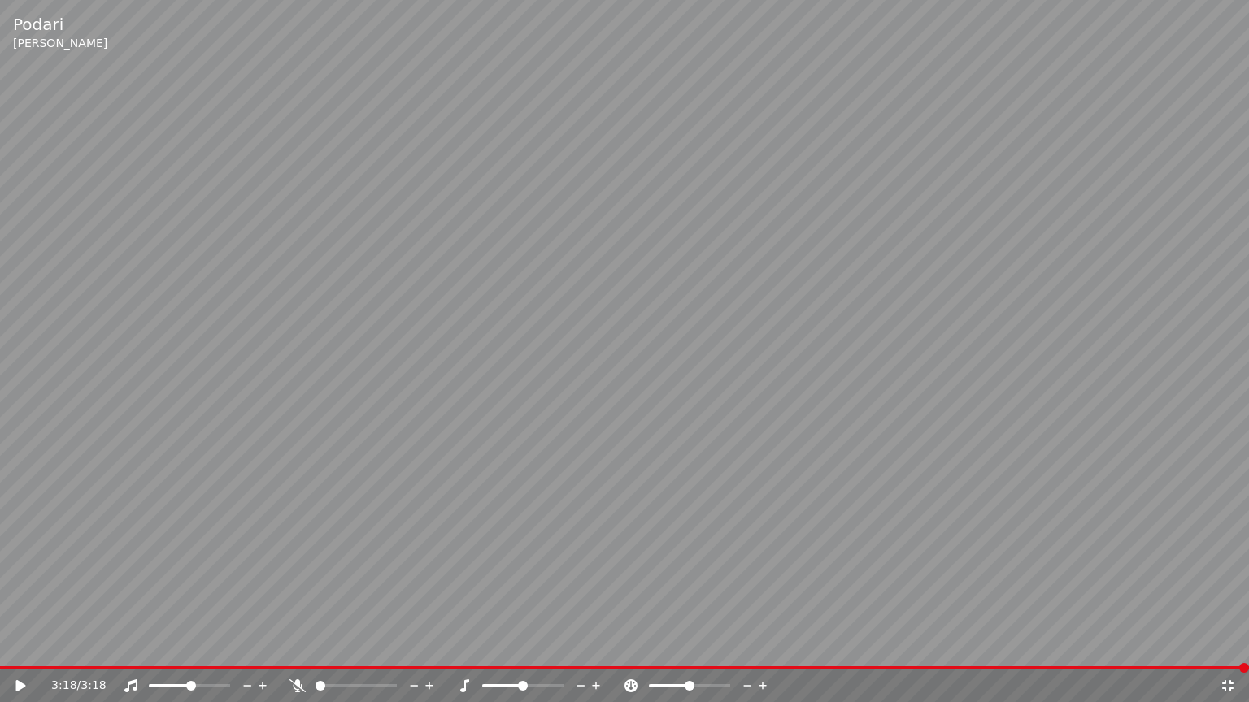
click at [1229, 651] on icon at bounding box center [1227, 686] width 16 height 13
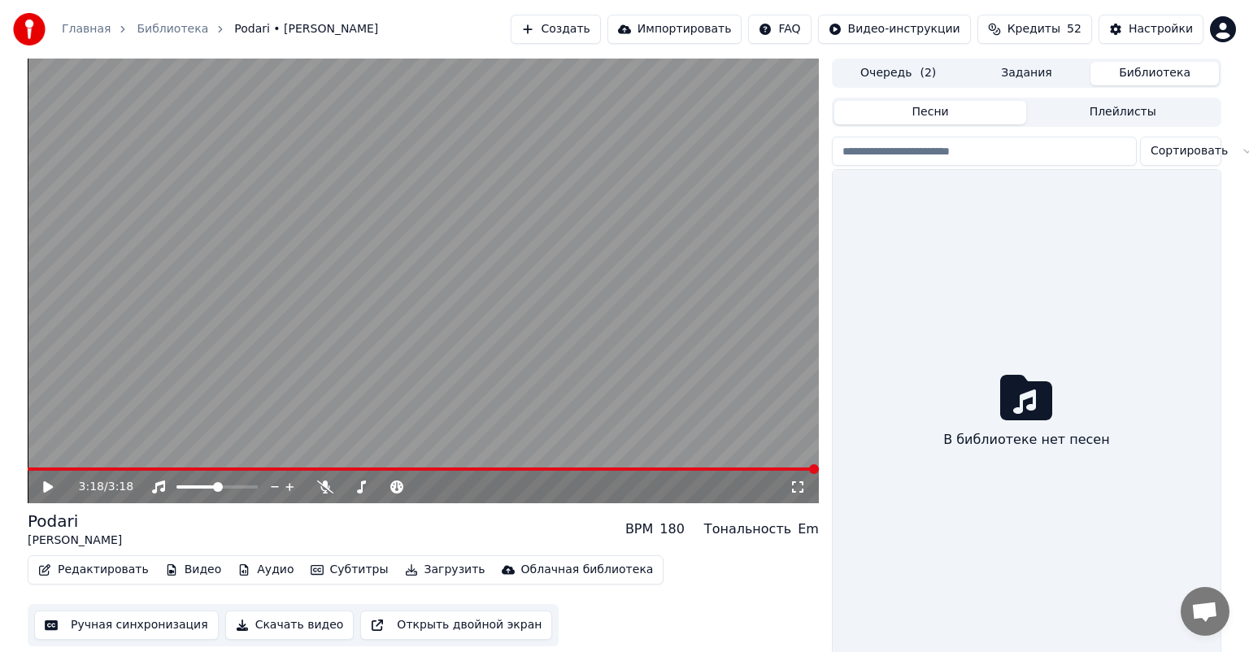
click at [1130, 78] on button "Библиотека" at bounding box center [1154, 74] width 128 height 24
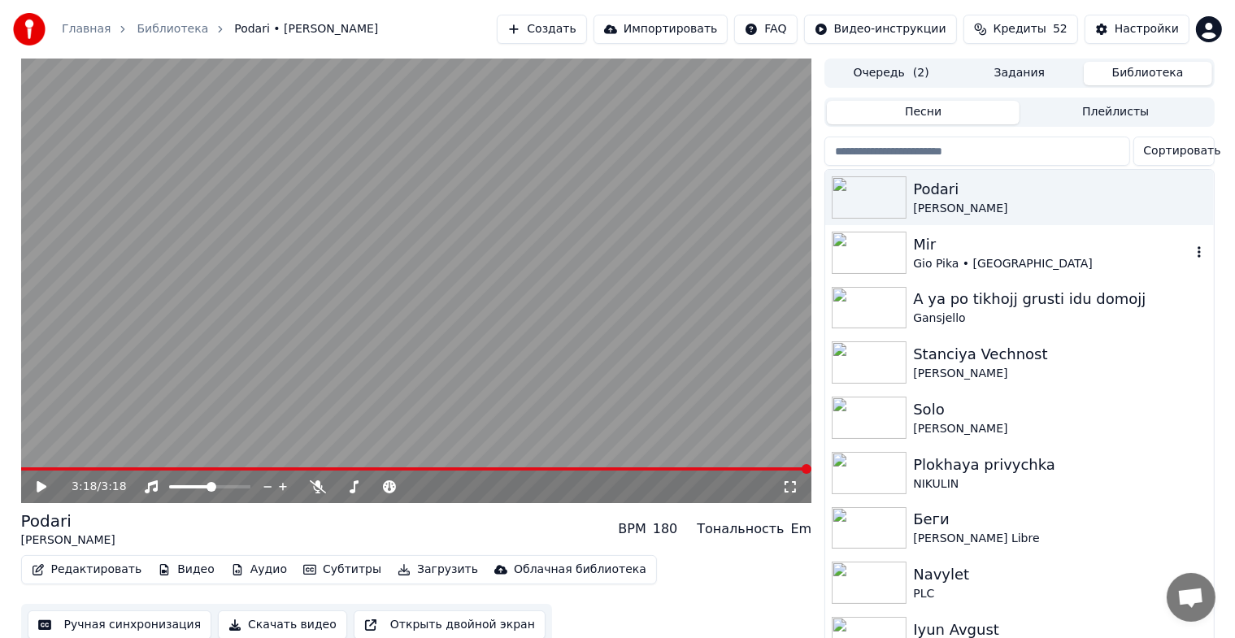
click at [936, 253] on div "Mir" at bounding box center [1051, 244] width 277 height 23
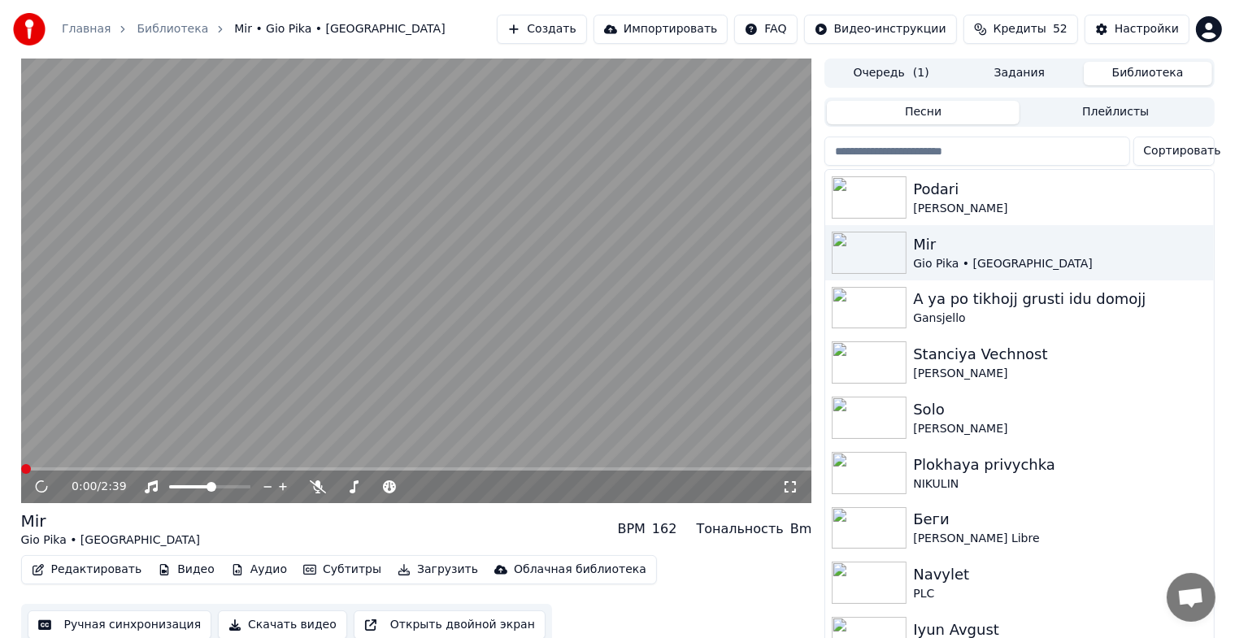
click at [791, 486] on icon at bounding box center [790, 486] width 16 height 13
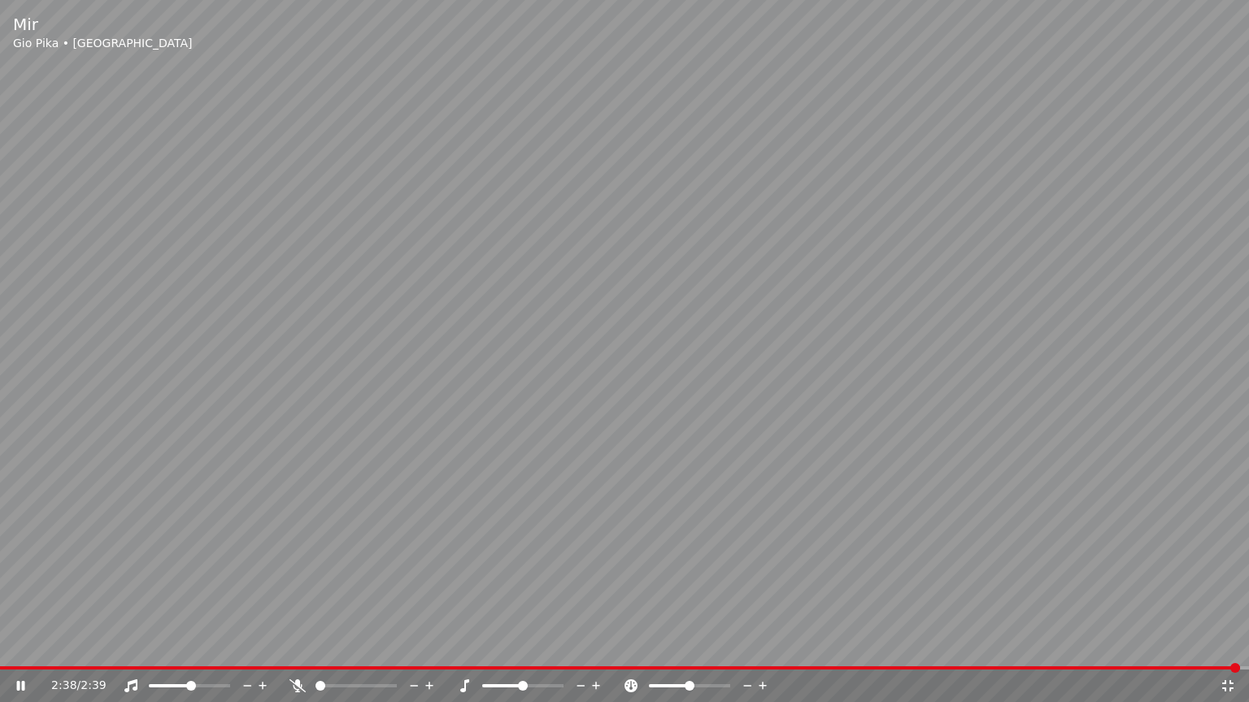
click at [1236, 651] on div "2:38 / 2:39" at bounding box center [625, 686] width 1236 height 16
click at [1230, 651] on icon at bounding box center [1227, 686] width 16 height 13
